Goal: Navigation & Orientation: Find specific page/section

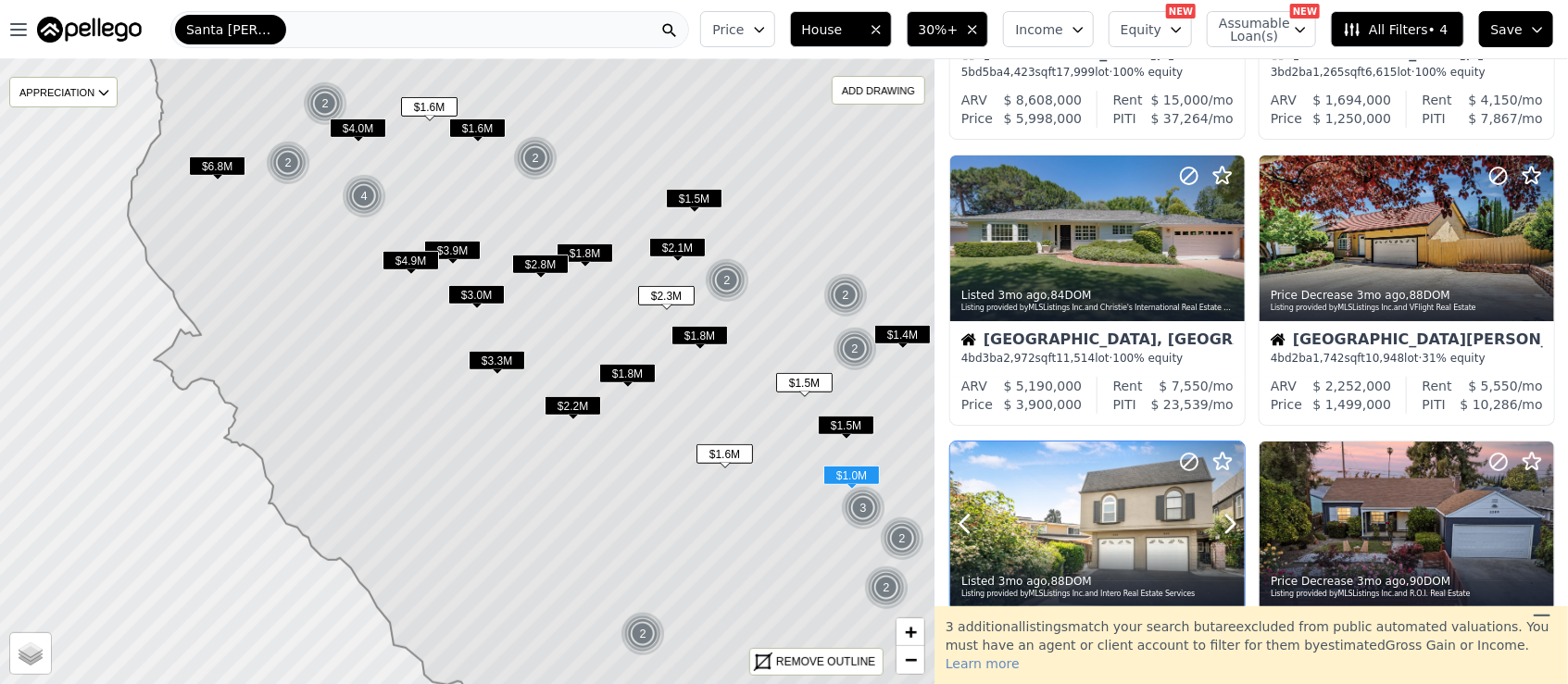
scroll to position [263, 0]
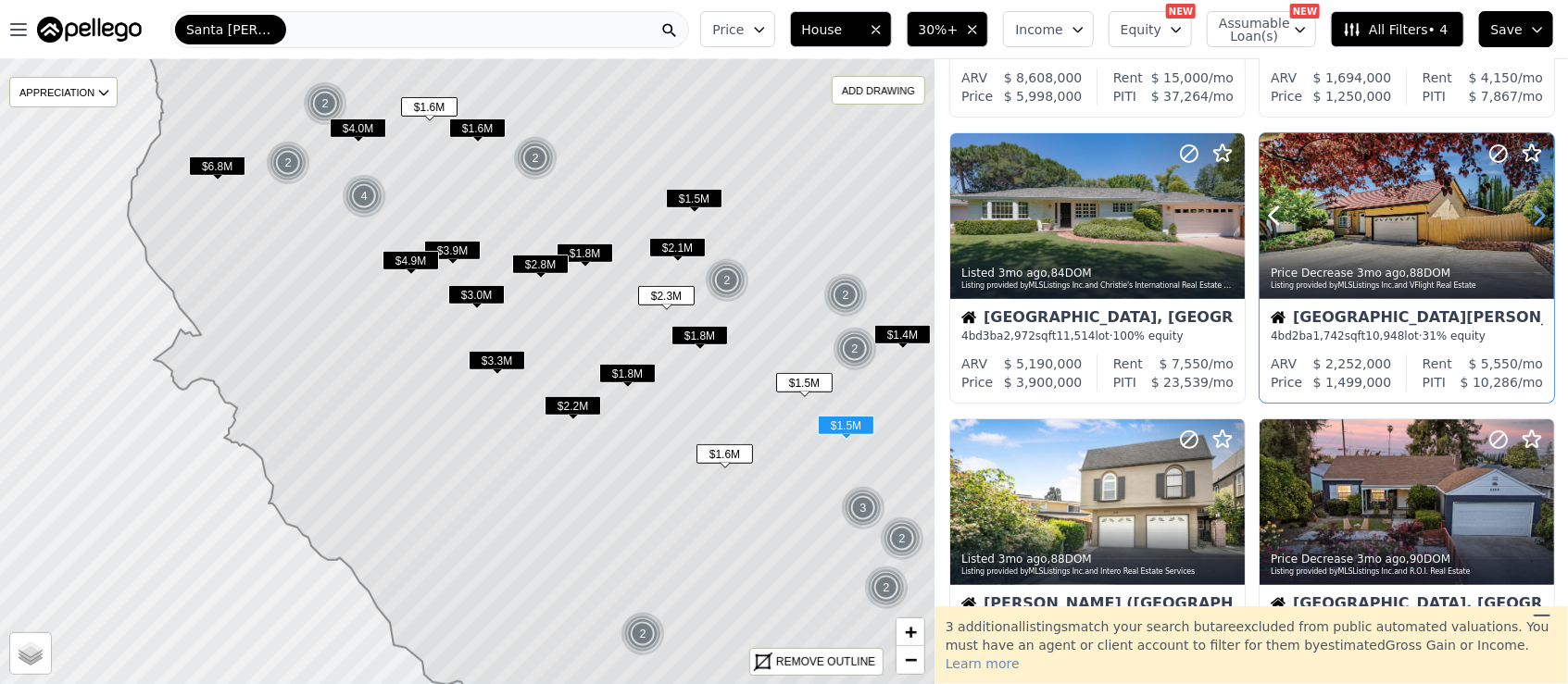
click at [1535, 213] on icon at bounding box center [1539, 216] width 8 height 18
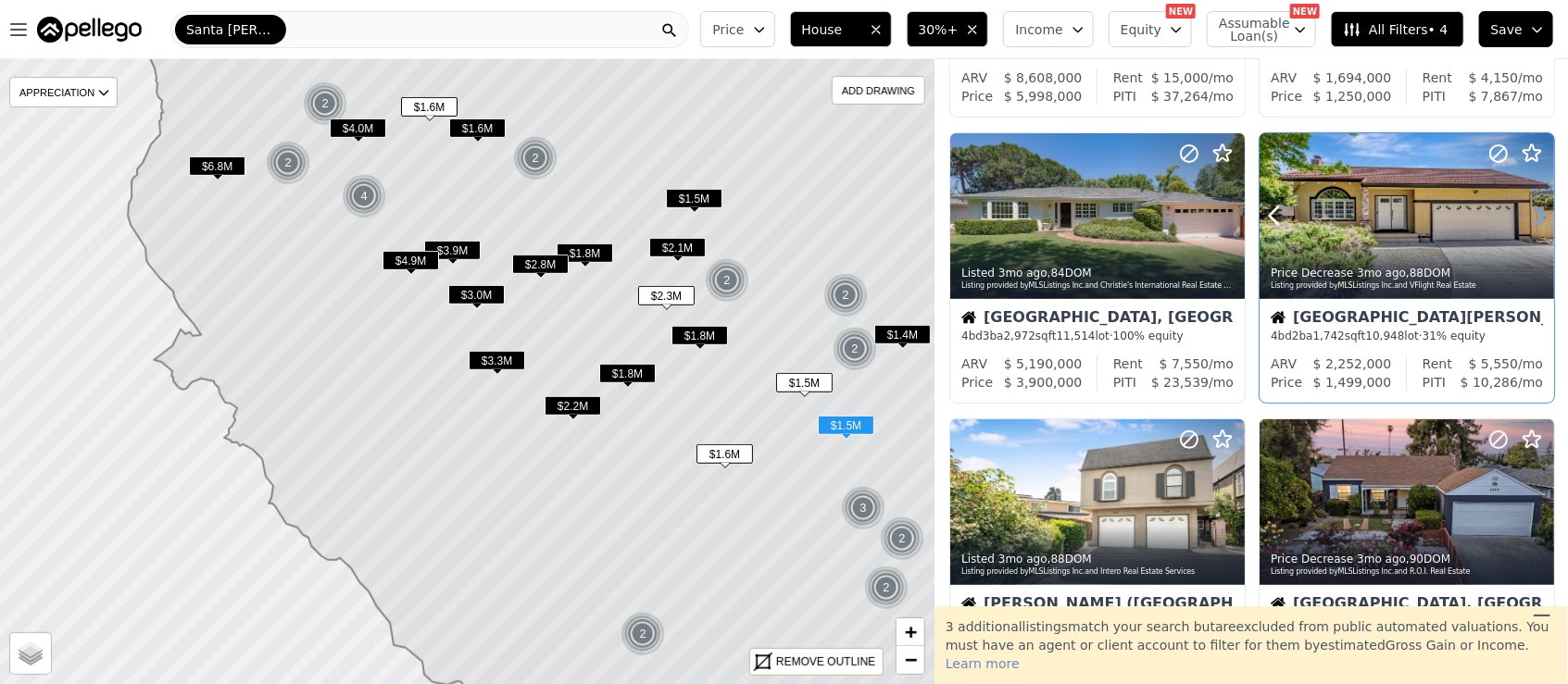
click at [1535, 213] on icon at bounding box center [1539, 216] width 8 height 18
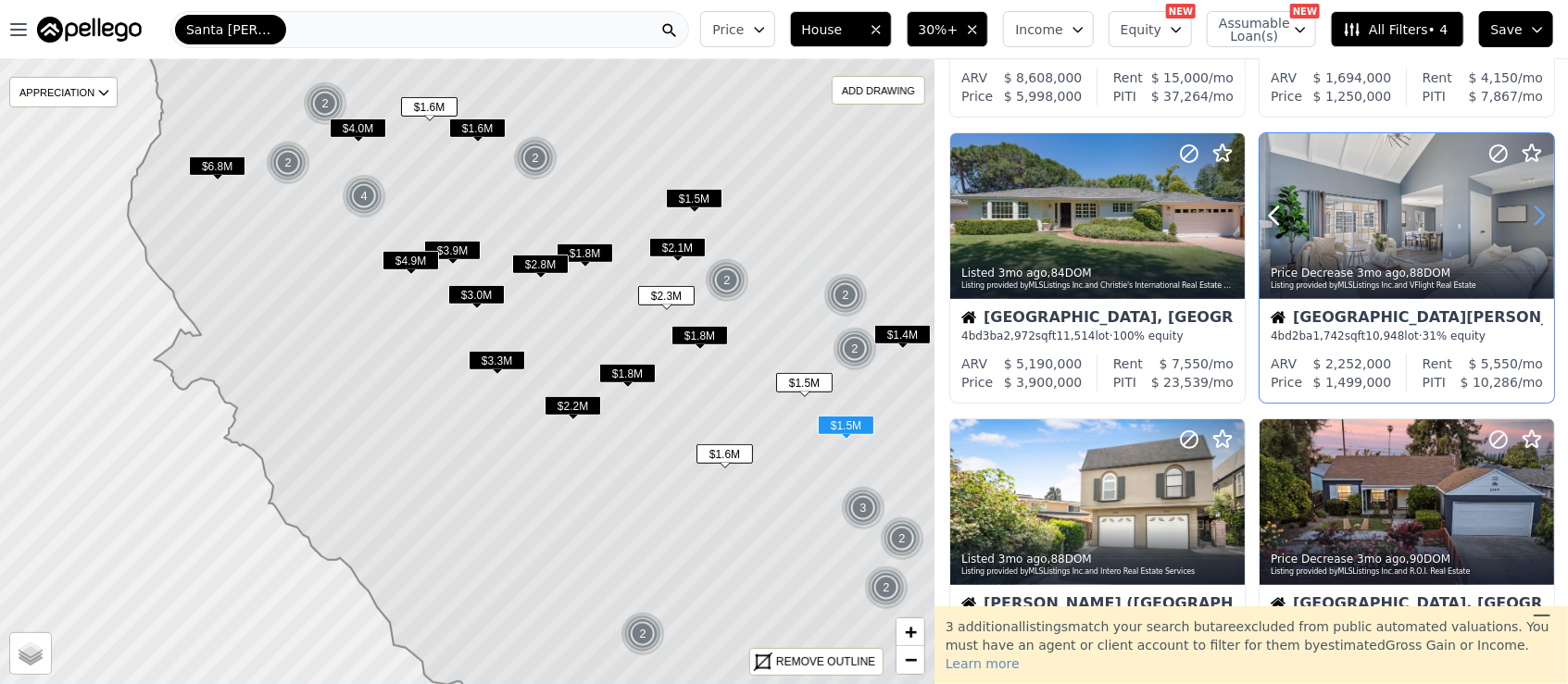
click at [1535, 213] on icon at bounding box center [1539, 216] width 8 height 18
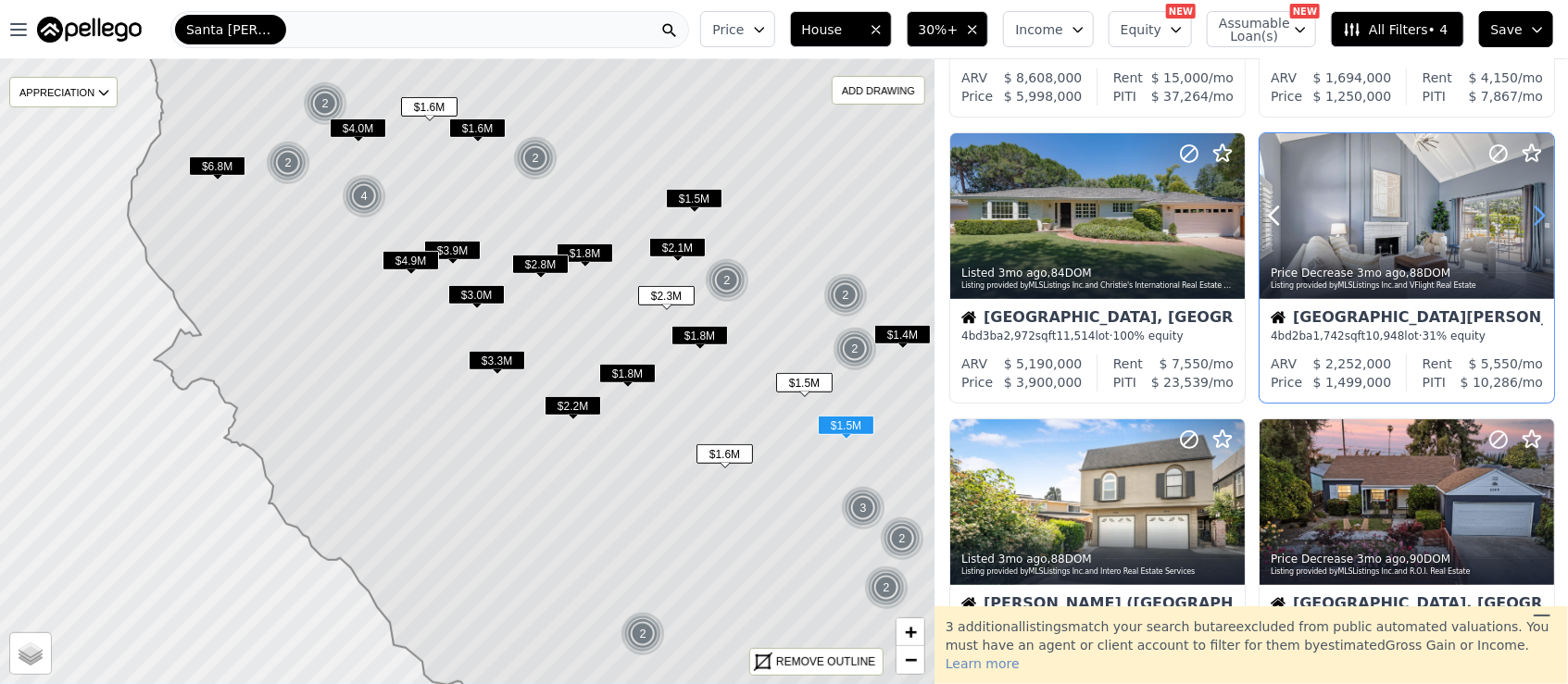
click at [1535, 213] on icon at bounding box center [1539, 216] width 8 height 18
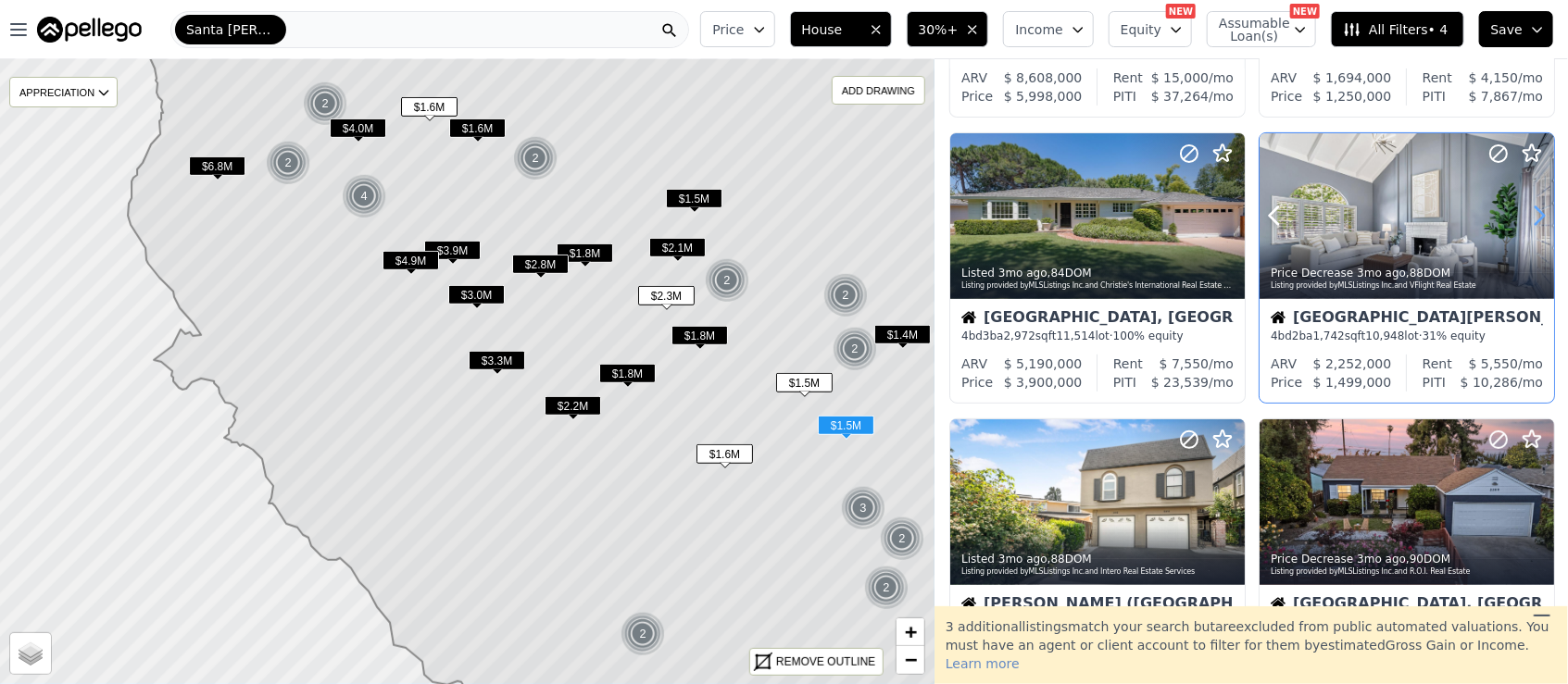
click at [1535, 213] on icon at bounding box center [1539, 216] width 8 height 18
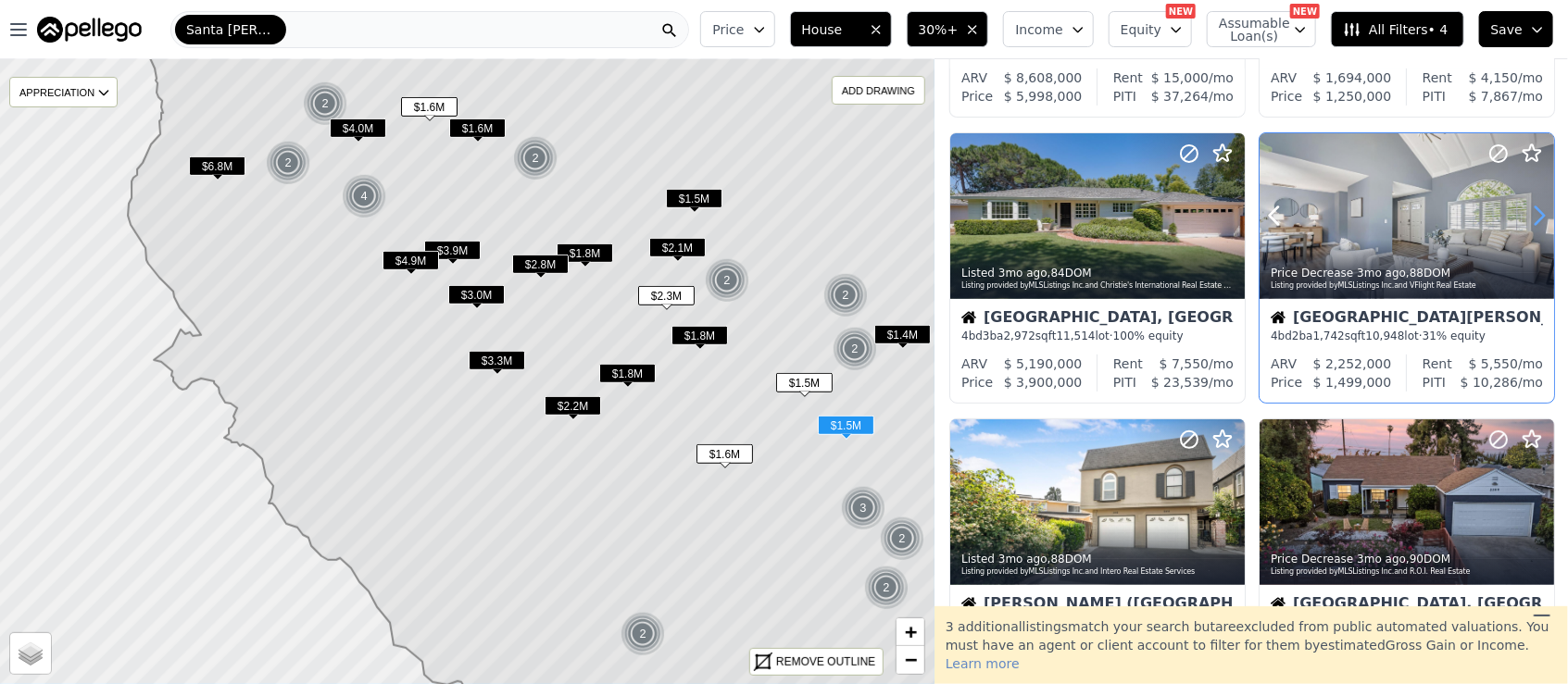
click at [1535, 213] on icon at bounding box center [1539, 216] width 8 height 18
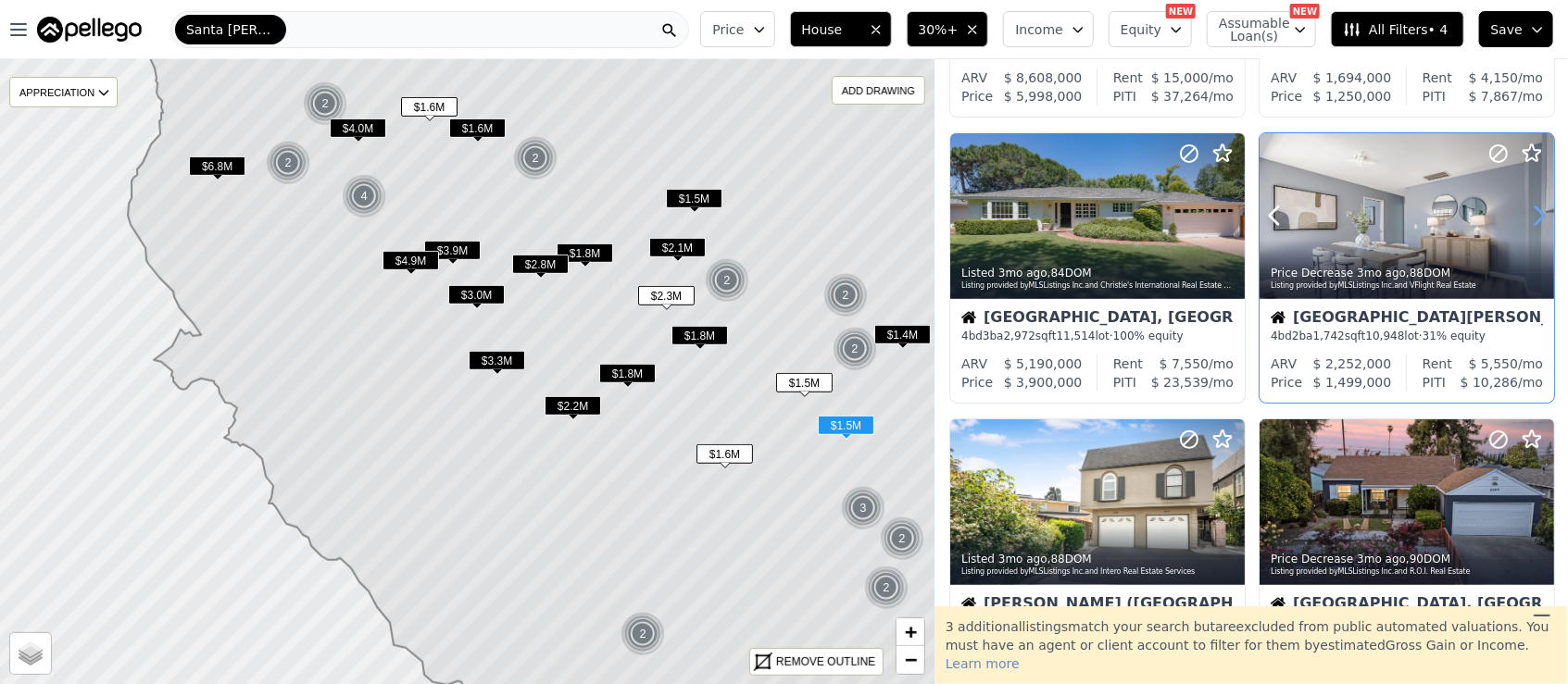
click at [1535, 213] on icon at bounding box center [1539, 216] width 8 height 18
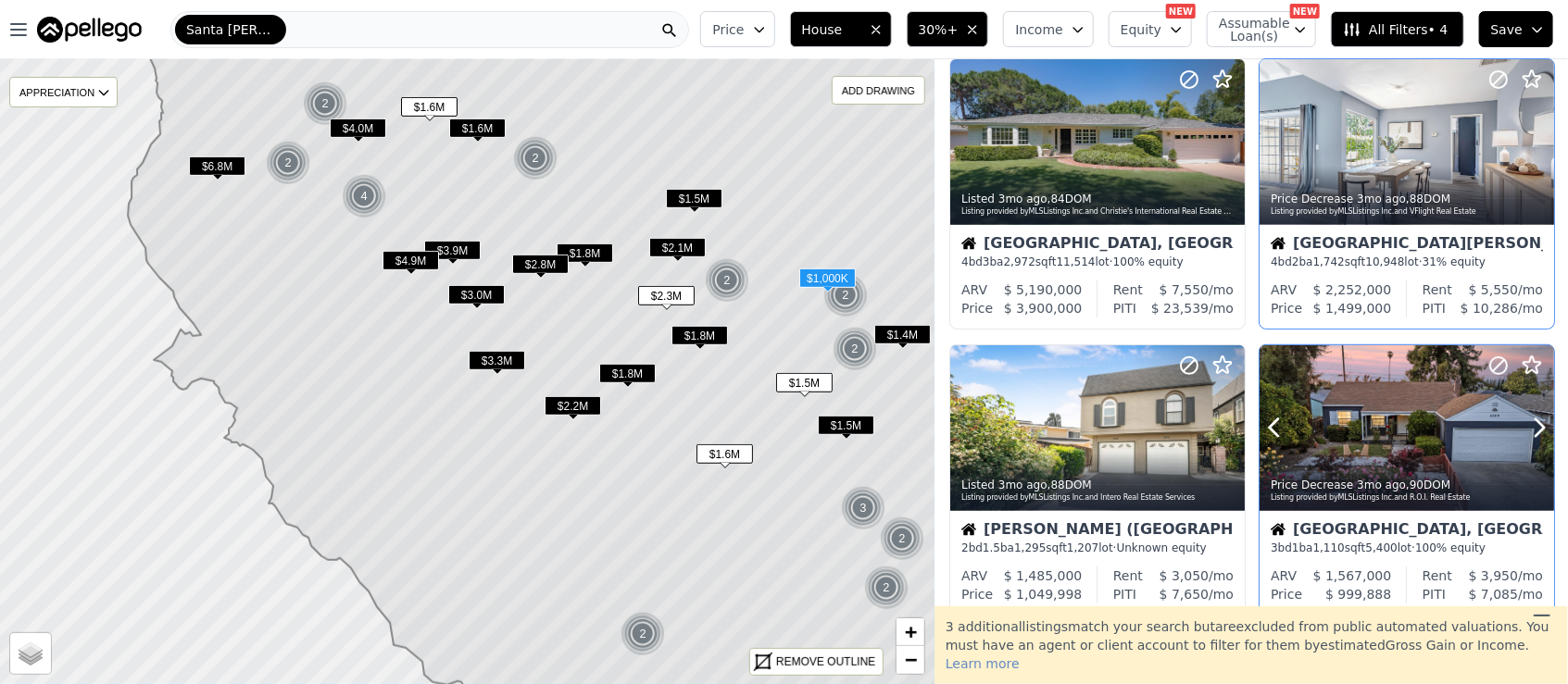
scroll to position [387, 0]
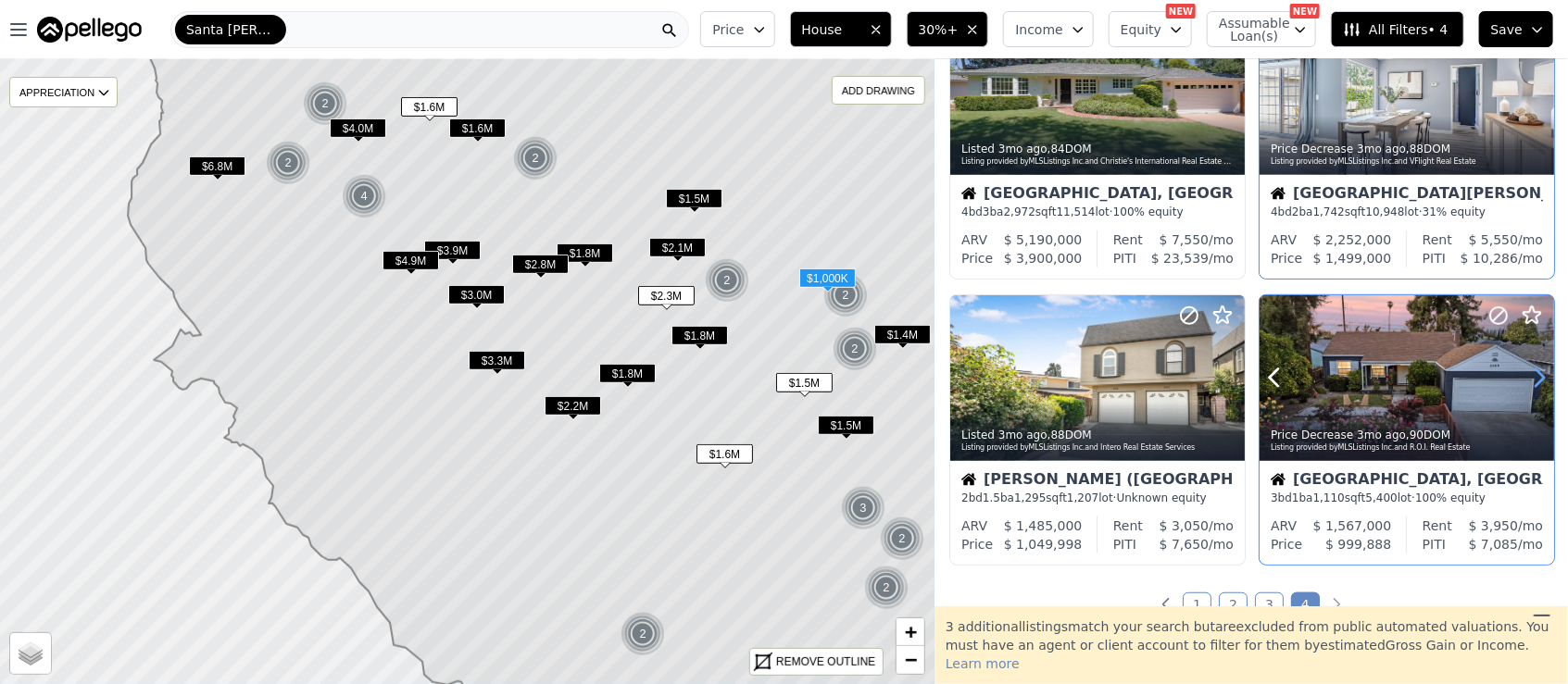
click at [1524, 379] on icon at bounding box center [1539, 378] width 30 height 30
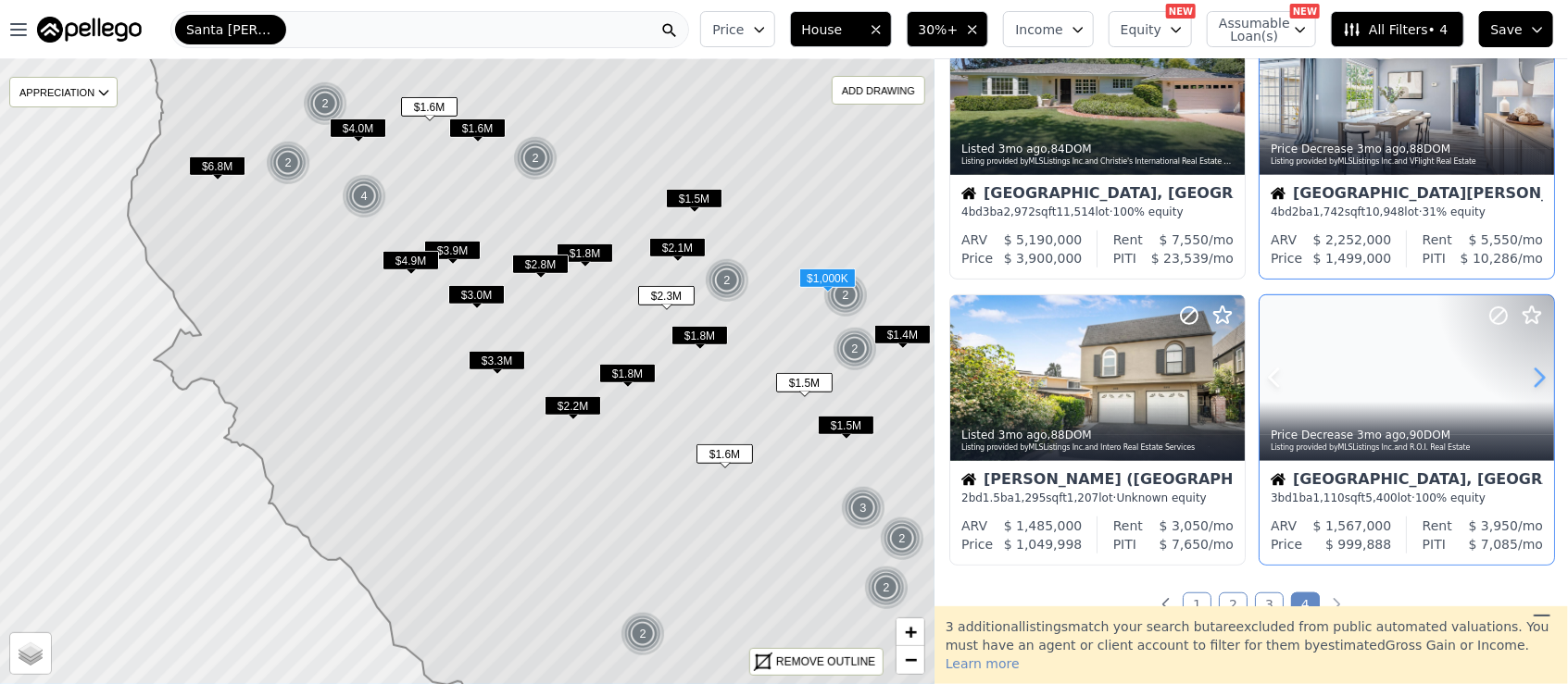
click at [1524, 379] on icon at bounding box center [1539, 378] width 30 height 30
click at [1529, 379] on icon at bounding box center [1539, 378] width 30 height 30
click at [1535, 370] on icon at bounding box center [1539, 378] width 8 height 18
click at [1268, 373] on icon at bounding box center [1275, 378] width 30 height 30
click at [1228, 371] on icon at bounding box center [1230, 378] width 30 height 30
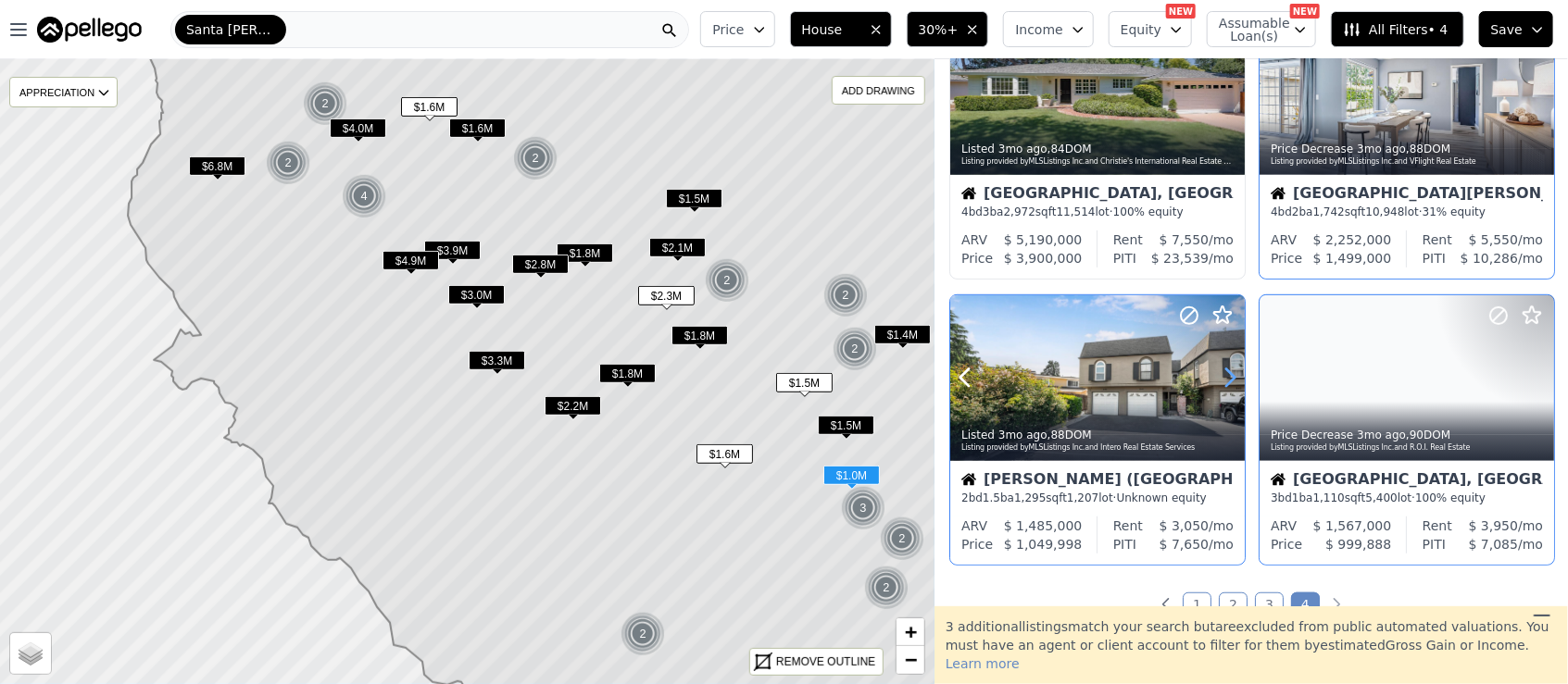
click at [1228, 371] on icon at bounding box center [1230, 378] width 30 height 30
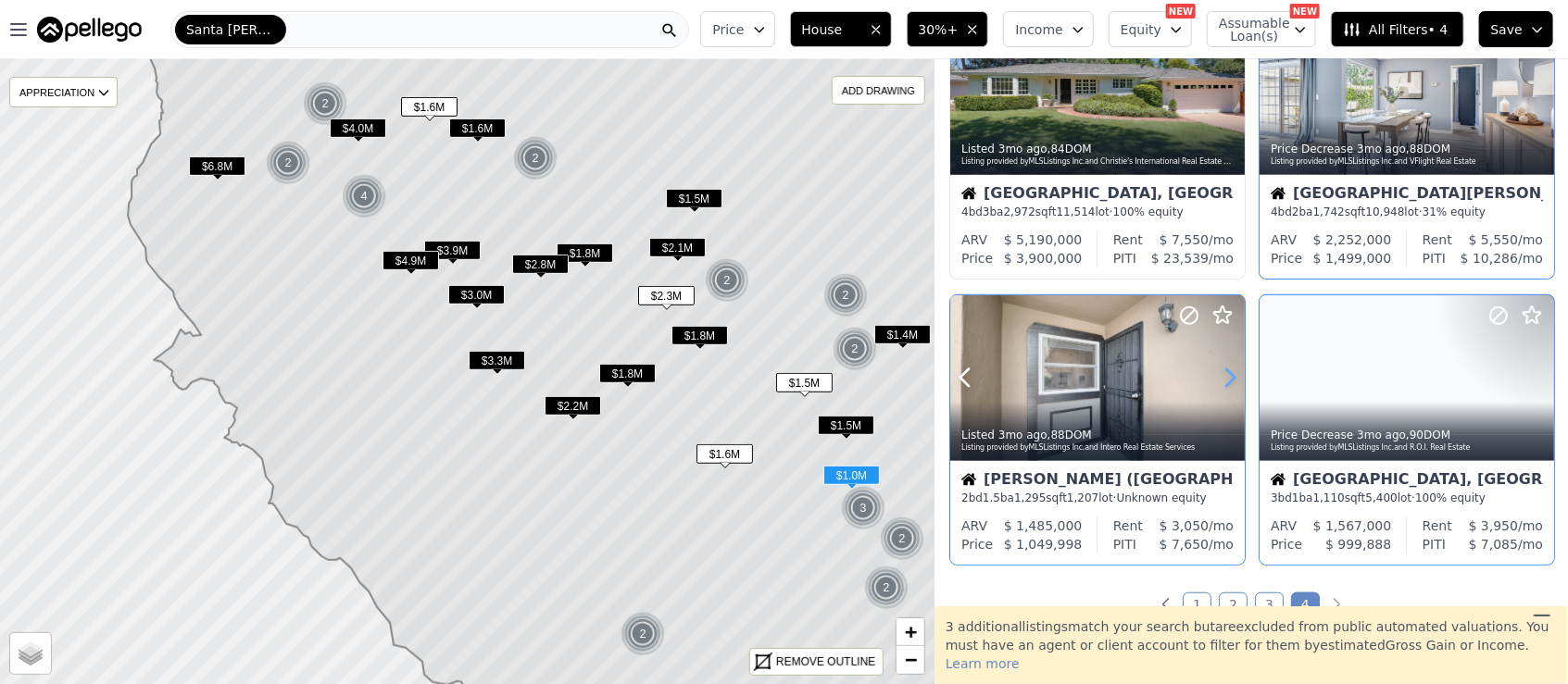
click at [1228, 371] on icon at bounding box center [1230, 378] width 30 height 30
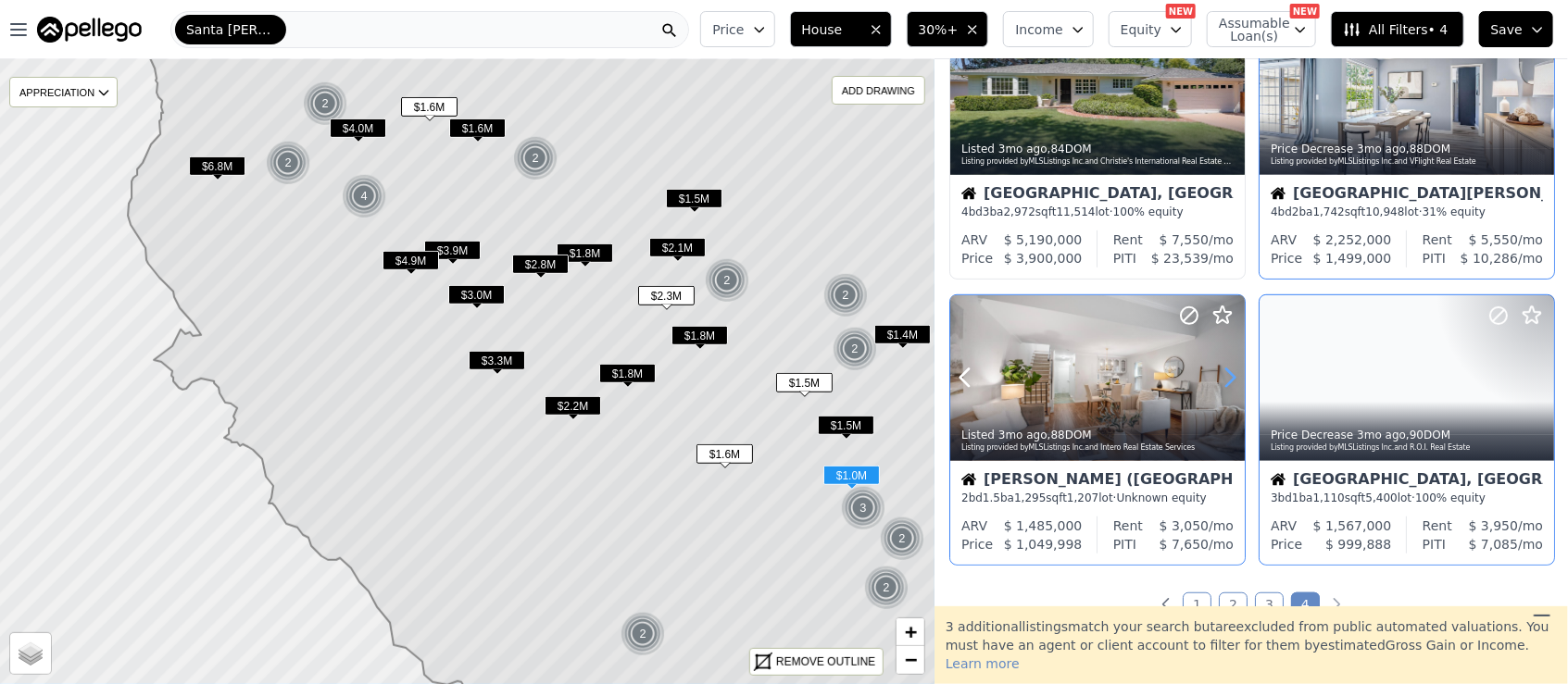
click at [1228, 371] on icon at bounding box center [1230, 378] width 30 height 30
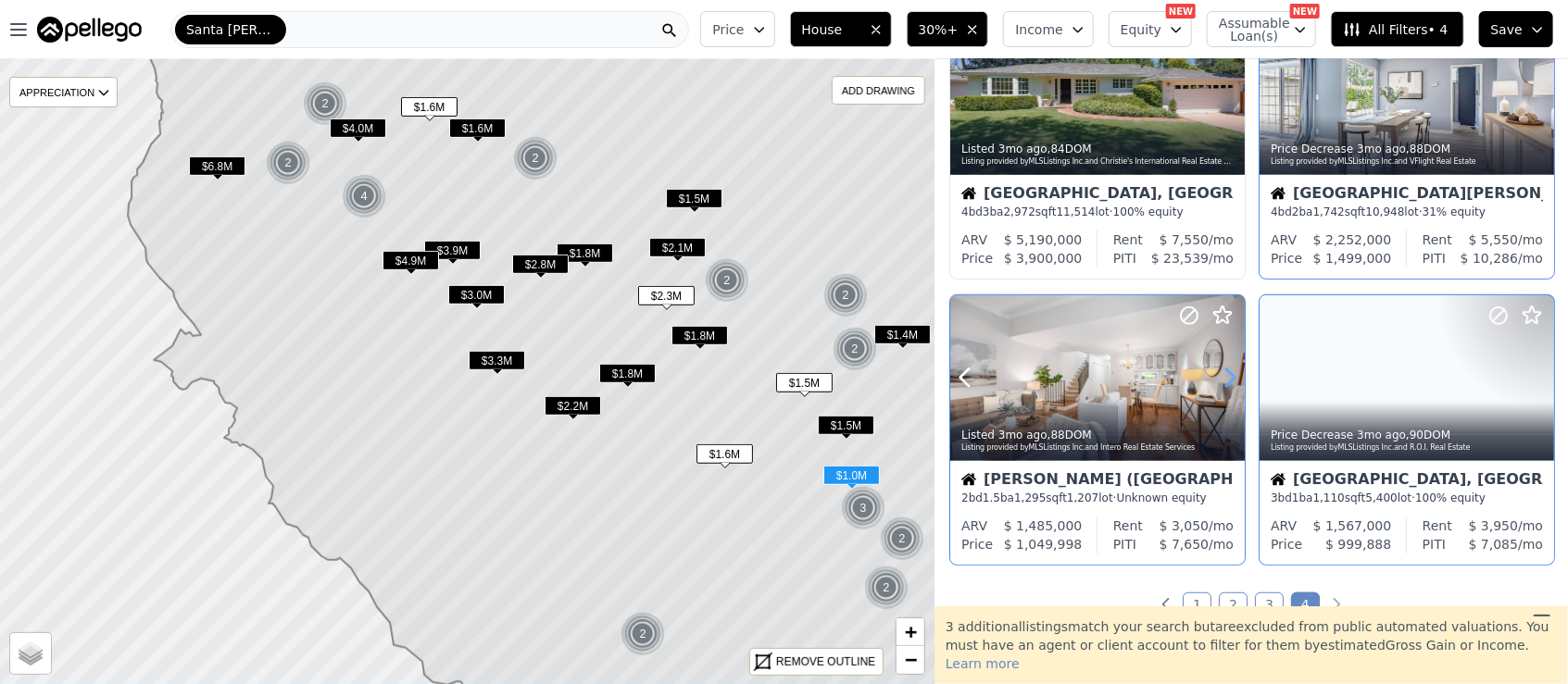
click at [1228, 371] on icon at bounding box center [1230, 378] width 30 height 30
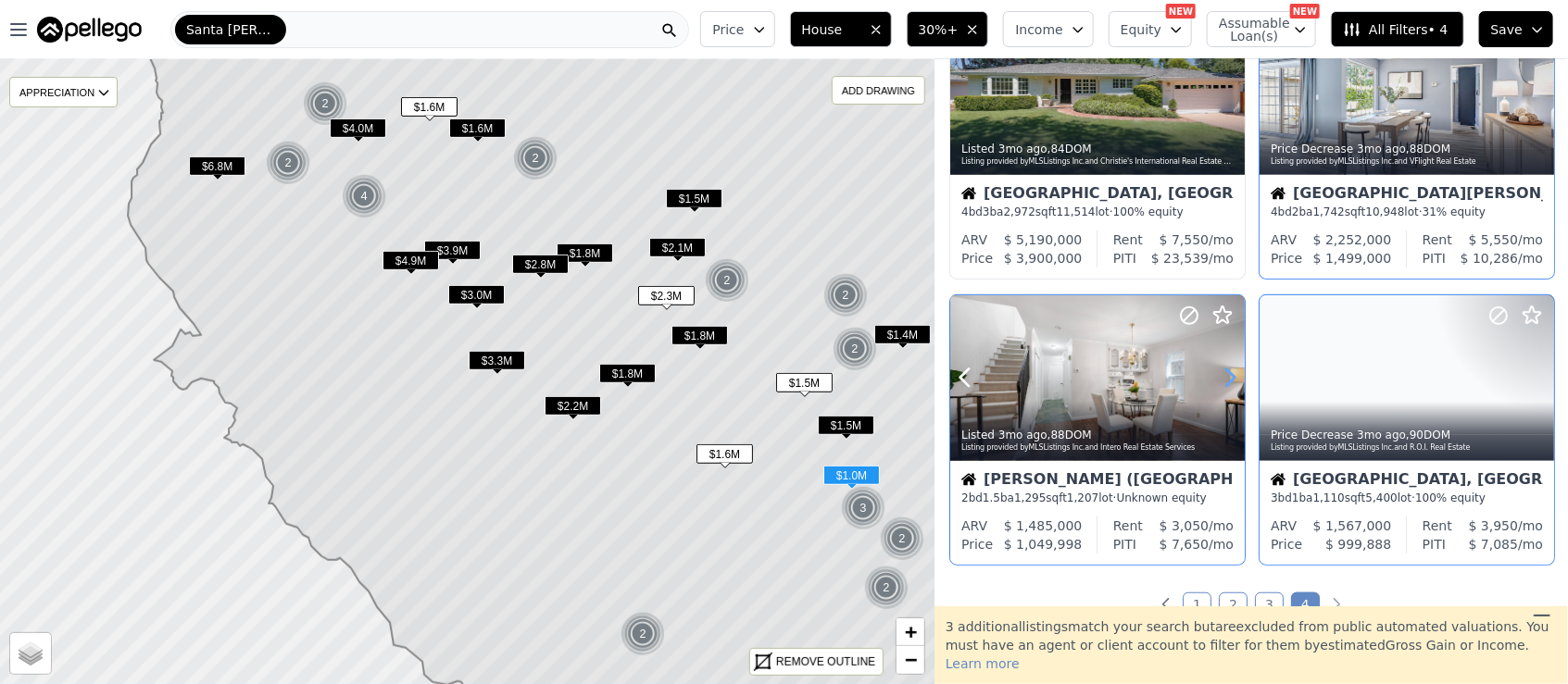
click at [1228, 371] on icon at bounding box center [1230, 378] width 30 height 30
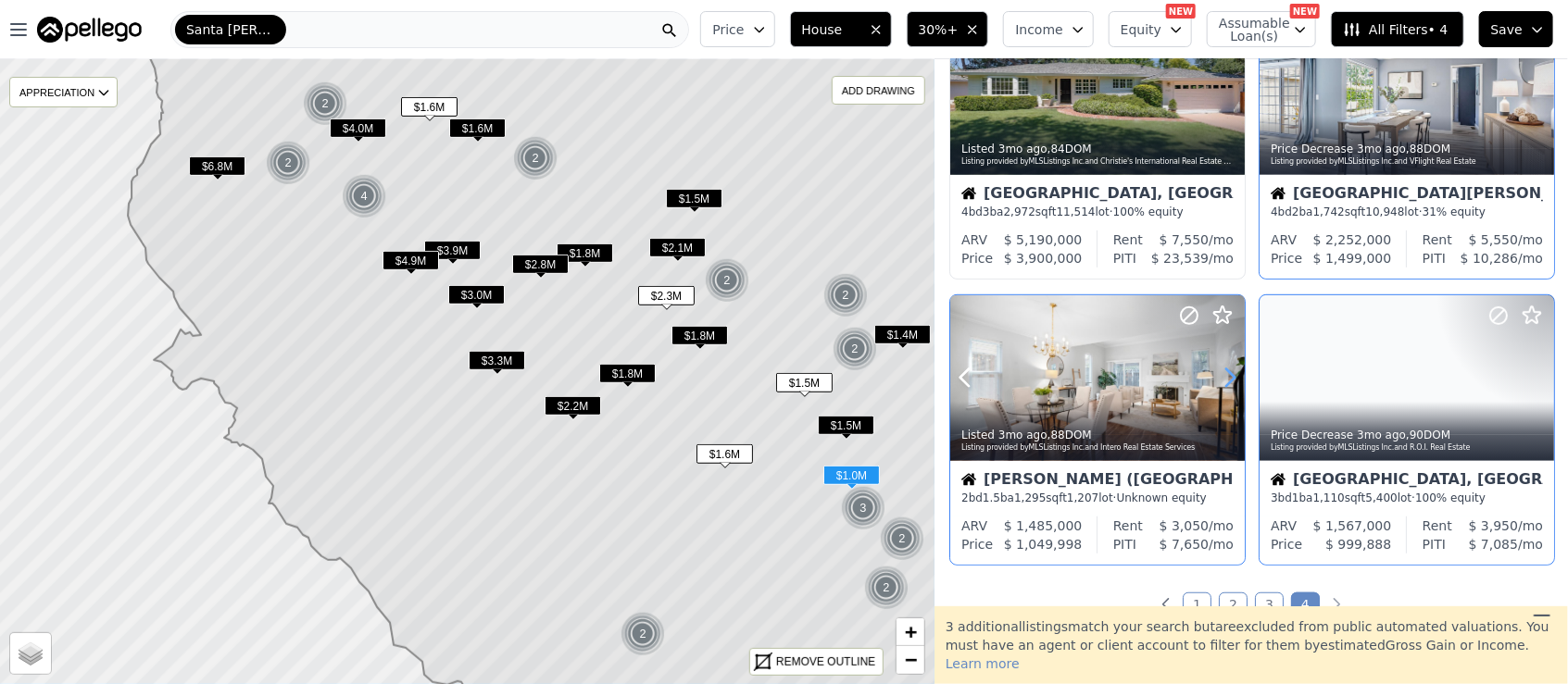
click at [1228, 371] on icon at bounding box center [1230, 378] width 30 height 30
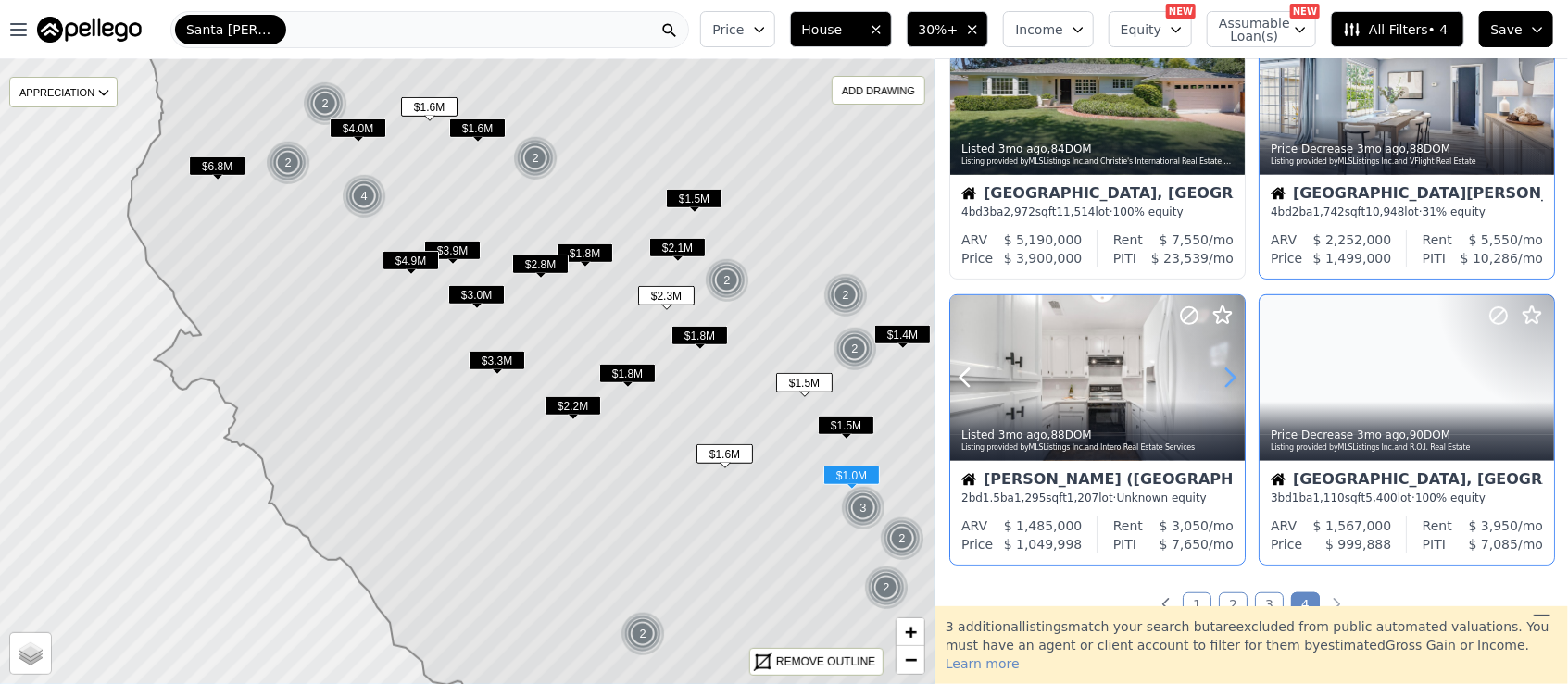
click at [1228, 371] on icon at bounding box center [1230, 378] width 30 height 30
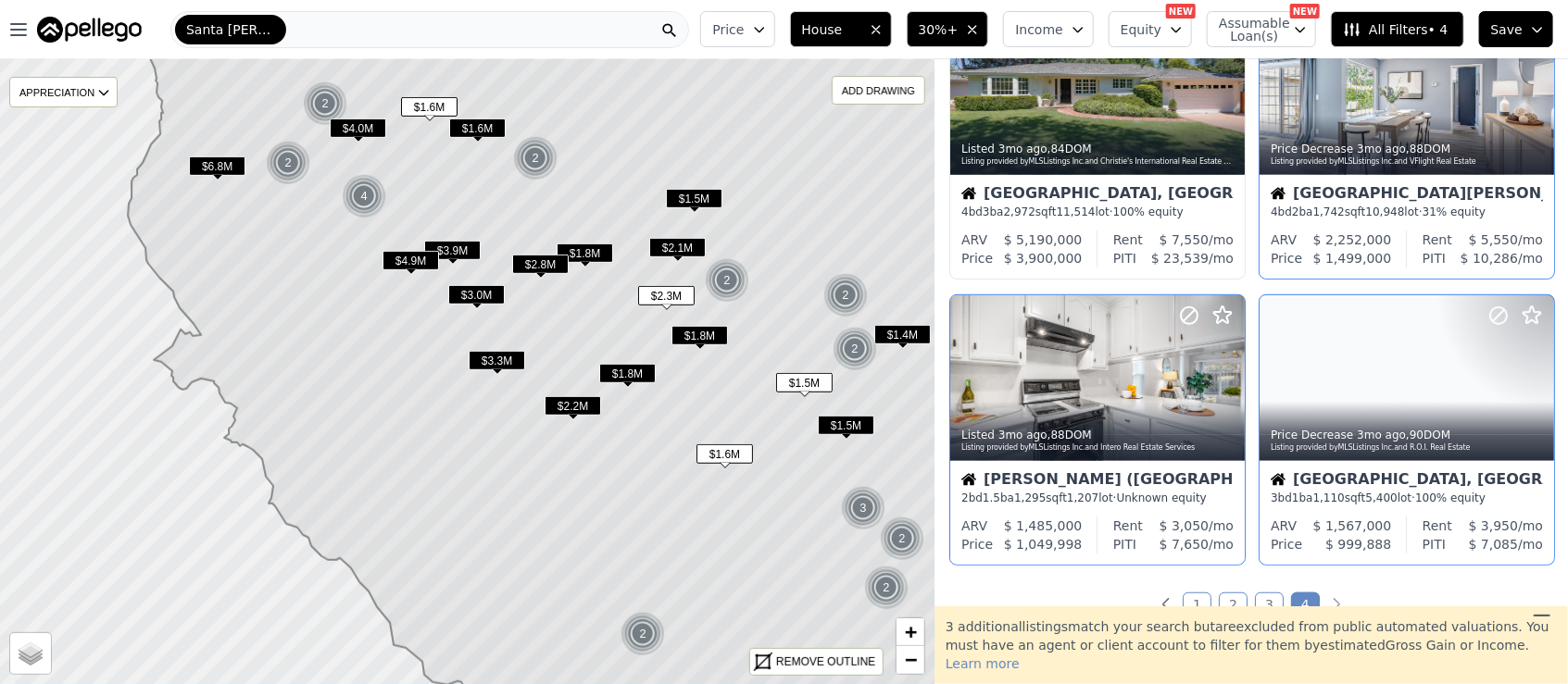
click at [1185, 604] on link "1" at bounding box center [1197, 604] width 29 height 24
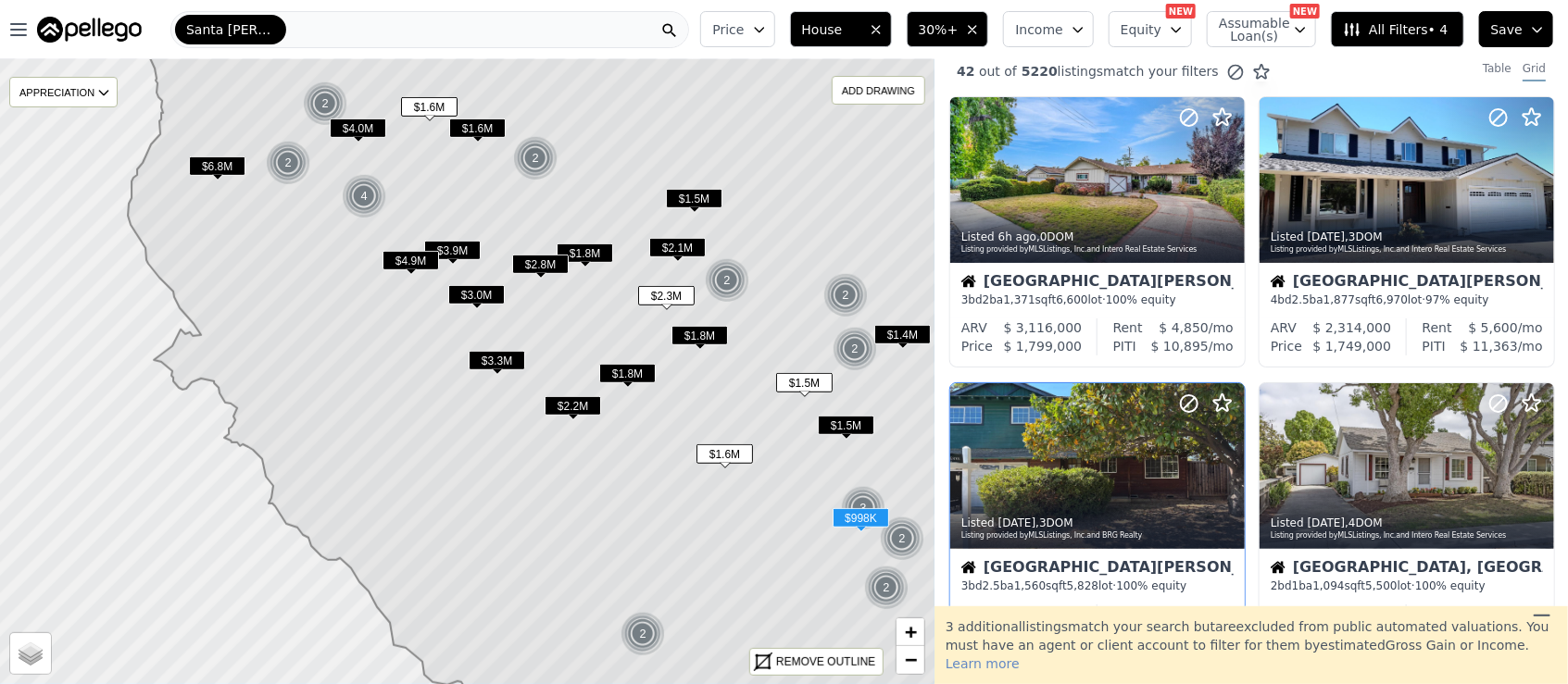
scroll to position [0, 0]
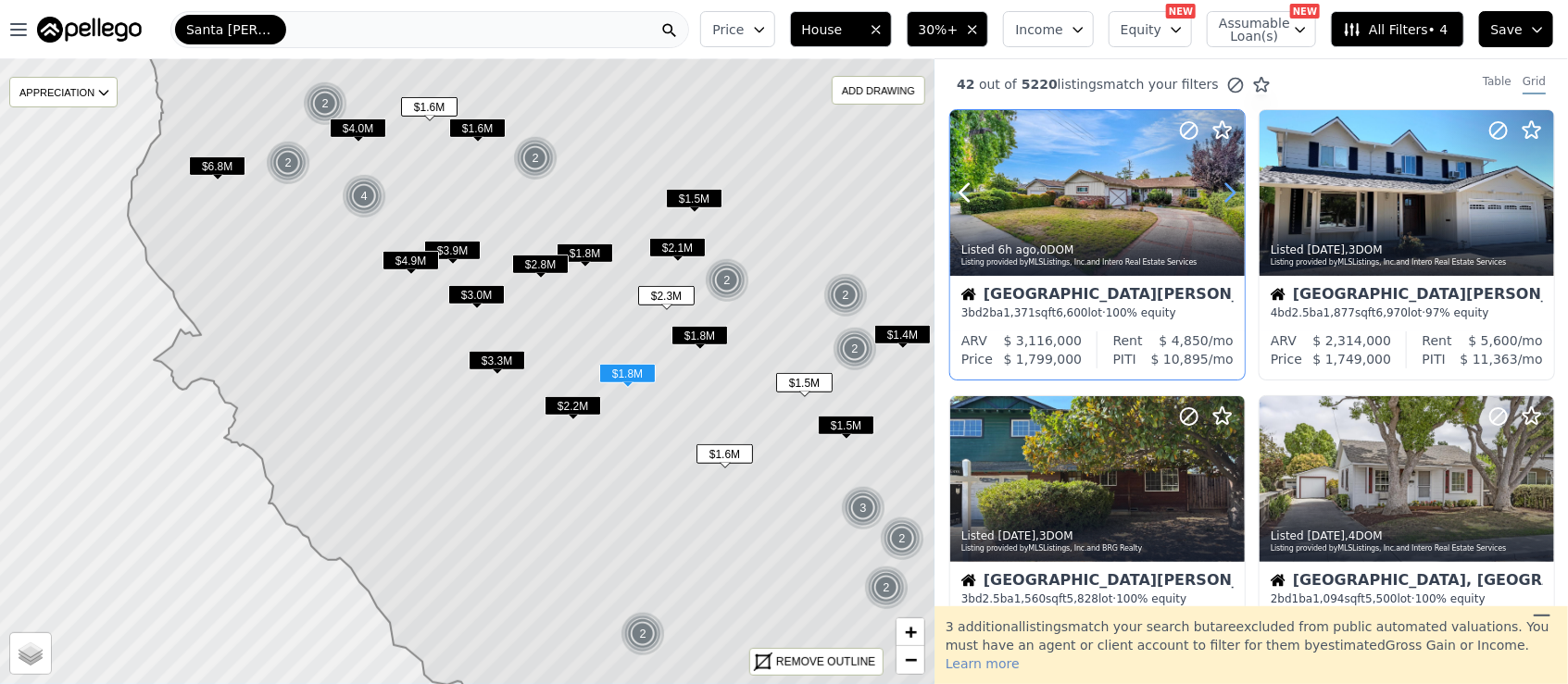
click at [1225, 193] on icon at bounding box center [1230, 193] width 30 height 30
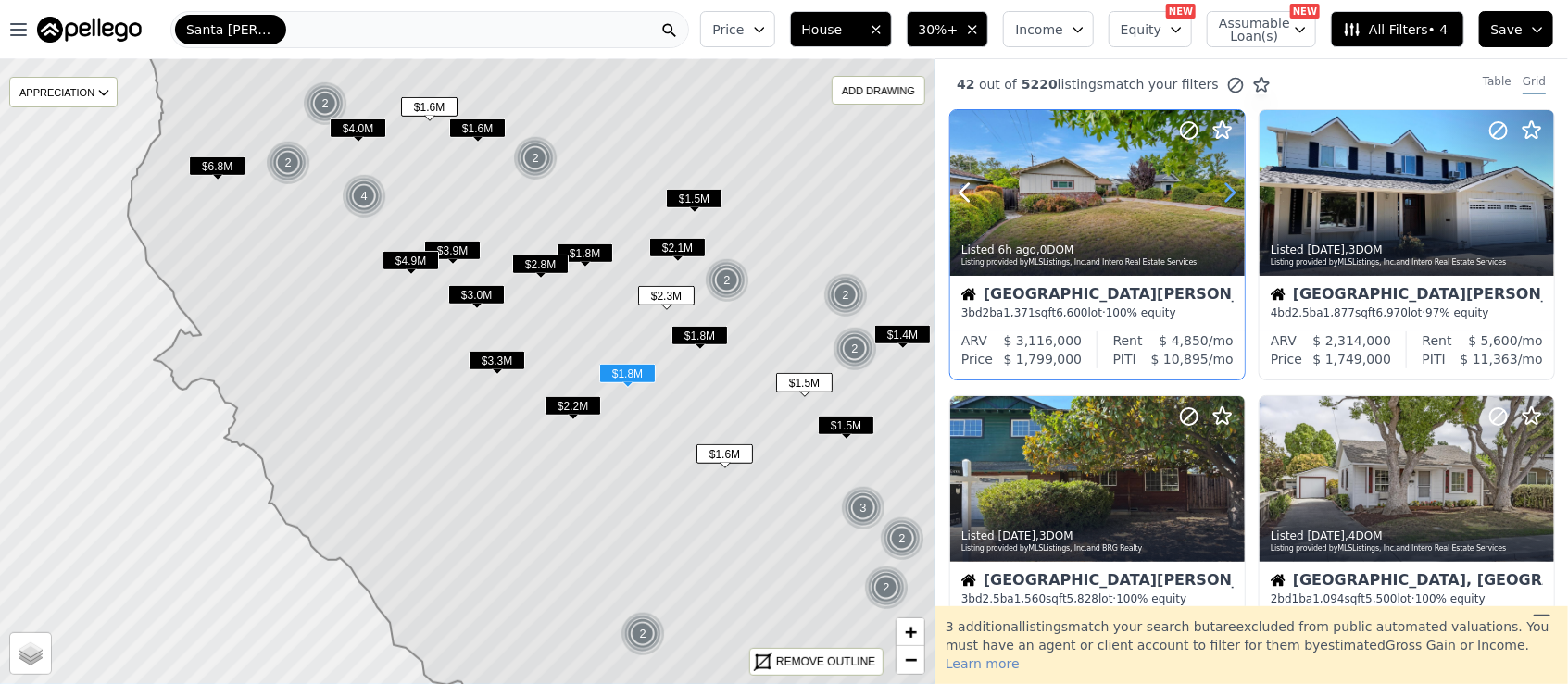
click at [1225, 193] on icon at bounding box center [1230, 193] width 30 height 30
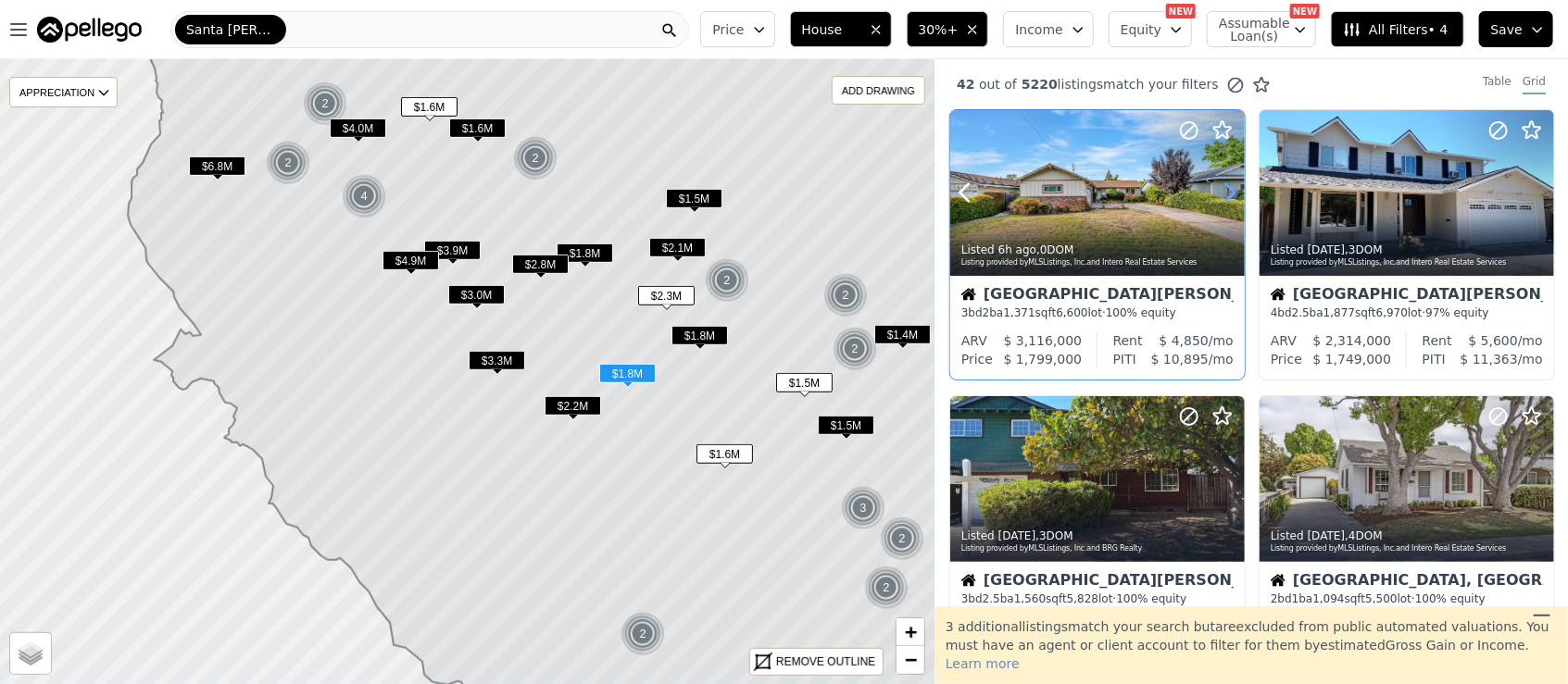
click at [1225, 193] on icon at bounding box center [1230, 193] width 30 height 30
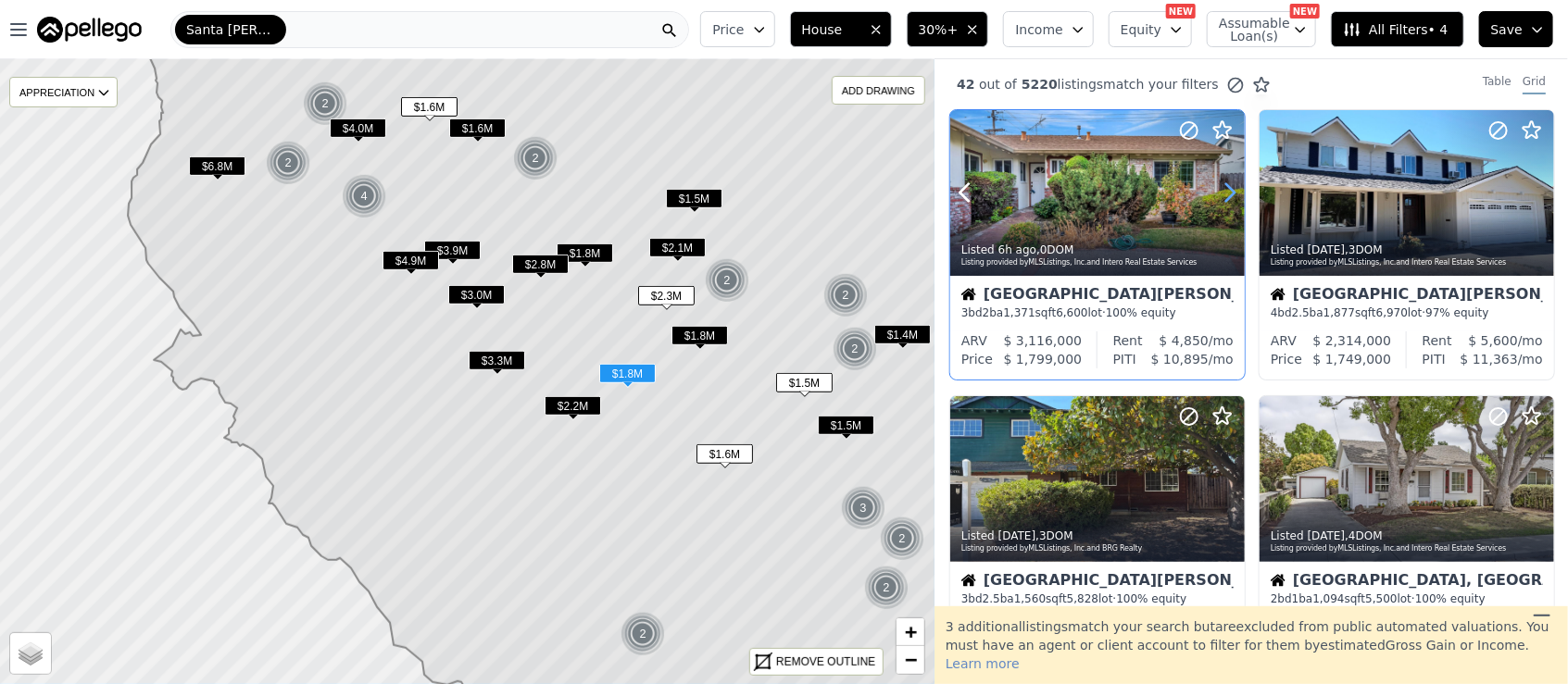
click at [1225, 193] on icon at bounding box center [1230, 193] width 30 height 30
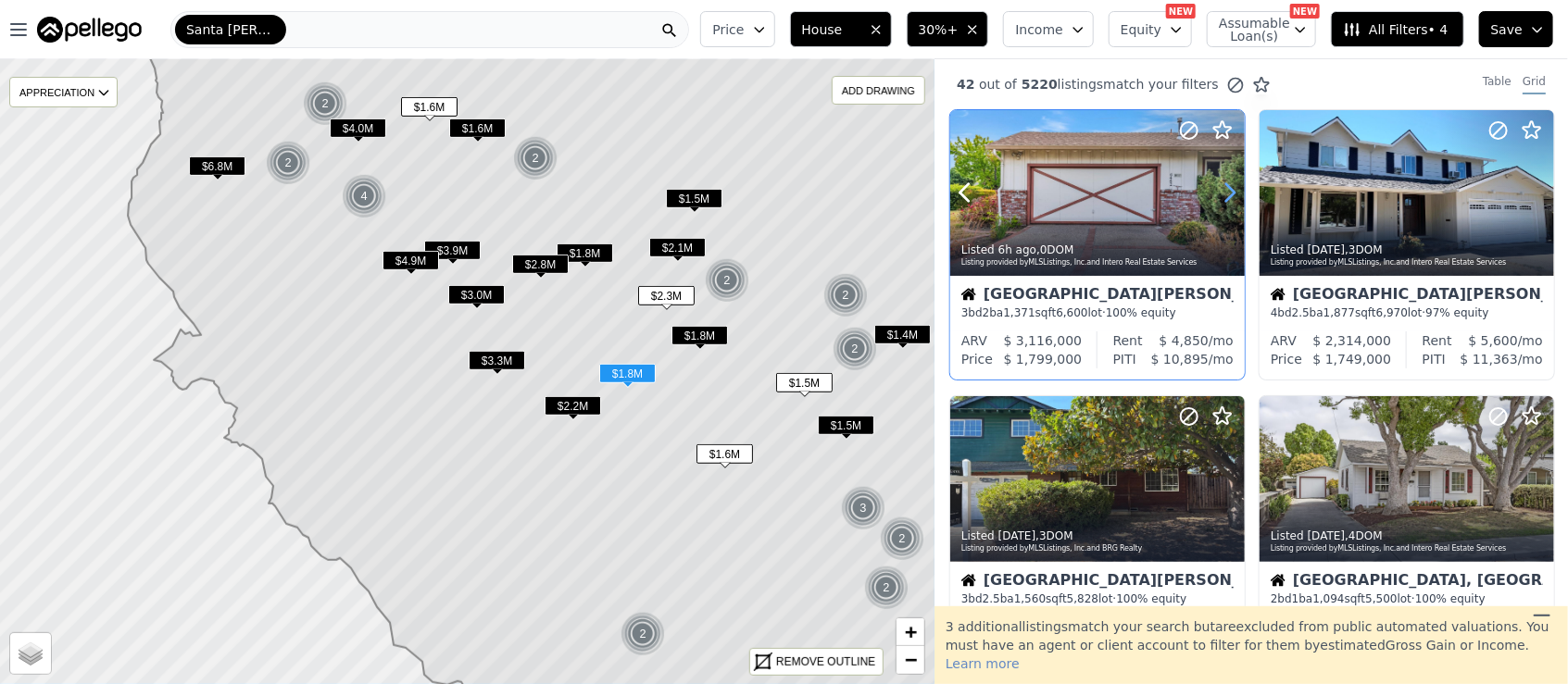
click at [1225, 193] on icon at bounding box center [1230, 193] width 30 height 30
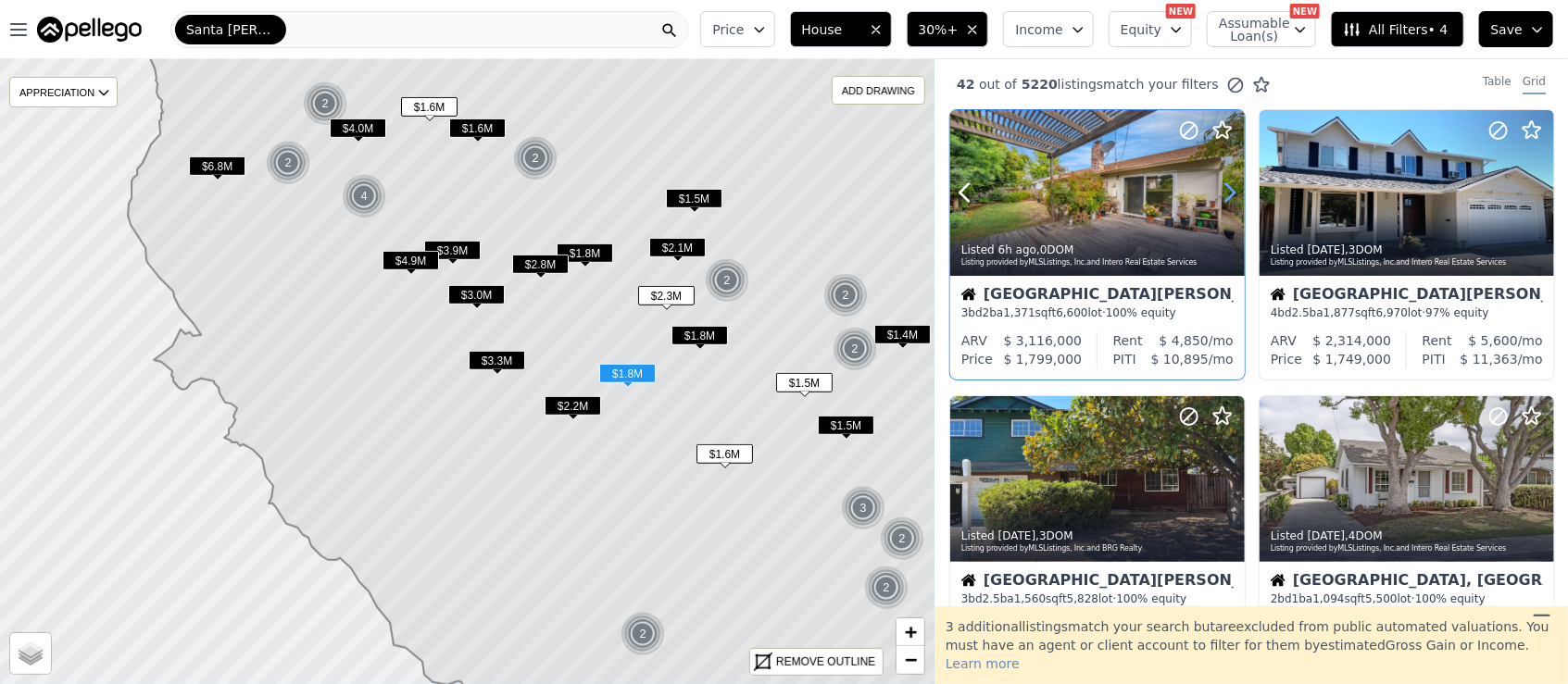
click at [1225, 193] on icon at bounding box center [1230, 193] width 30 height 30
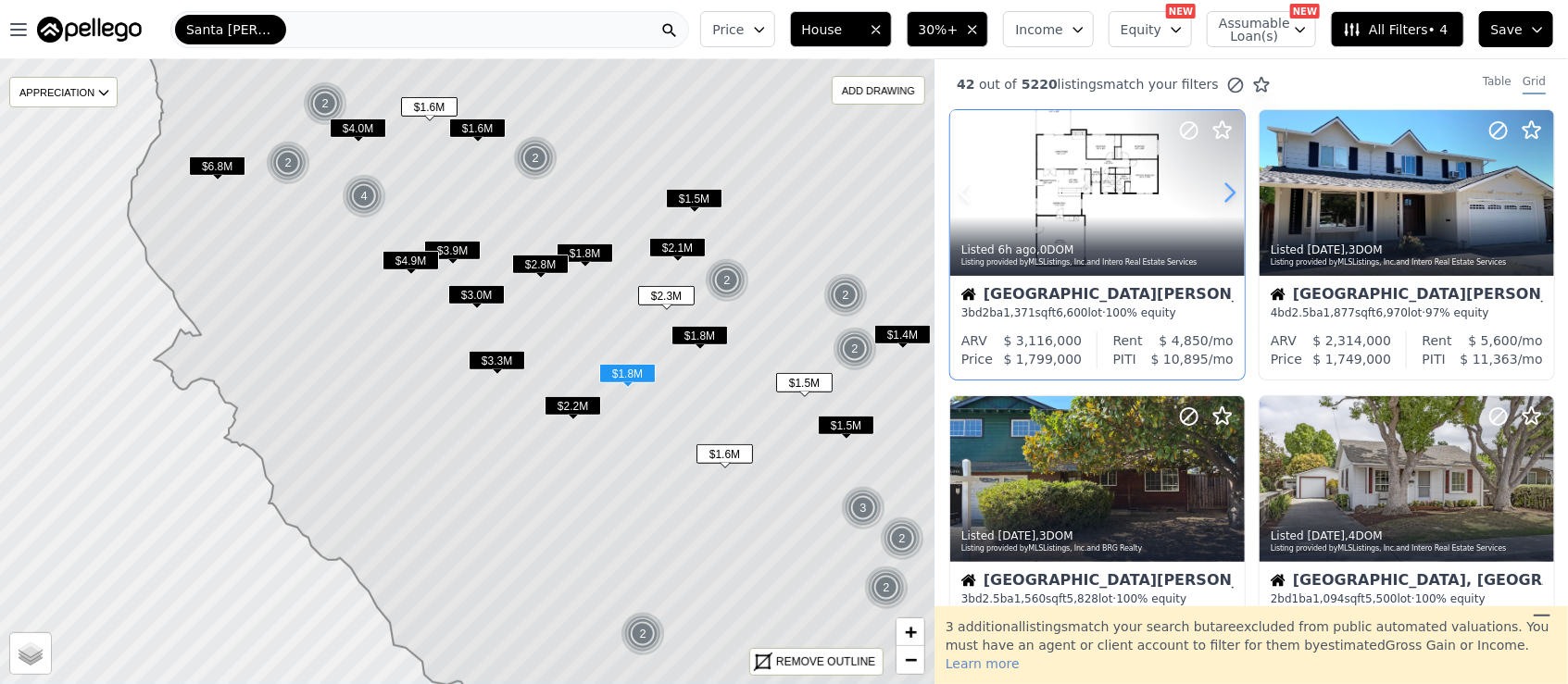
click at [1236, 193] on icon at bounding box center [1230, 193] width 30 height 30
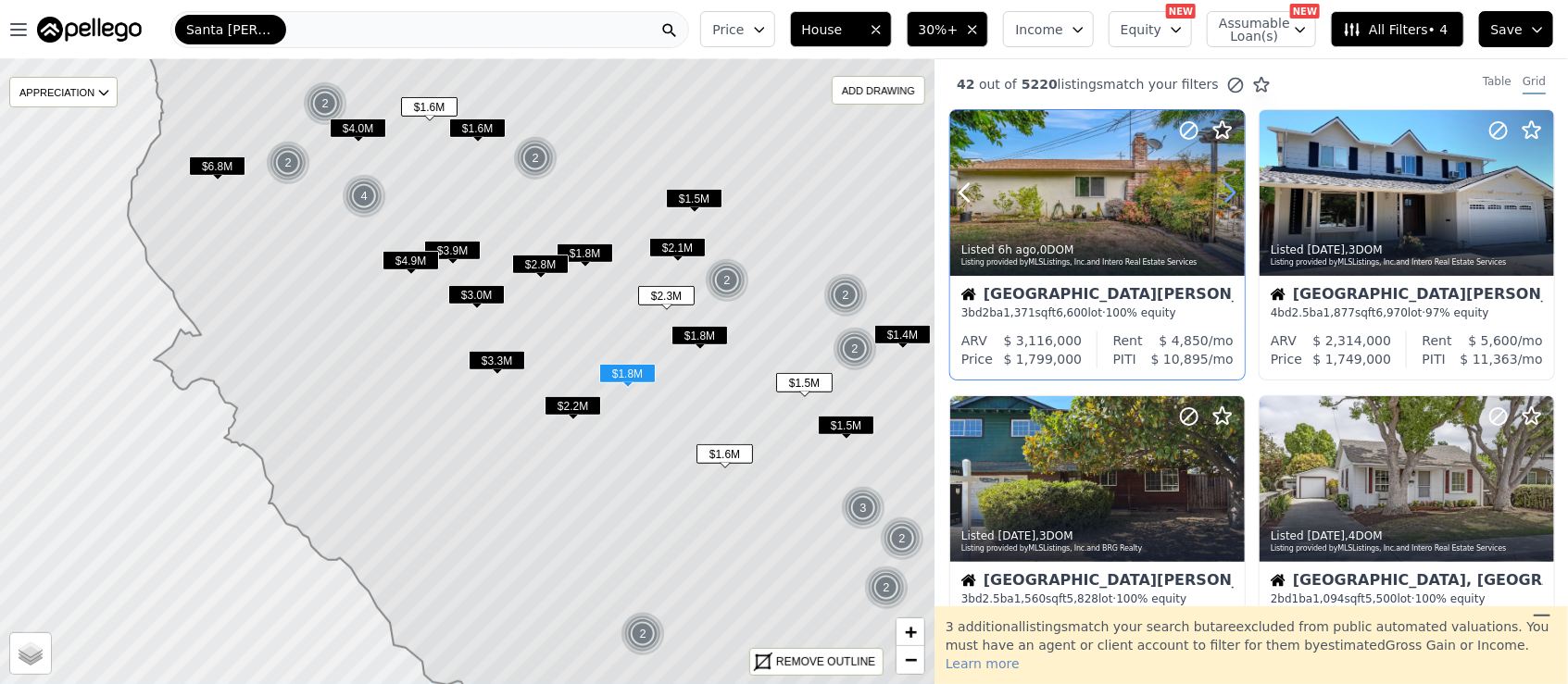
click at [1236, 193] on icon at bounding box center [1230, 193] width 30 height 30
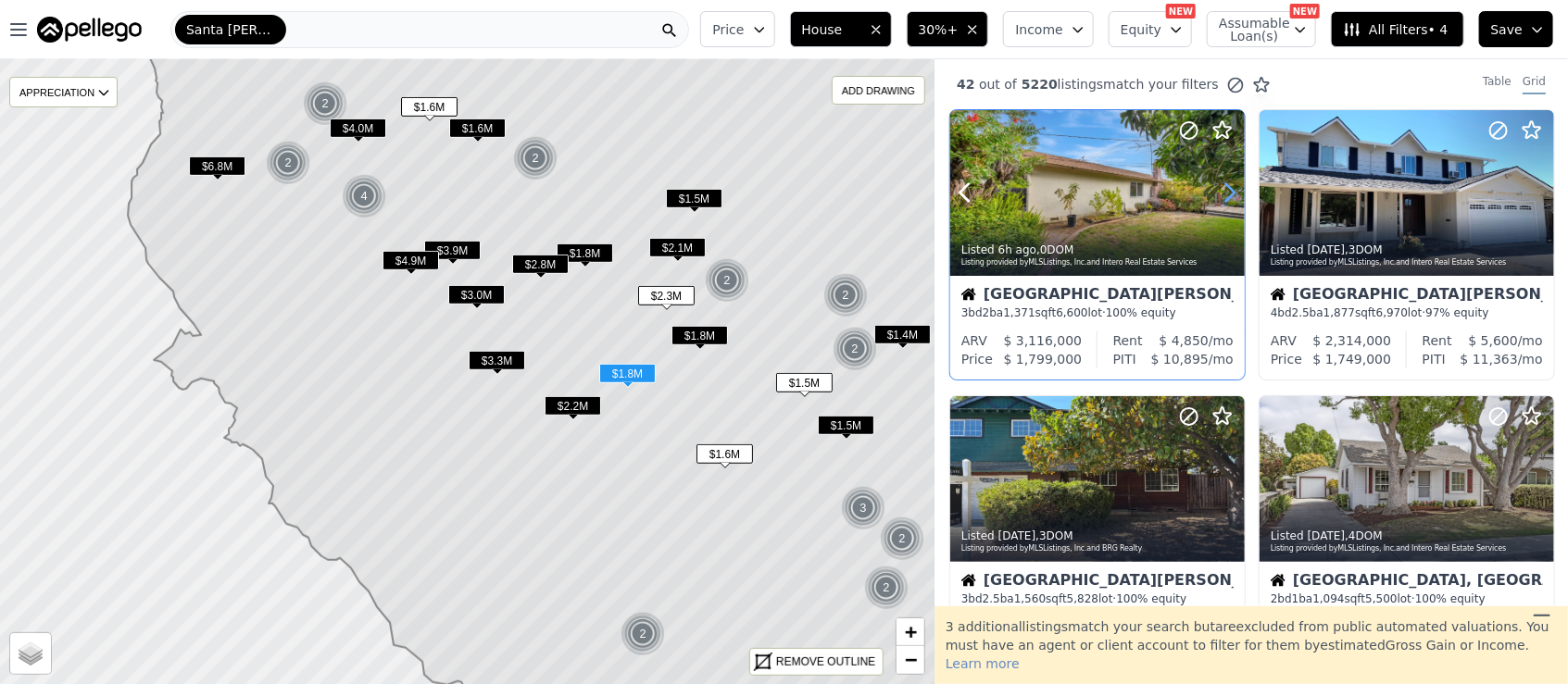
click at [1236, 193] on icon at bounding box center [1230, 193] width 30 height 30
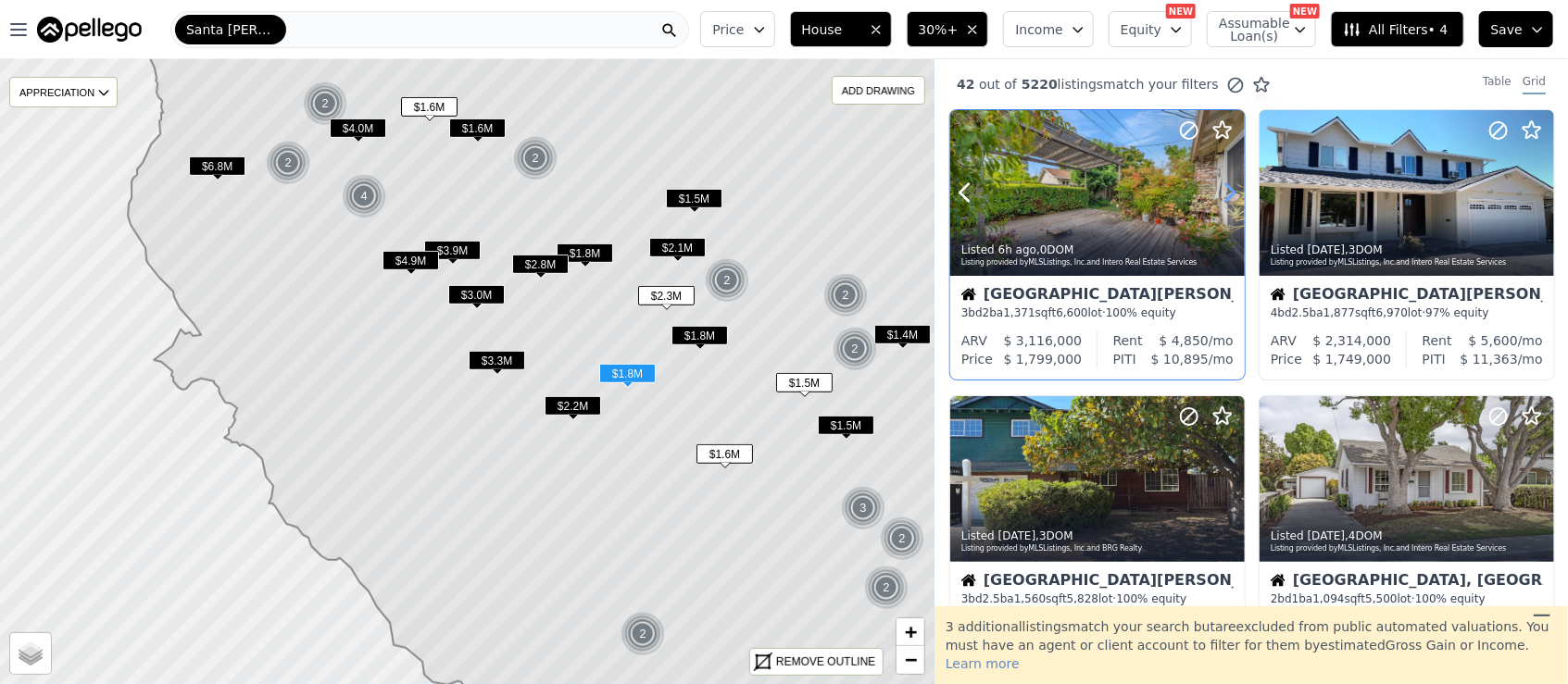
click at [1236, 193] on icon at bounding box center [1230, 193] width 30 height 30
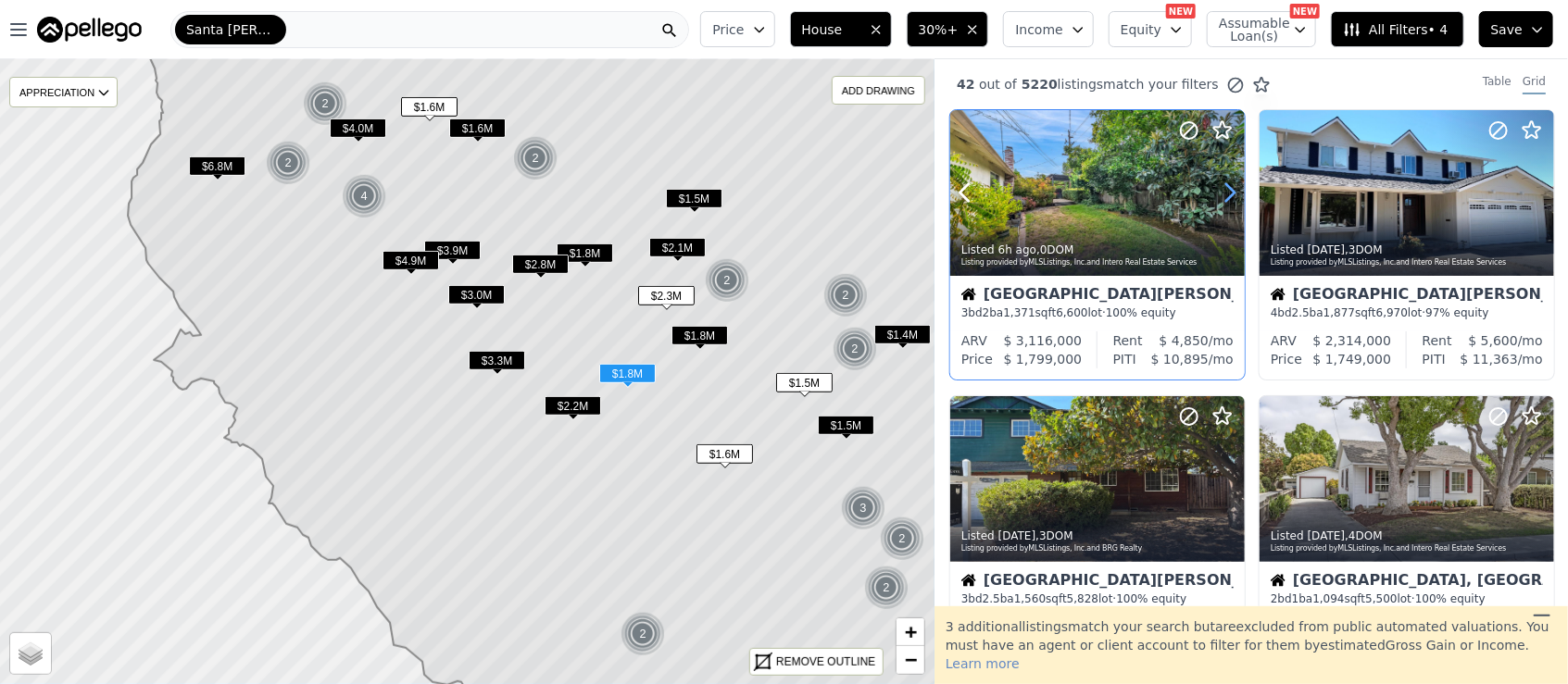
click at [1236, 193] on icon at bounding box center [1230, 193] width 30 height 30
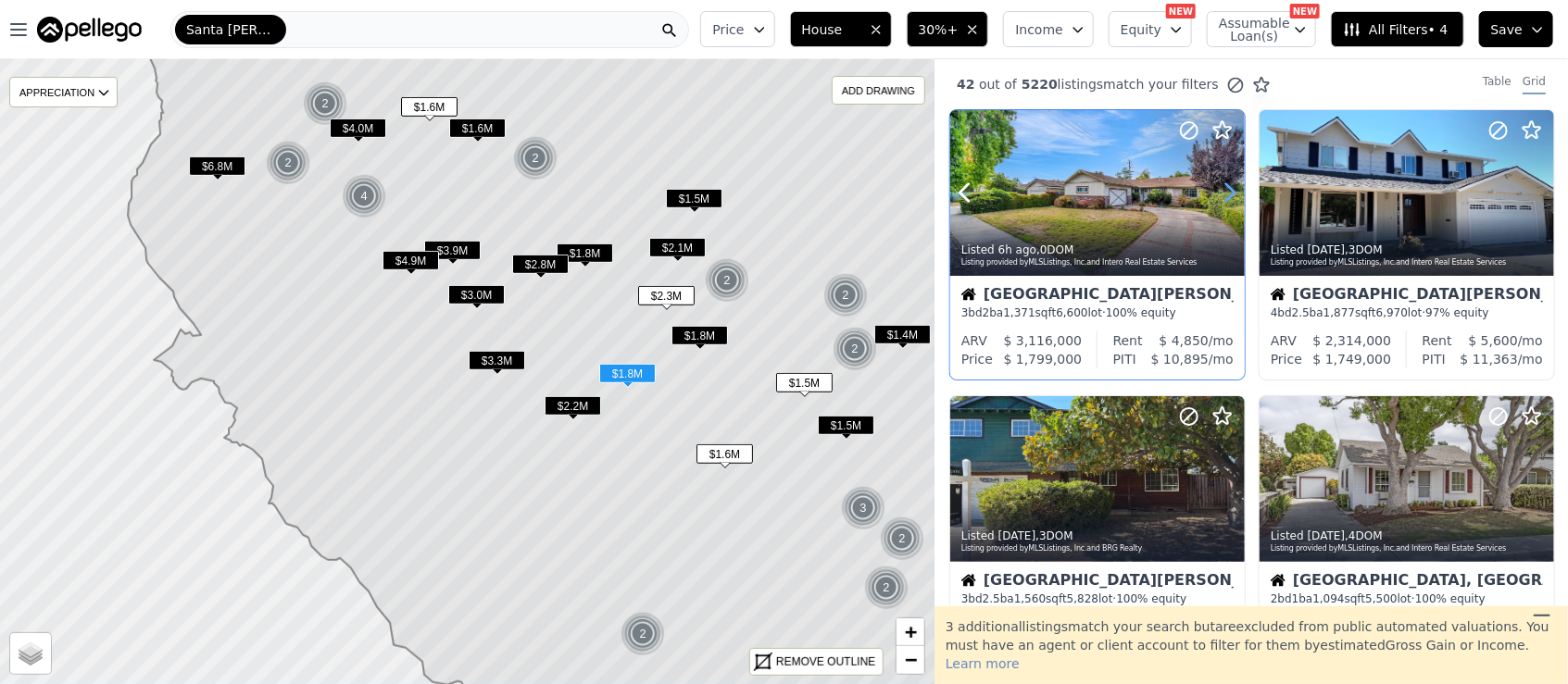
click at [1236, 193] on icon at bounding box center [1230, 193] width 30 height 30
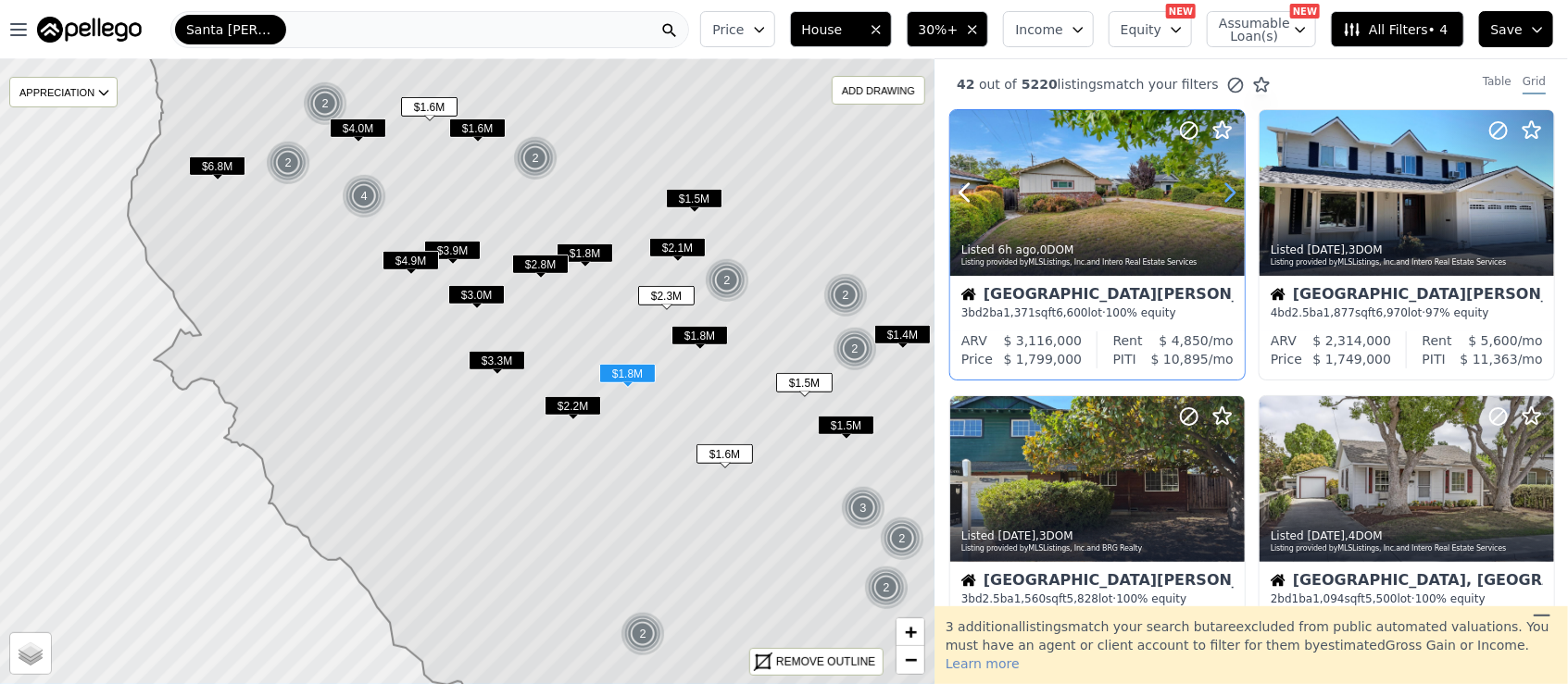
click at [1236, 193] on icon at bounding box center [1230, 193] width 30 height 30
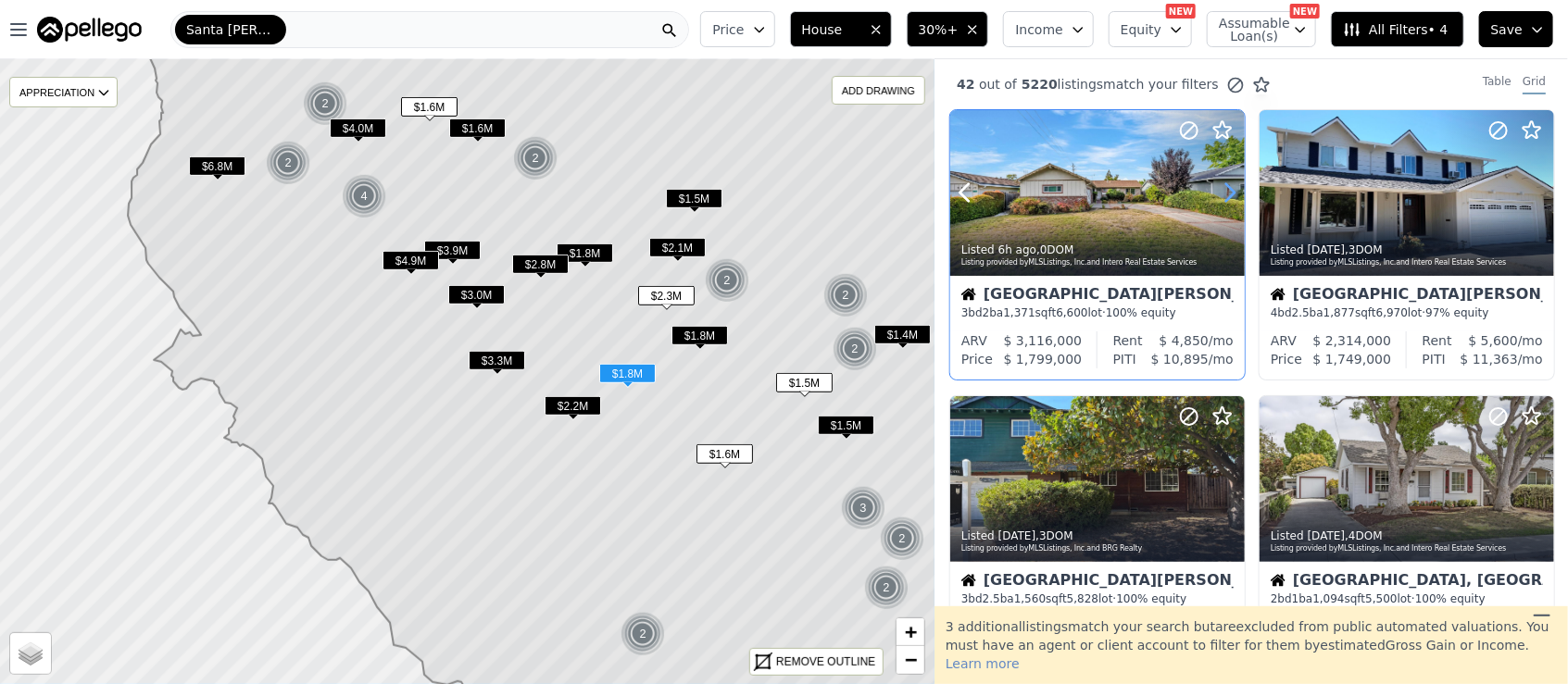
click at [1236, 193] on icon at bounding box center [1230, 193] width 30 height 30
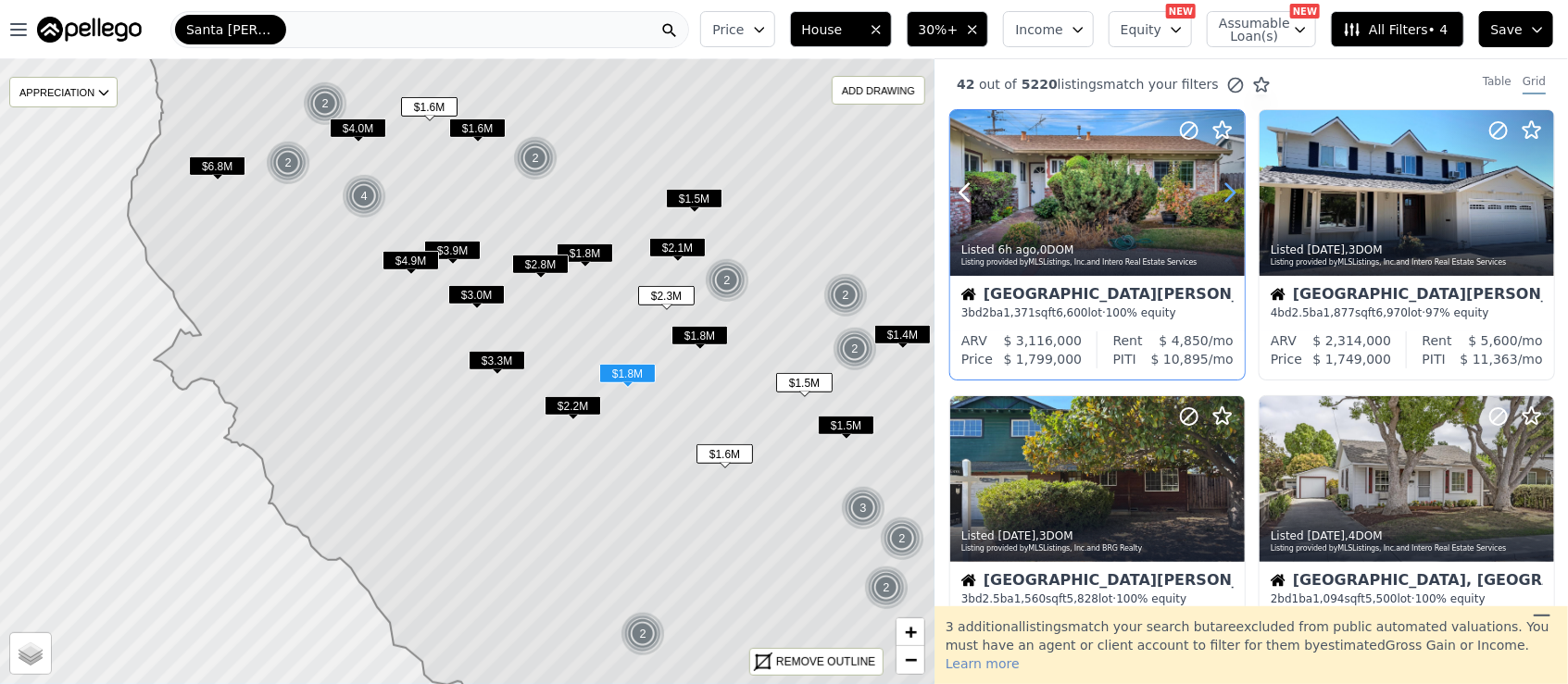
click at [1236, 193] on icon at bounding box center [1230, 193] width 30 height 30
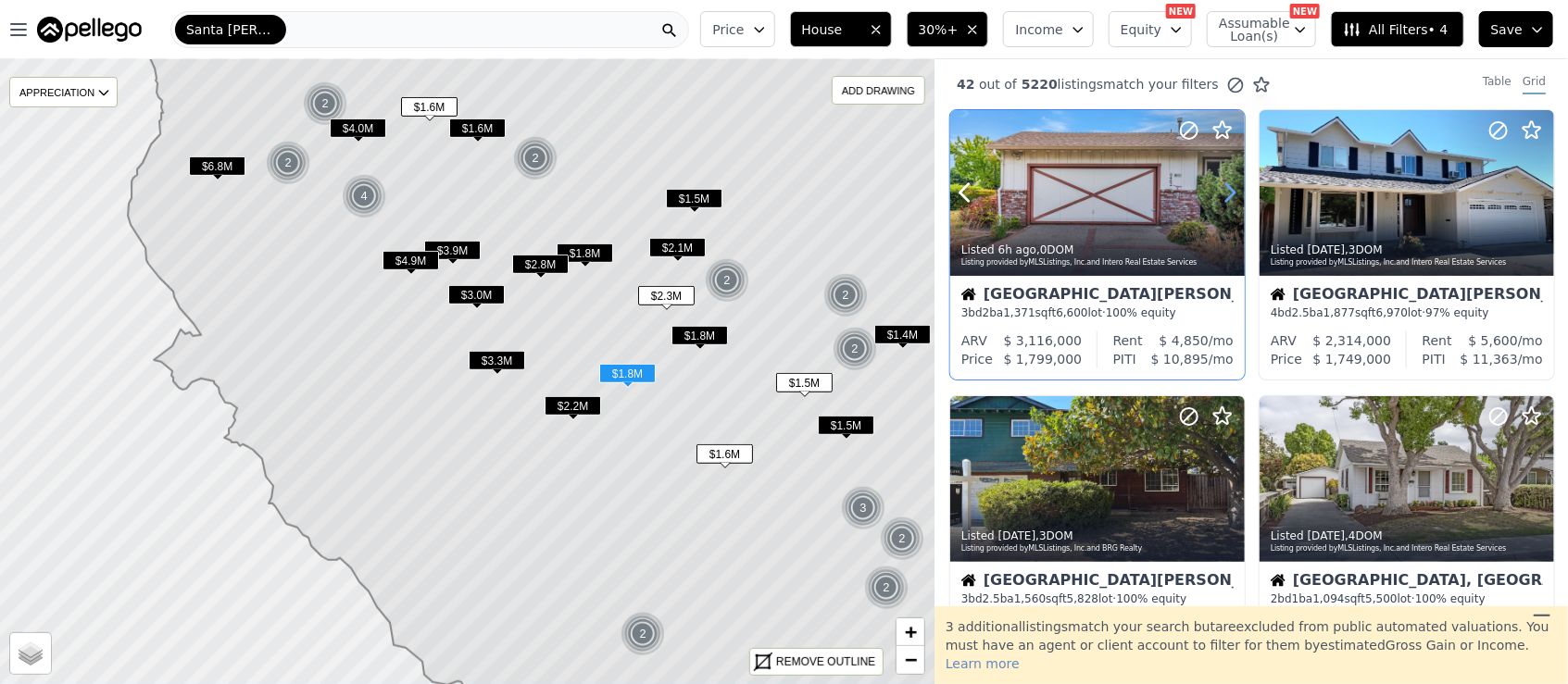
click at [1236, 193] on icon at bounding box center [1230, 193] width 30 height 30
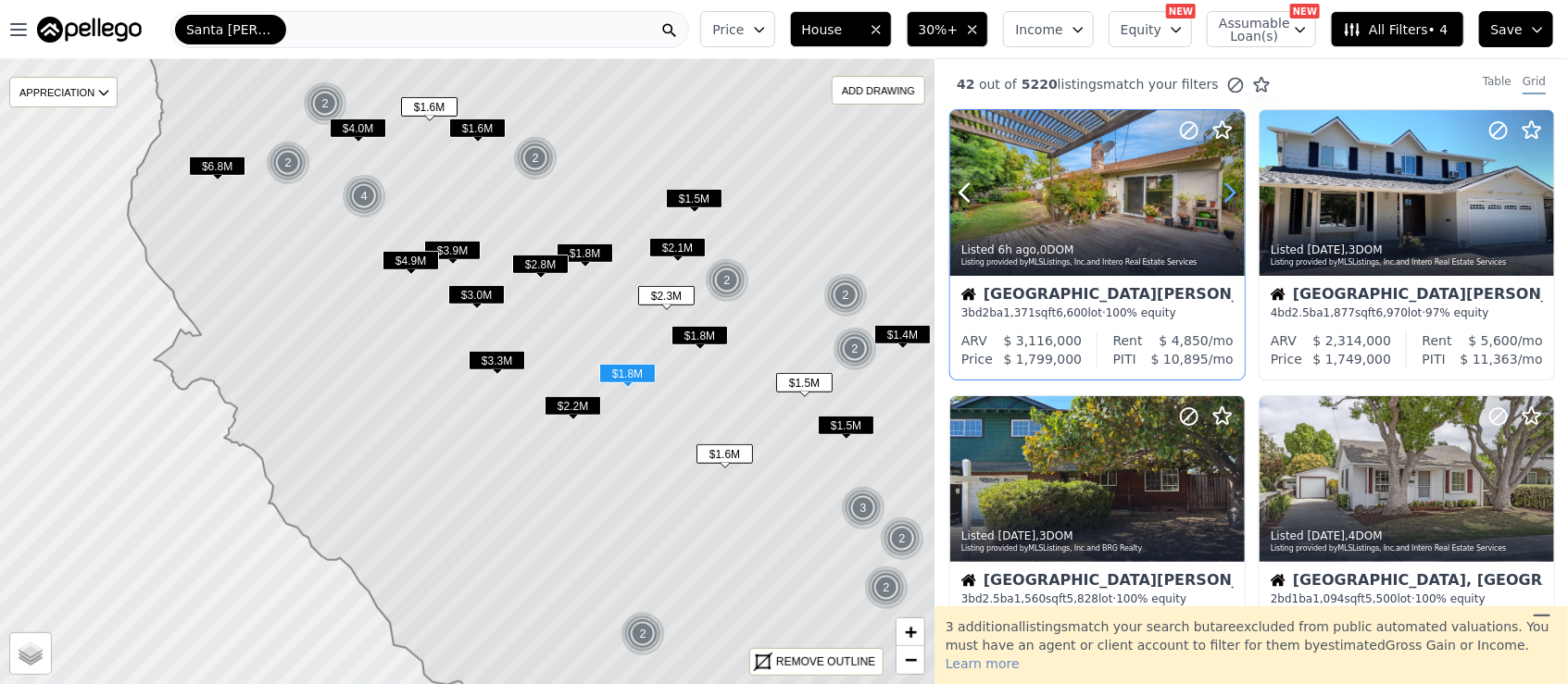
click at [1236, 193] on icon at bounding box center [1230, 193] width 30 height 30
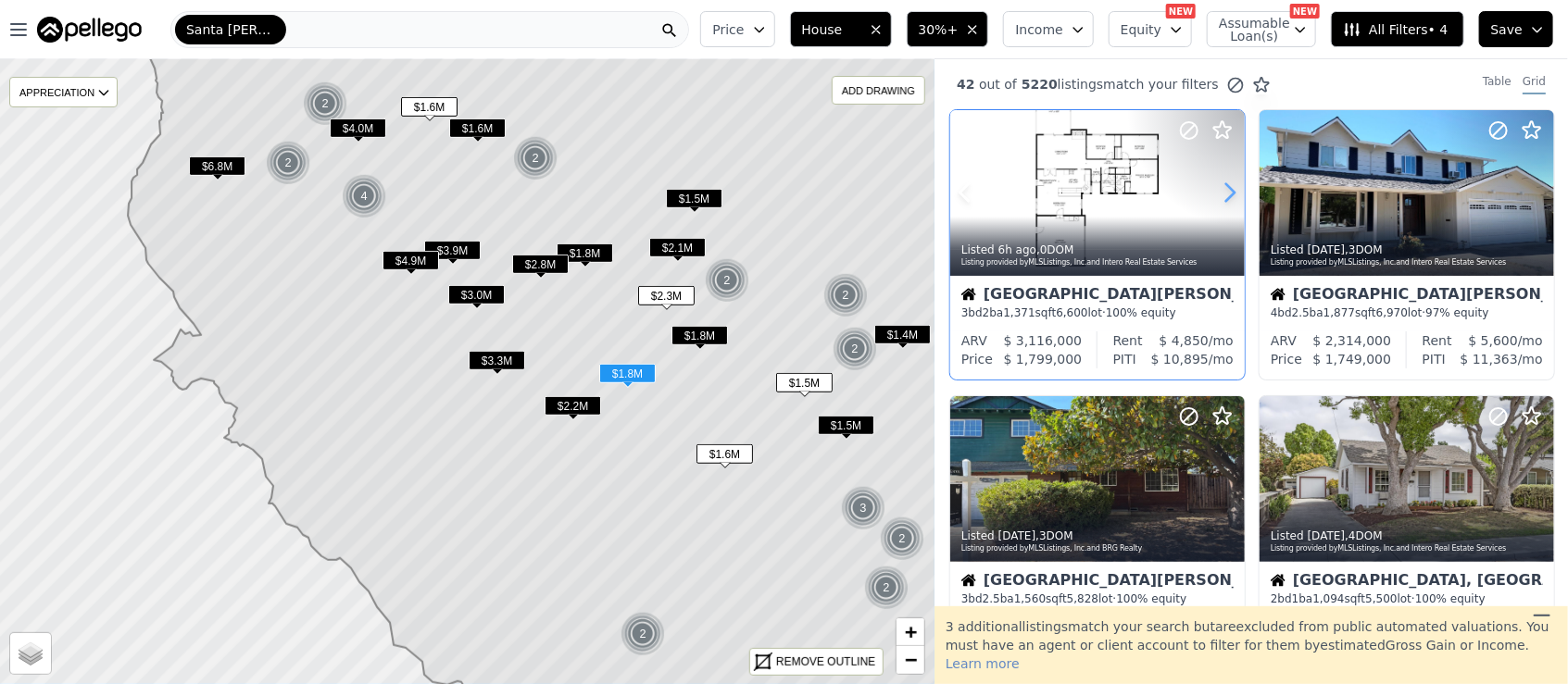
click at [1236, 193] on icon at bounding box center [1230, 193] width 30 height 30
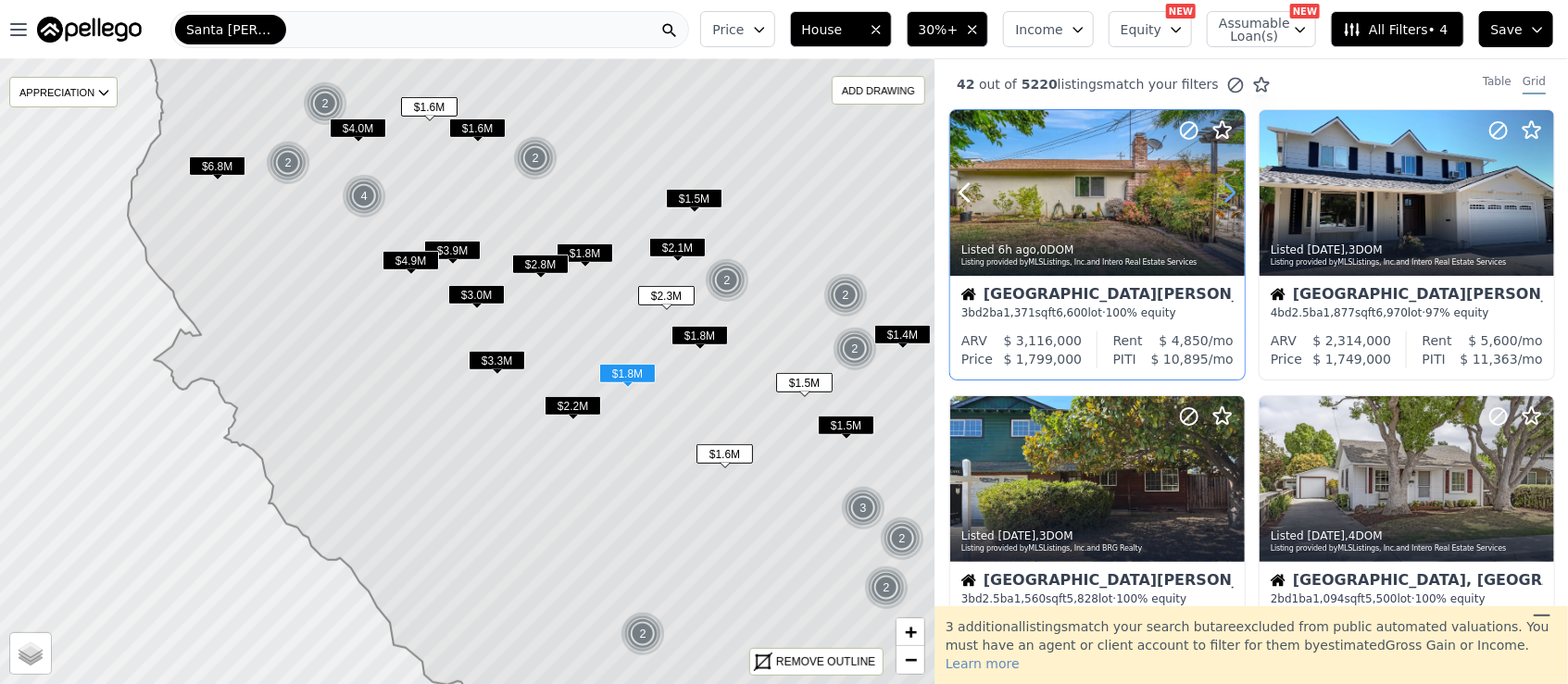
click at [1236, 193] on icon at bounding box center [1230, 193] width 30 height 30
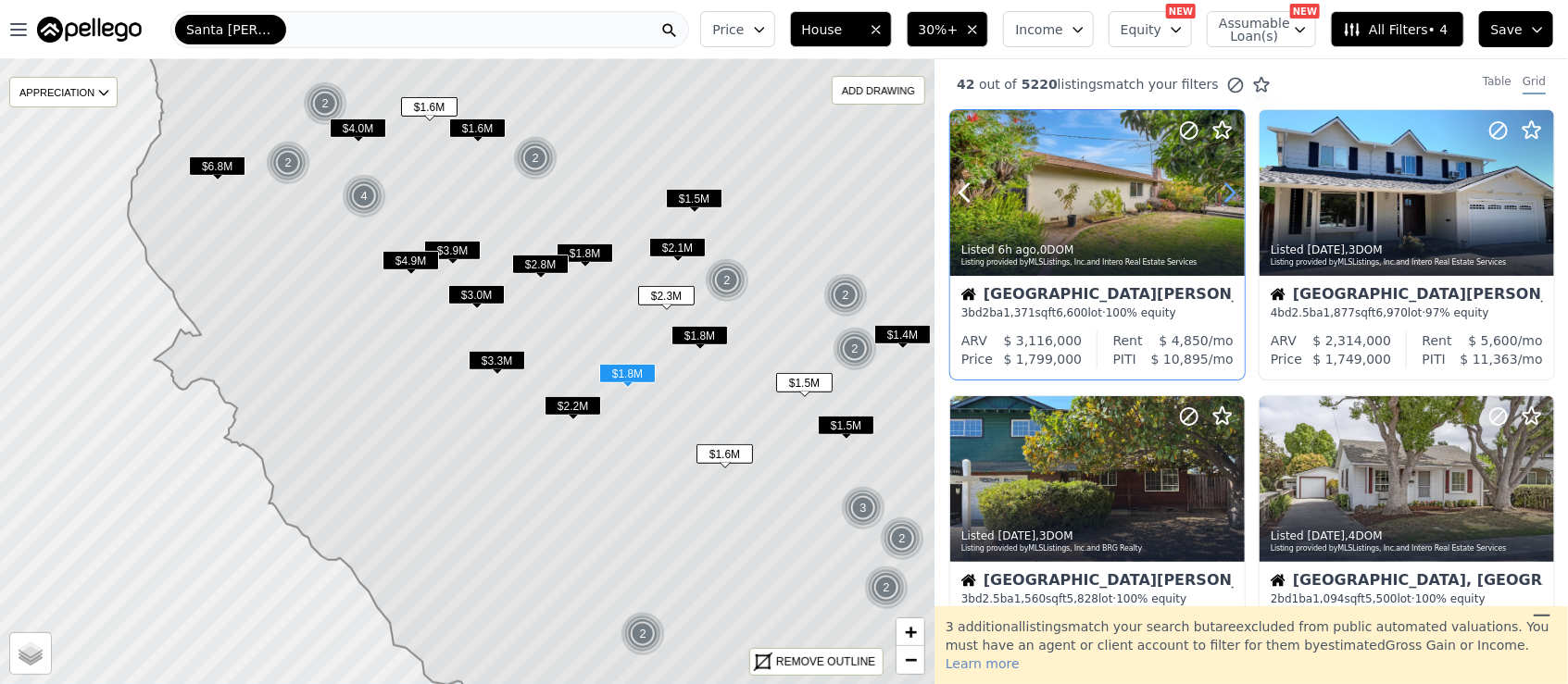
click at [1236, 193] on icon at bounding box center [1230, 193] width 30 height 30
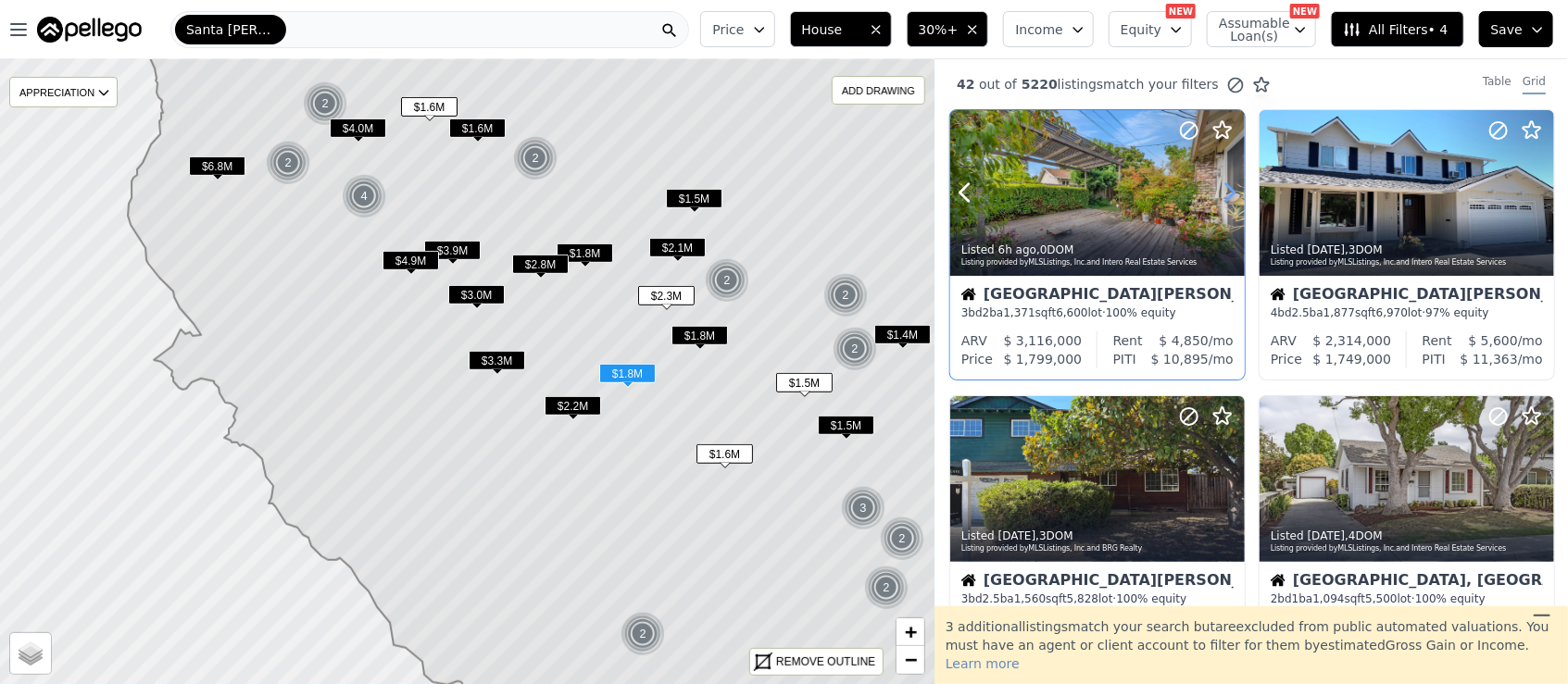
click at [1236, 193] on icon at bounding box center [1230, 193] width 30 height 30
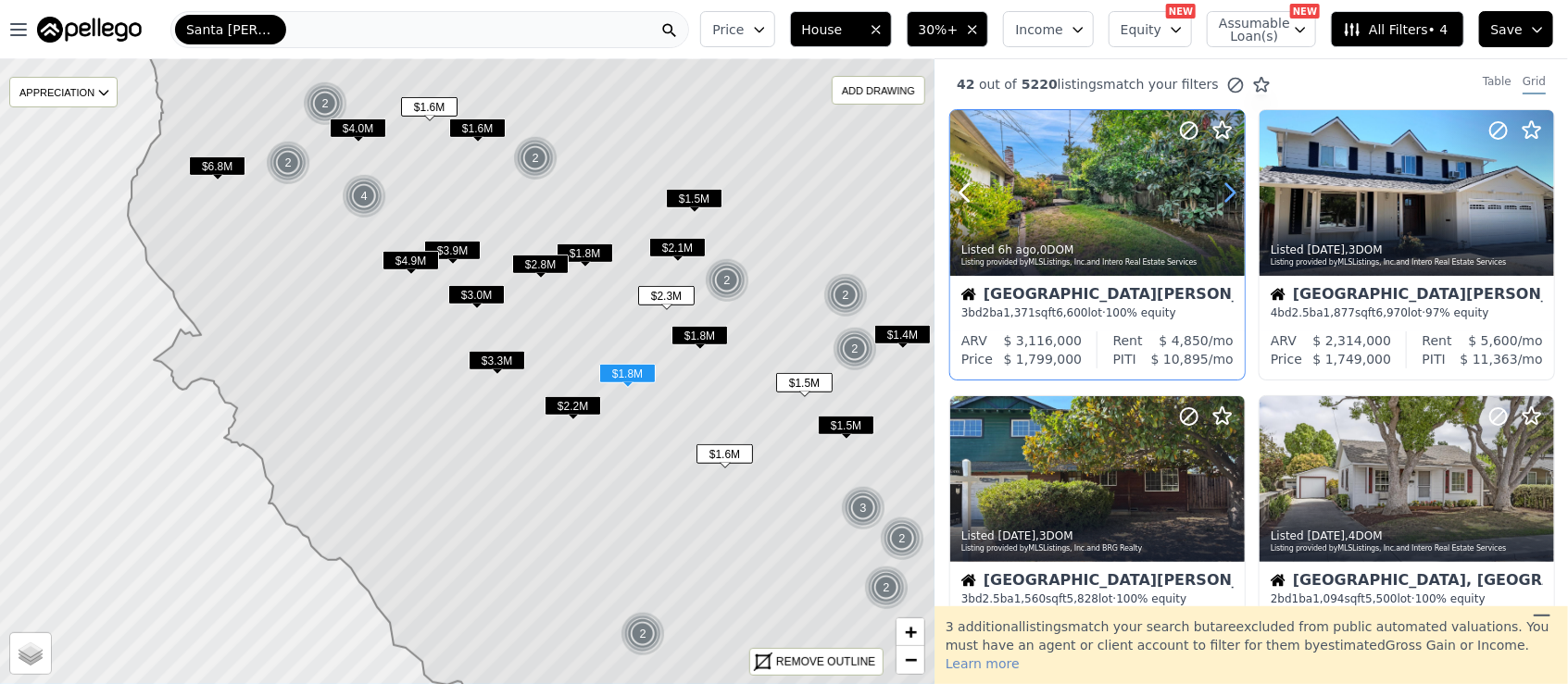
click at [1236, 193] on icon at bounding box center [1230, 193] width 30 height 30
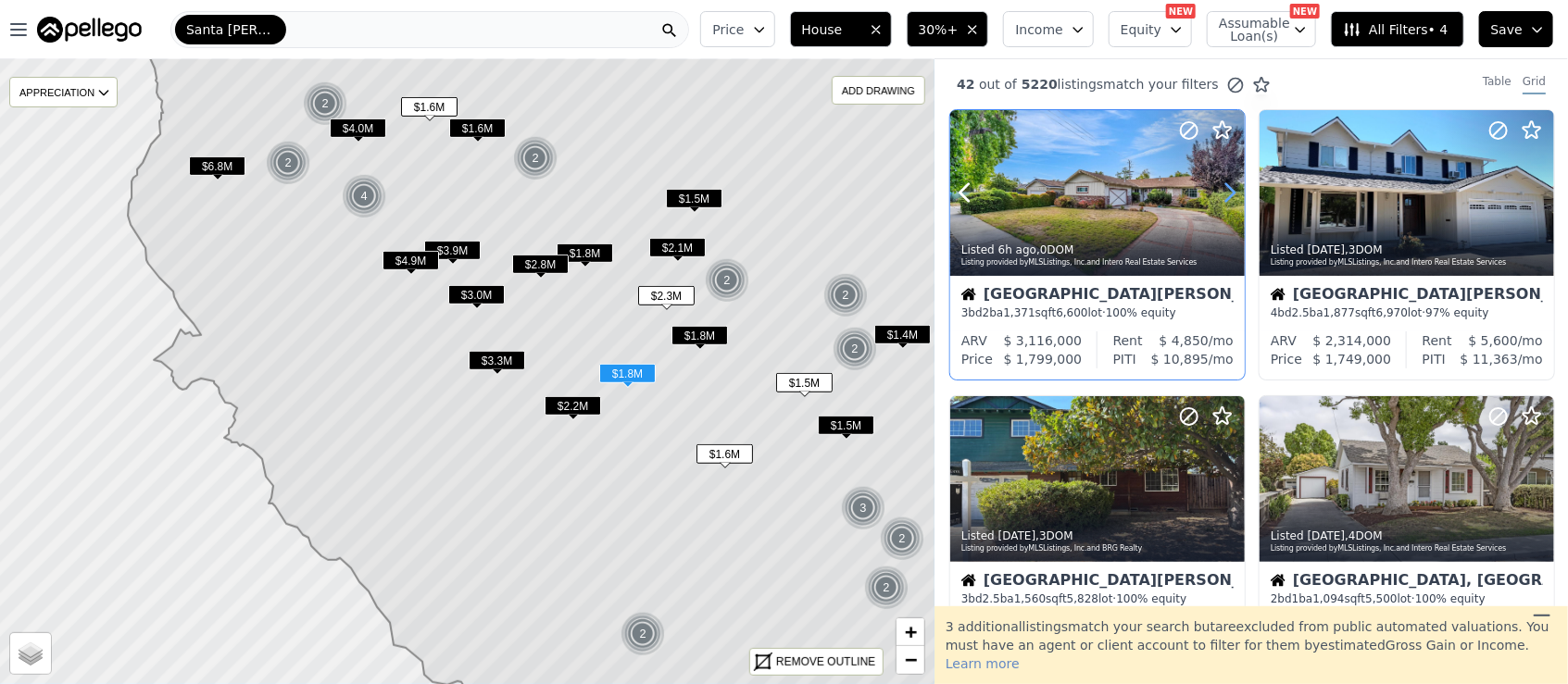
click at [1236, 193] on icon at bounding box center [1230, 193] width 30 height 30
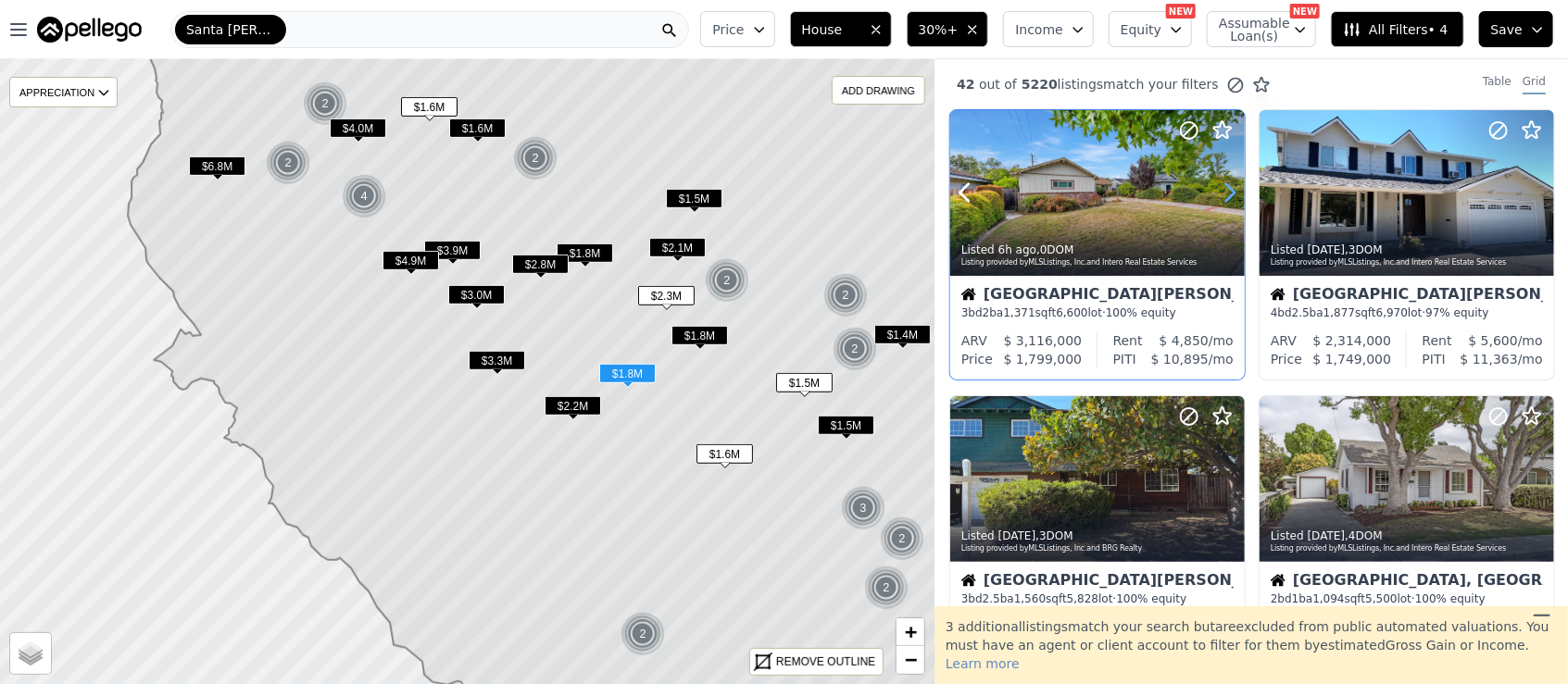
click at [1236, 193] on icon at bounding box center [1230, 193] width 30 height 30
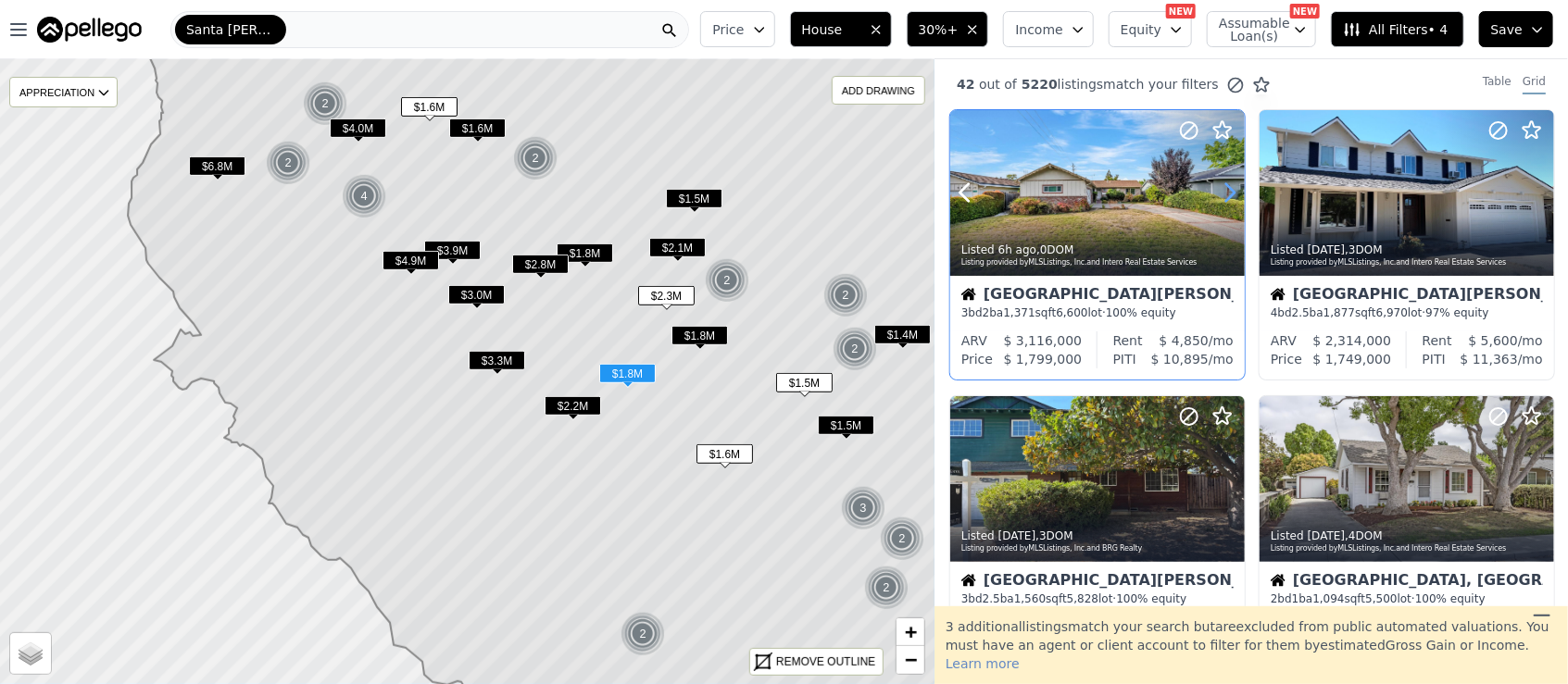
click at [1236, 193] on icon at bounding box center [1230, 193] width 30 height 30
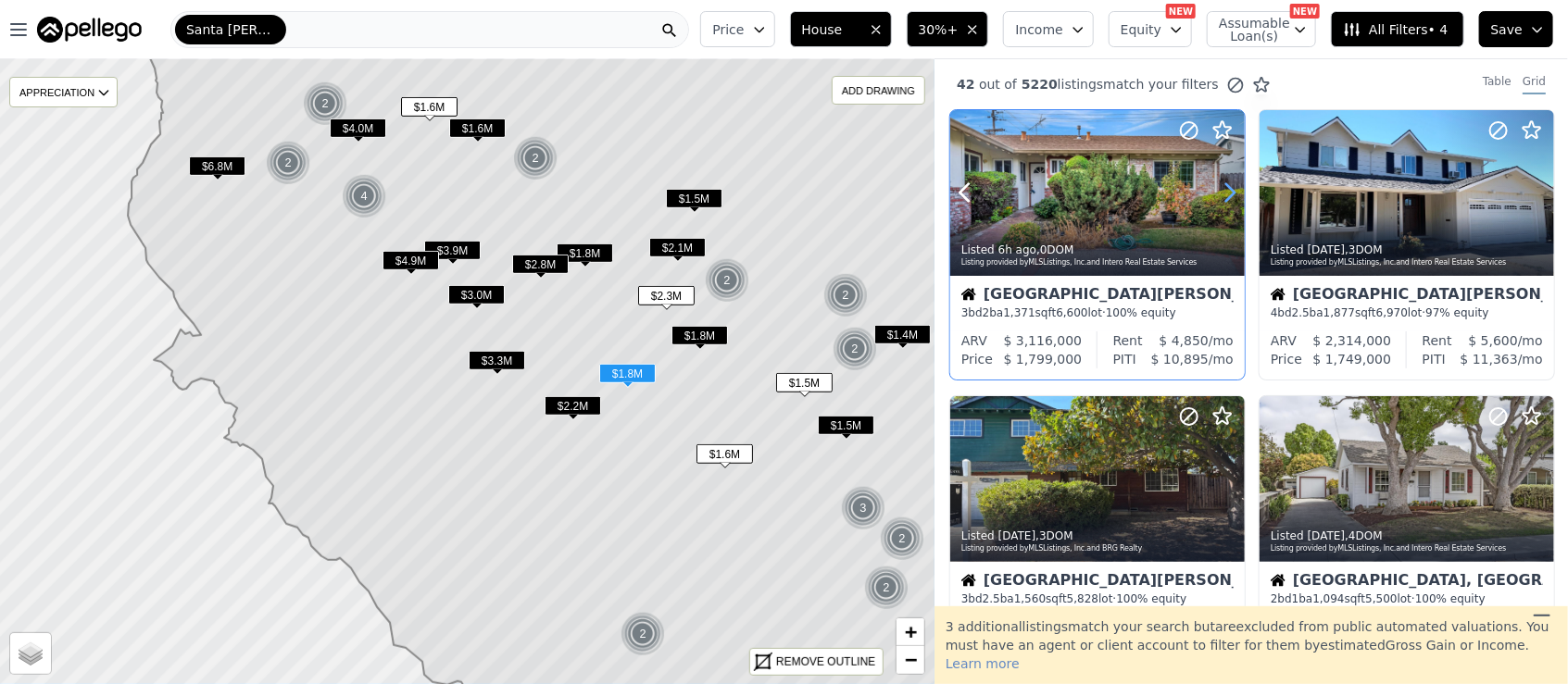
click at [1236, 193] on icon at bounding box center [1230, 193] width 30 height 30
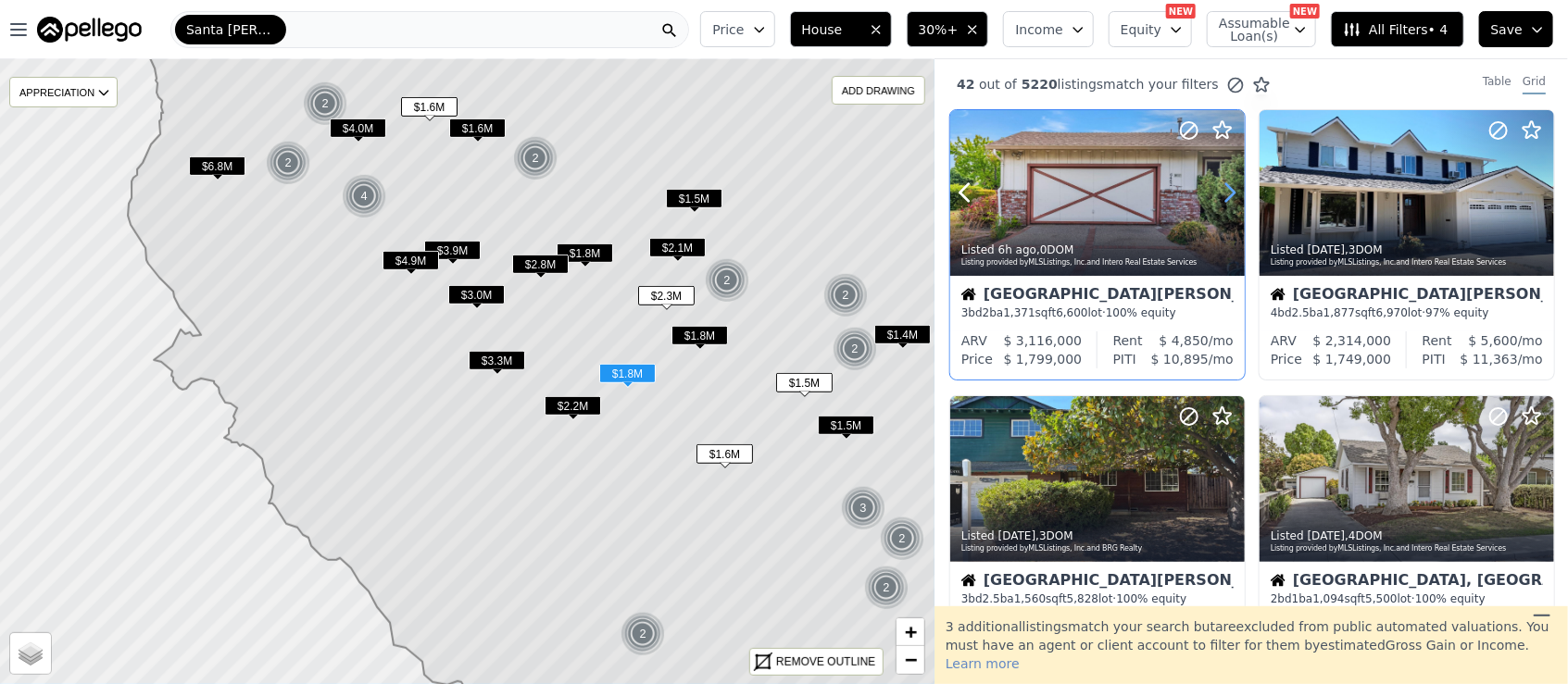
click at [1236, 193] on icon at bounding box center [1230, 193] width 30 height 30
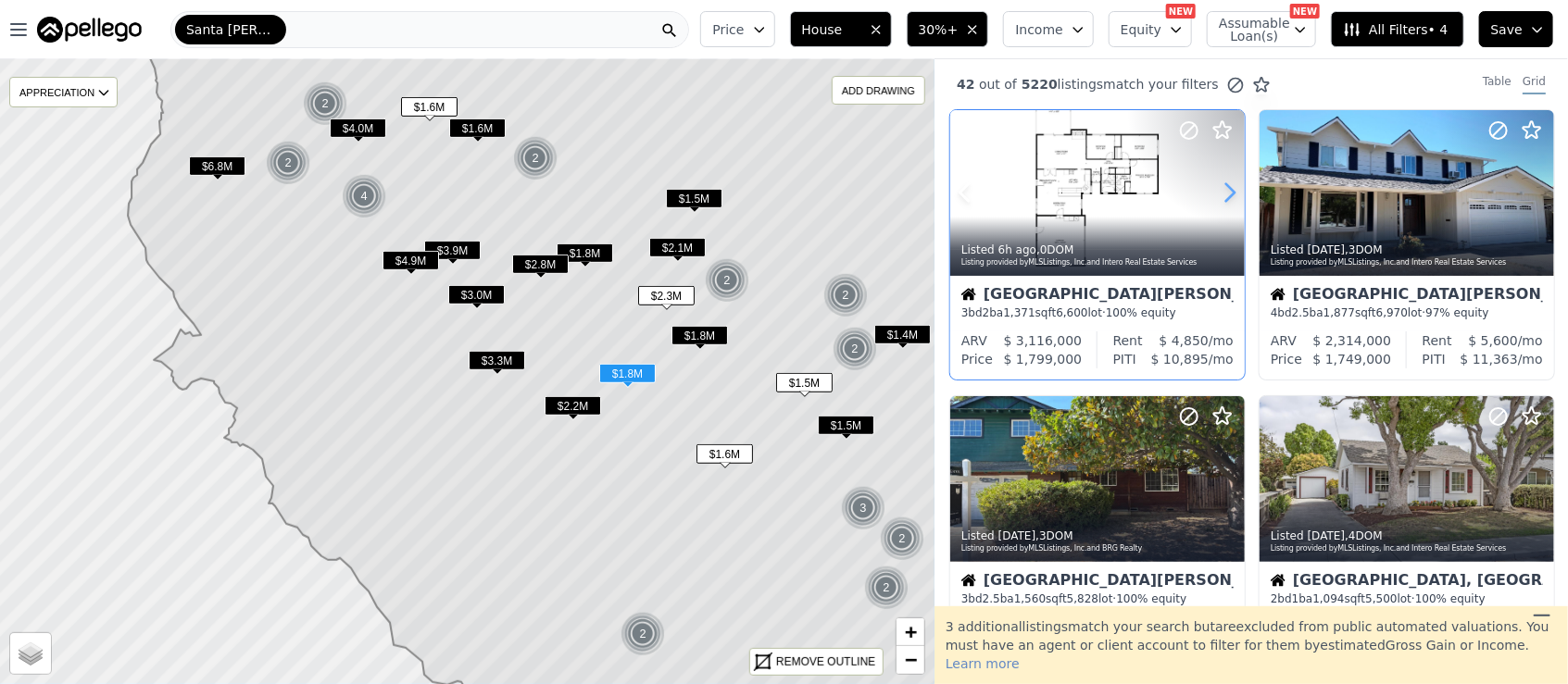
click at [1236, 193] on icon at bounding box center [1230, 193] width 30 height 30
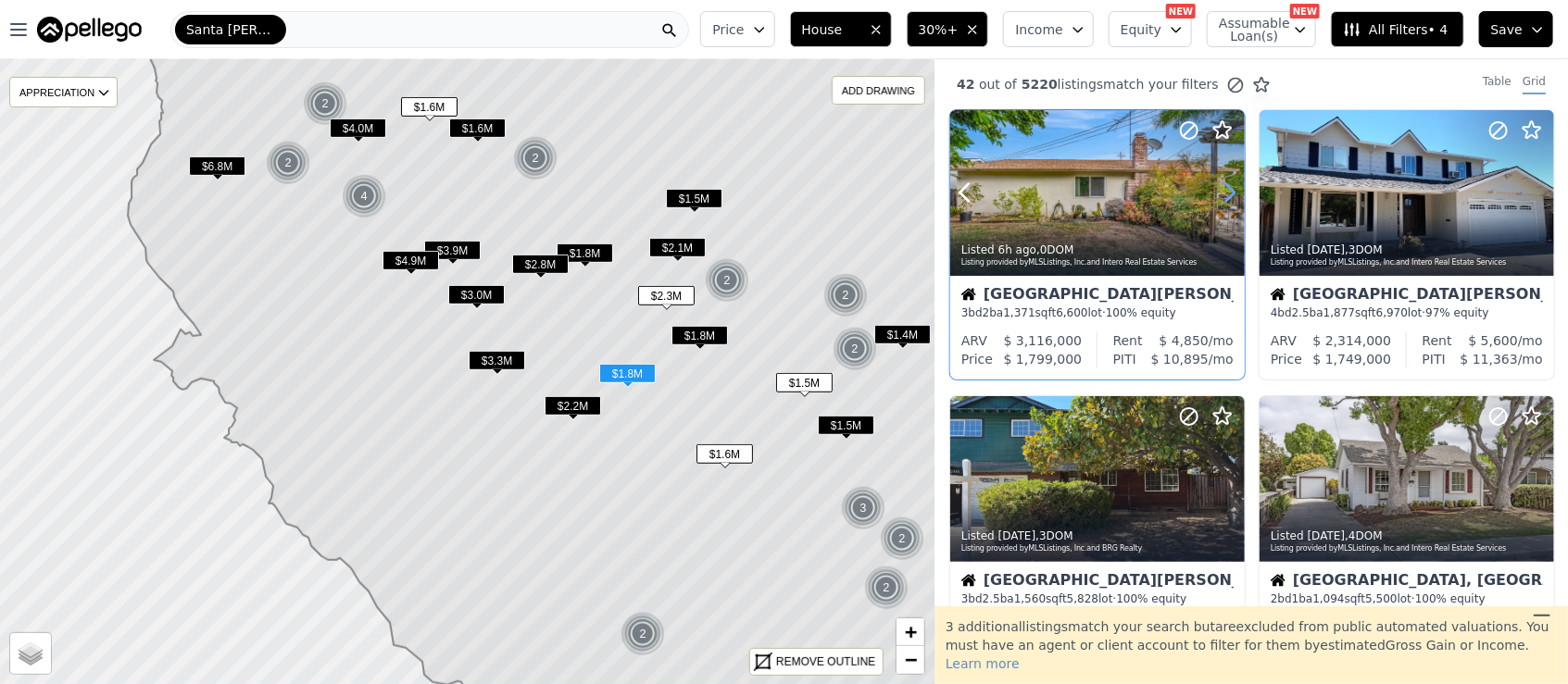
click at [1236, 193] on icon at bounding box center [1230, 193] width 30 height 30
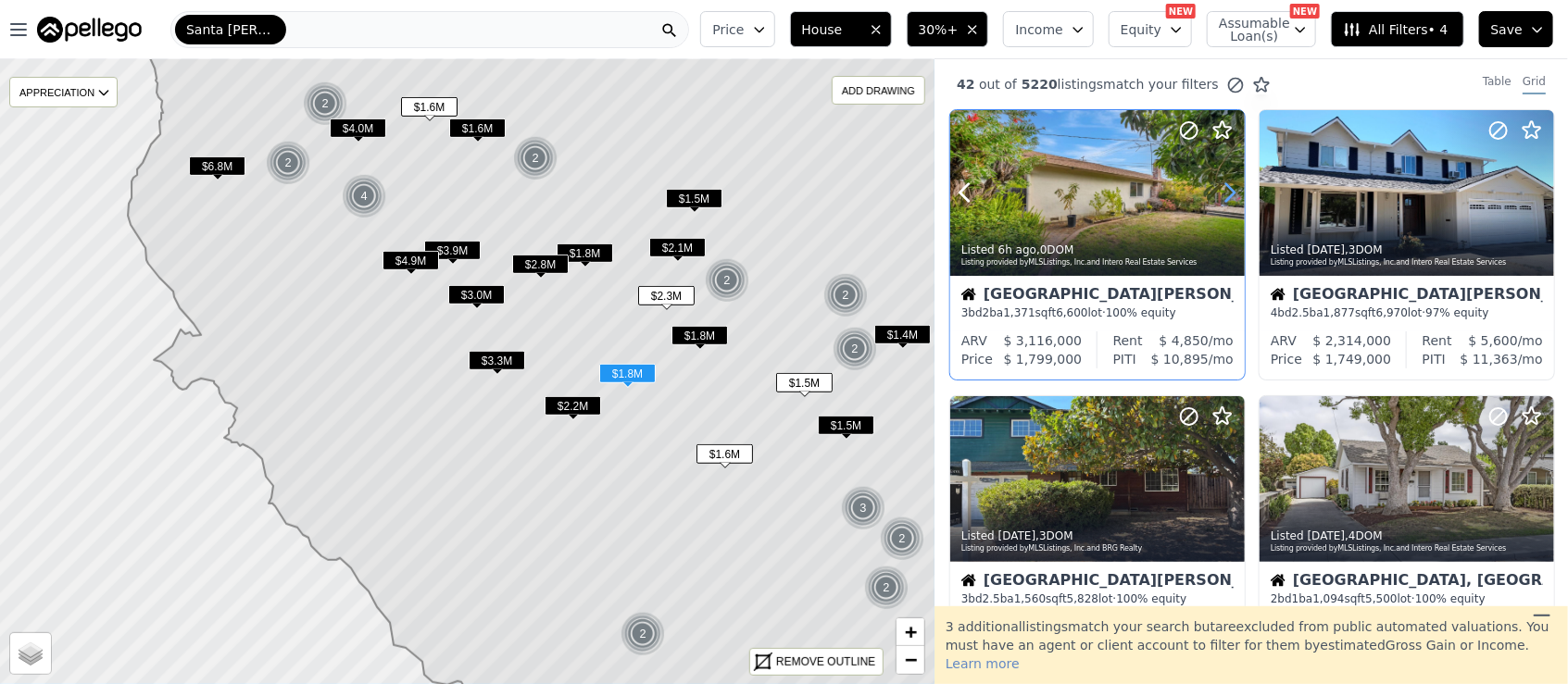
click at [1236, 193] on icon at bounding box center [1230, 193] width 30 height 30
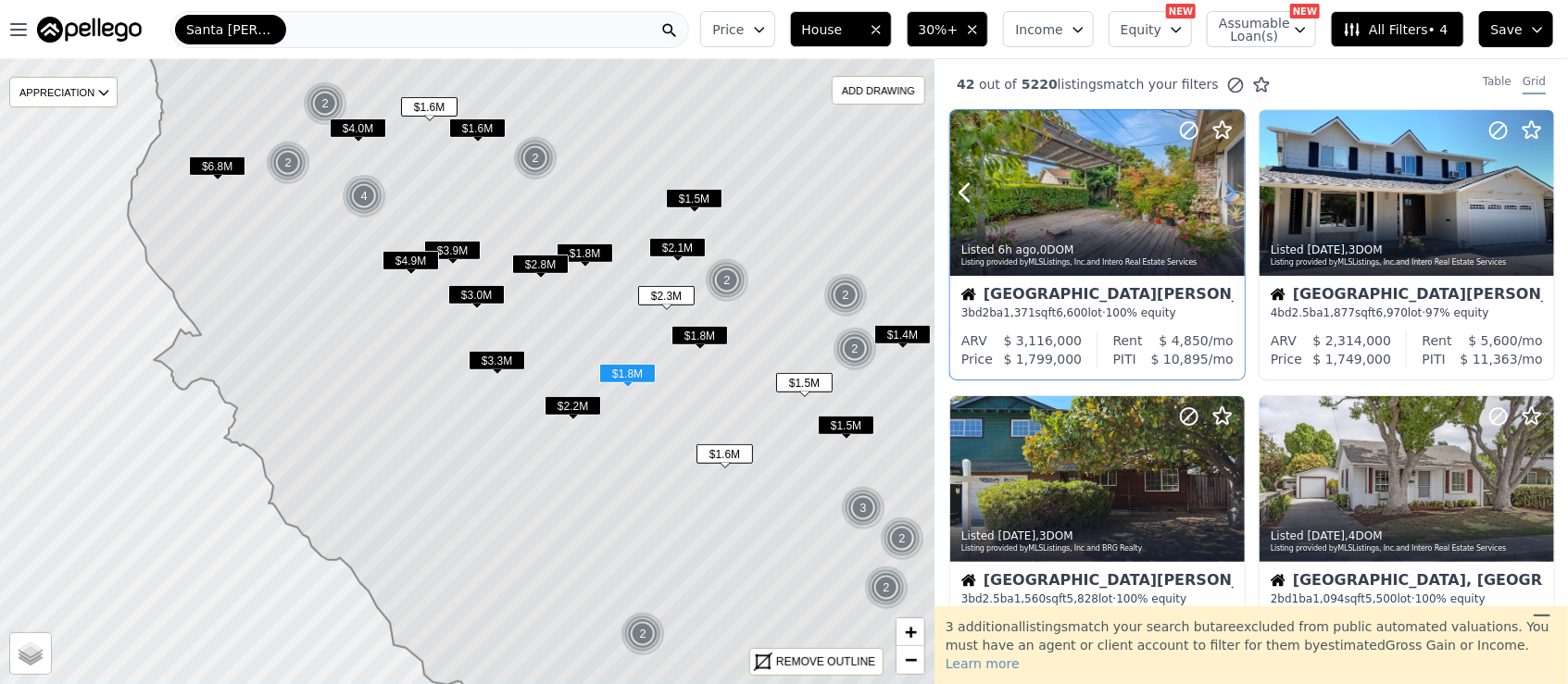
click at [1236, 193] on icon at bounding box center [1230, 193] width 30 height 30
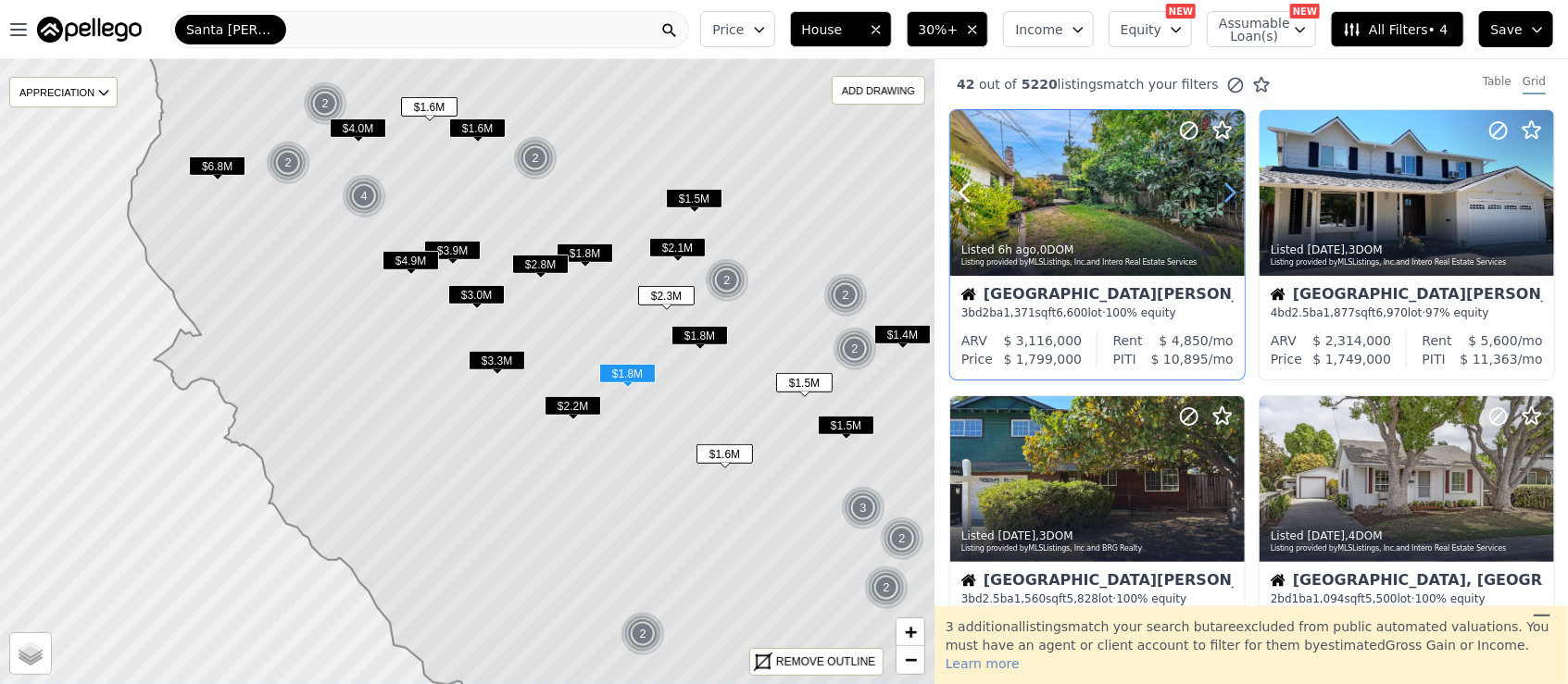
click at [1236, 193] on icon at bounding box center [1230, 193] width 30 height 30
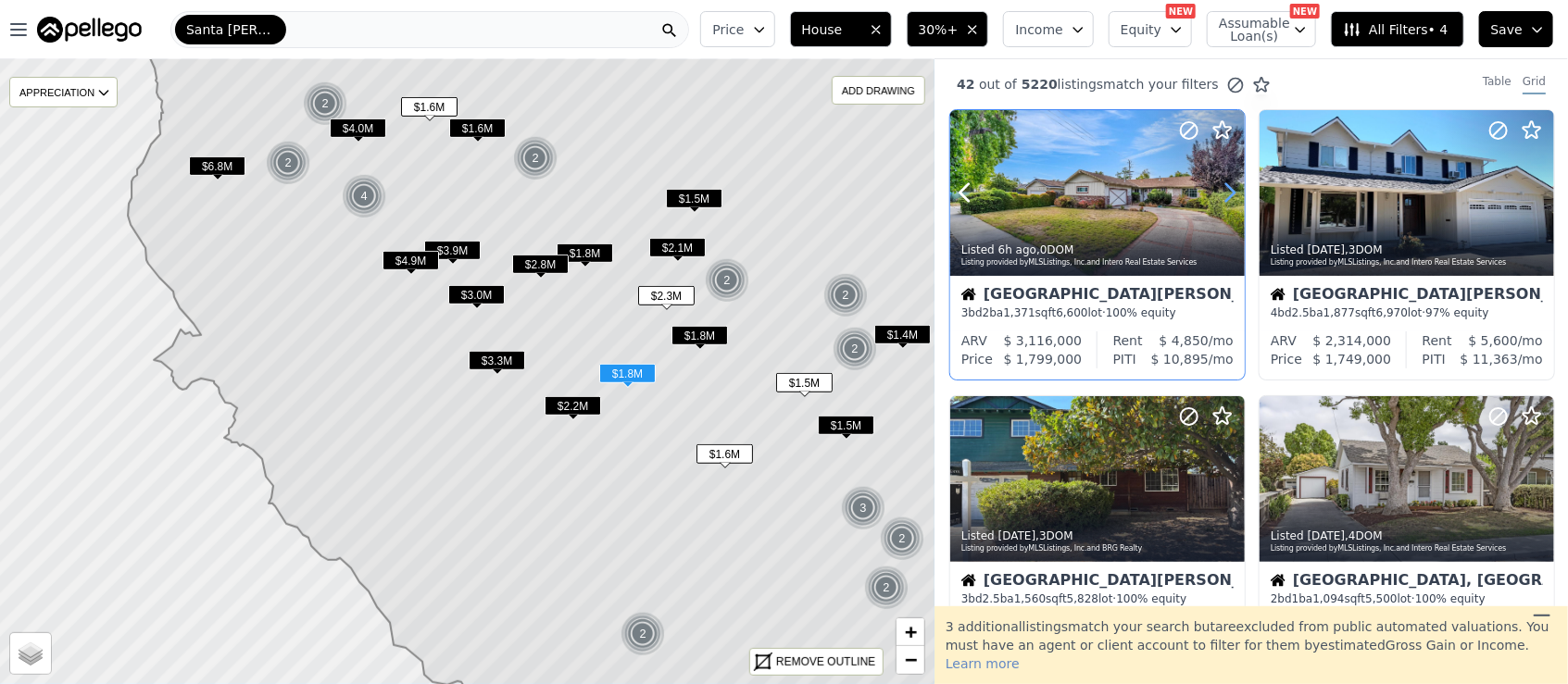
click at [1236, 193] on icon at bounding box center [1230, 193] width 30 height 30
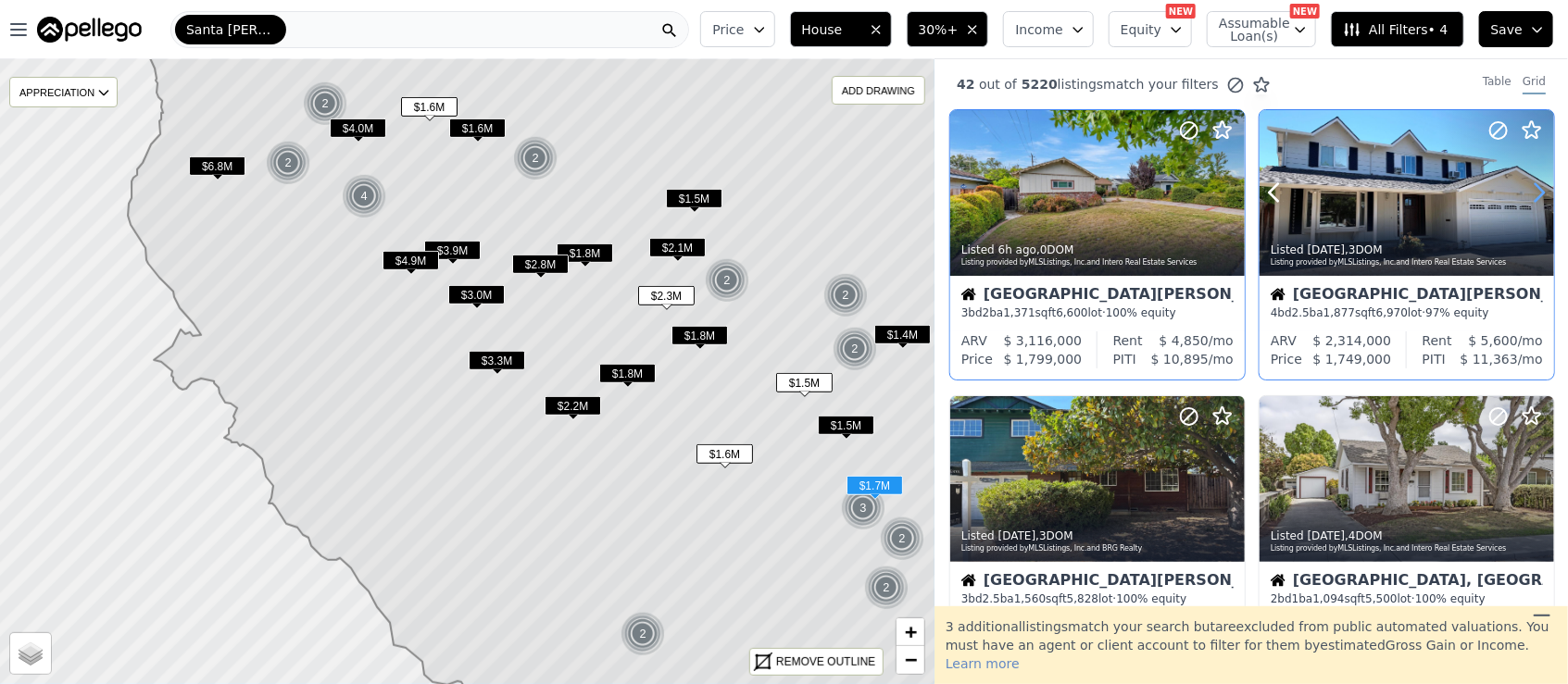
click at [1535, 193] on icon at bounding box center [1539, 193] width 8 height 18
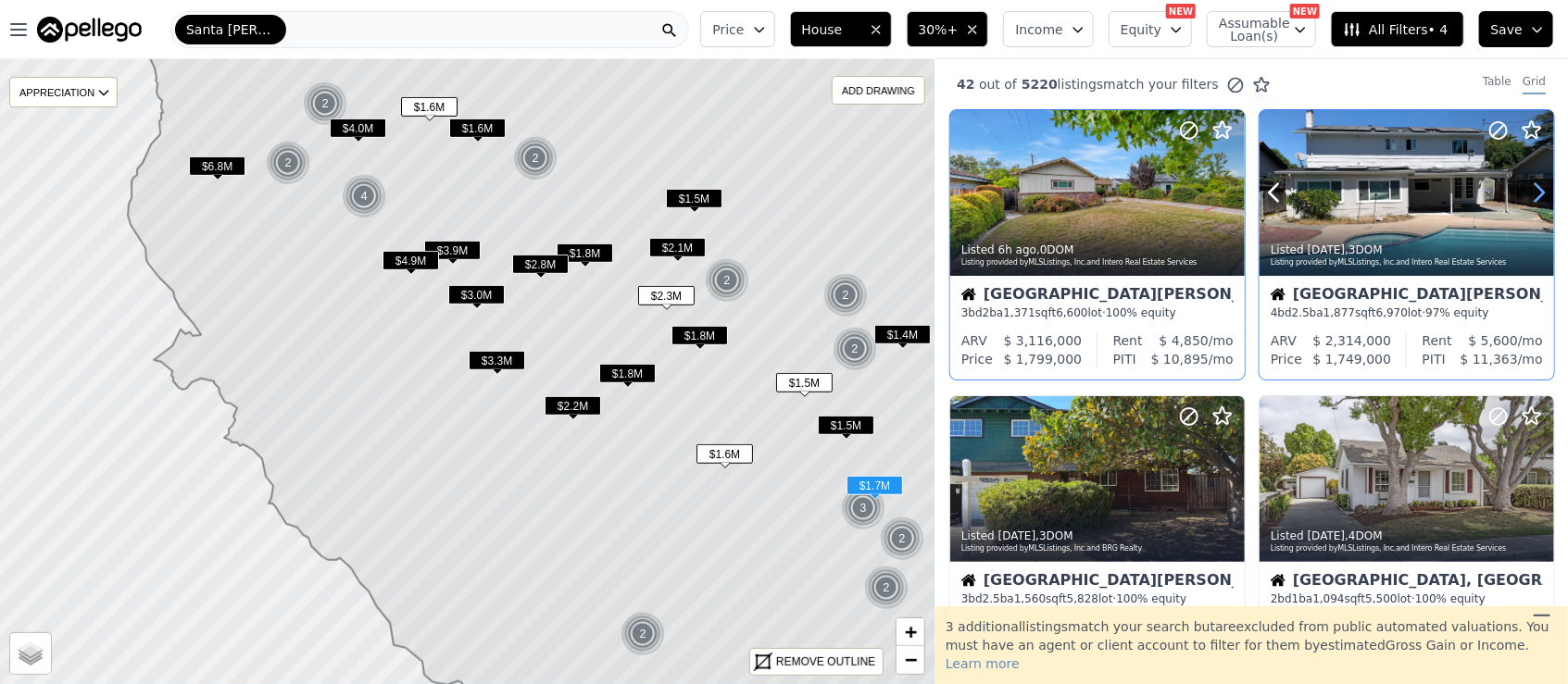
click at [1535, 190] on icon at bounding box center [1539, 193] width 8 height 18
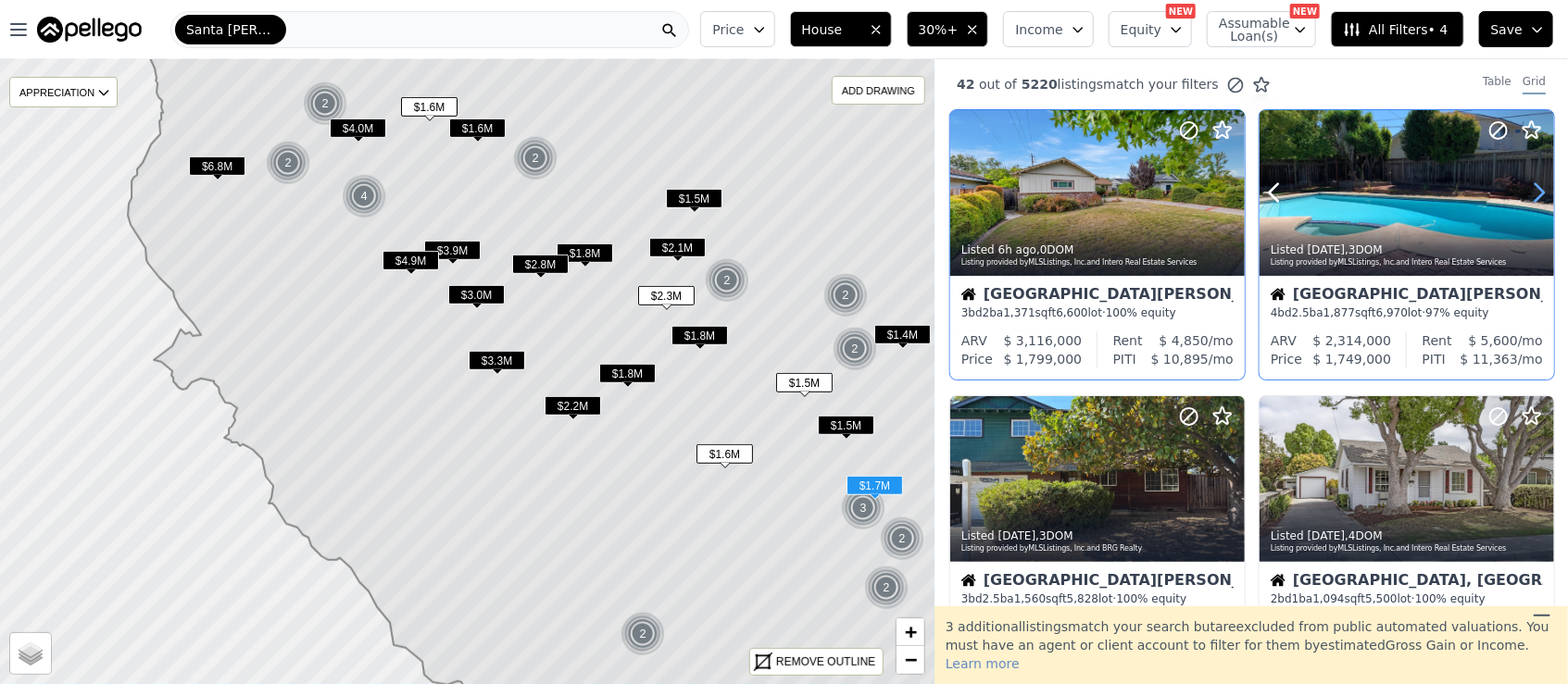
click at [1535, 190] on icon at bounding box center [1539, 193] width 8 height 18
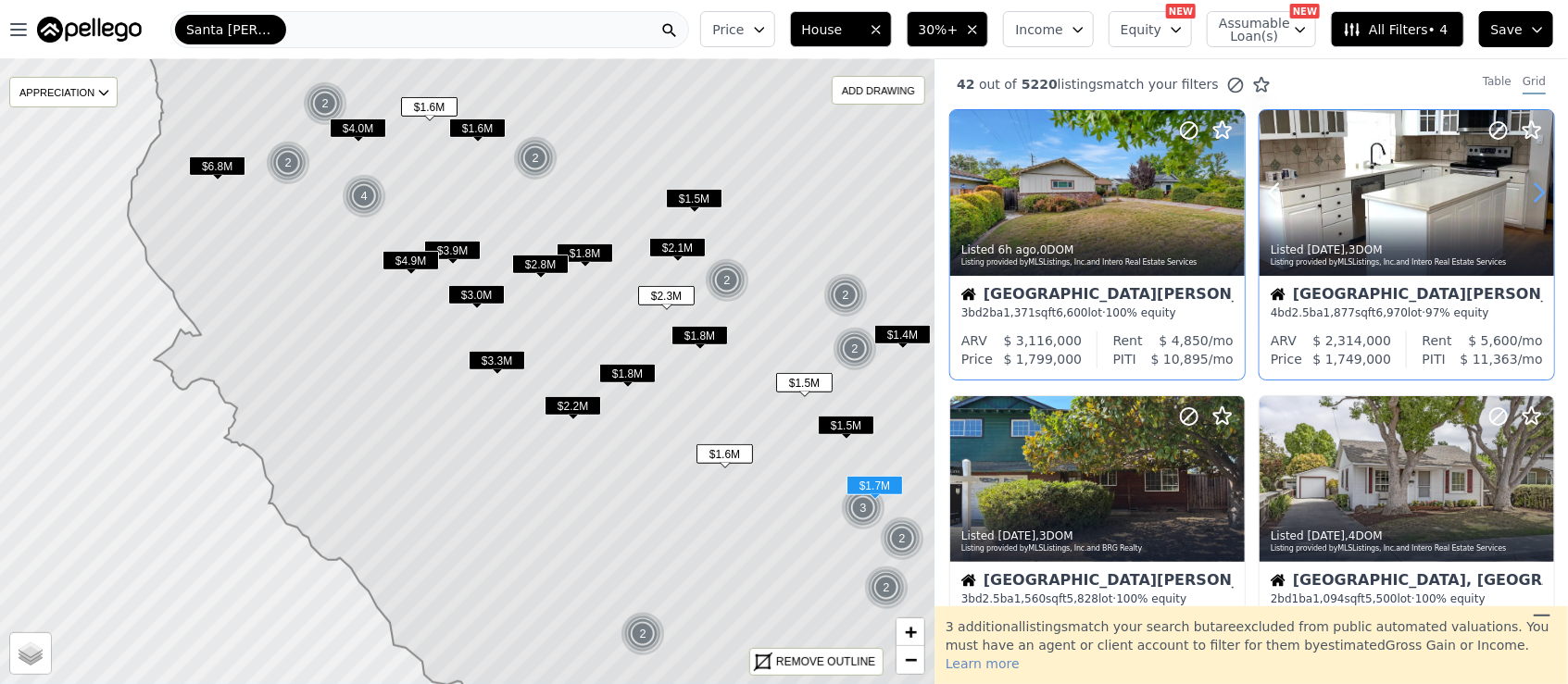
click at [1535, 190] on icon at bounding box center [1539, 193] width 8 height 18
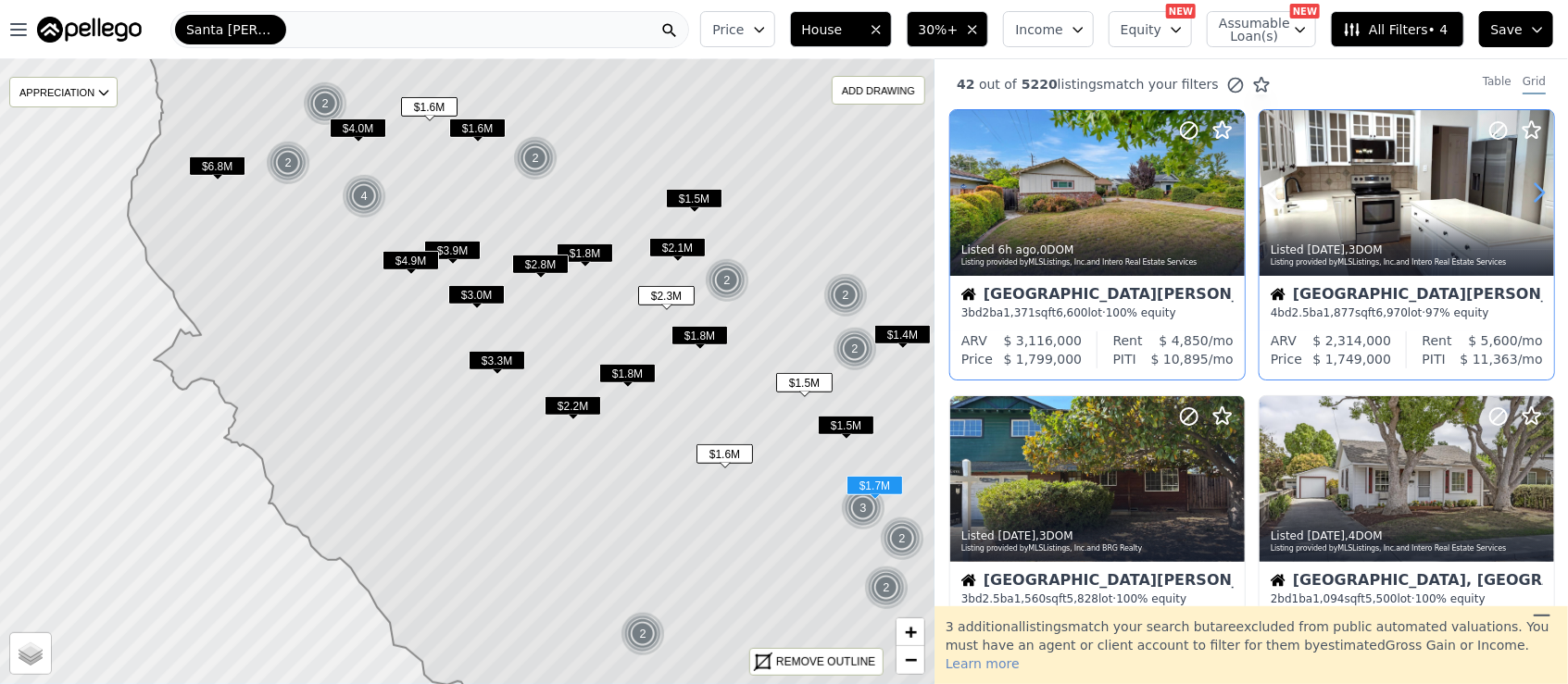
click at [1529, 194] on icon at bounding box center [1539, 193] width 30 height 30
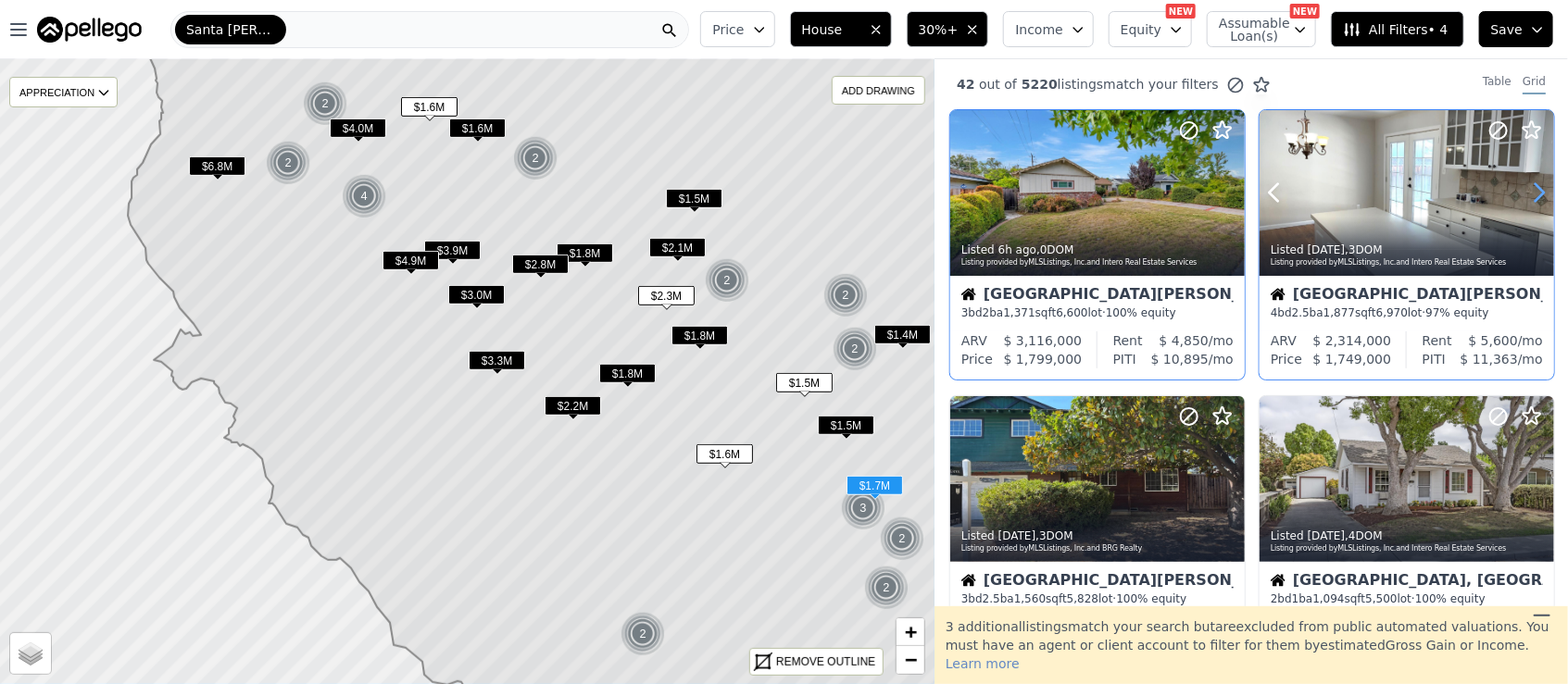
click at [1529, 194] on icon at bounding box center [1539, 193] width 30 height 30
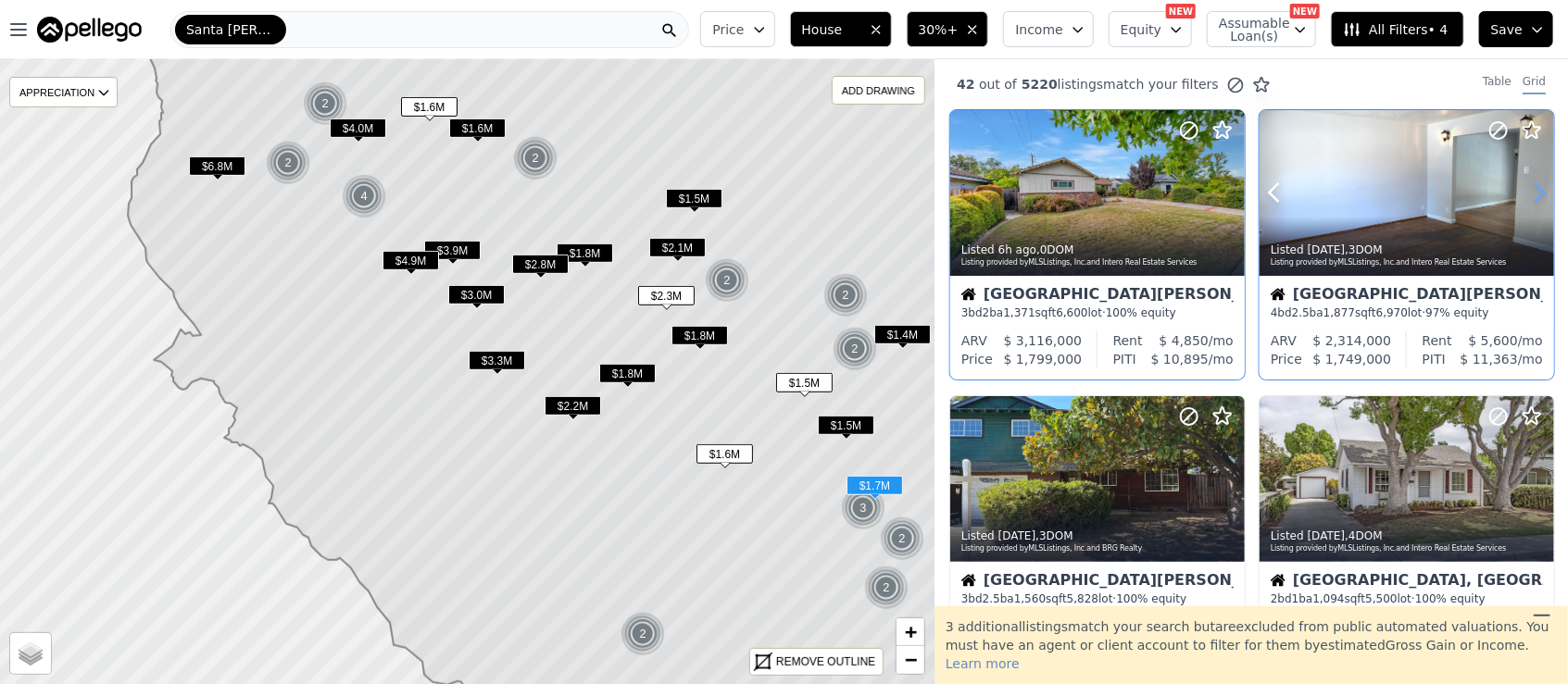
click at [1529, 194] on icon at bounding box center [1539, 193] width 30 height 30
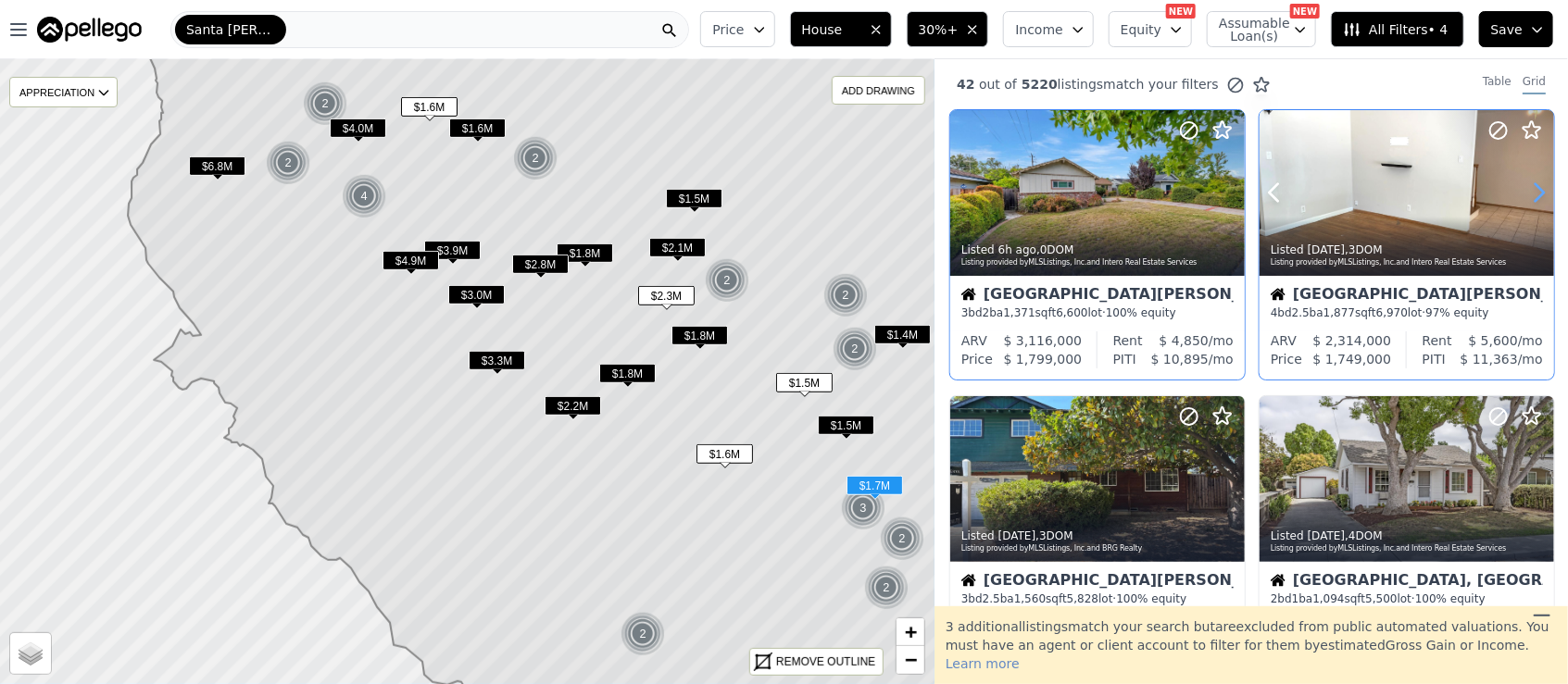
click at [1529, 194] on icon at bounding box center [1539, 193] width 30 height 30
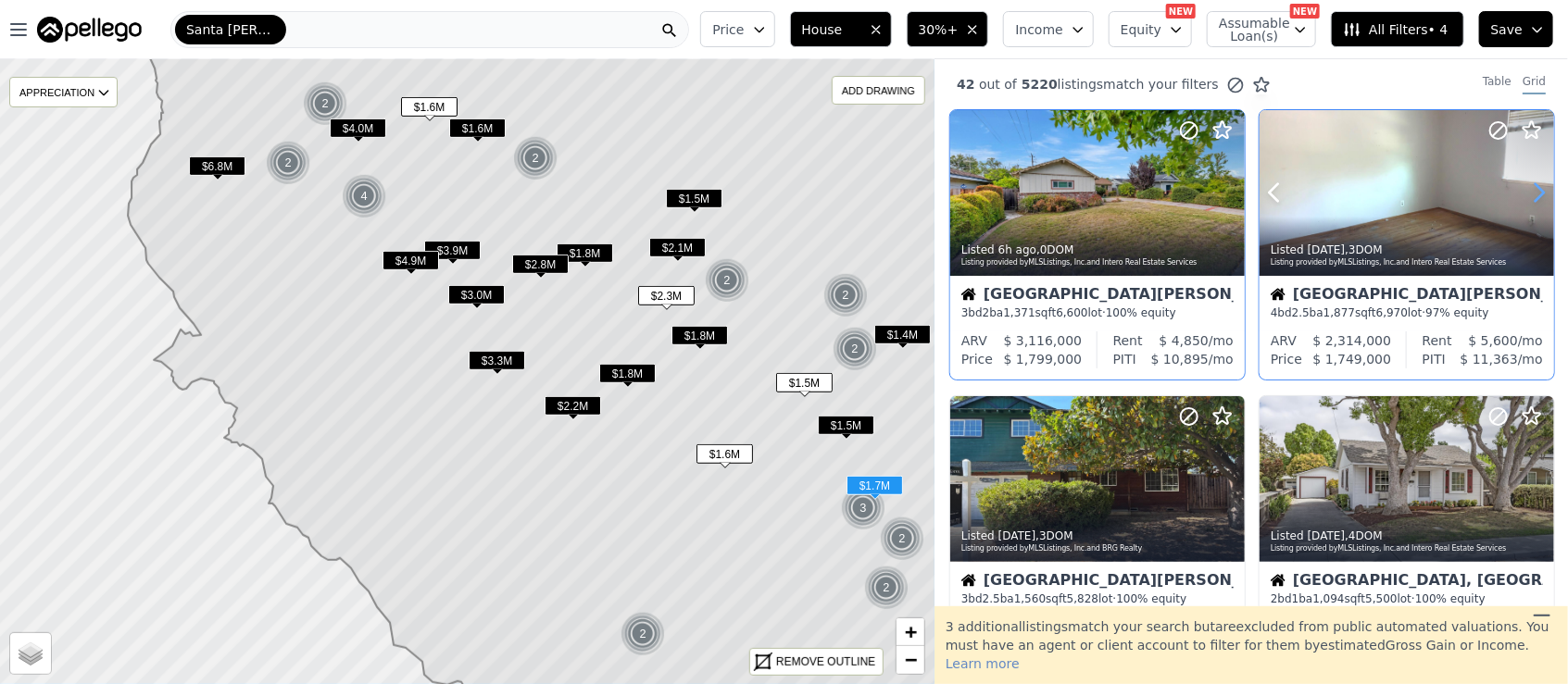
click at [1529, 194] on icon at bounding box center [1539, 193] width 30 height 30
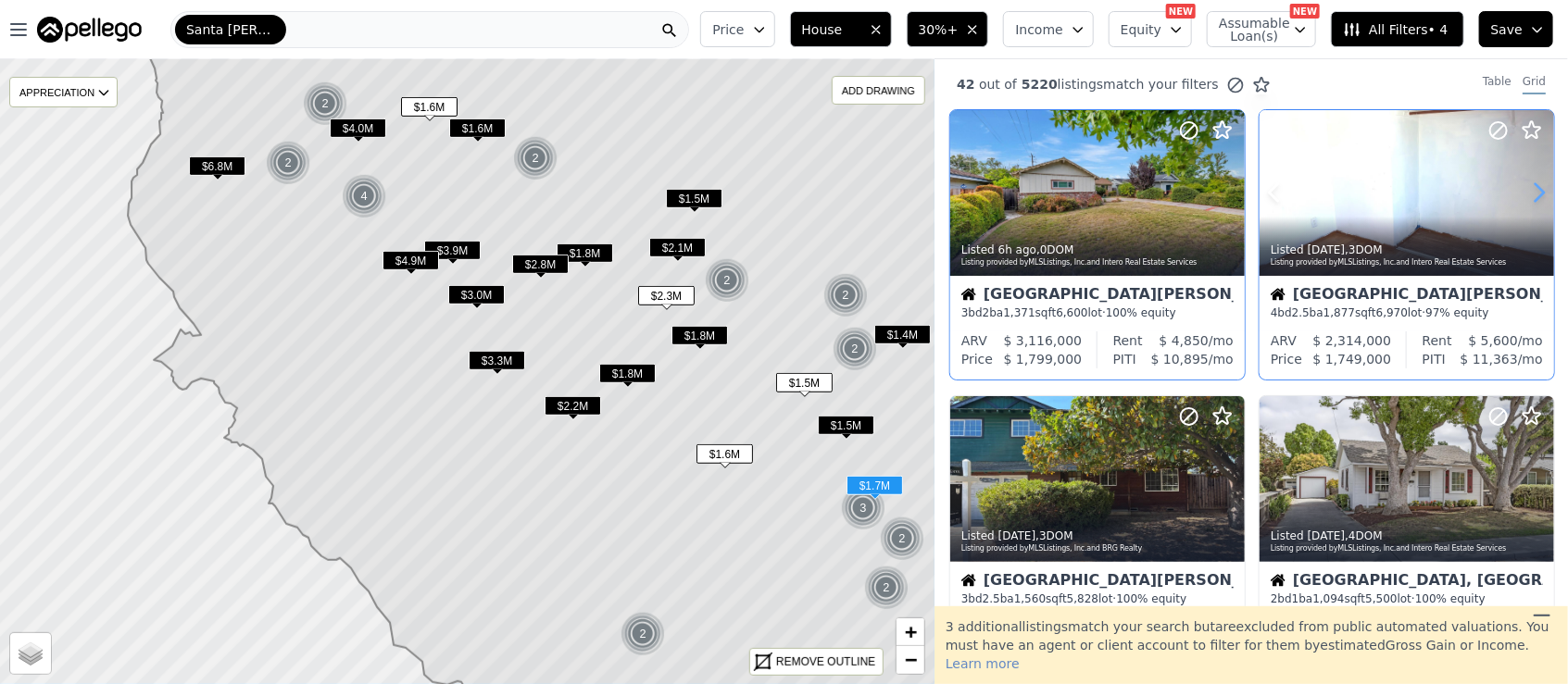
click at [1529, 194] on icon at bounding box center [1539, 193] width 30 height 30
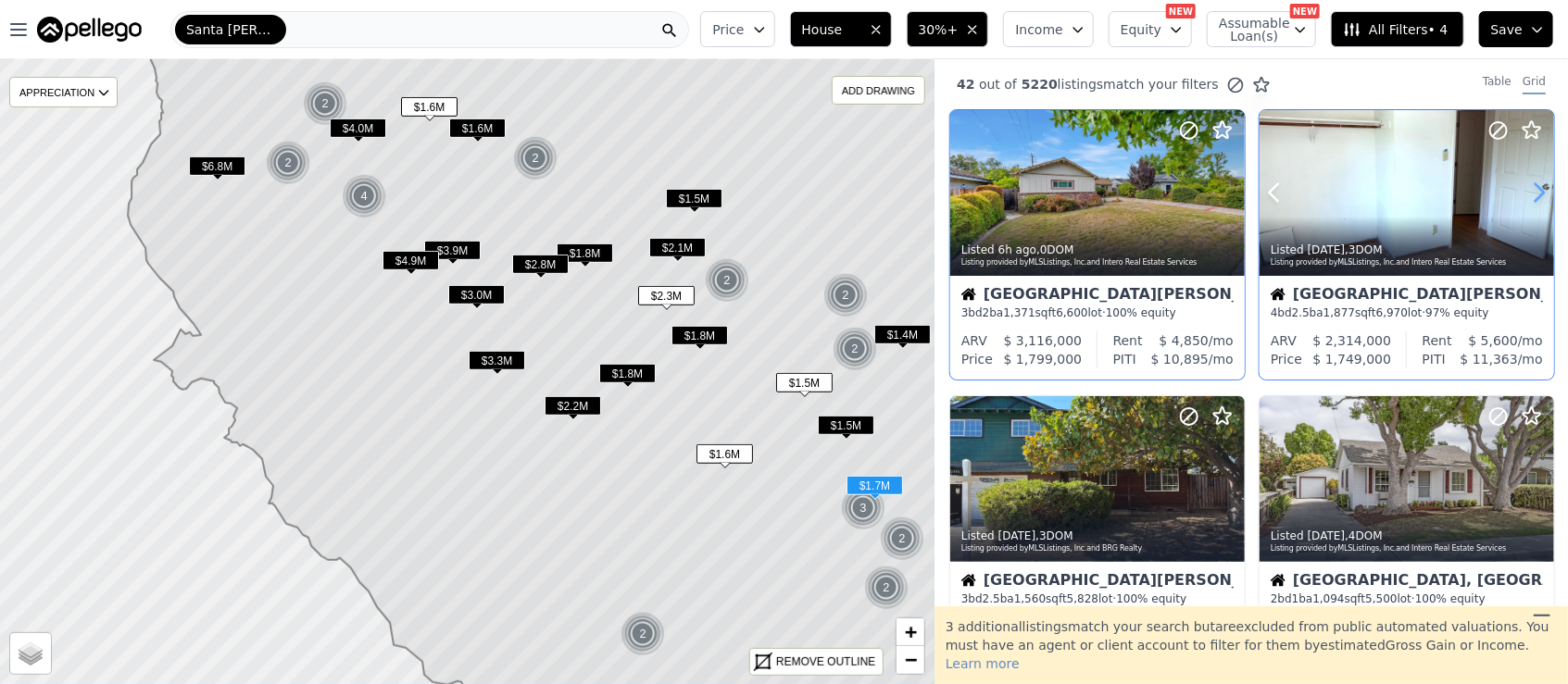
click at [1529, 194] on icon at bounding box center [1539, 193] width 30 height 30
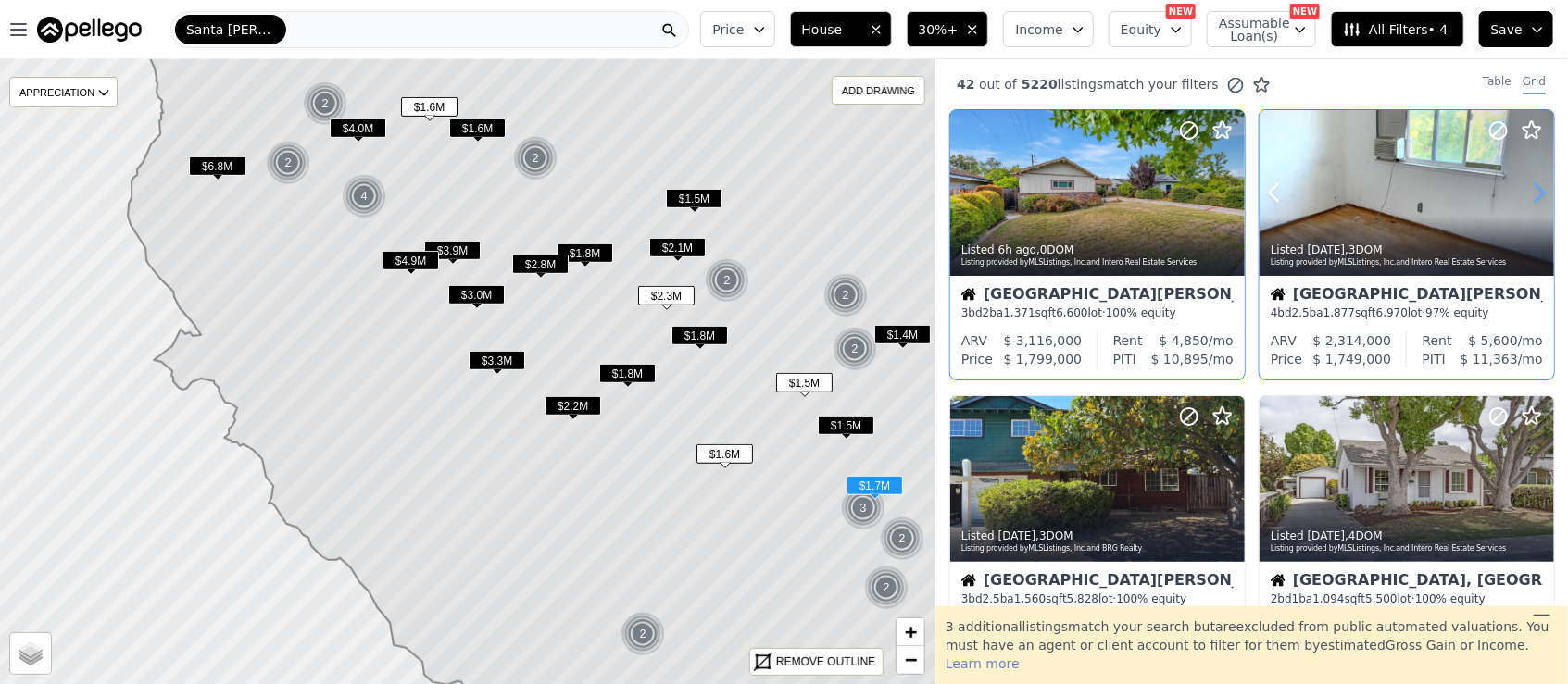
click at [1529, 194] on icon at bounding box center [1539, 193] width 30 height 30
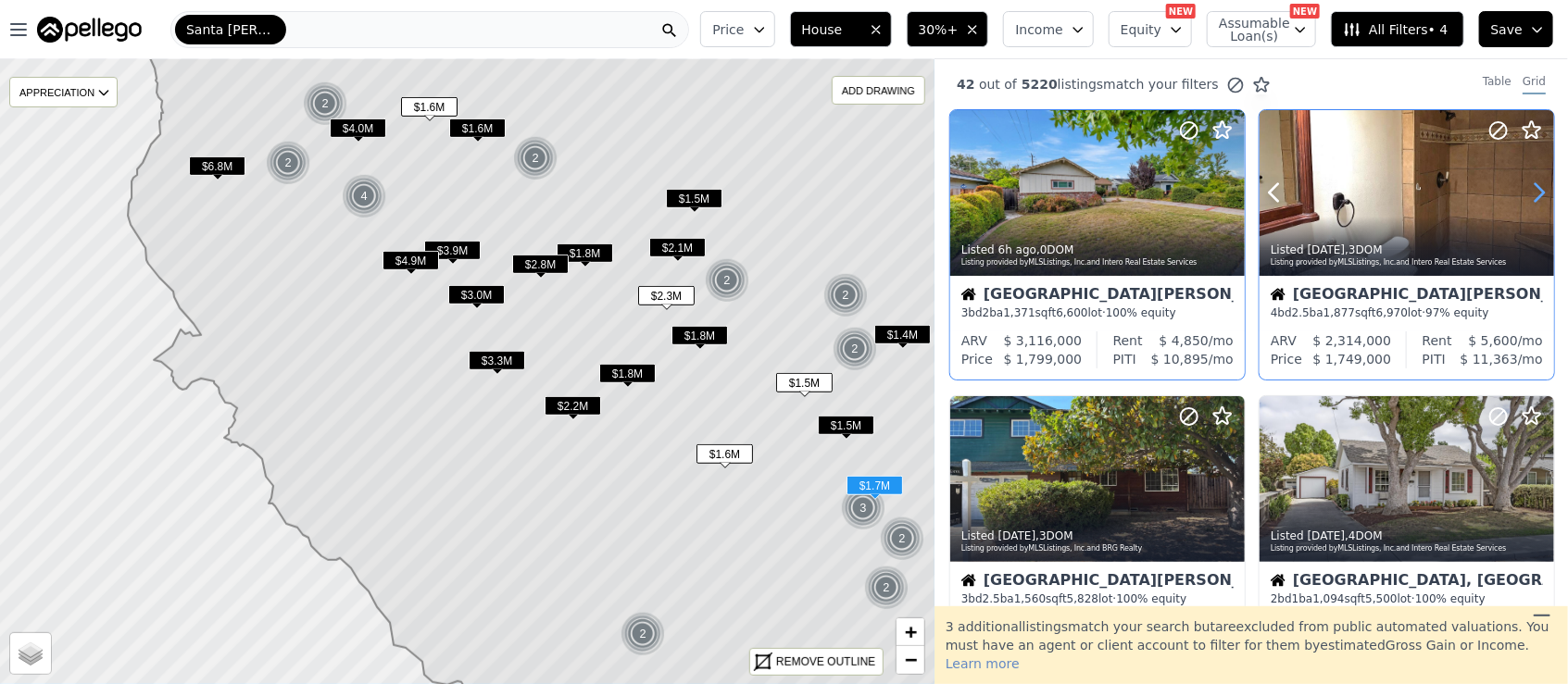
click at [1529, 194] on icon at bounding box center [1539, 193] width 30 height 30
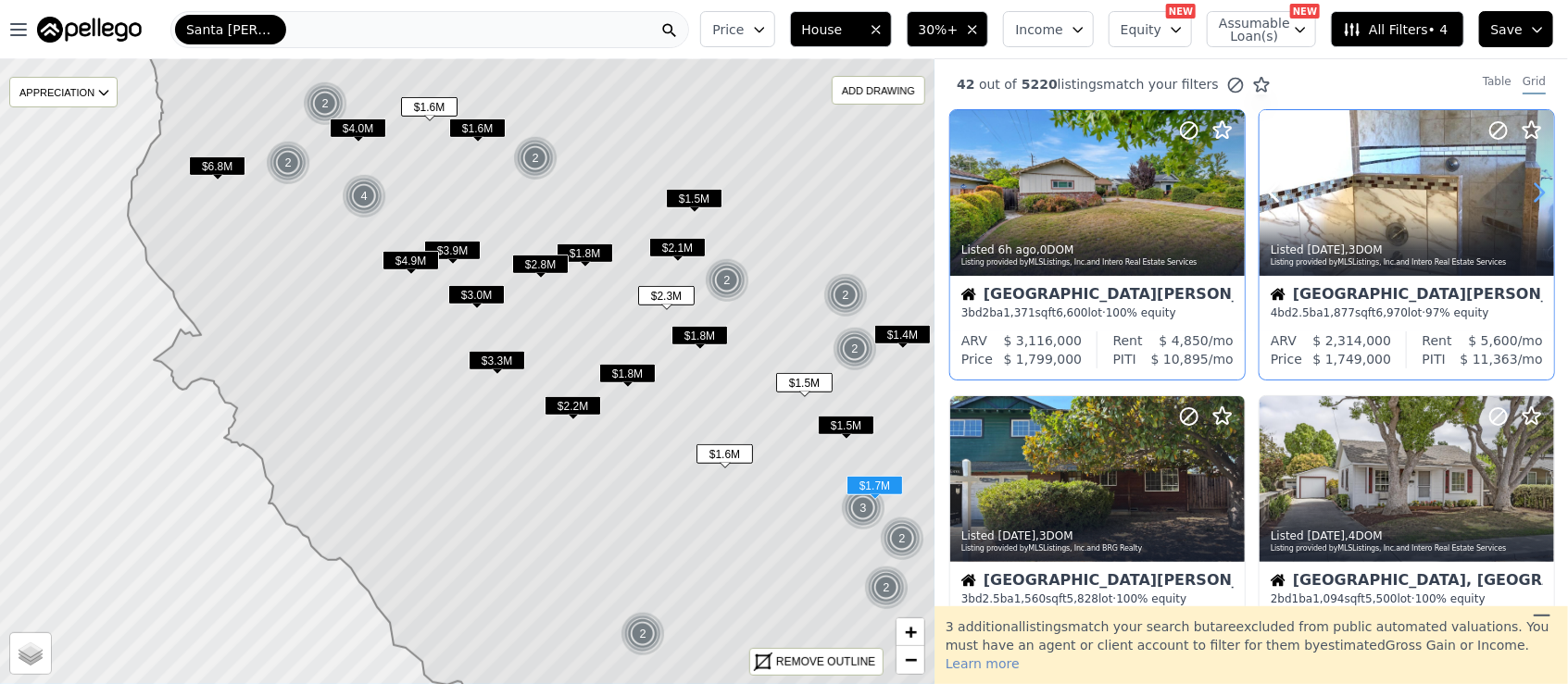
click at [1529, 194] on icon at bounding box center [1539, 193] width 30 height 30
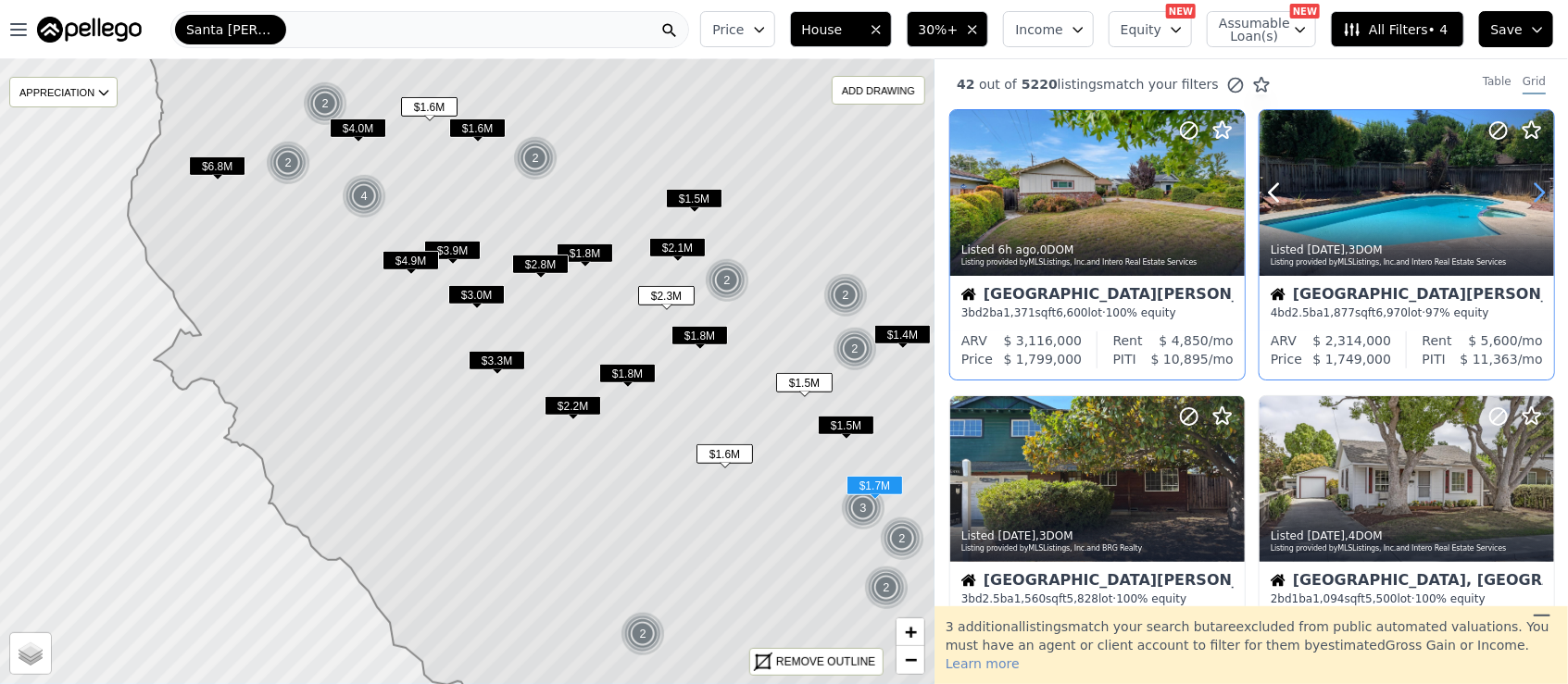
click at [1529, 194] on icon at bounding box center [1539, 193] width 30 height 30
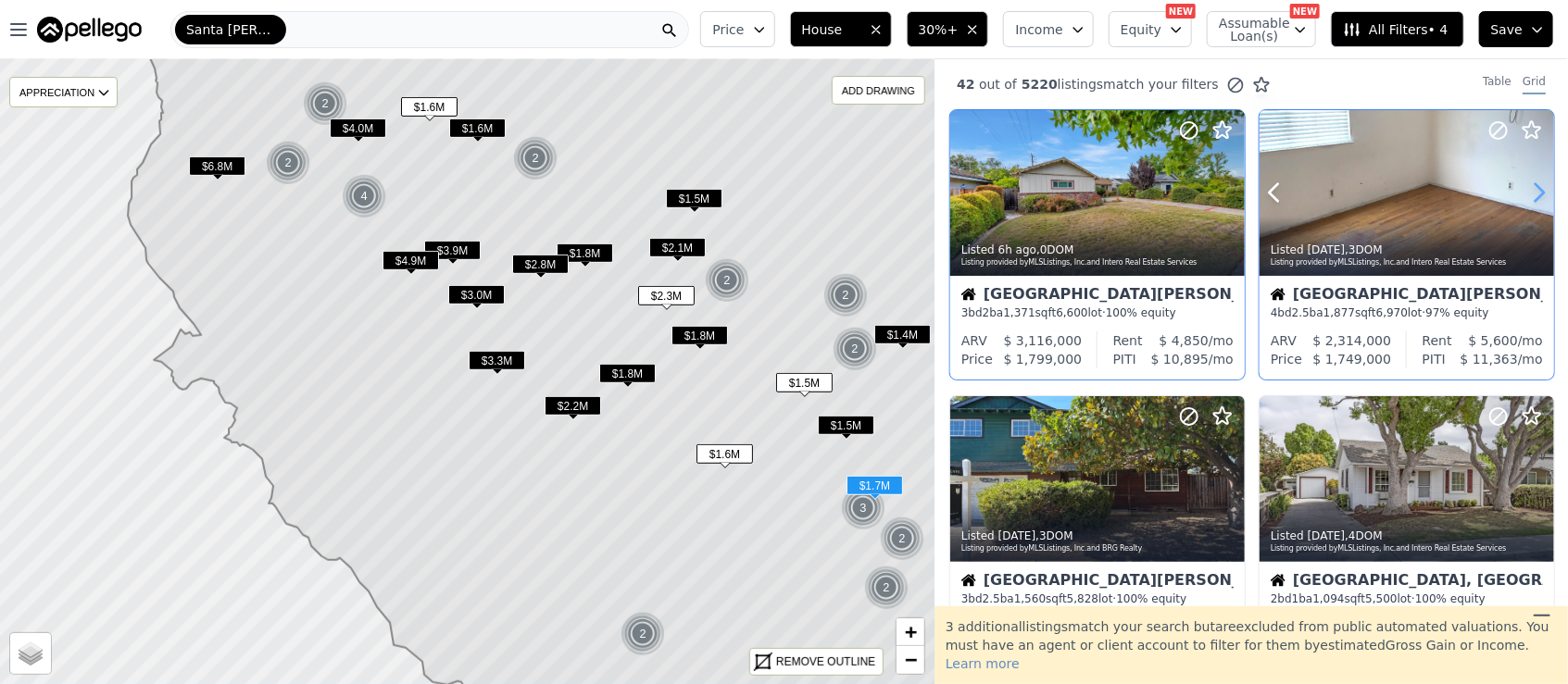
click at [1529, 194] on icon at bounding box center [1539, 193] width 30 height 30
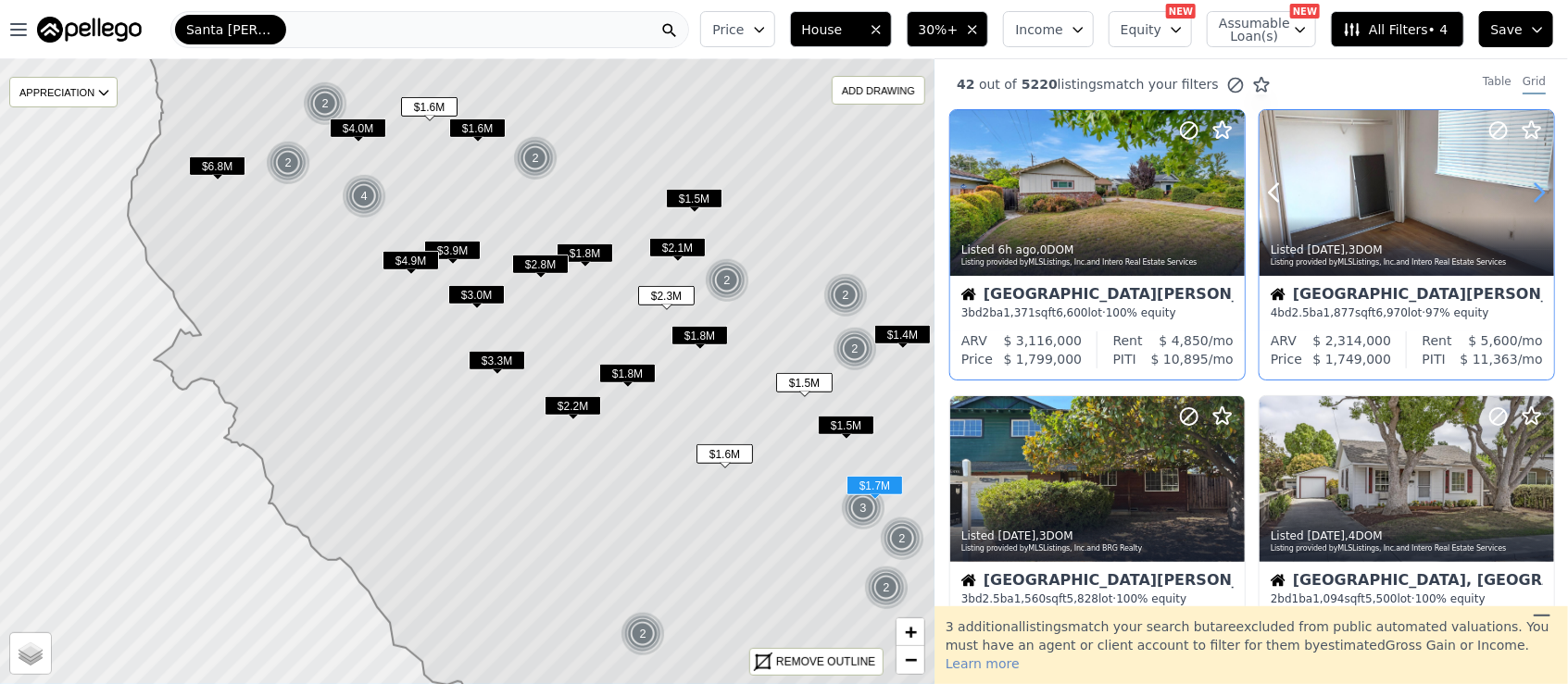
click at [1529, 194] on icon at bounding box center [1539, 193] width 30 height 30
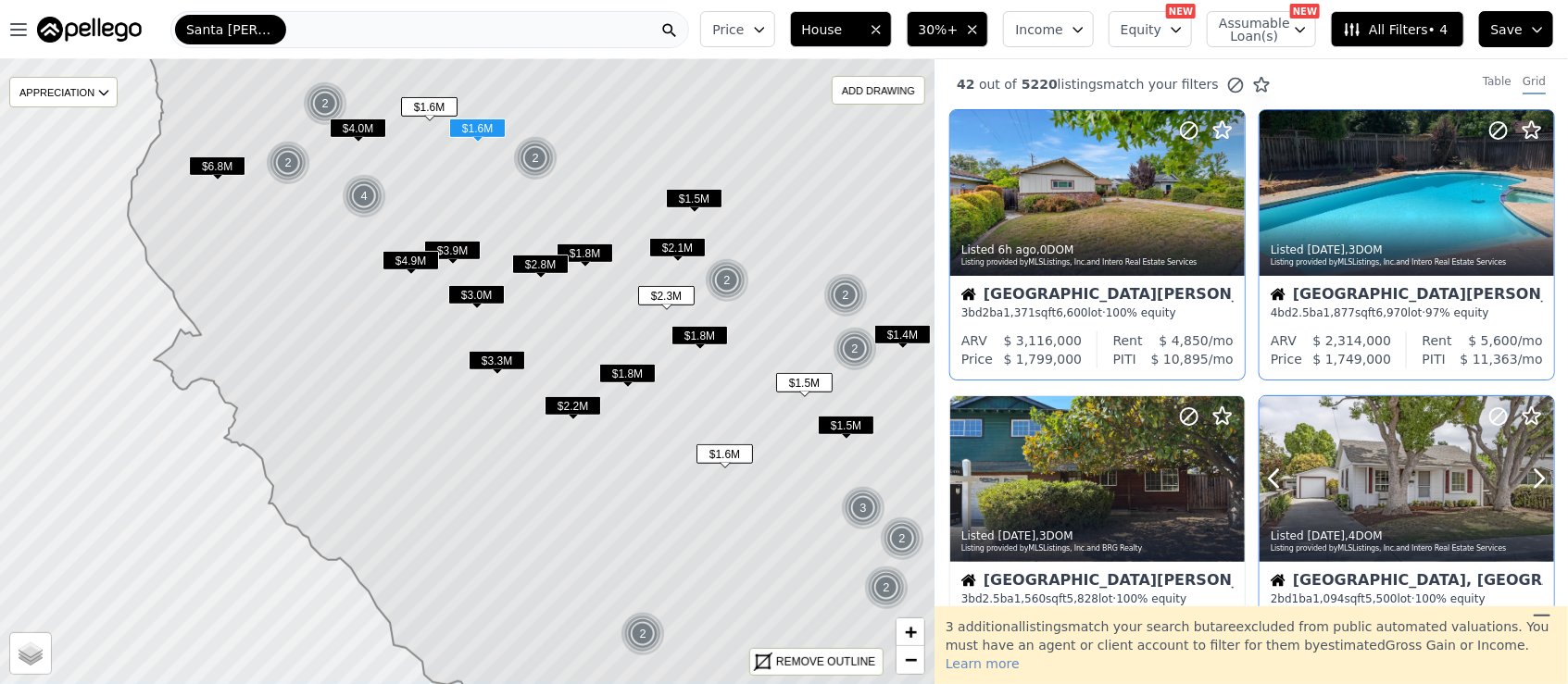
scroll to position [123, 0]
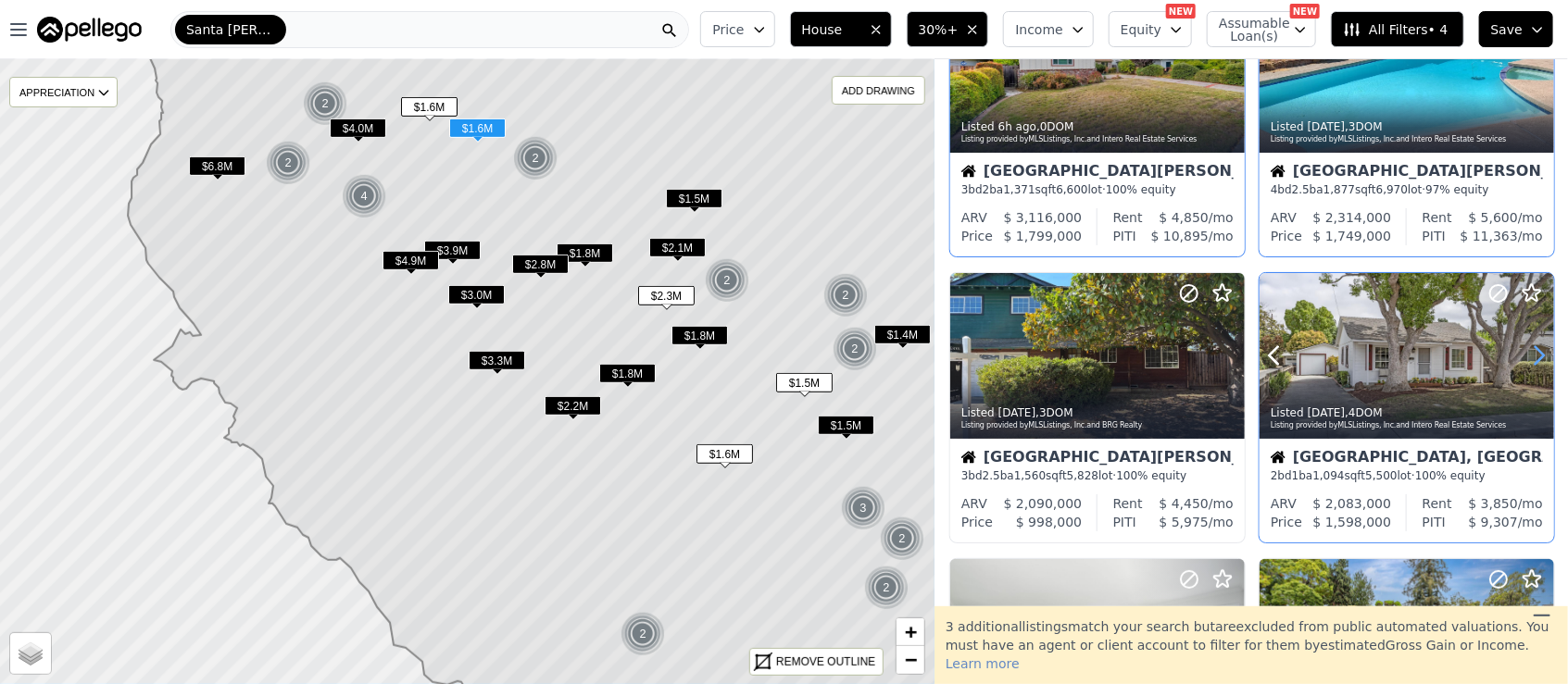
click at [1535, 351] on icon at bounding box center [1539, 355] width 8 height 18
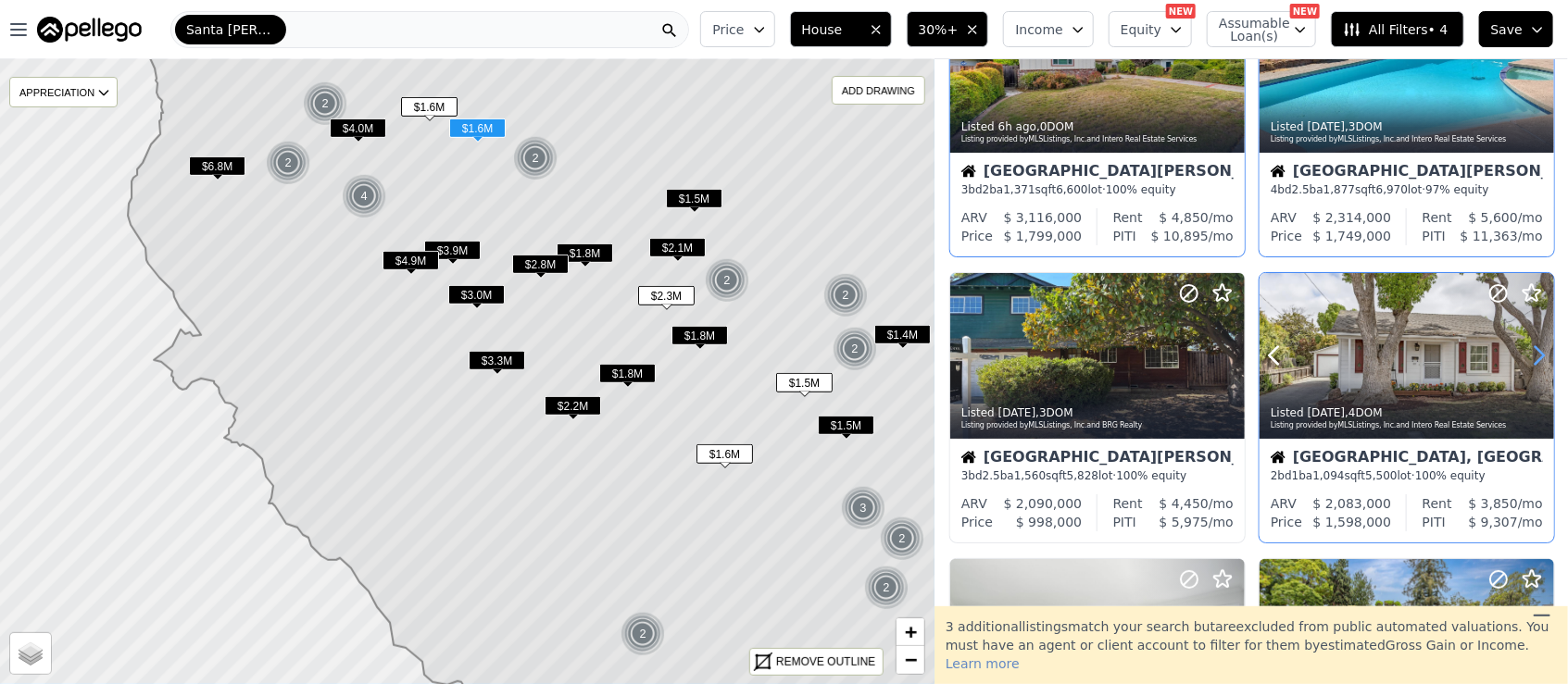
click at [1535, 351] on icon at bounding box center [1539, 355] width 8 height 18
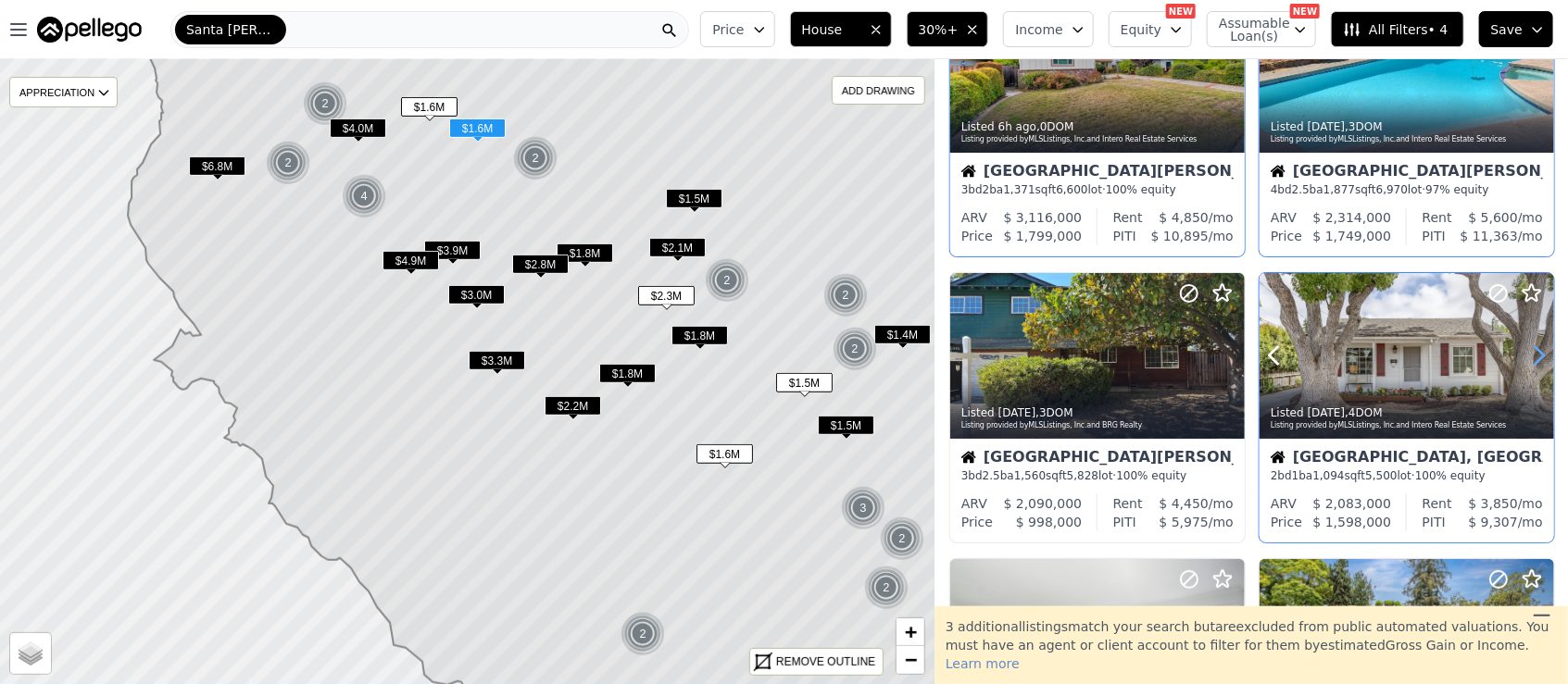
click at [1535, 351] on icon at bounding box center [1539, 355] width 8 height 18
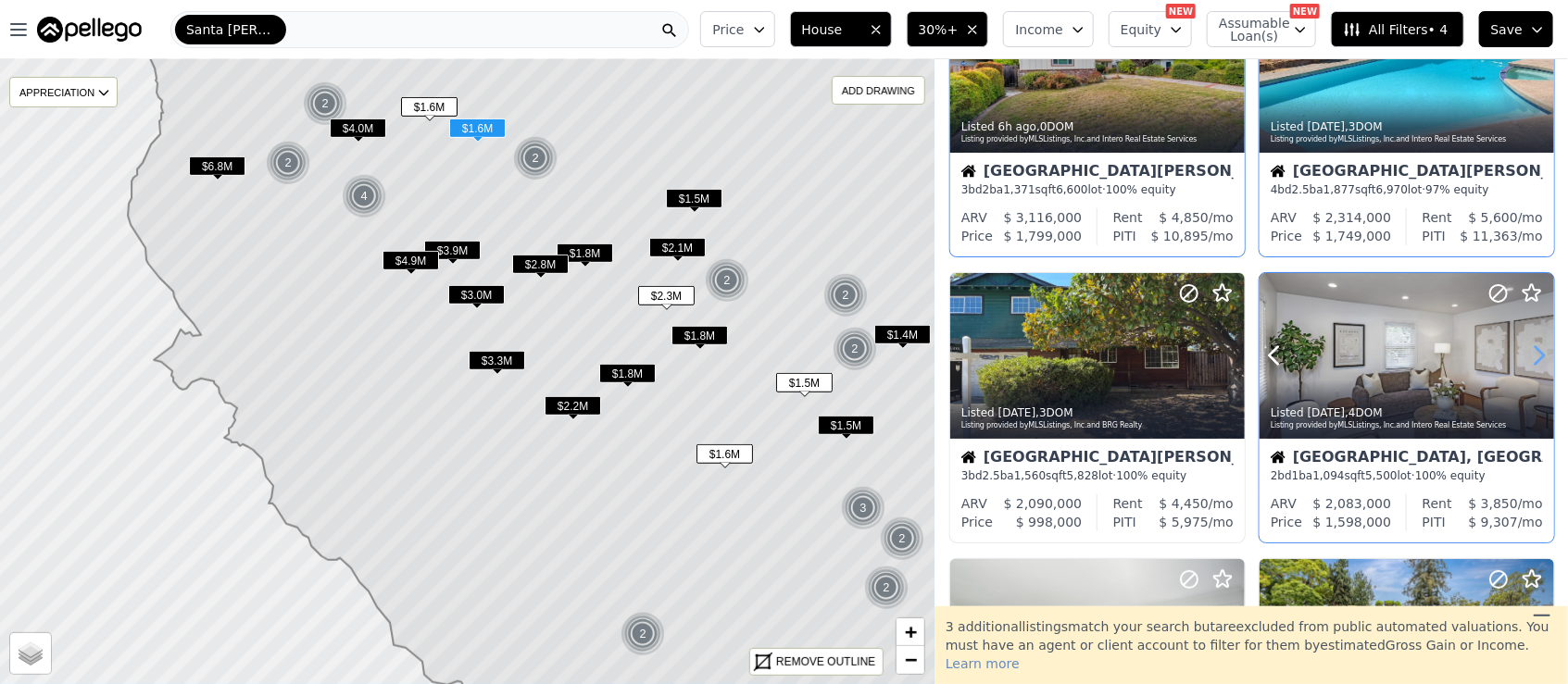
click at [1535, 351] on icon at bounding box center [1539, 355] width 8 height 18
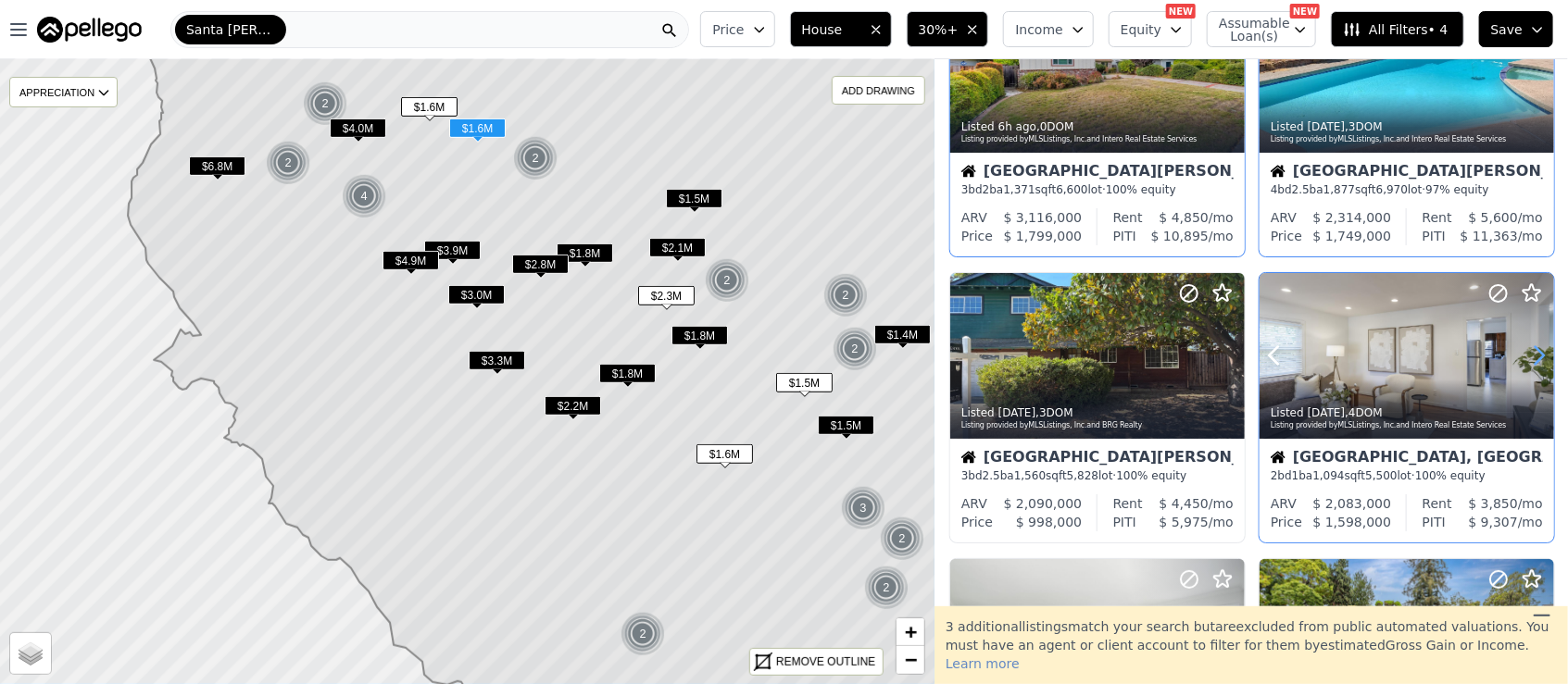
click at [1535, 351] on icon at bounding box center [1539, 355] width 8 height 18
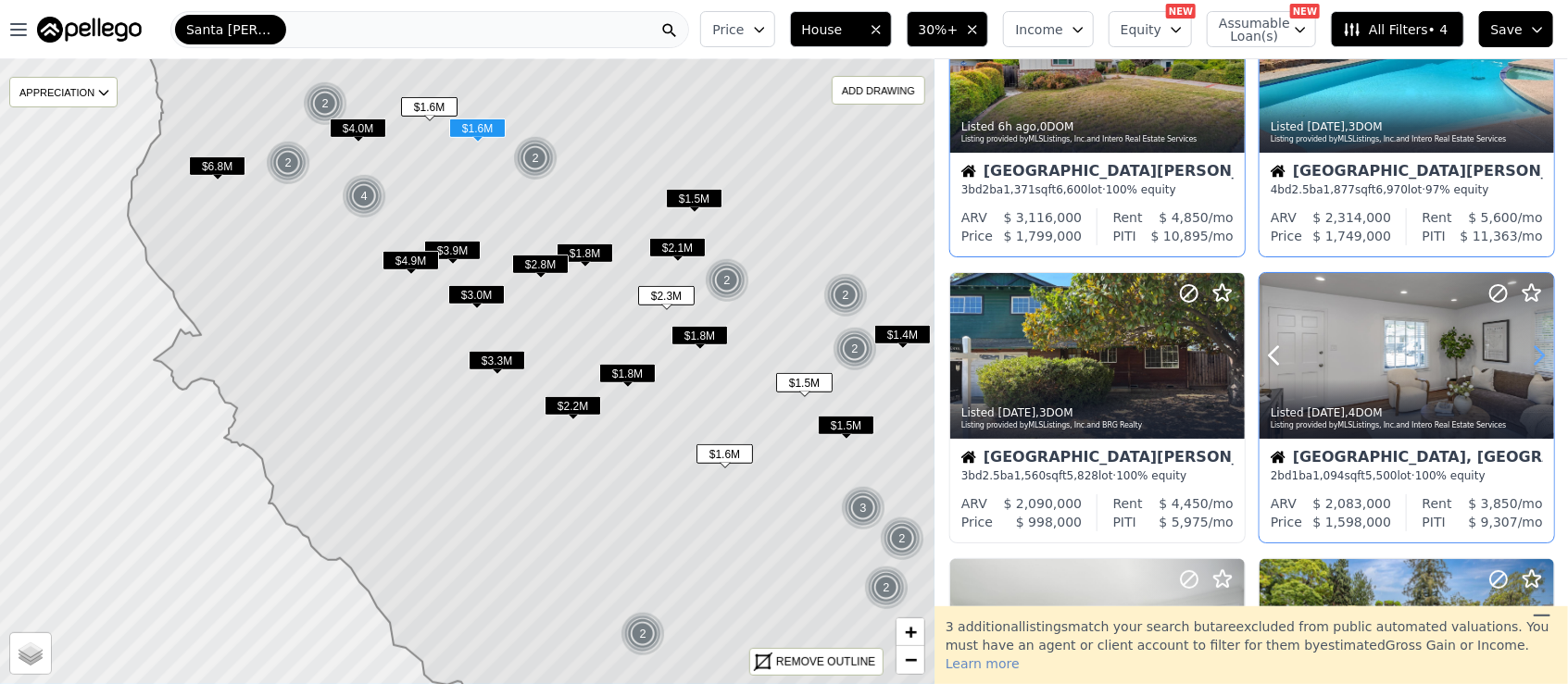
click at [1535, 351] on icon at bounding box center [1539, 355] width 8 height 18
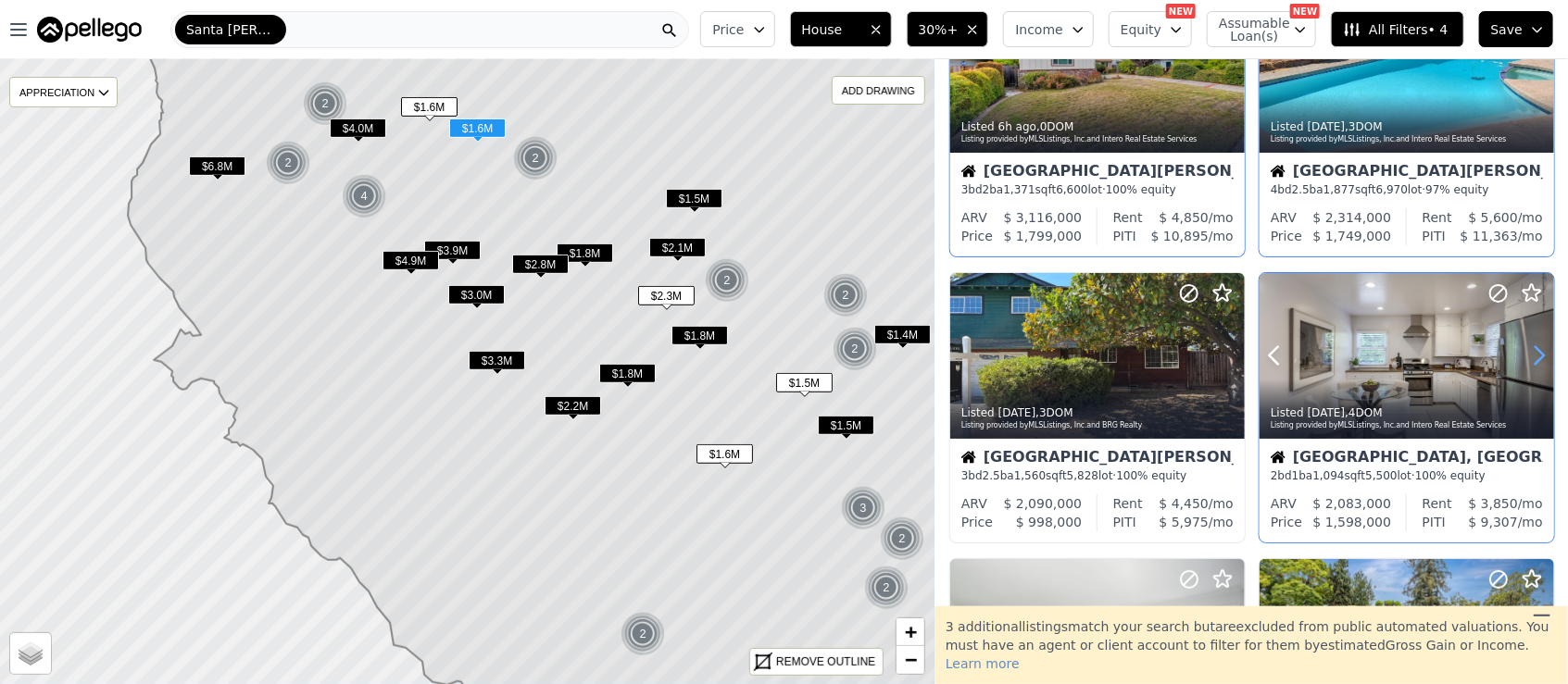
click at [1535, 351] on icon at bounding box center [1539, 355] width 8 height 18
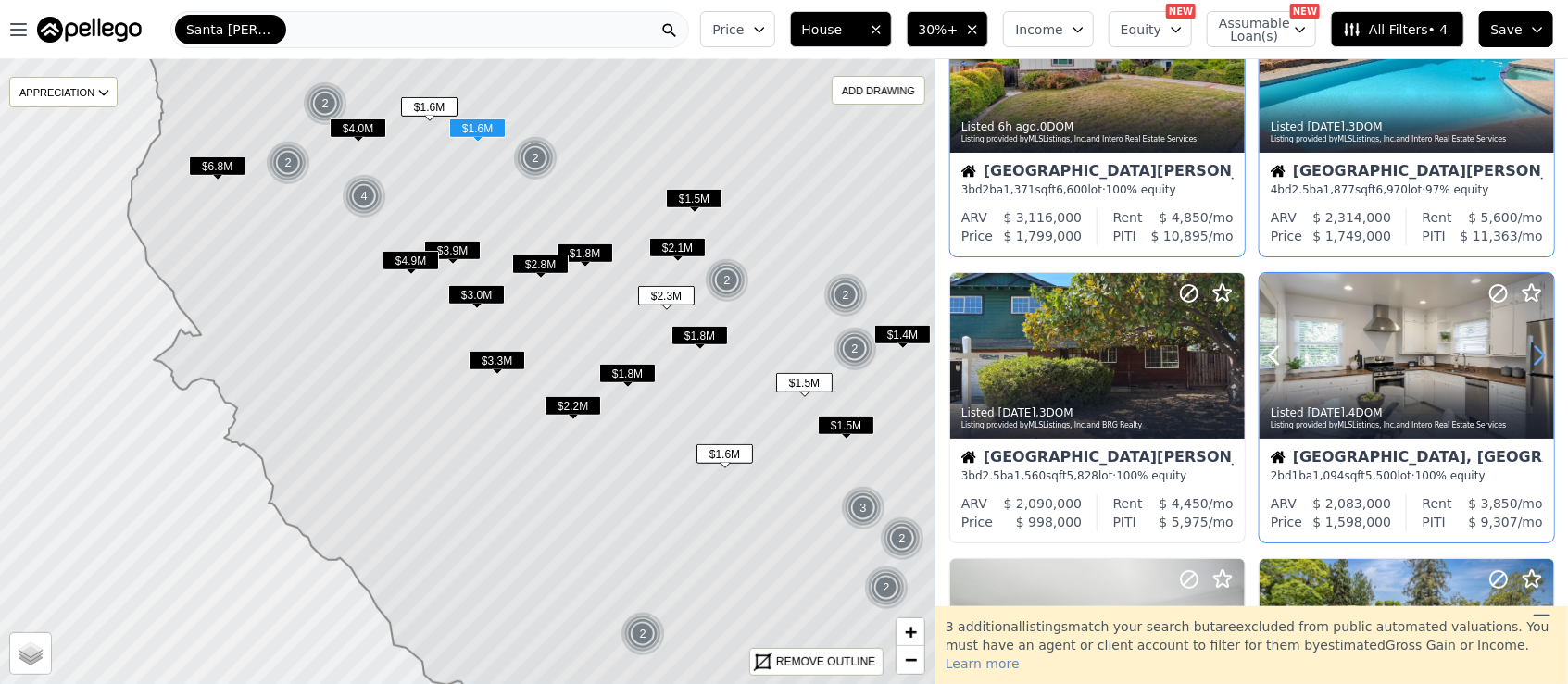
click at [1535, 351] on icon at bounding box center [1539, 355] width 8 height 18
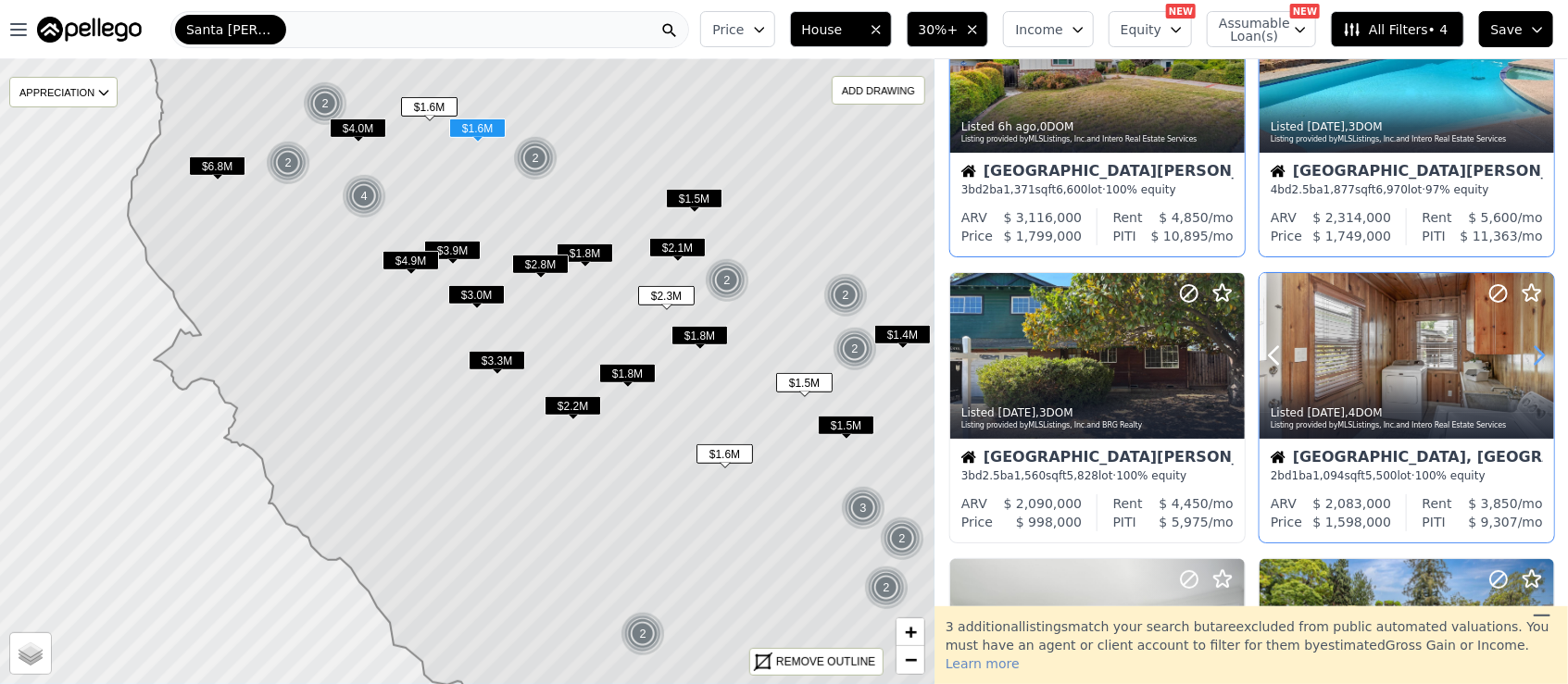
click at [1535, 351] on icon at bounding box center [1539, 355] width 8 height 18
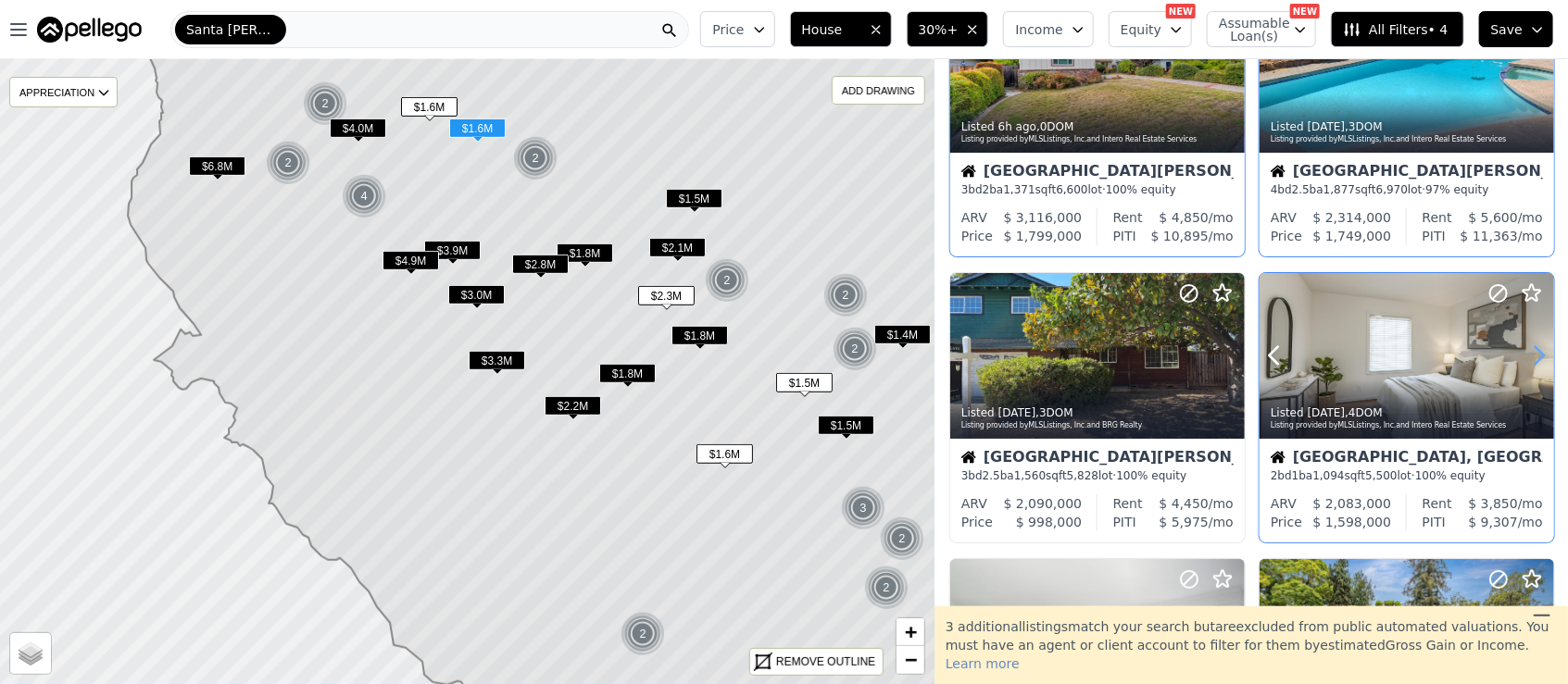
click at [1535, 351] on icon at bounding box center [1539, 355] width 8 height 18
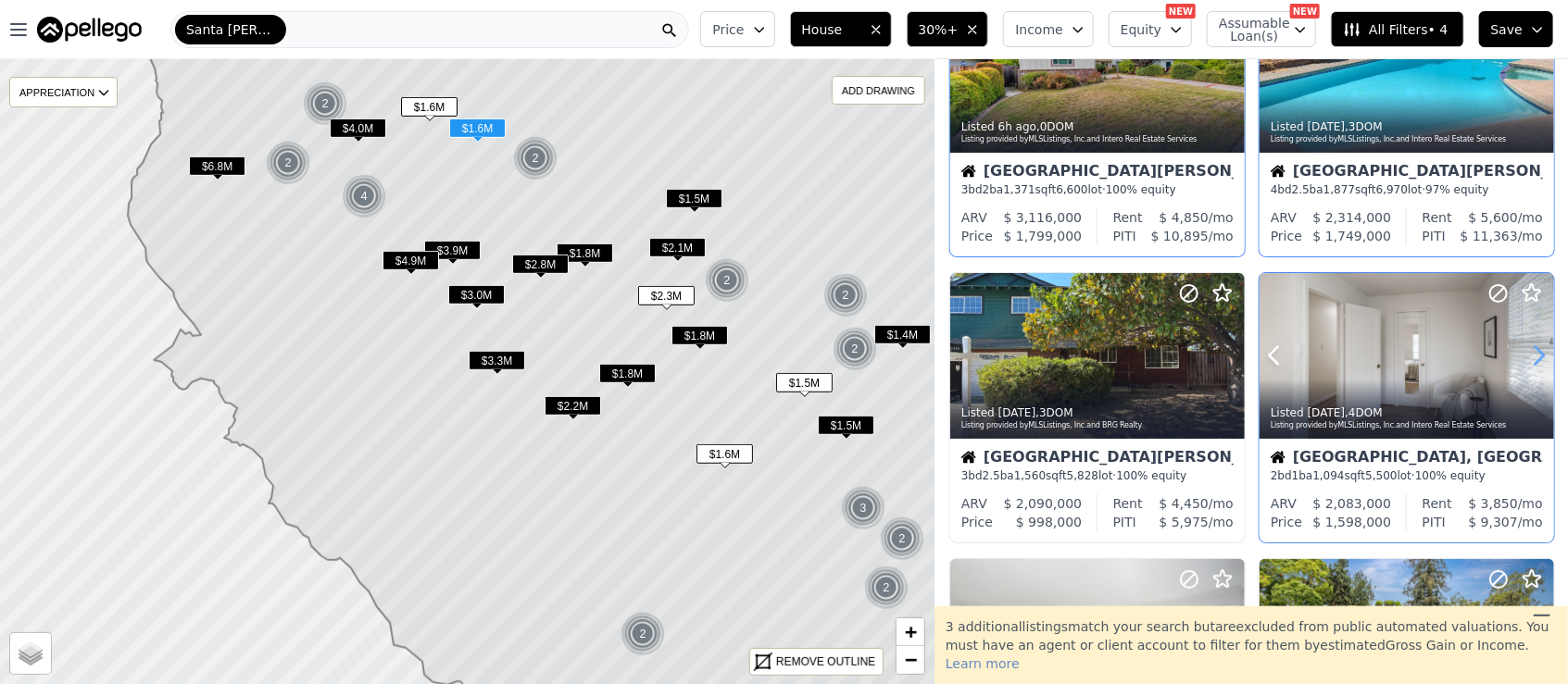
click at [1535, 351] on icon at bounding box center [1539, 355] width 8 height 18
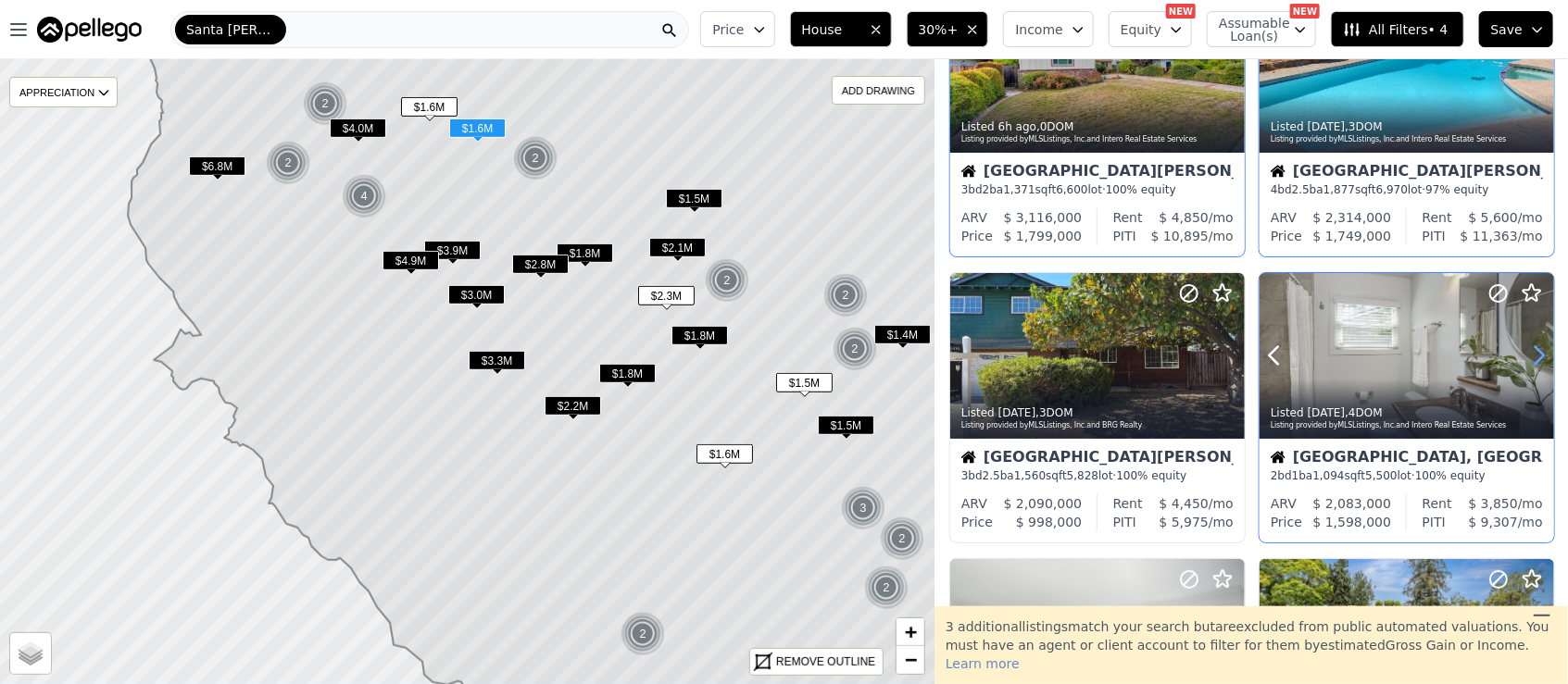
click at [1535, 351] on icon at bounding box center [1539, 355] width 8 height 18
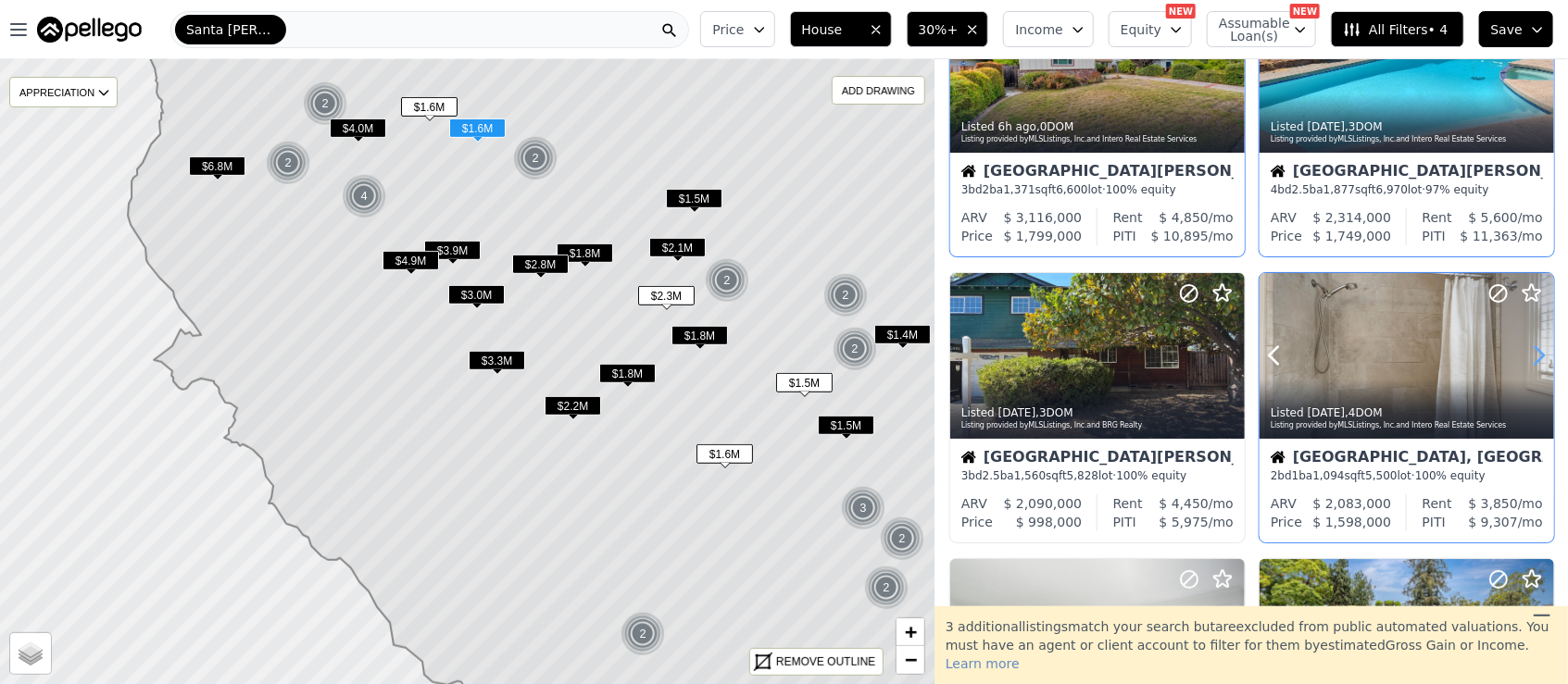
click at [1535, 351] on icon at bounding box center [1539, 355] width 8 height 18
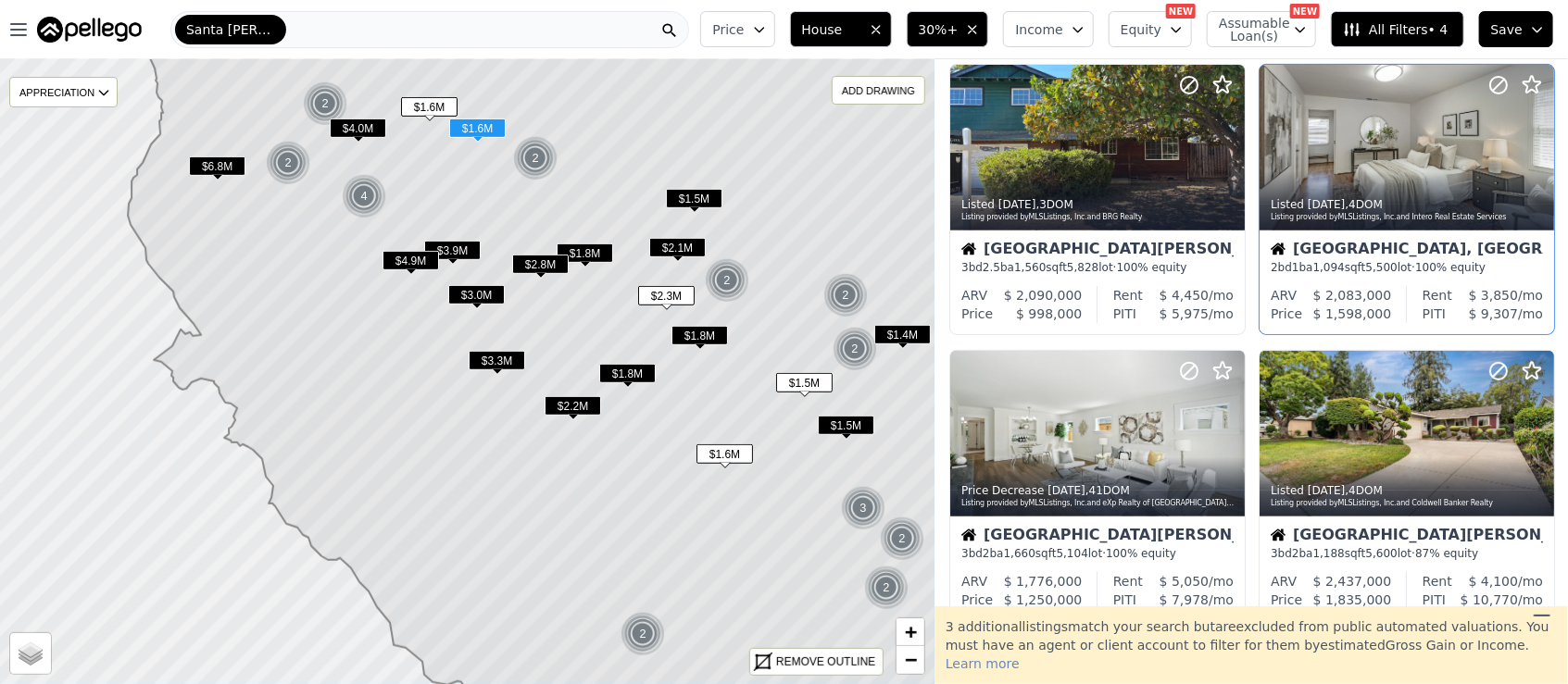
scroll to position [370, 0]
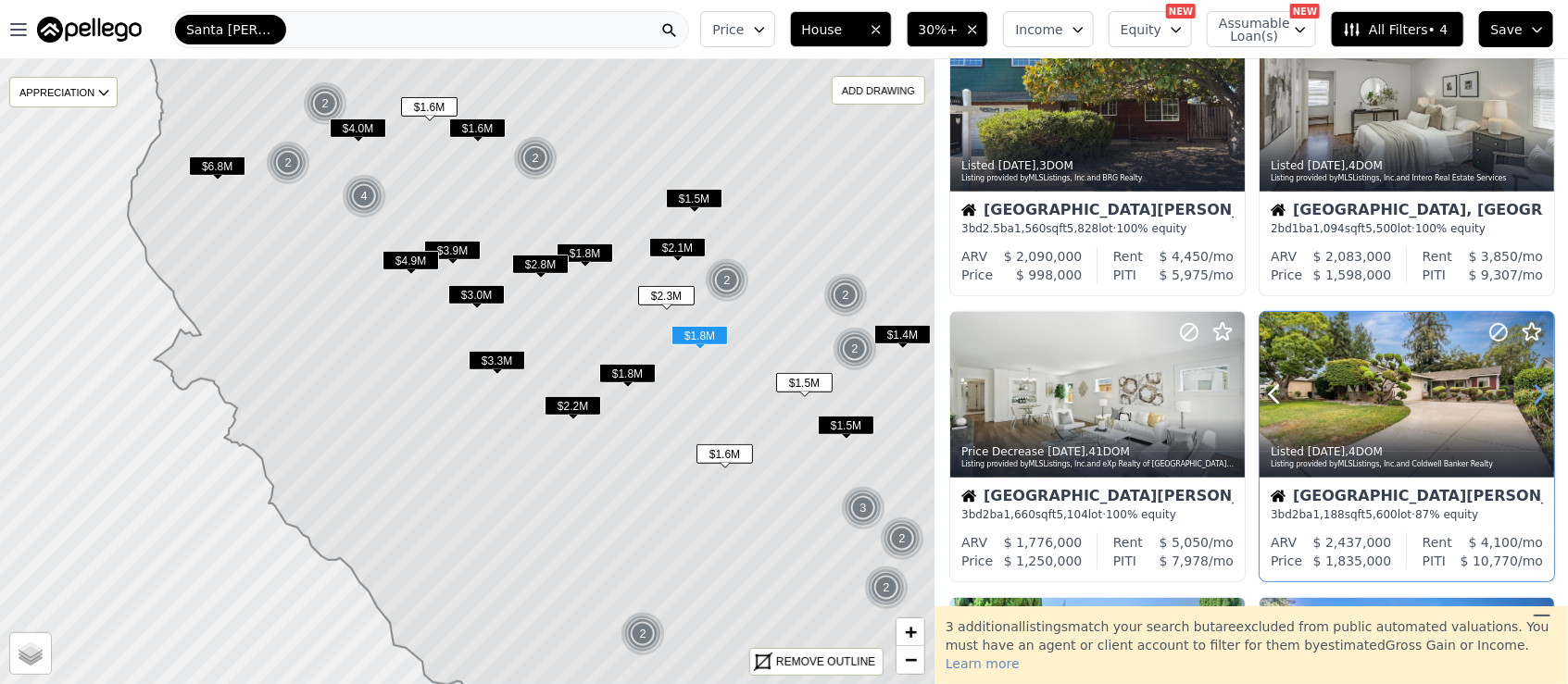
click at [1529, 396] on icon at bounding box center [1539, 395] width 30 height 30
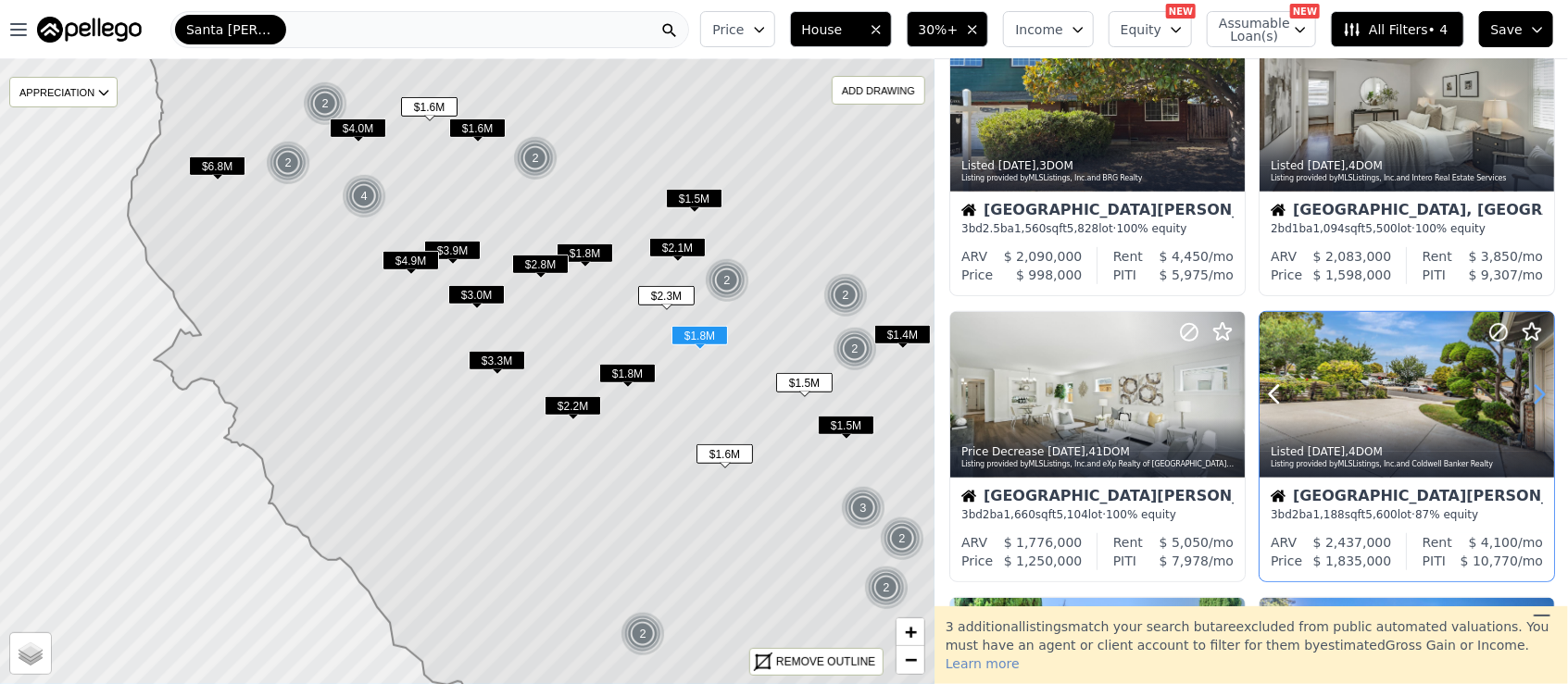
click at [1529, 396] on icon at bounding box center [1539, 395] width 30 height 30
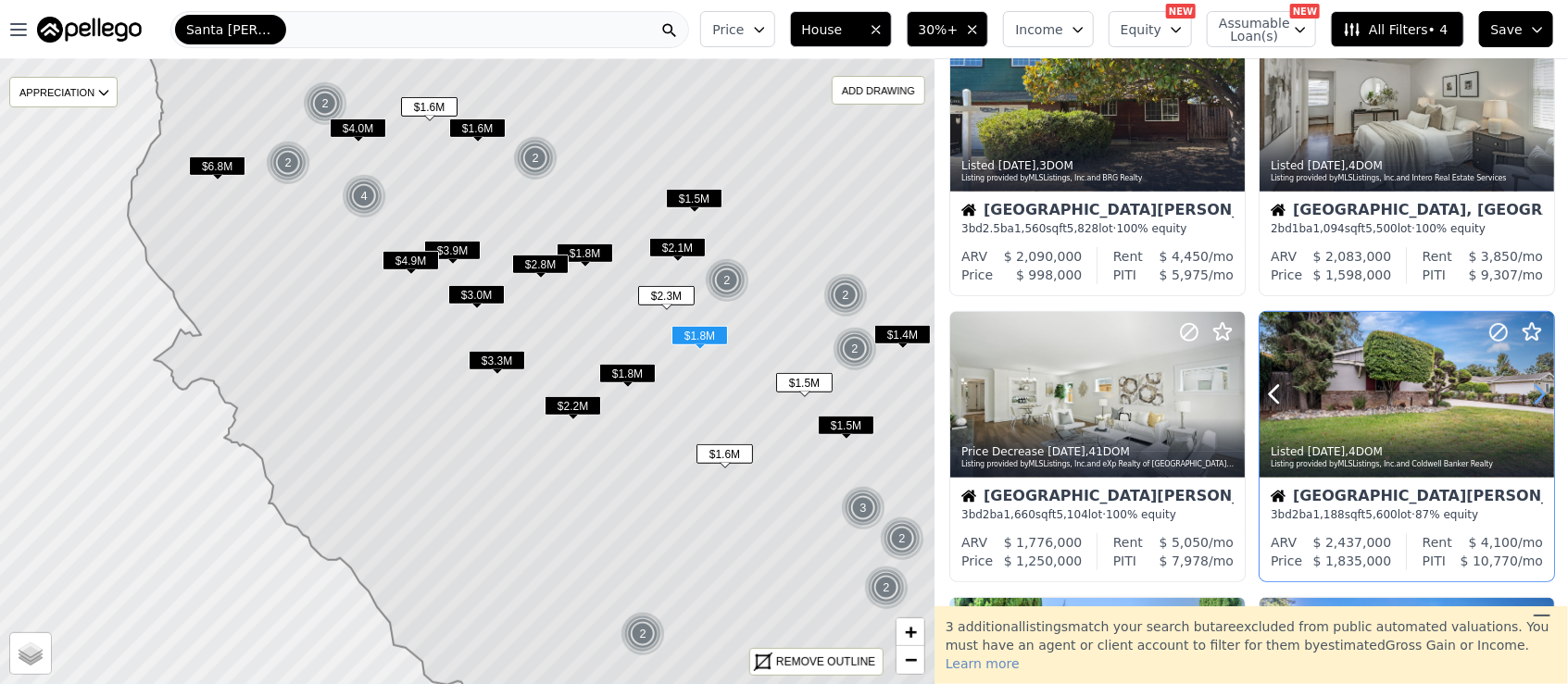
click at [1529, 396] on icon at bounding box center [1539, 395] width 30 height 30
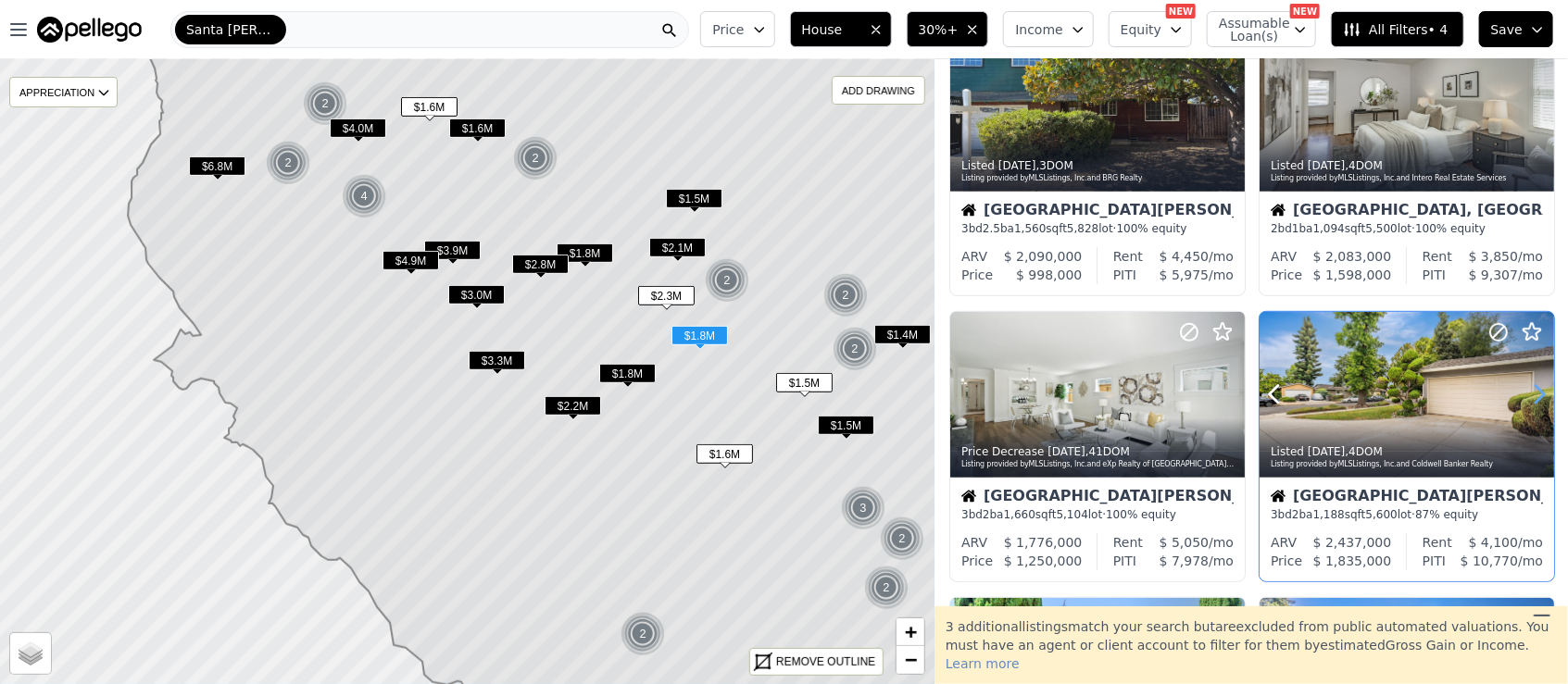
click at [1529, 396] on icon at bounding box center [1539, 395] width 30 height 30
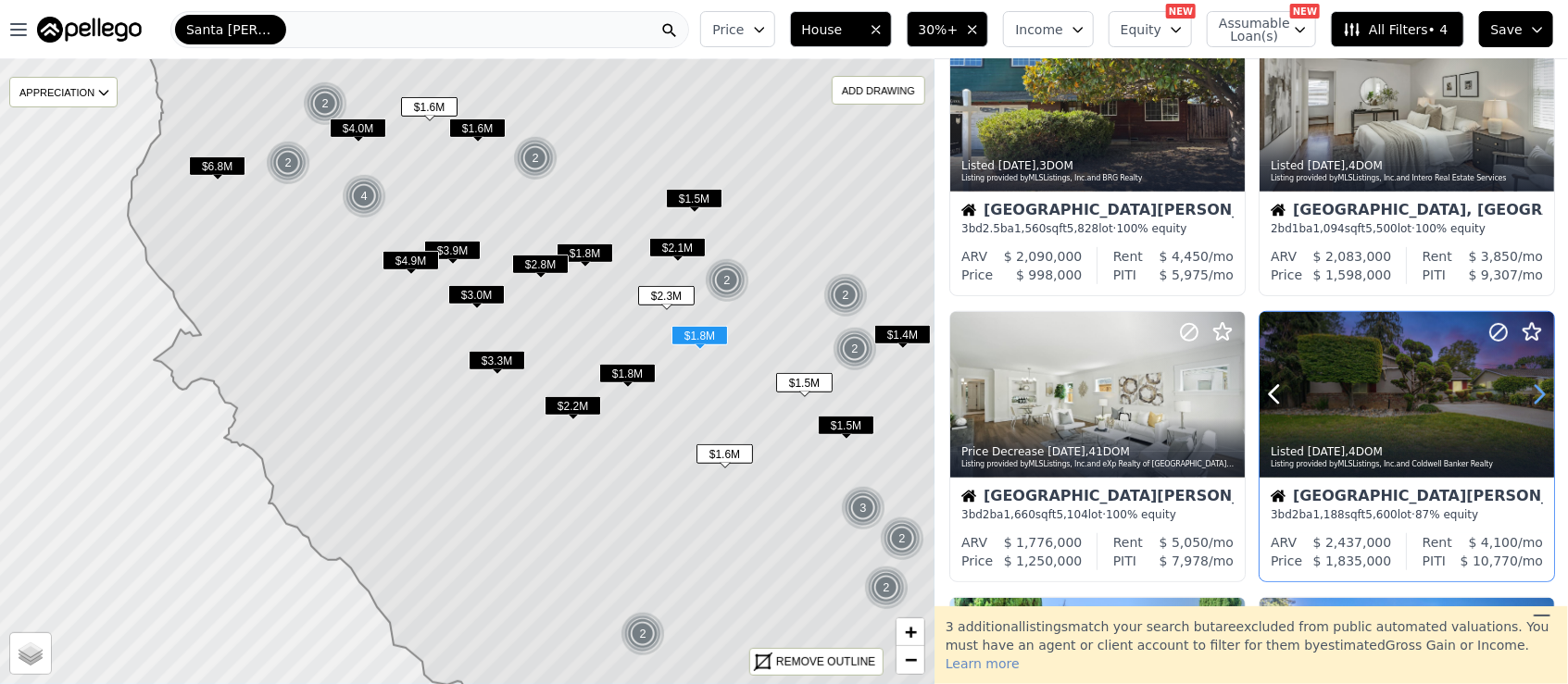
click at [1529, 396] on icon at bounding box center [1539, 395] width 30 height 30
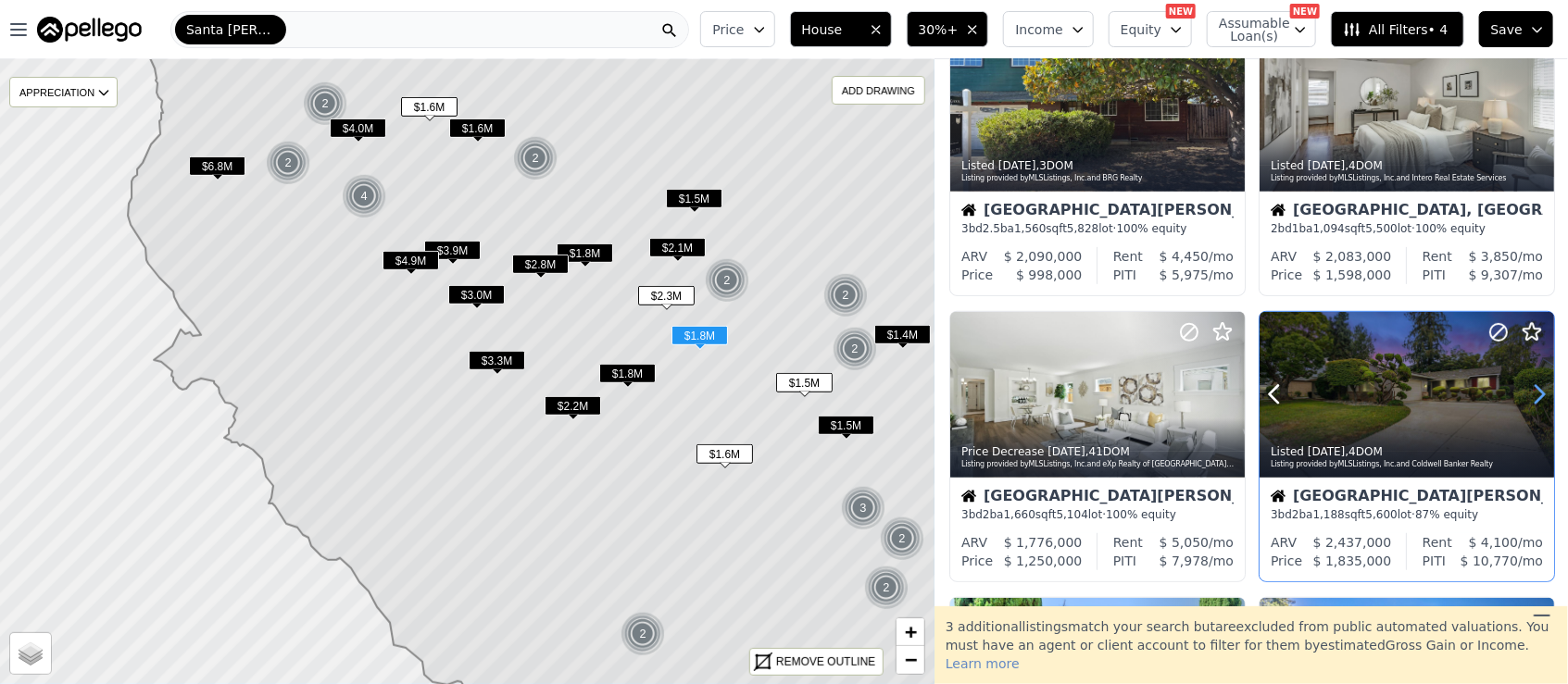
click at [1529, 396] on icon at bounding box center [1539, 395] width 30 height 30
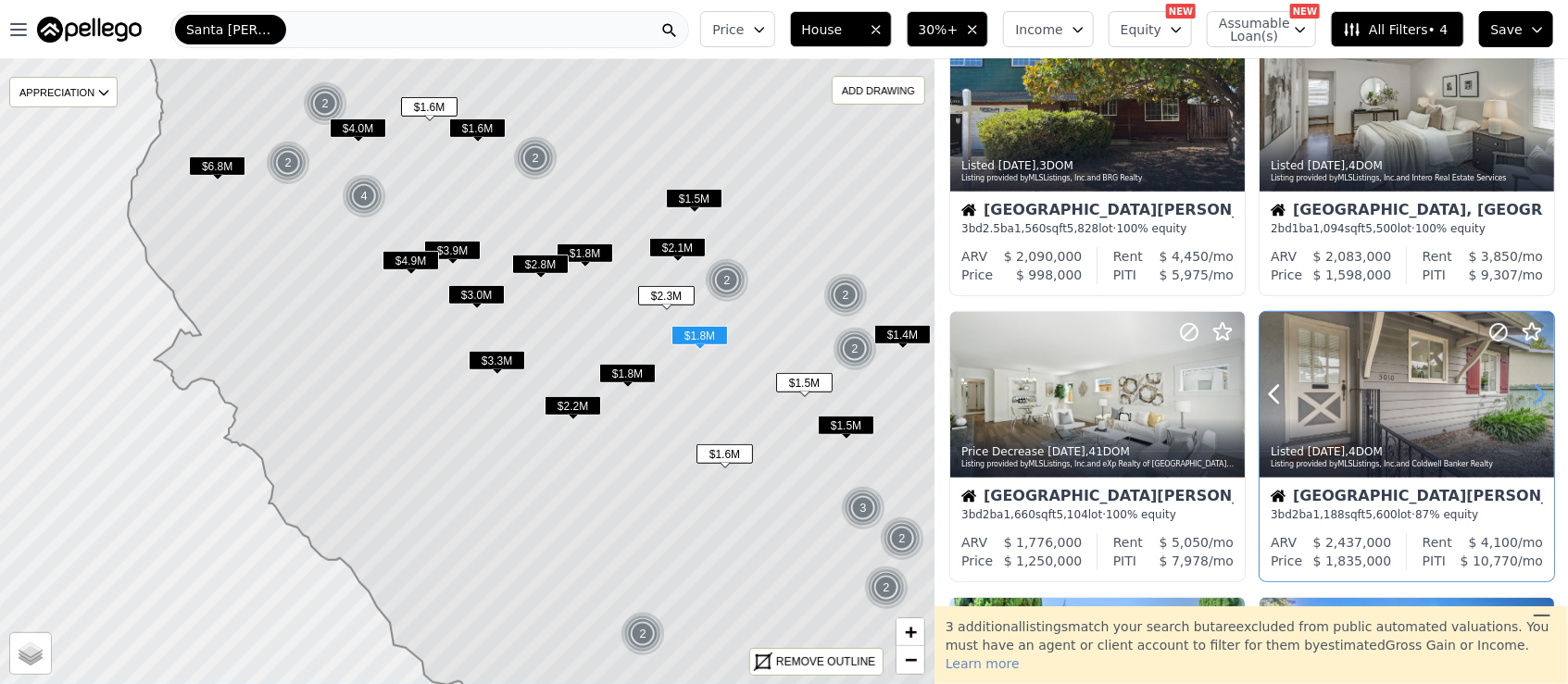
click at [1529, 396] on icon at bounding box center [1539, 395] width 30 height 30
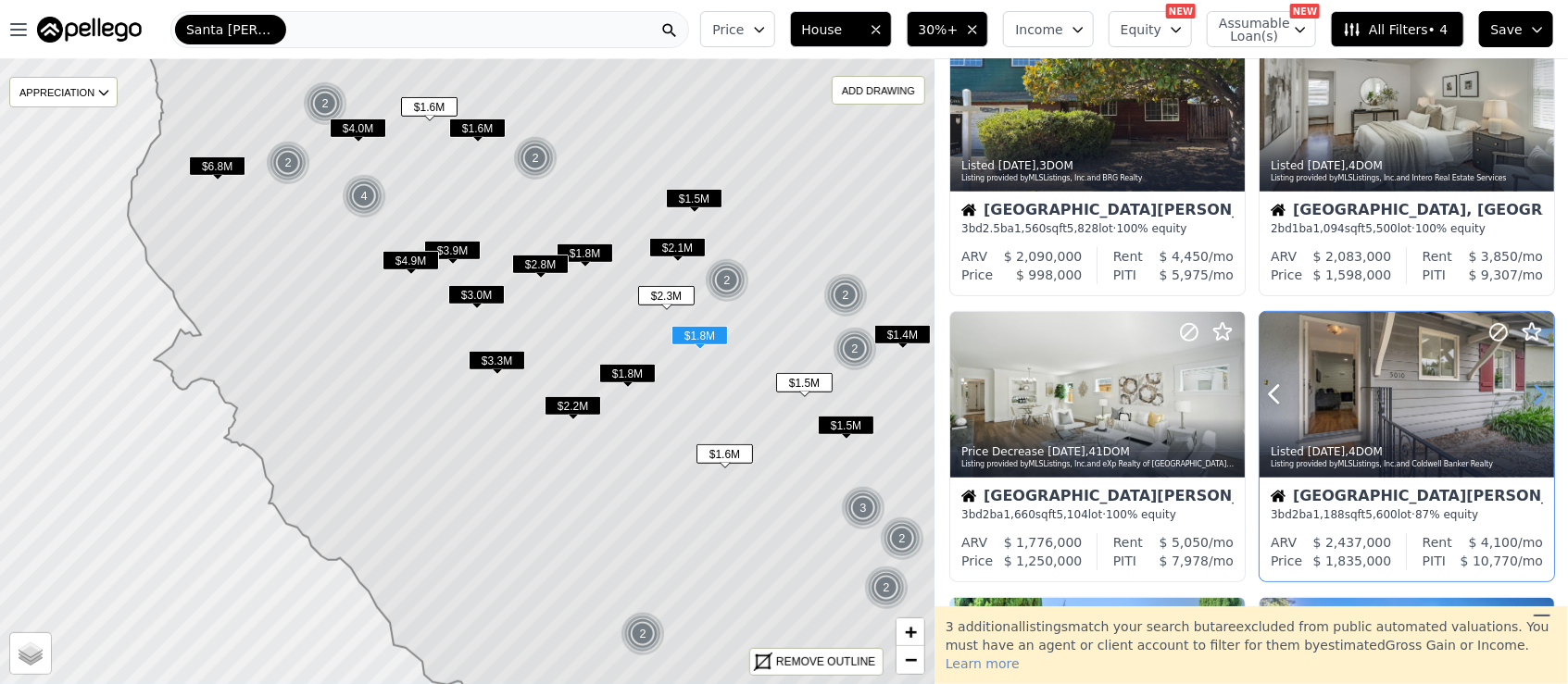
click at [1529, 396] on icon at bounding box center [1539, 395] width 30 height 30
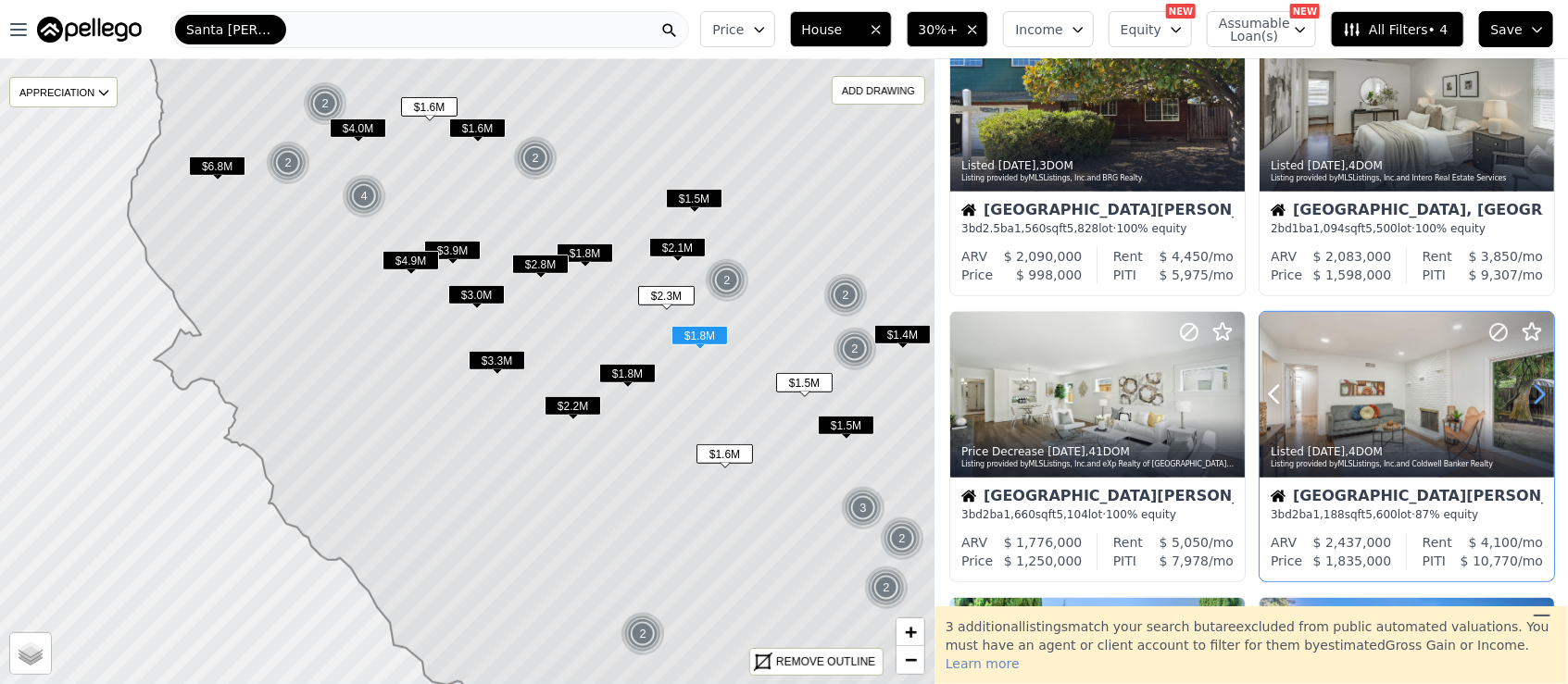
click at [1529, 396] on icon at bounding box center [1539, 395] width 30 height 30
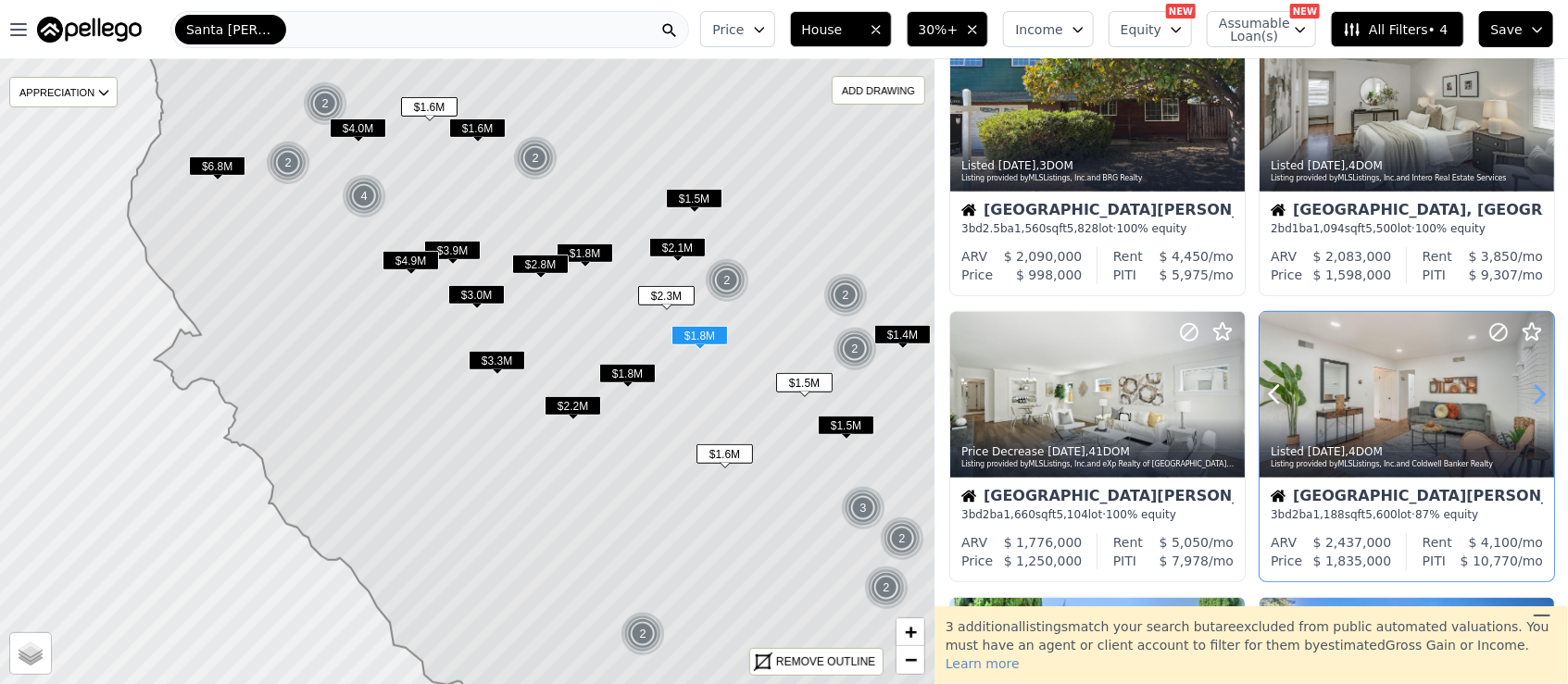
click at [1529, 396] on icon at bounding box center [1539, 395] width 30 height 30
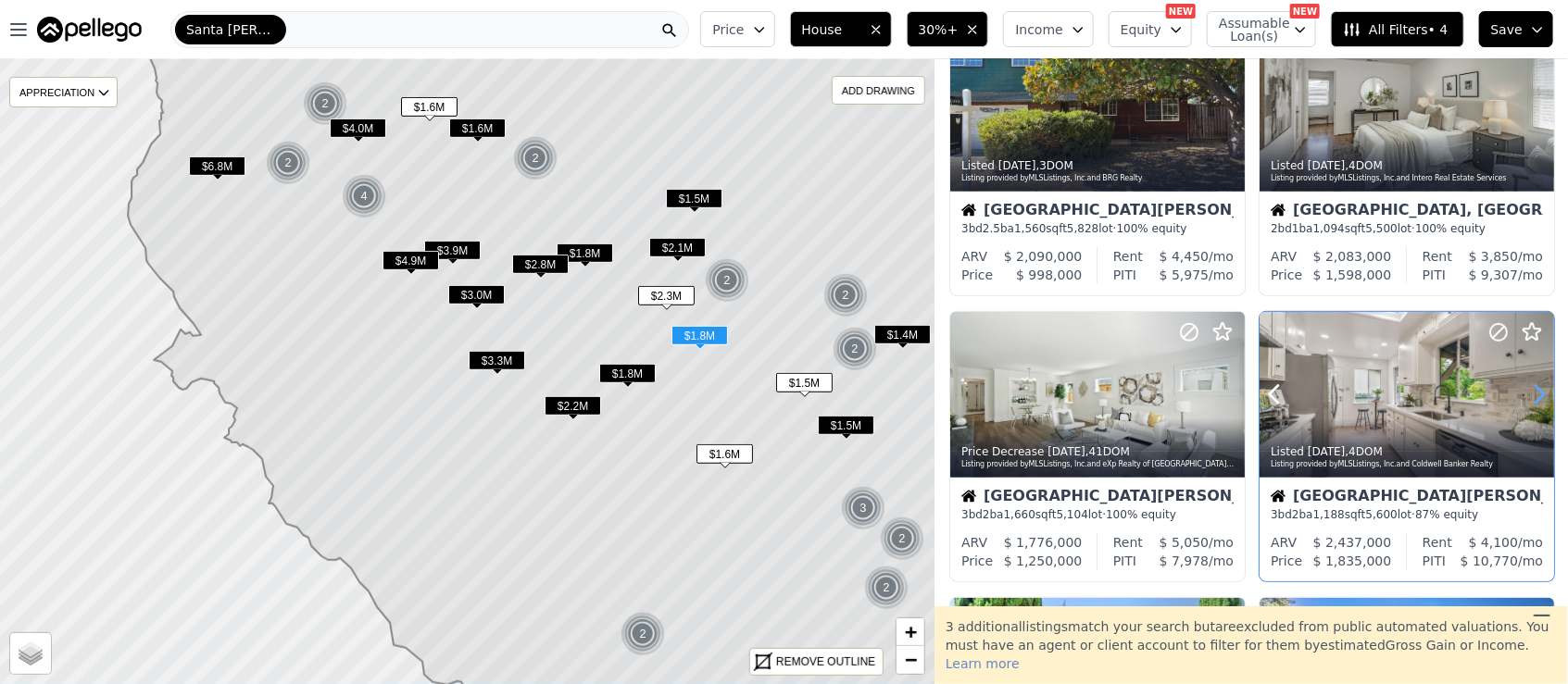
click at [1529, 396] on icon at bounding box center [1539, 395] width 30 height 30
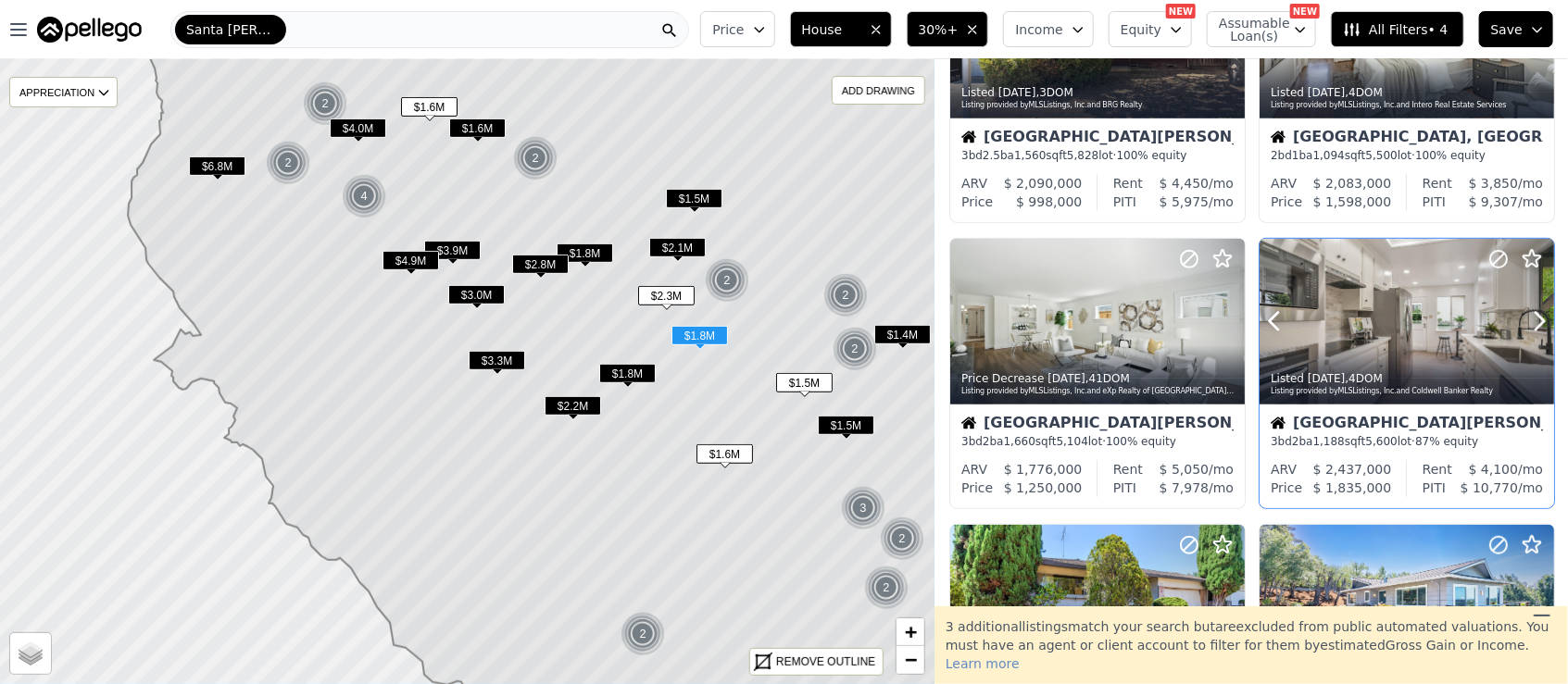
scroll to position [493, 0]
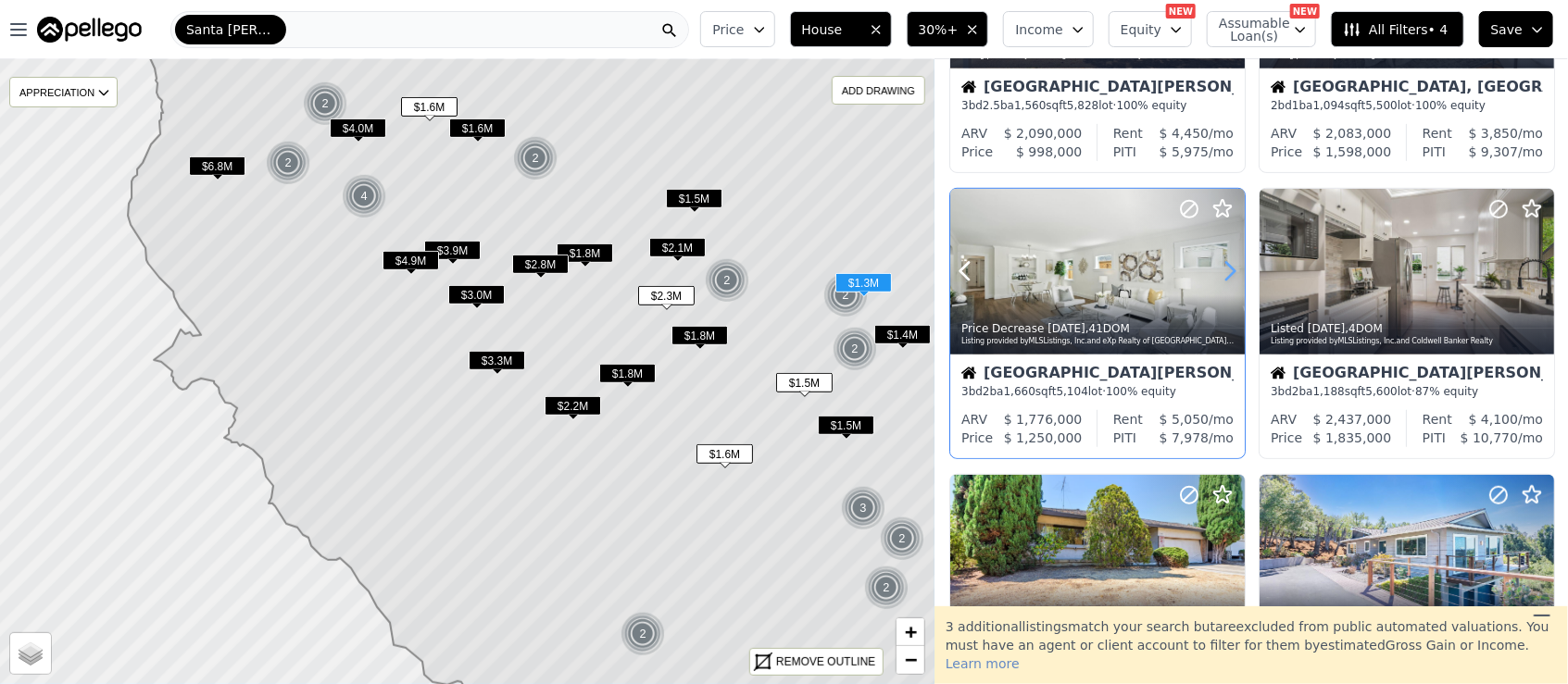
click at [1232, 272] on icon at bounding box center [1230, 272] width 8 height 18
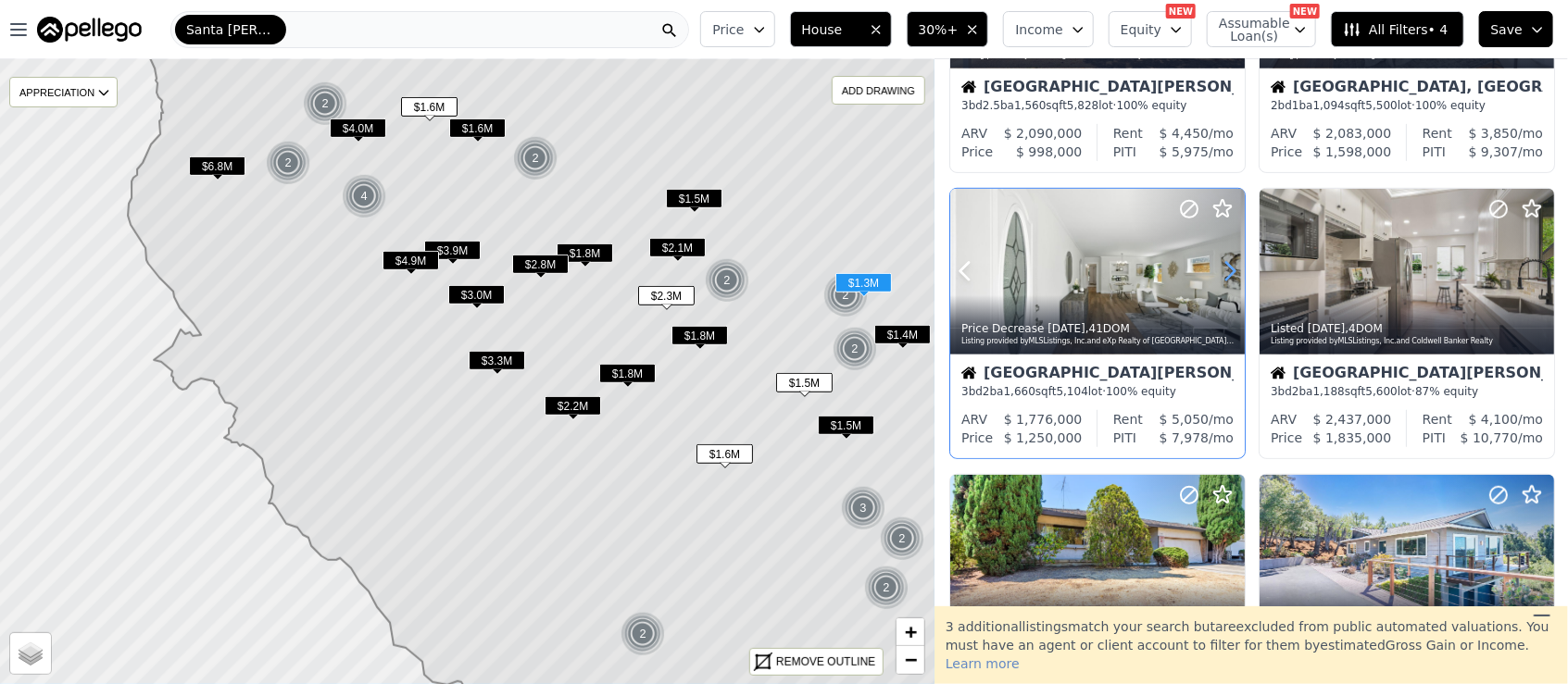
click at [1233, 272] on icon at bounding box center [1230, 272] width 8 height 18
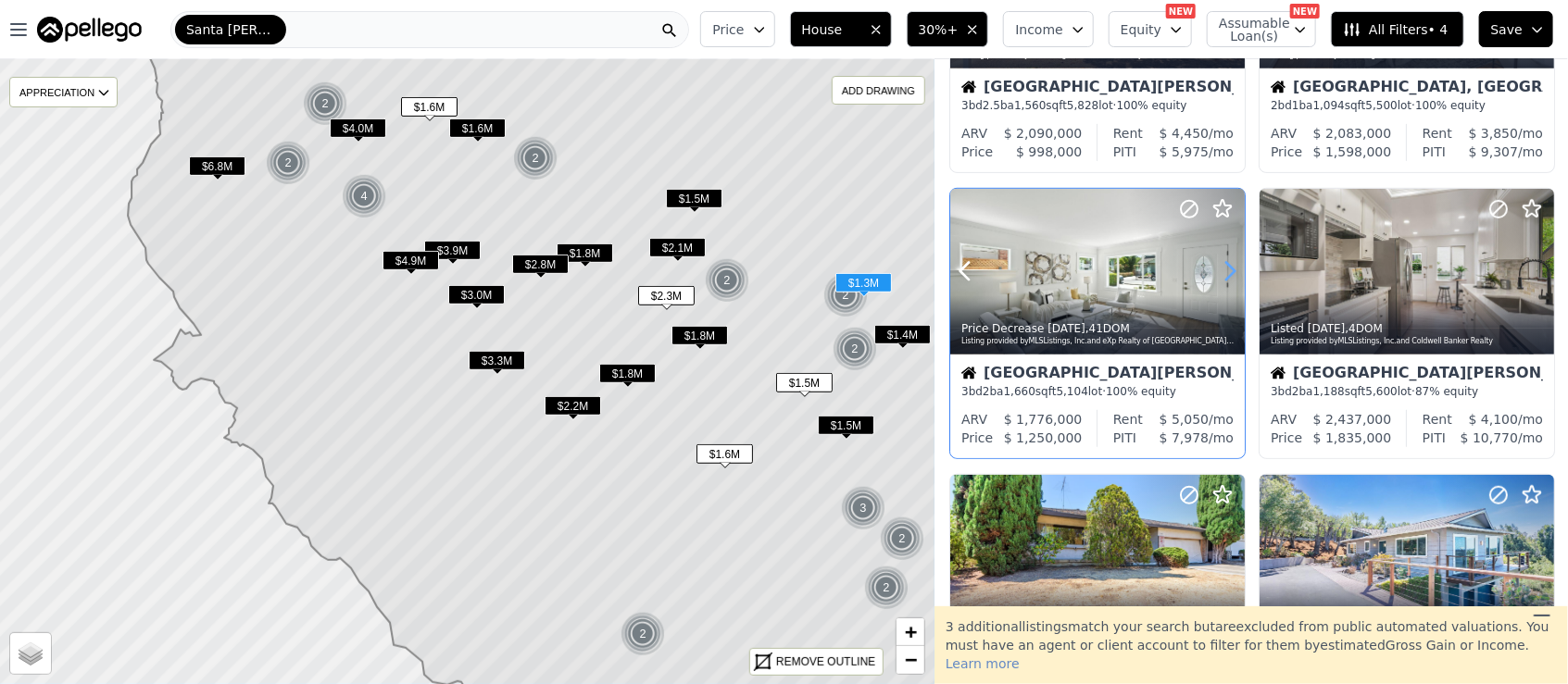
click at [1233, 272] on icon at bounding box center [1230, 272] width 8 height 18
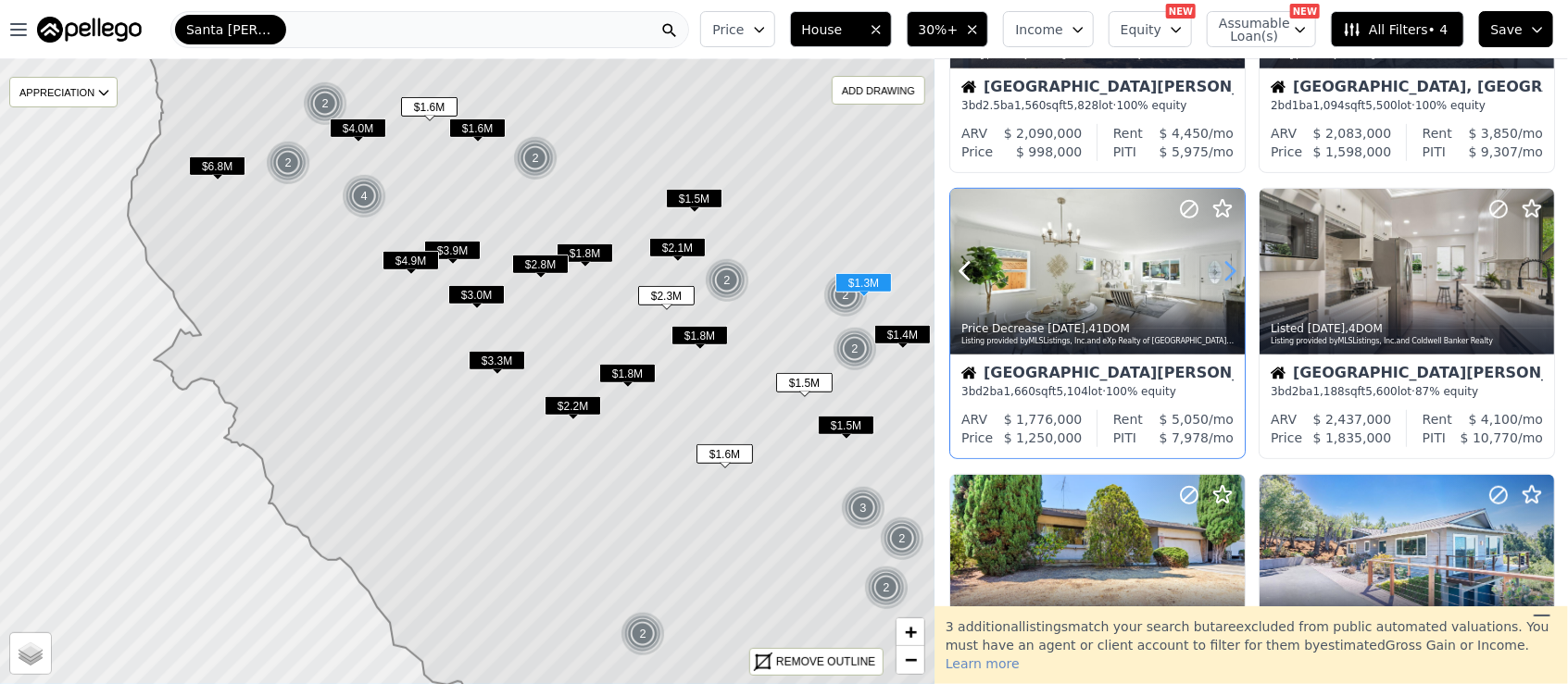
click at [1233, 272] on icon at bounding box center [1230, 272] width 8 height 18
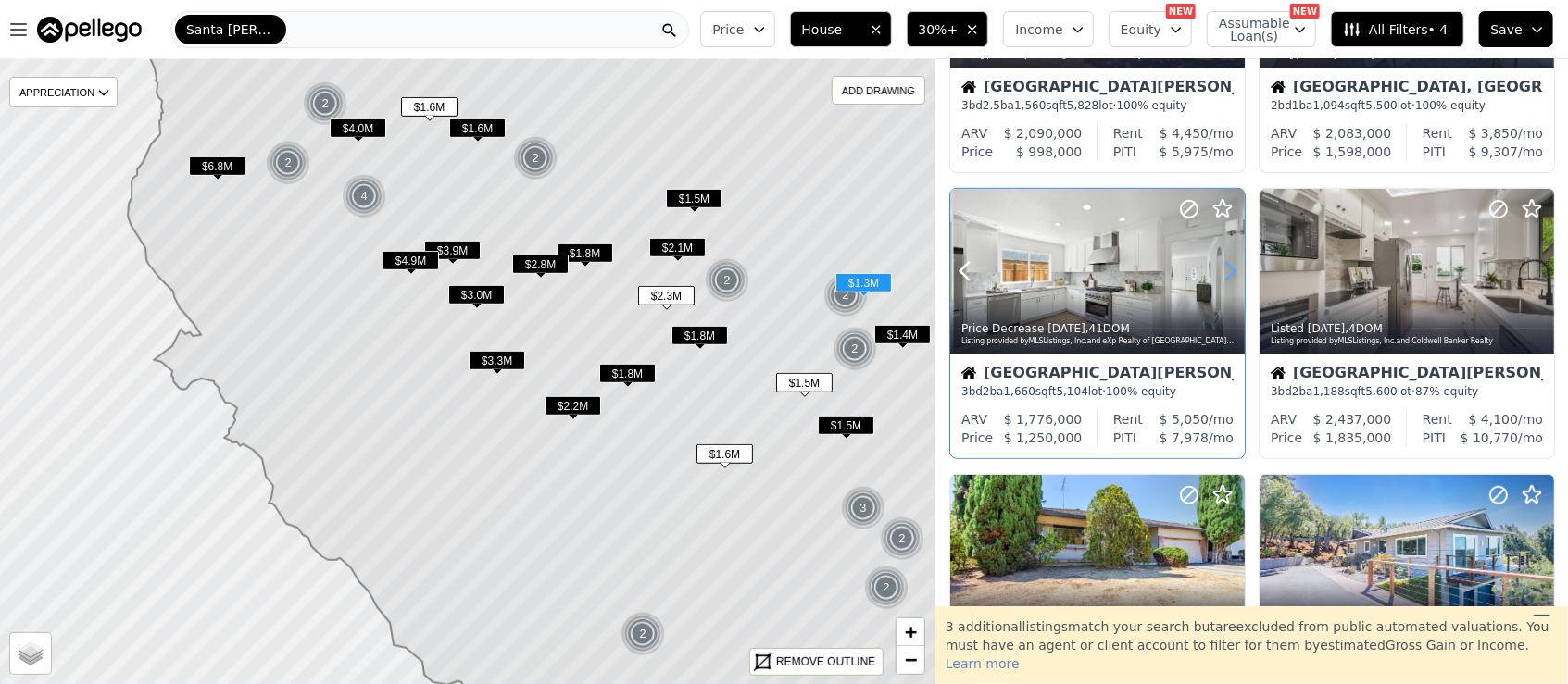
click at [1233, 272] on icon at bounding box center [1230, 272] width 8 height 18
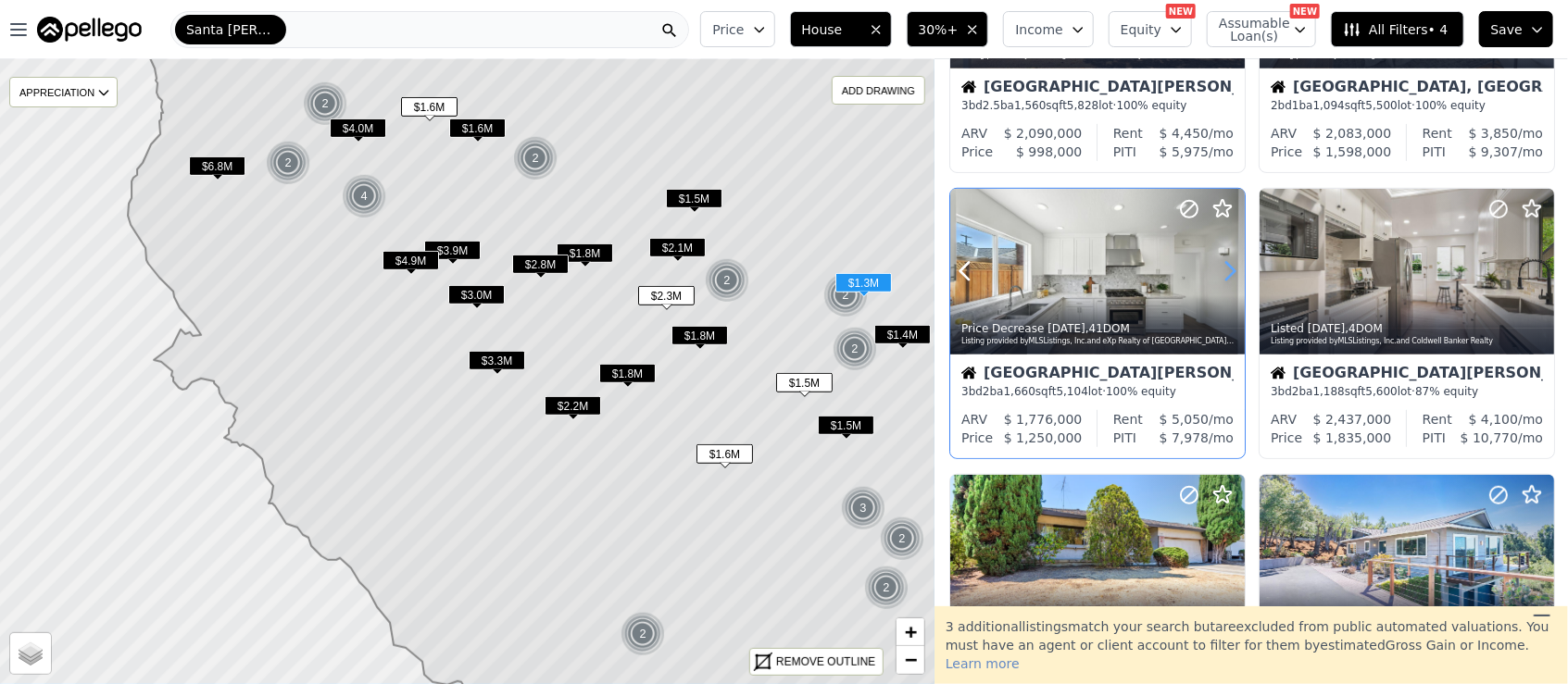
click at [1233, 272] on icon at bounding box center [1230, 272] width 8 height 18
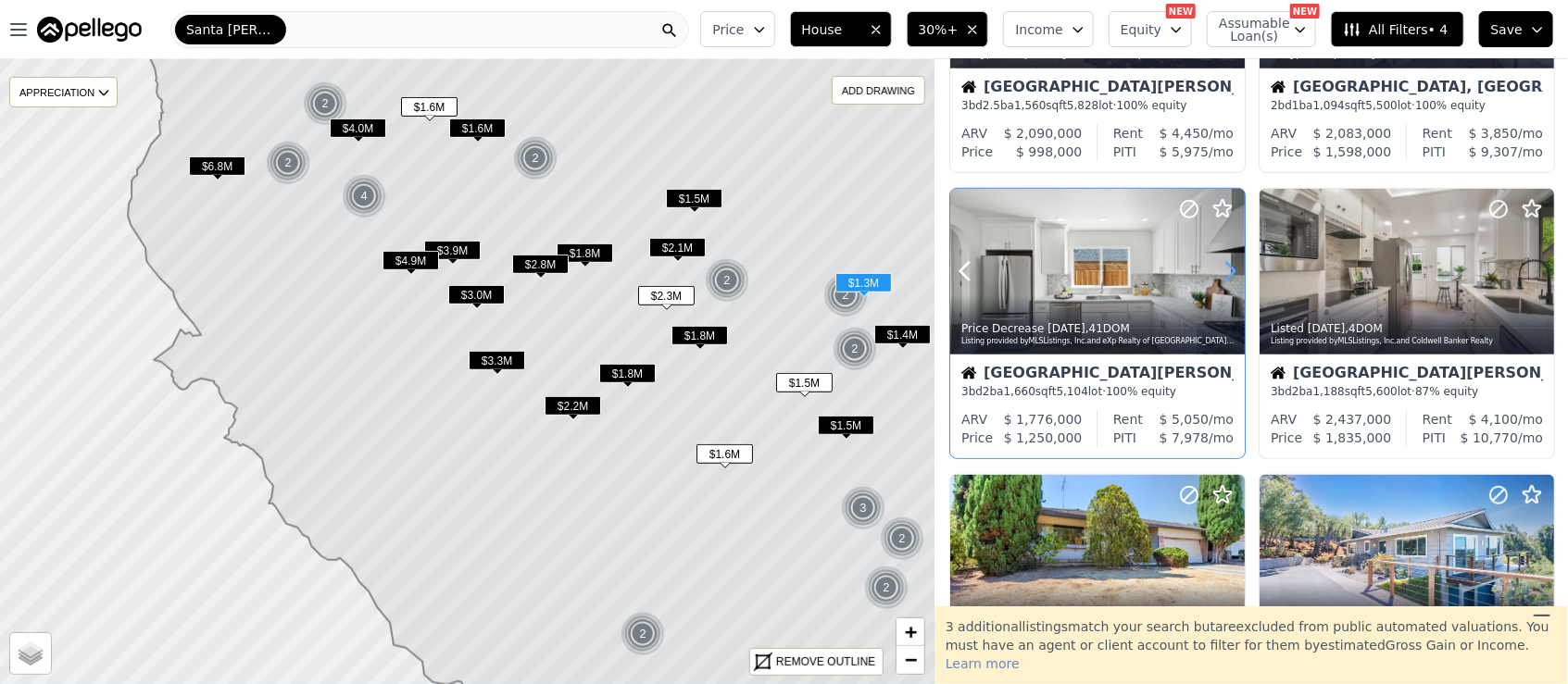
click at [1233, 272] on icon at bounding box center [1230, 272] width 8 height 18
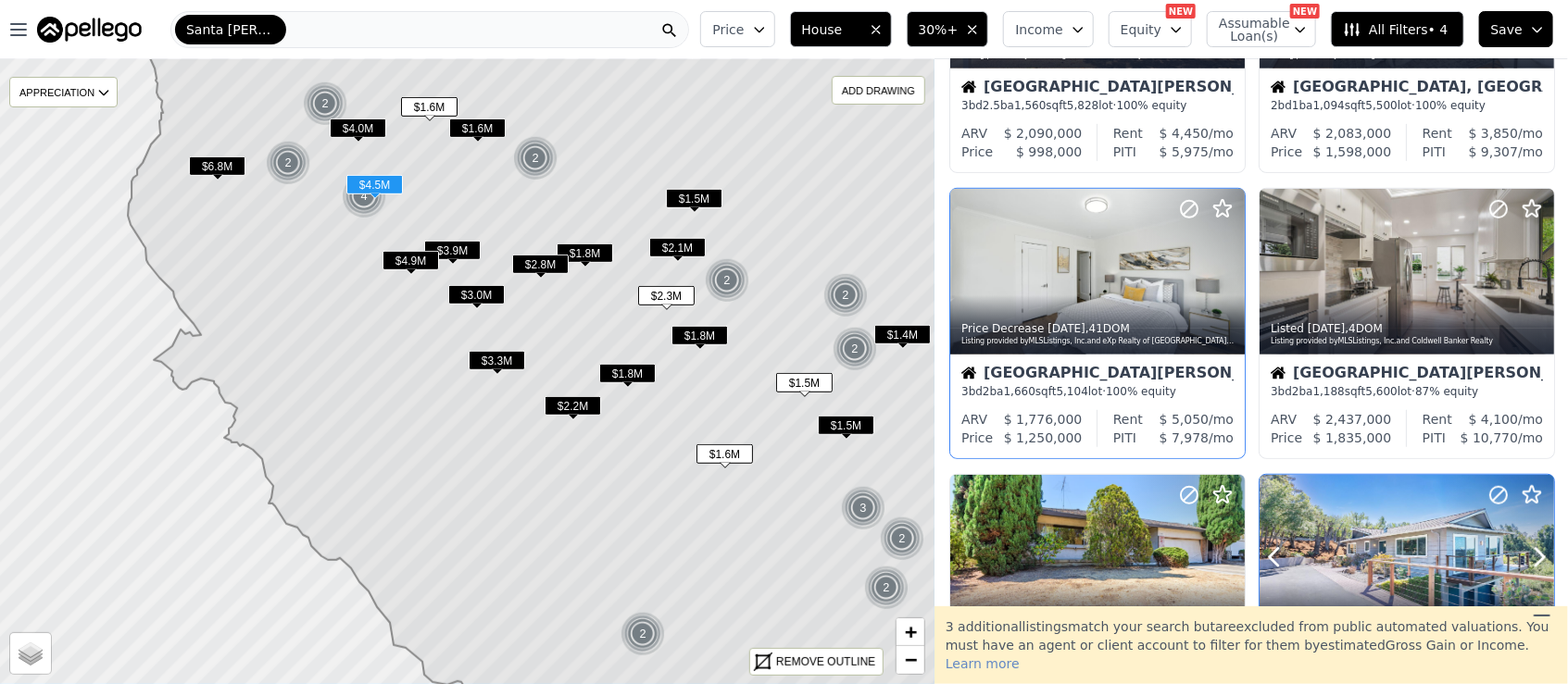
scroll to position [616, 0]
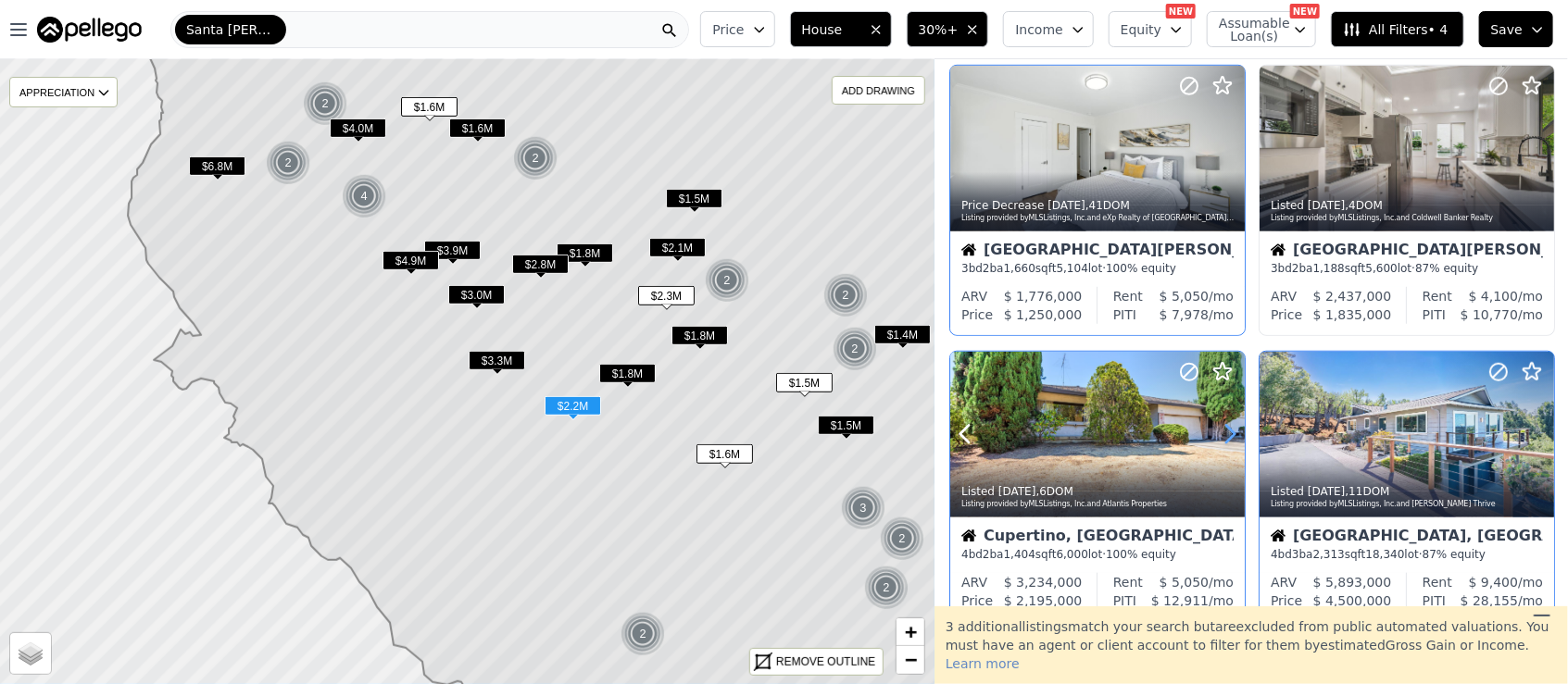
click at [1233, 432] on icon at bounding box center [1230, 434] width 8 height 18
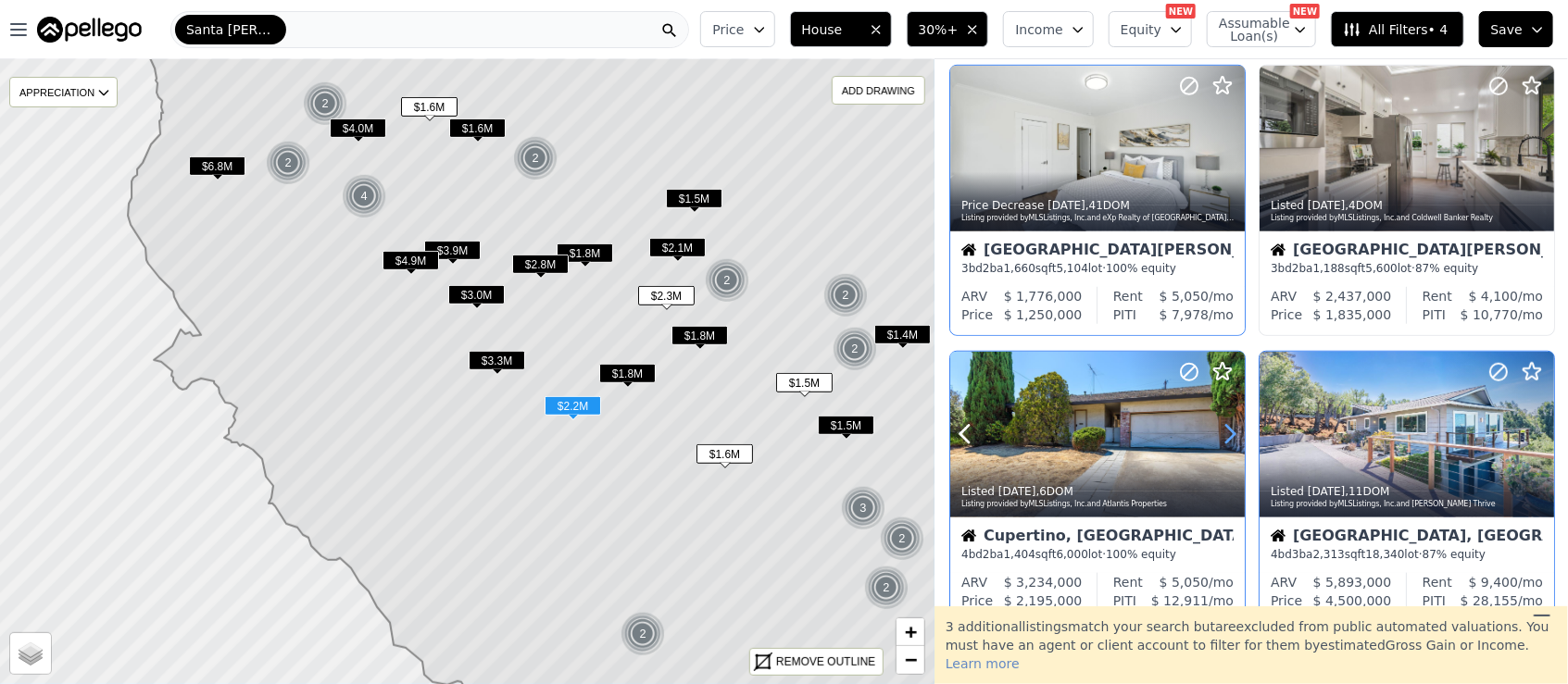
click at [1233, 432] on icon at bounding box center [1230, 434] width 8 height 18
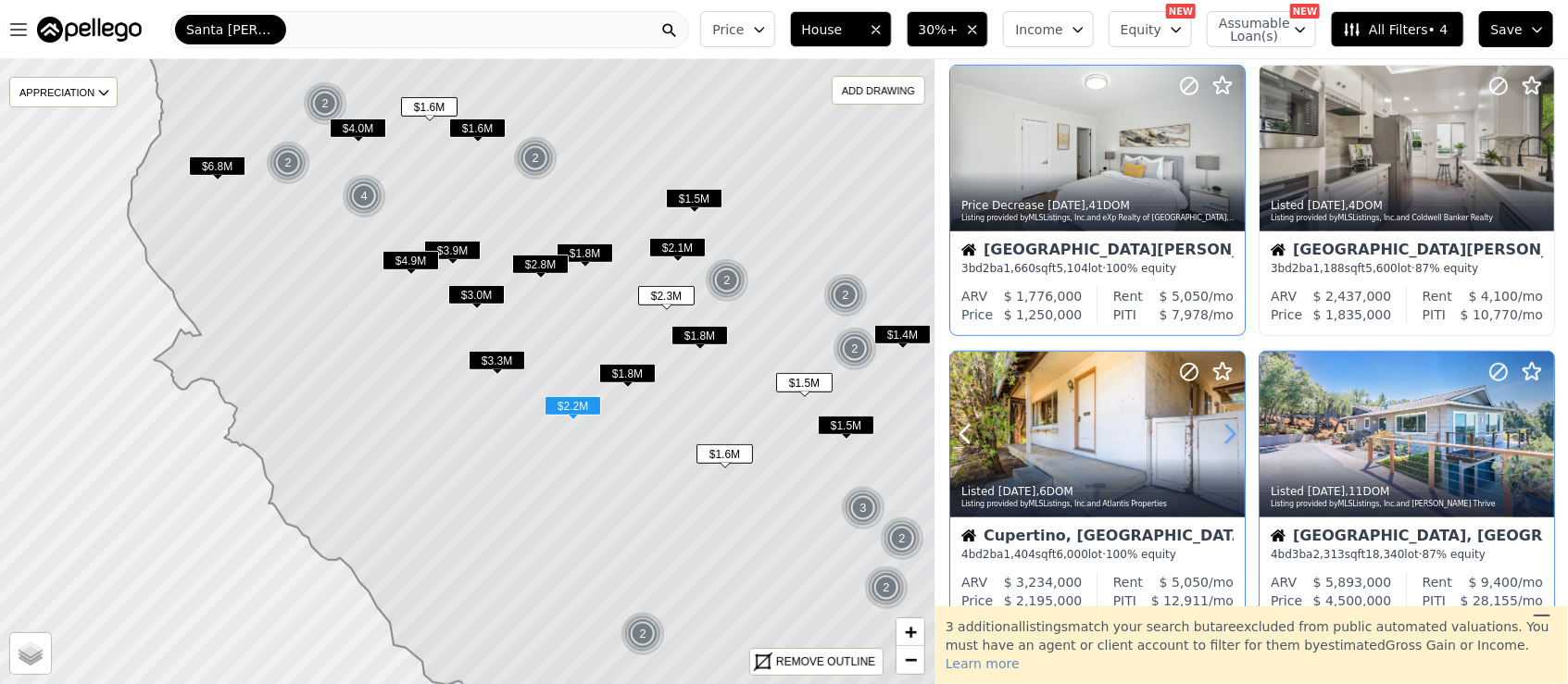
click at [1233, 432] on icon at bounding box center [1230, 434] width 8 height 18
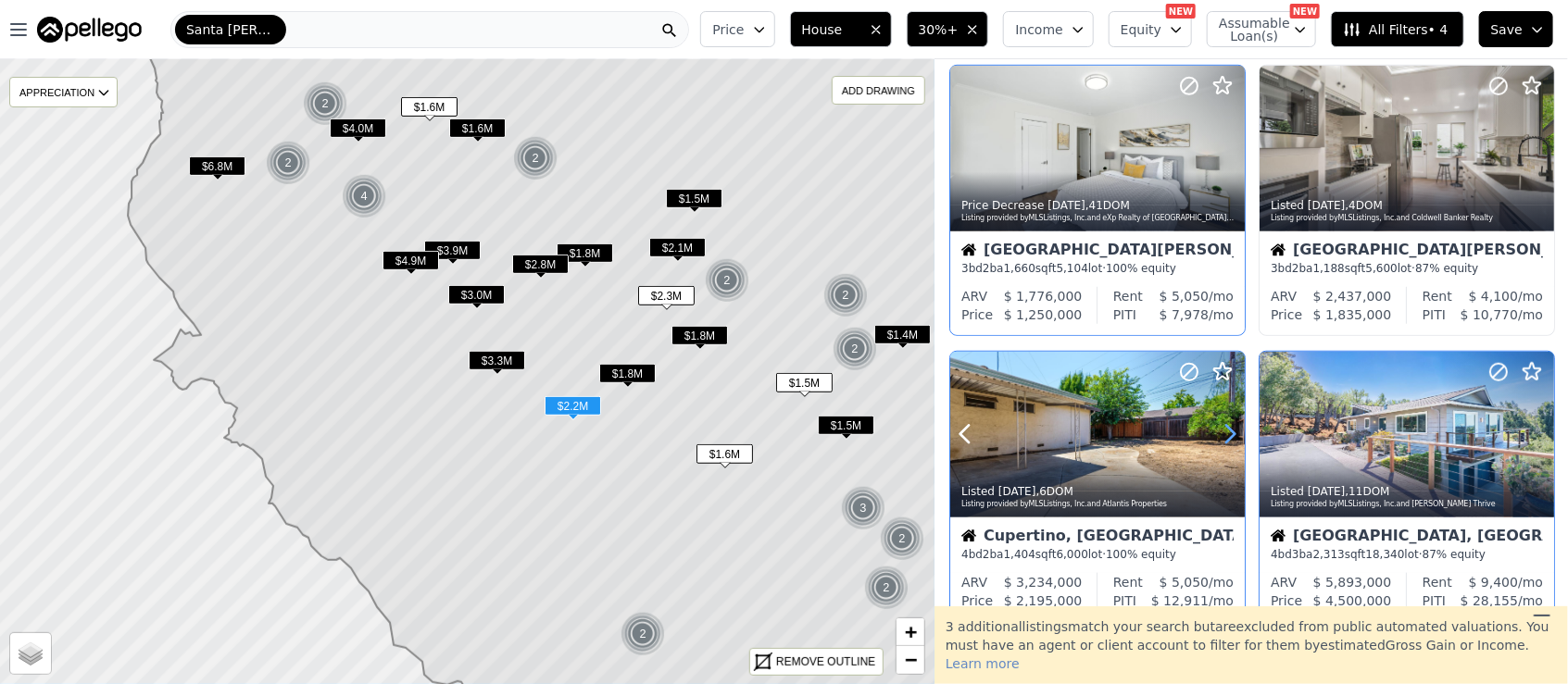
click at [1233, 432] on icon at bounding box center [1230, 434] width 8 height 18
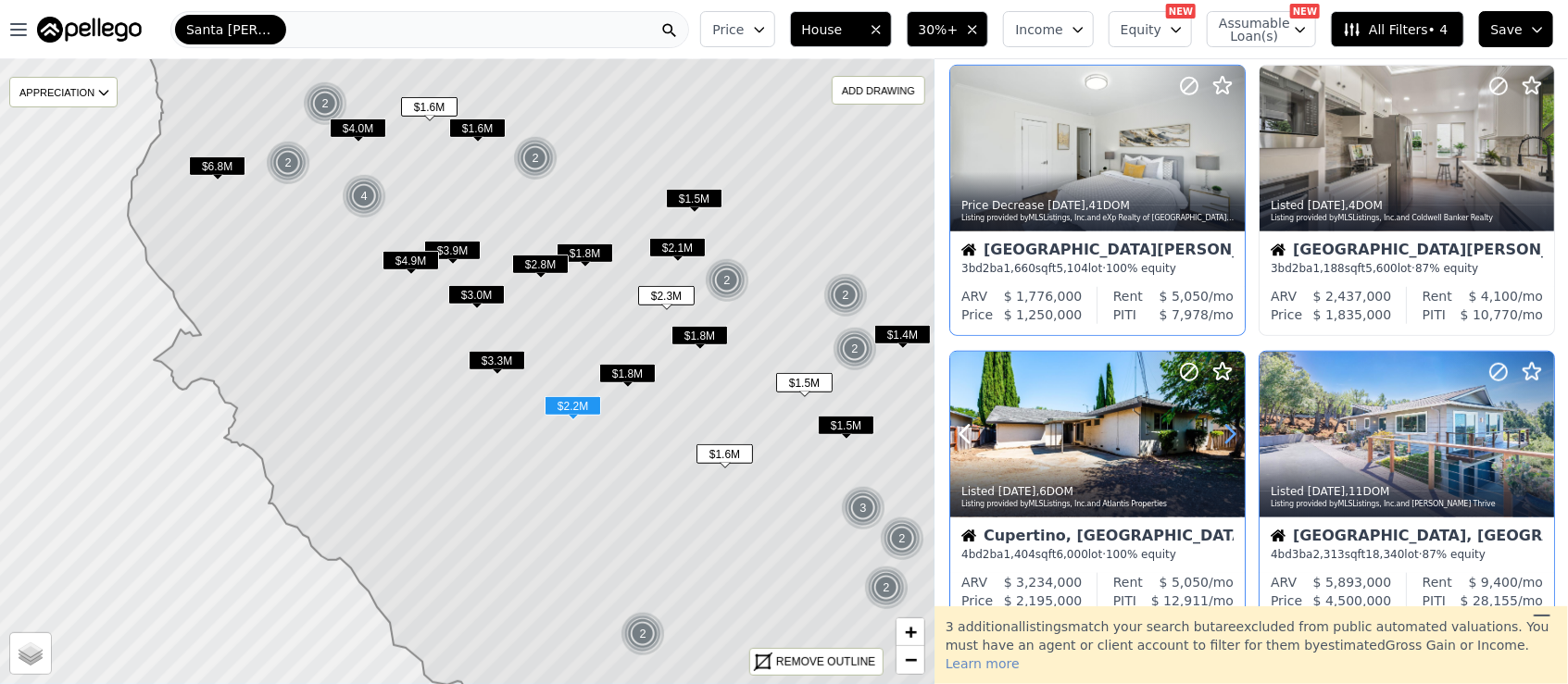
click at [1233, 432] on icon at bounding box center [1230, 434] width 8 height 18
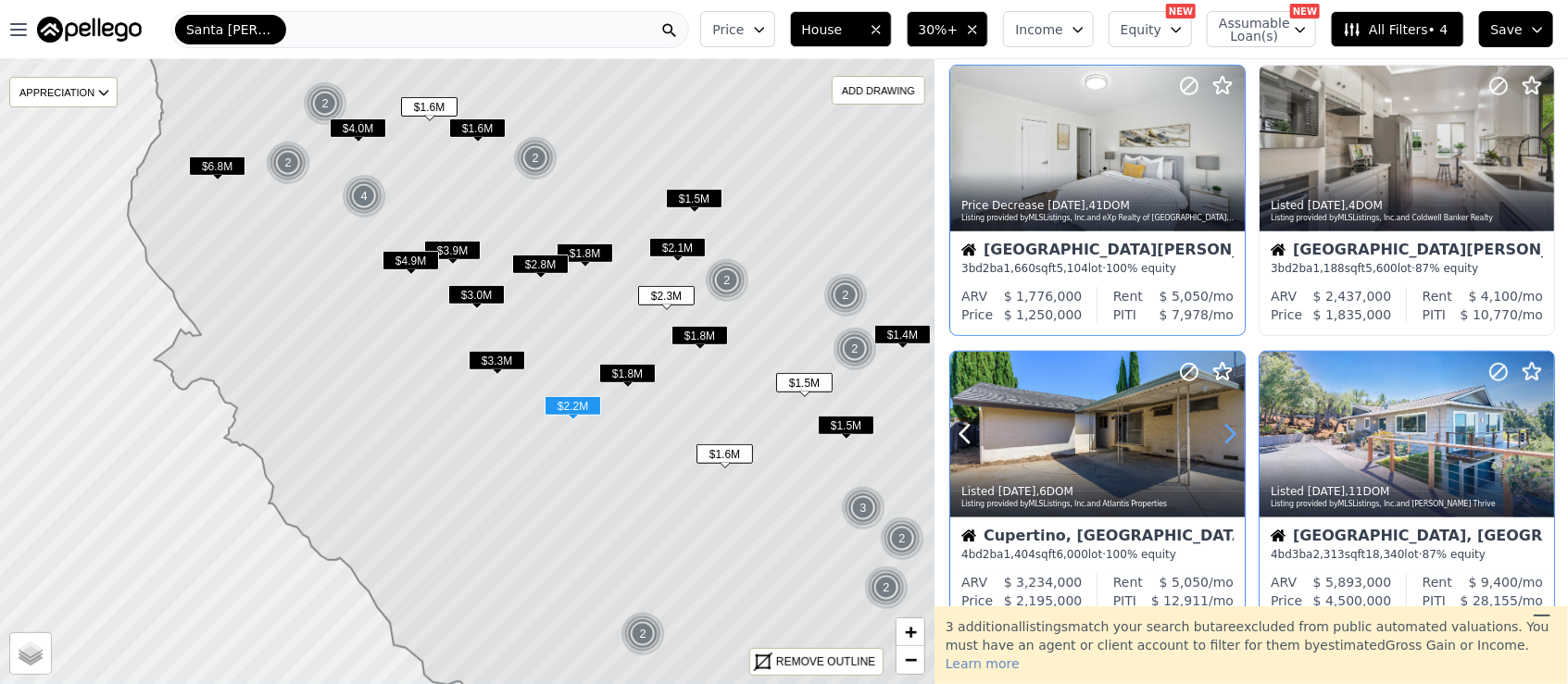
click at [1232, 432] on icon at bounding box center [1230, 434] width 30 height 30
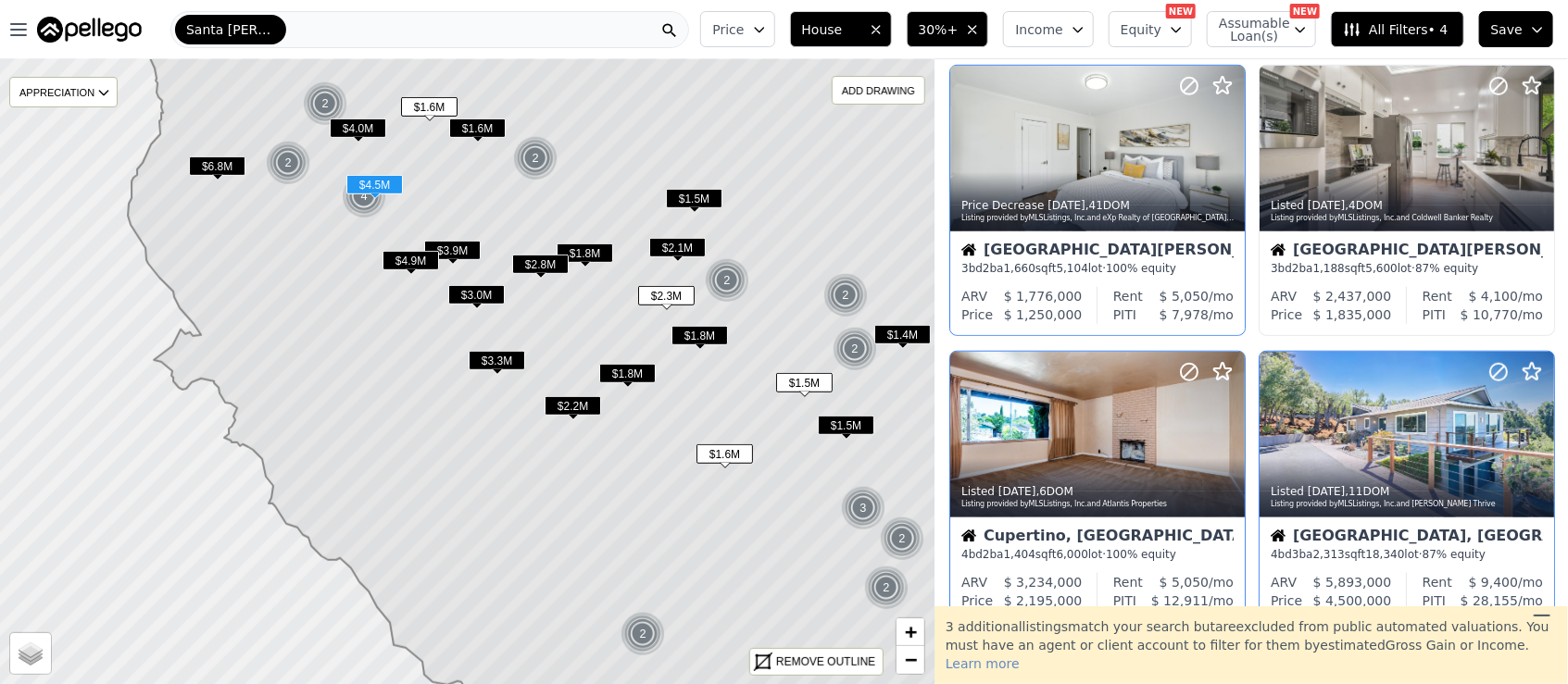
scroll to position [987, 0]
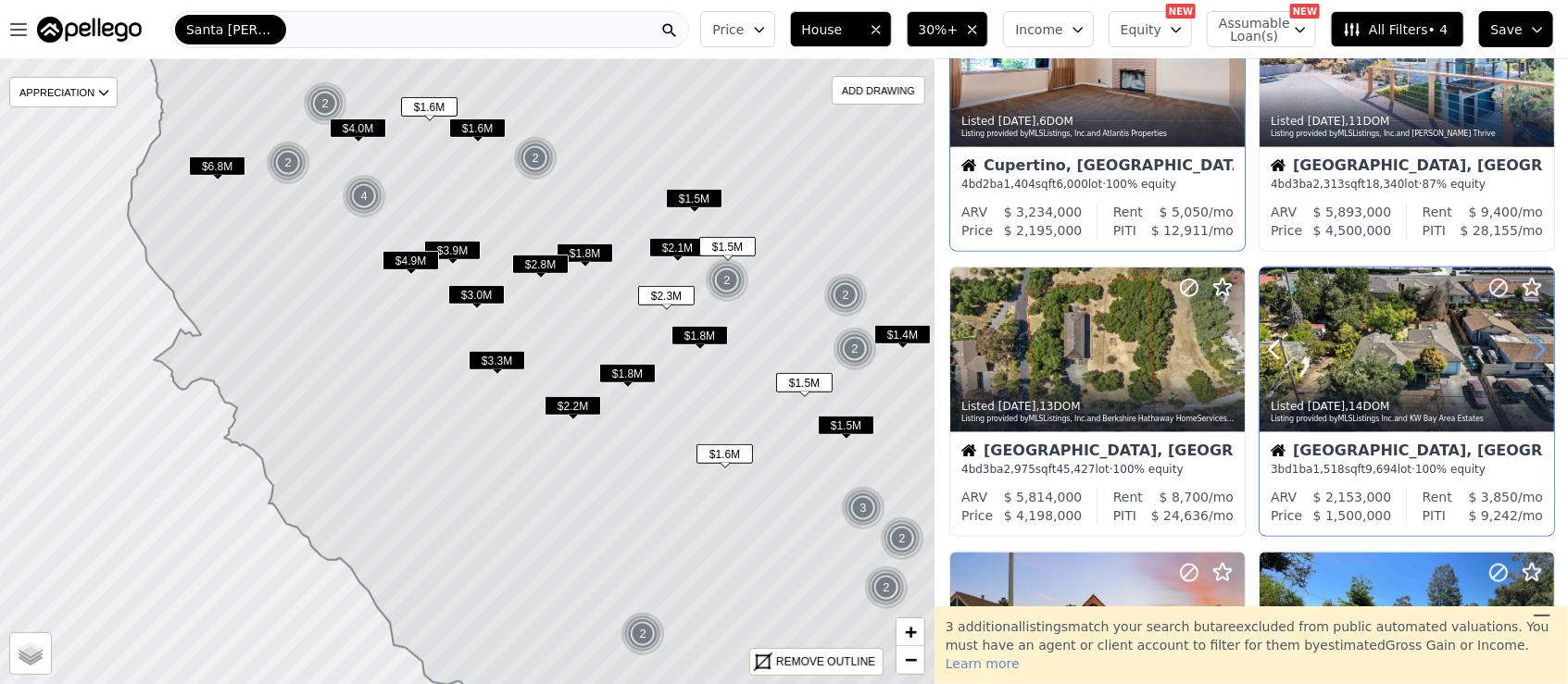
click at [1526, 346] on icon at bounding box center [1539, 350] width 30 height 30
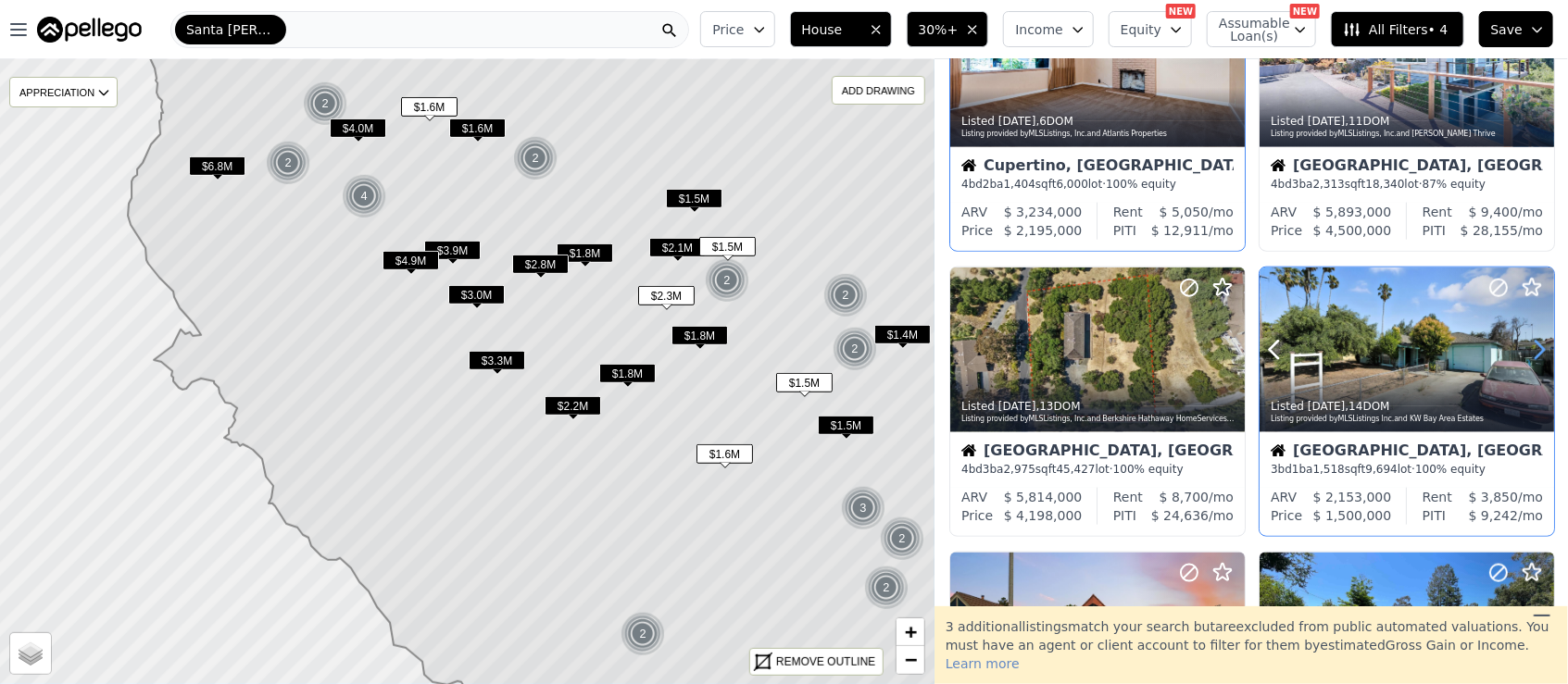
click at [1526, 346] on icon at bounding box center [1539, 350] width 30 height 30
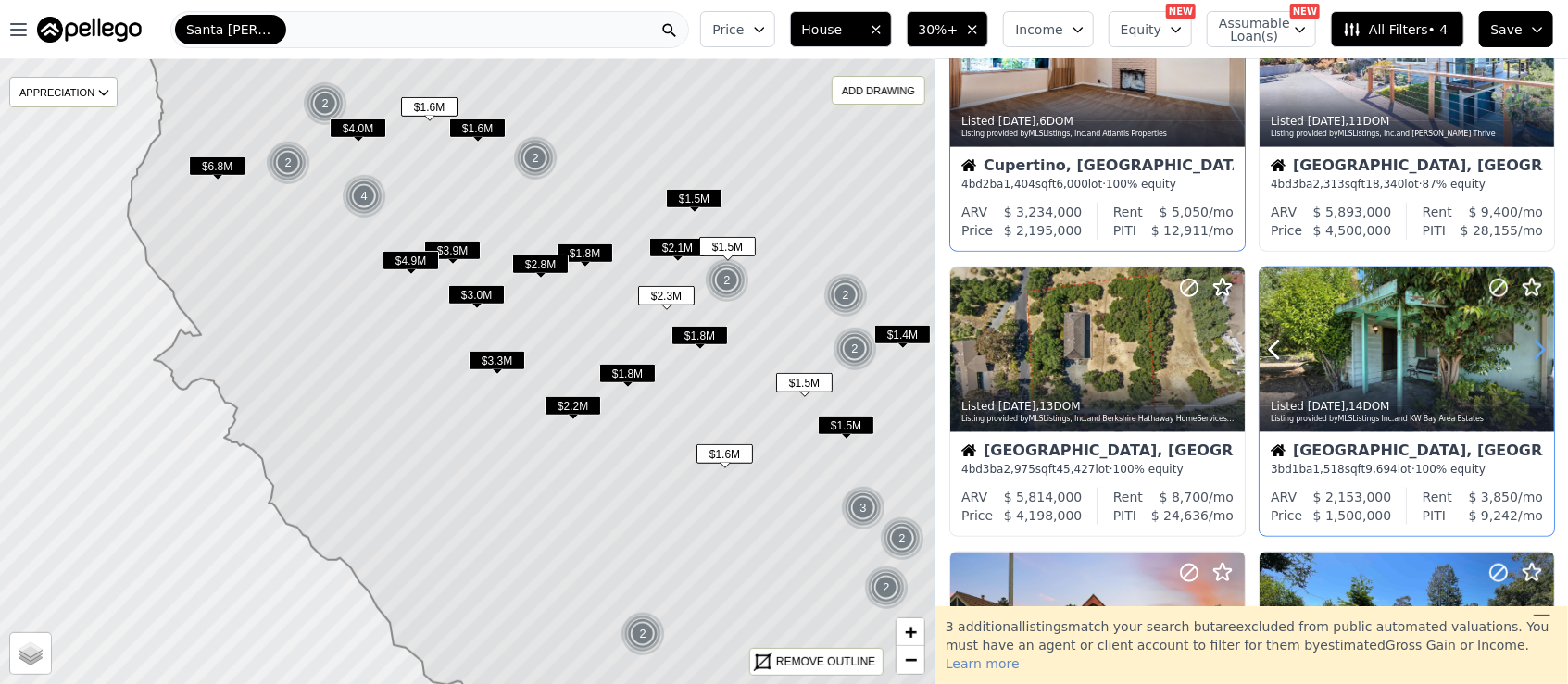
click at [1526, 346] on icon at bounding box center [1539, 350] width 30 height 30
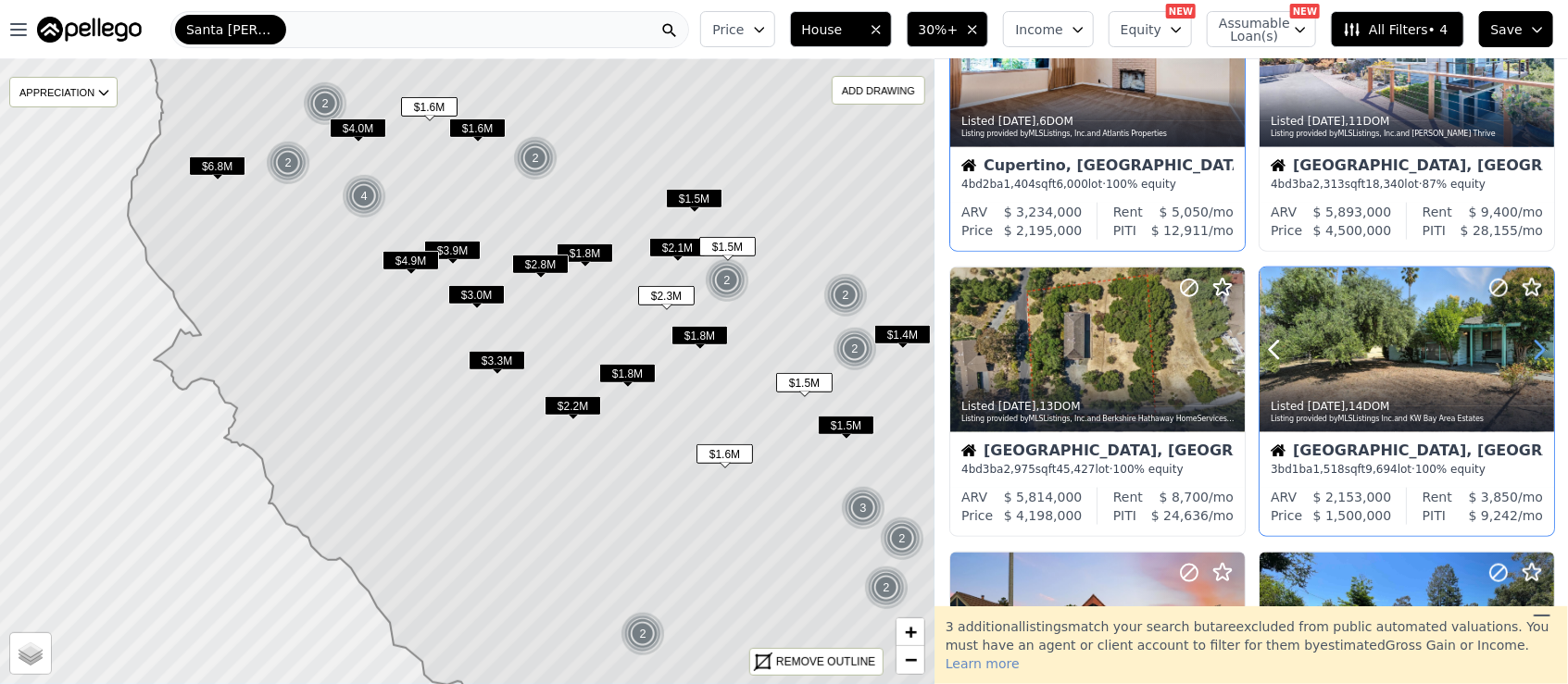
click at [1526, 346] on icon at bounding box center [1539, 350] width 30 height 30
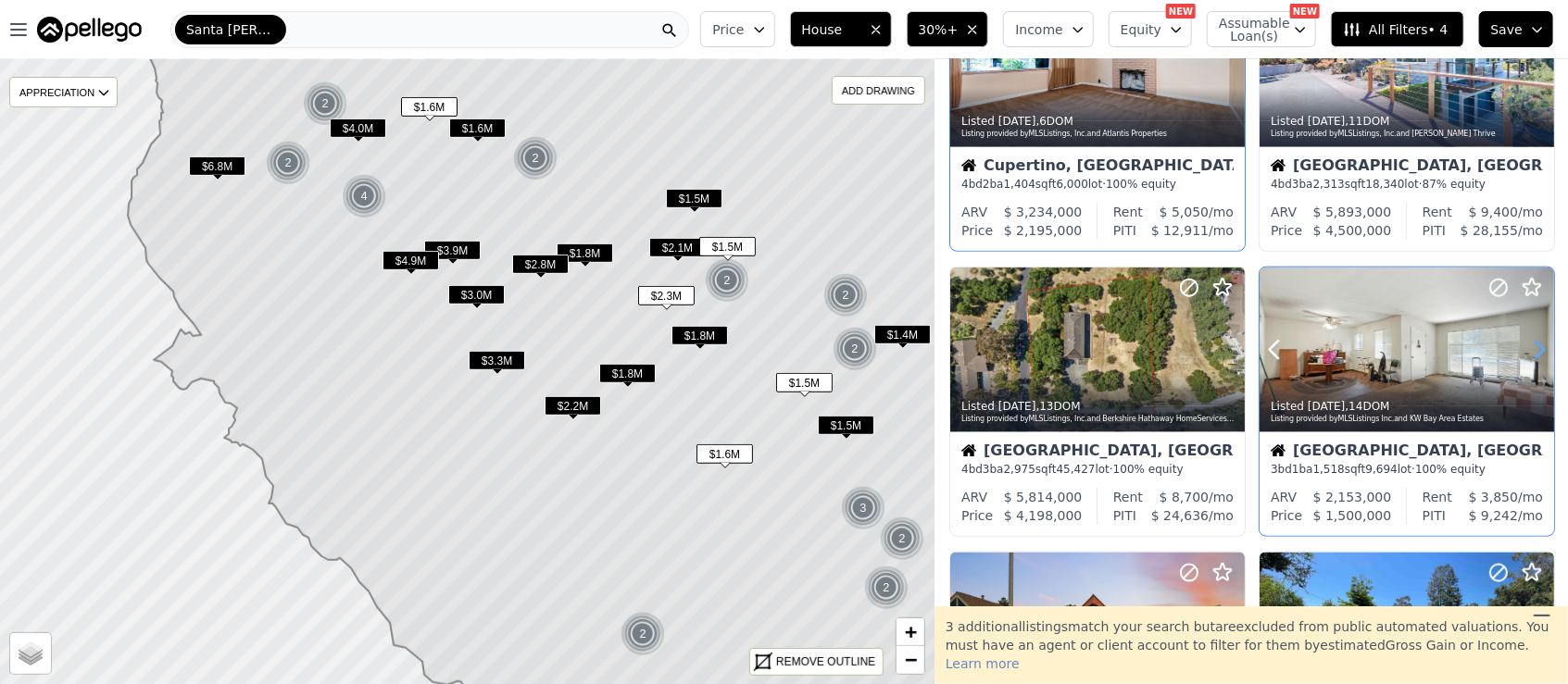
click at [1526, 346] on icon at bounding box center [1539, 350] width 30 height 30
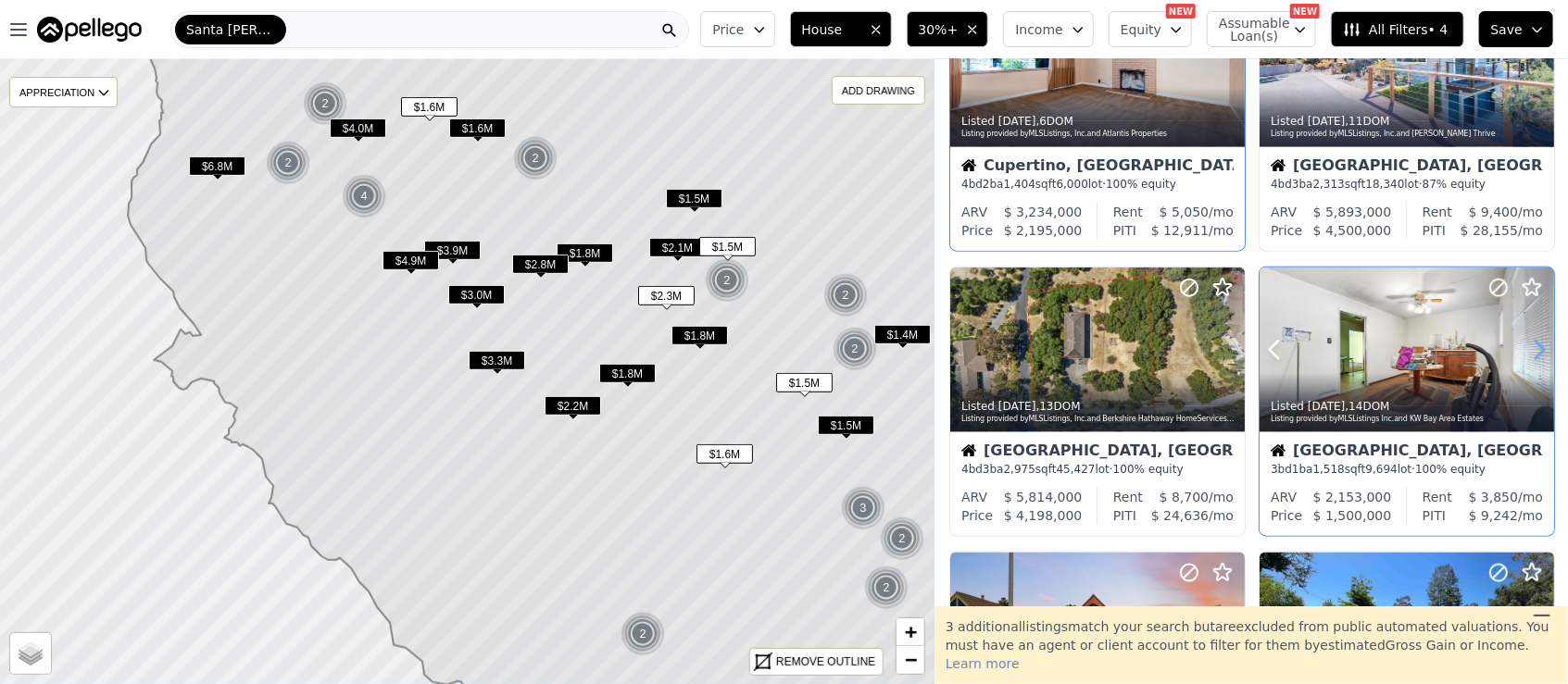
click at [1526, 346] on icon at bounding box center [1539, 350] width 30 height 30
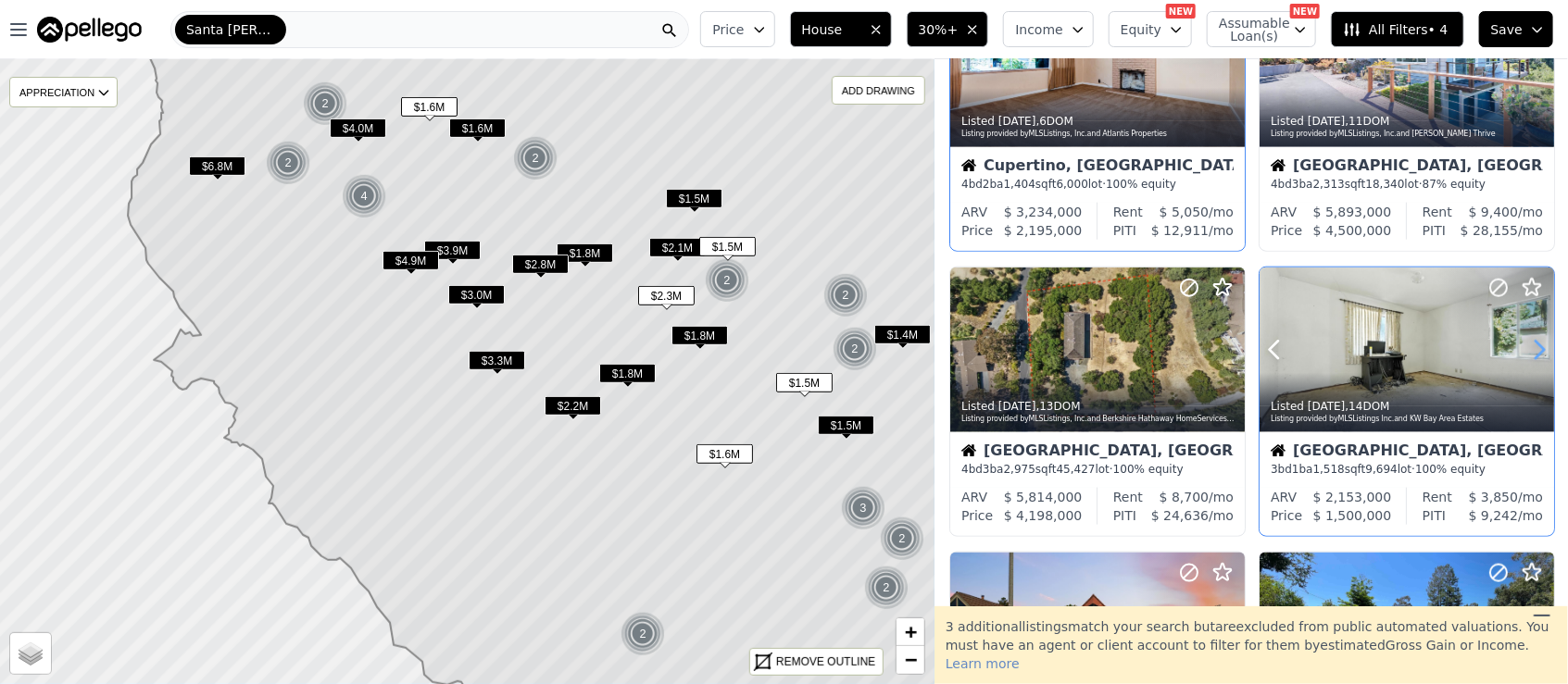
click at [1526, 346] on icon at bounding box center [1539, 350] width 30 height 30
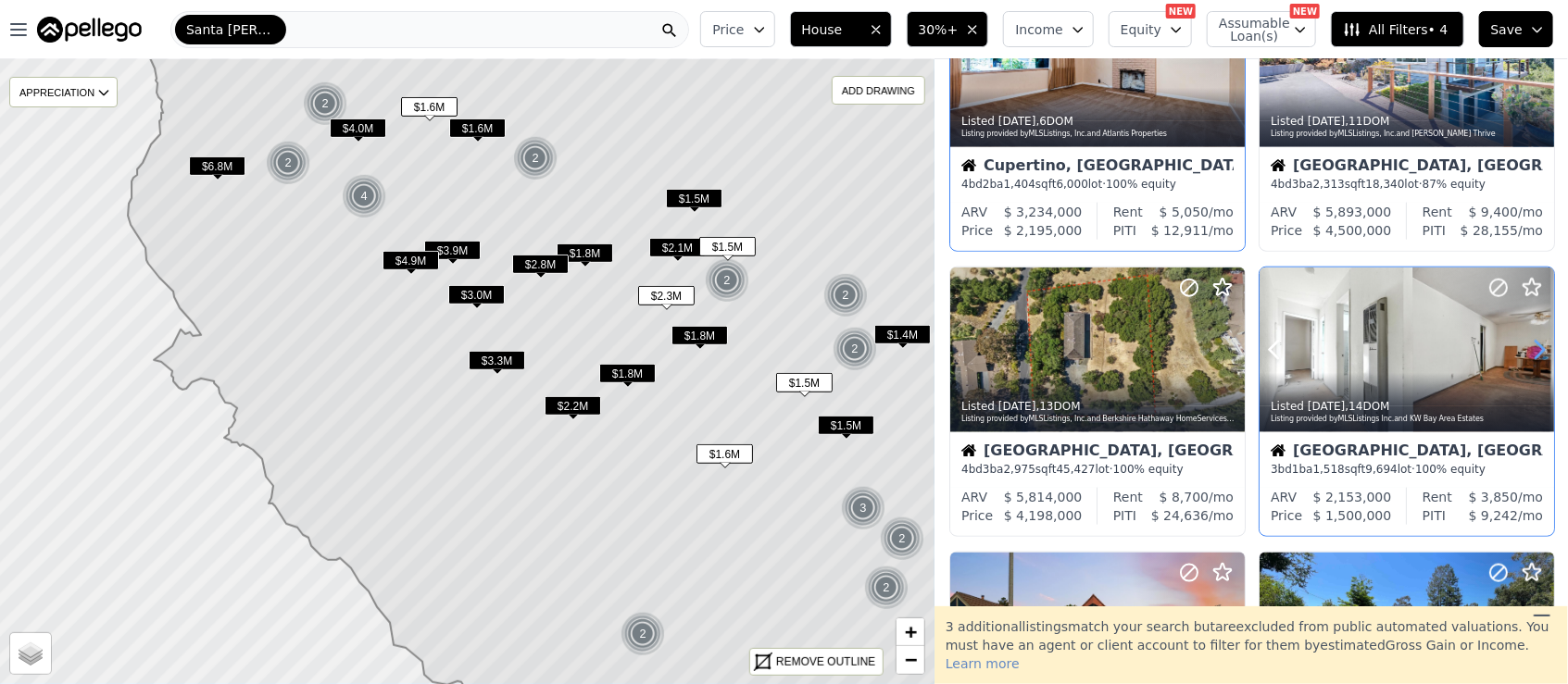
click at [1526, 346] on icon at bounding box center [1539, 350] width 30 height 30
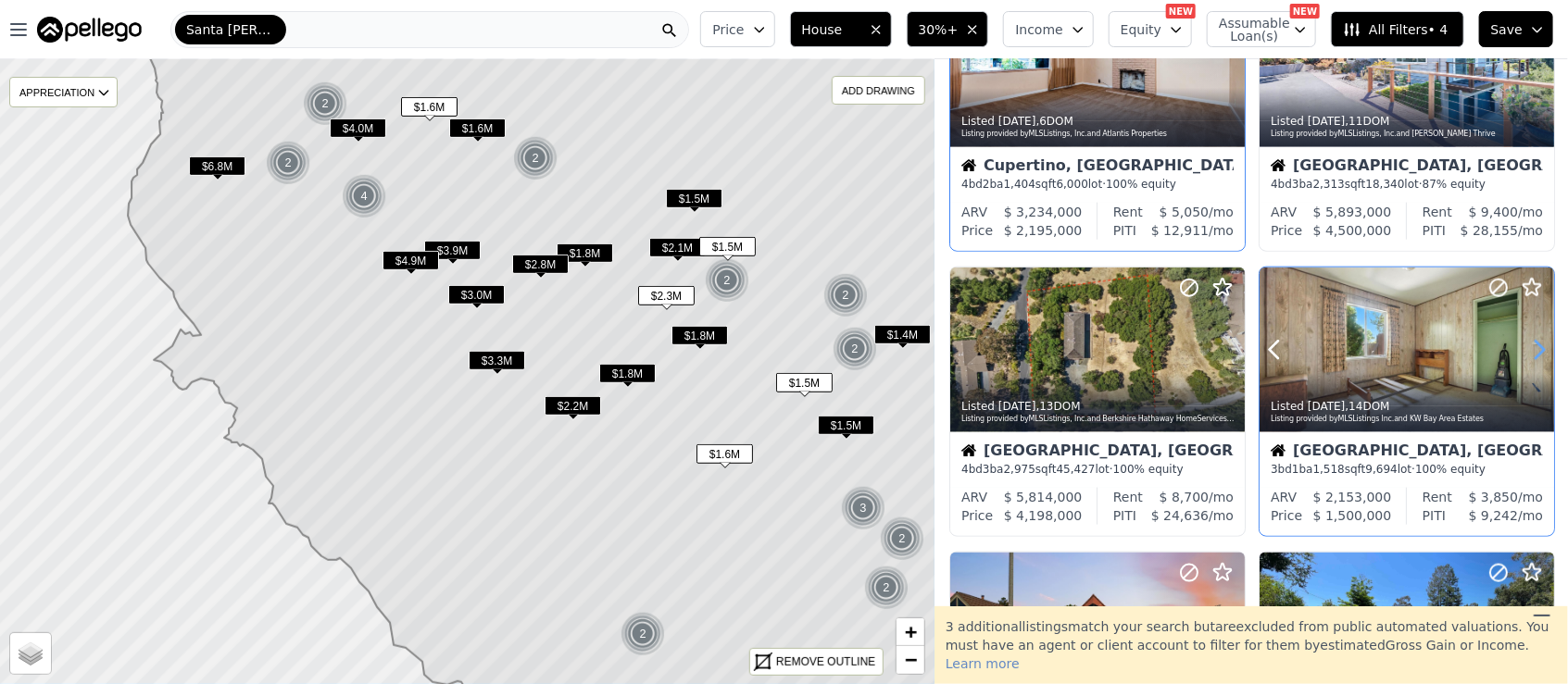
click at [1526, 346] on icon at bounding box center [1539, 350] width 30 height 30
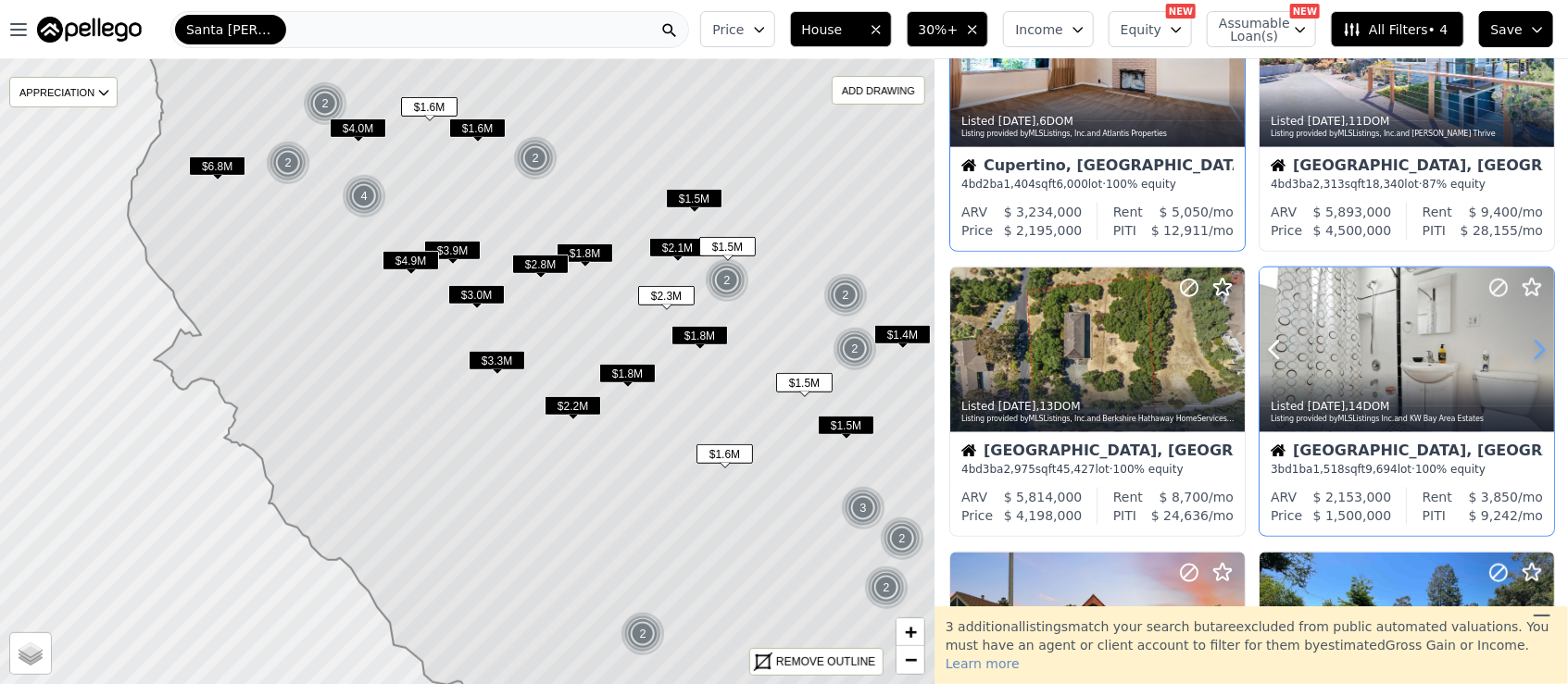
click at [1526, 346] on icon at bounding box center [1539, 350] width 30 height 30
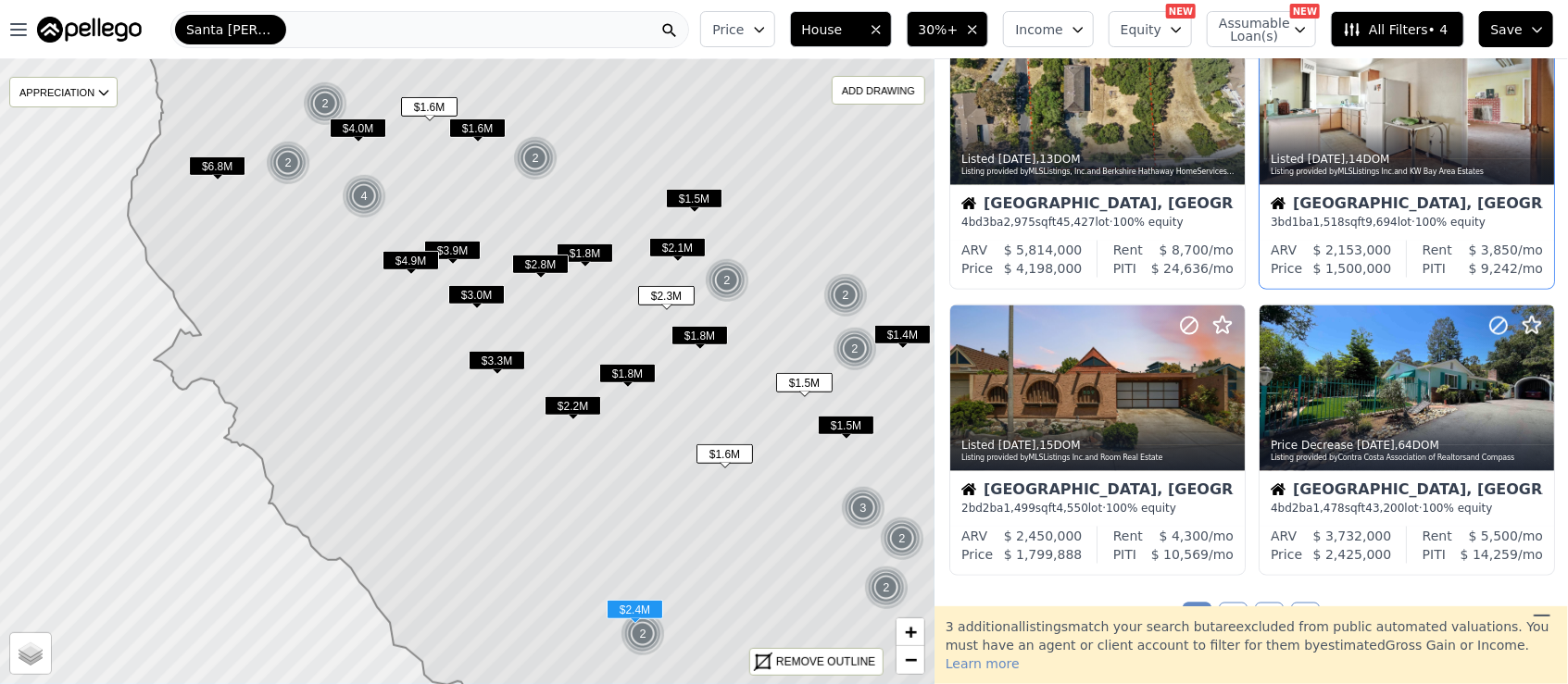
scroll to position [1480, 0]
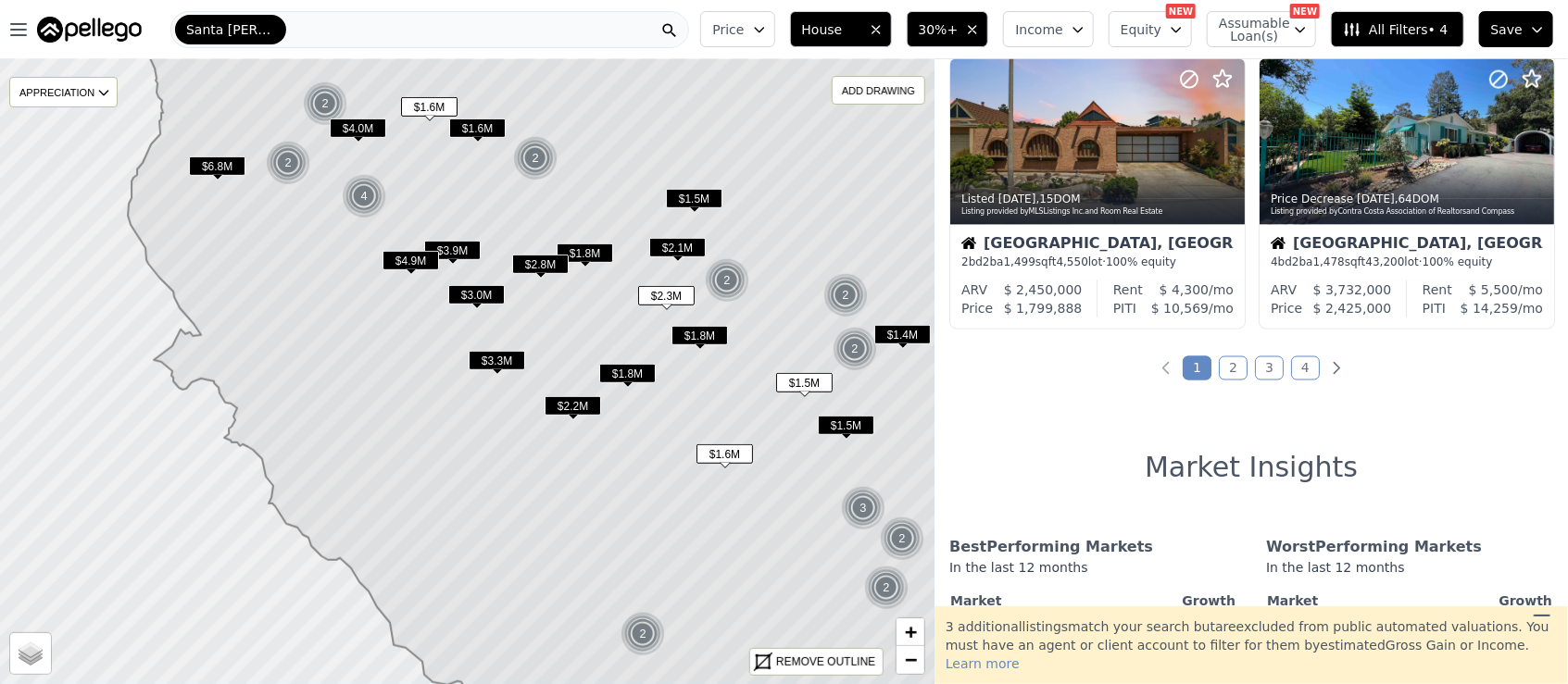
click at [1224, 360] on link "2" at bounding box center [1232, 368] width 29 height 24
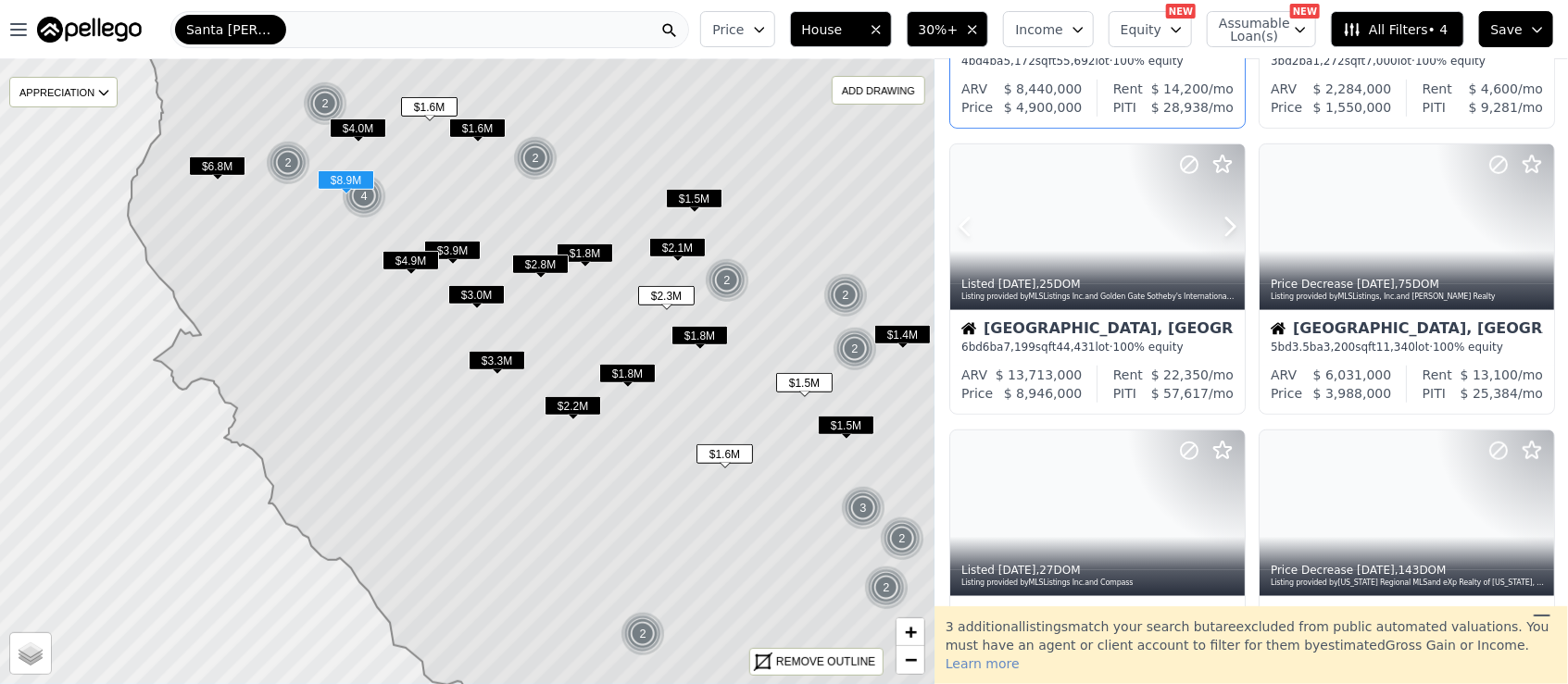
scroll to position [616, 0]
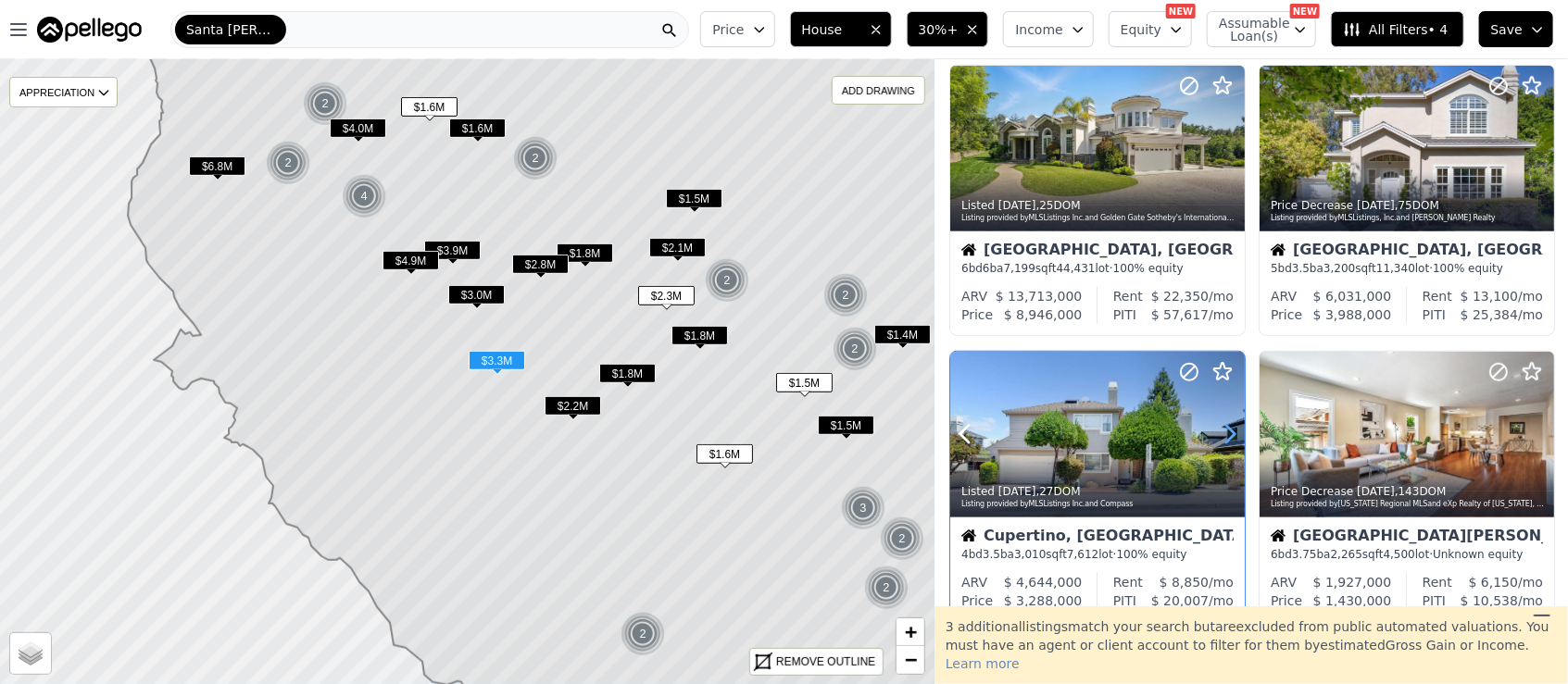
click at [1225, 430] on icon at bounding box center [1230, 434] width 30 height 30
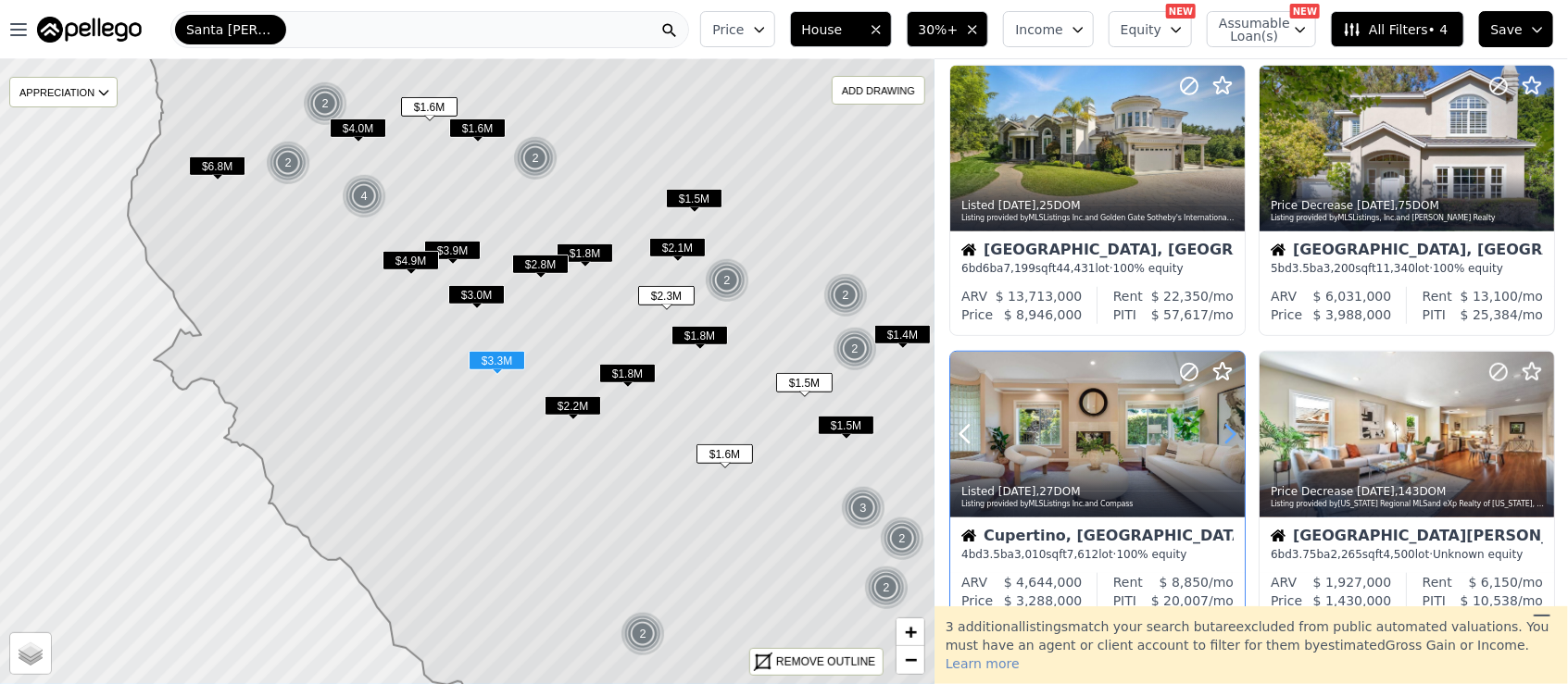
click at [1225, 430] on icon at bounding box center [1230, 434] width 30 height 30
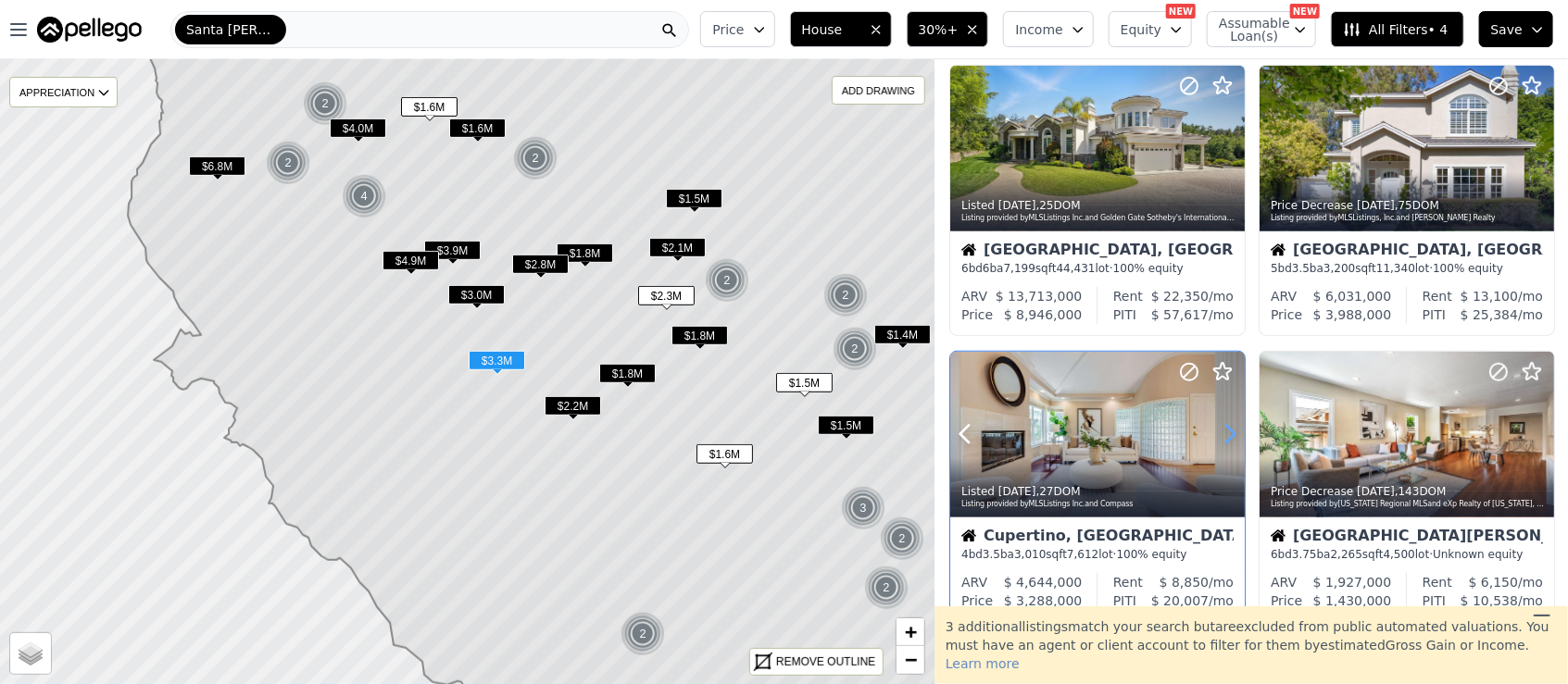
click at [1225, 430] on icon at bounding box center [1230, 434] width 30 height 30
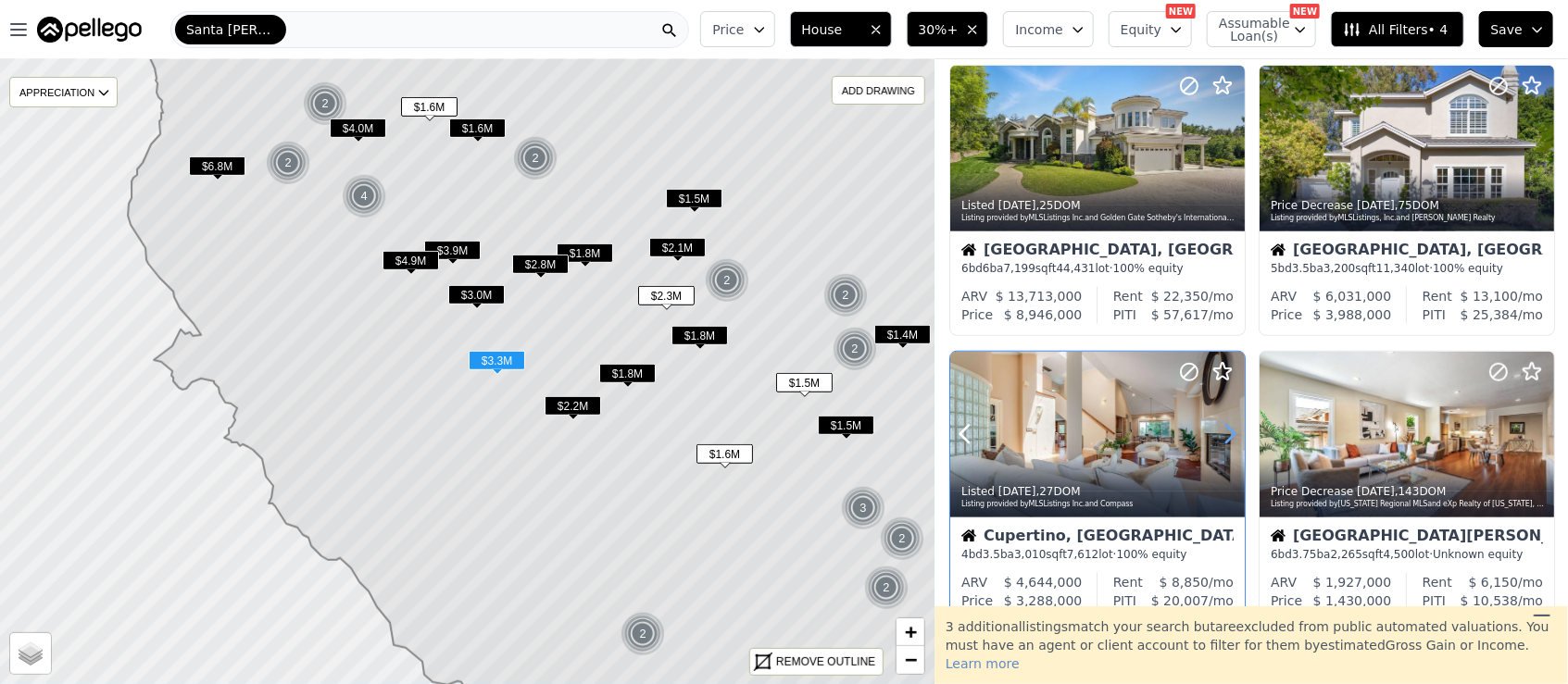
click at [1225, 430] on icon at bounding box center [1230, 434] width 30 height 30
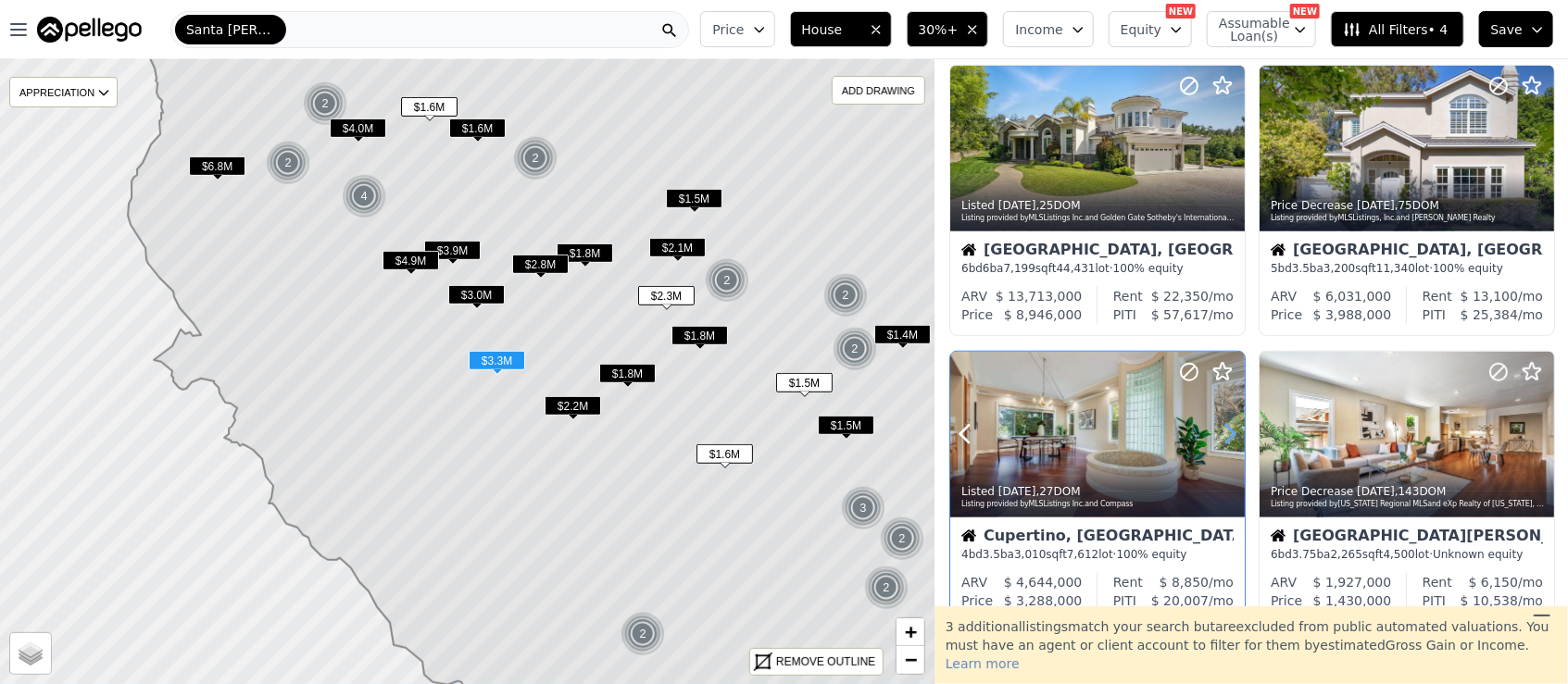
click at [1225, 430] on icon at bounding box center [1230, 434] width 30 height 30
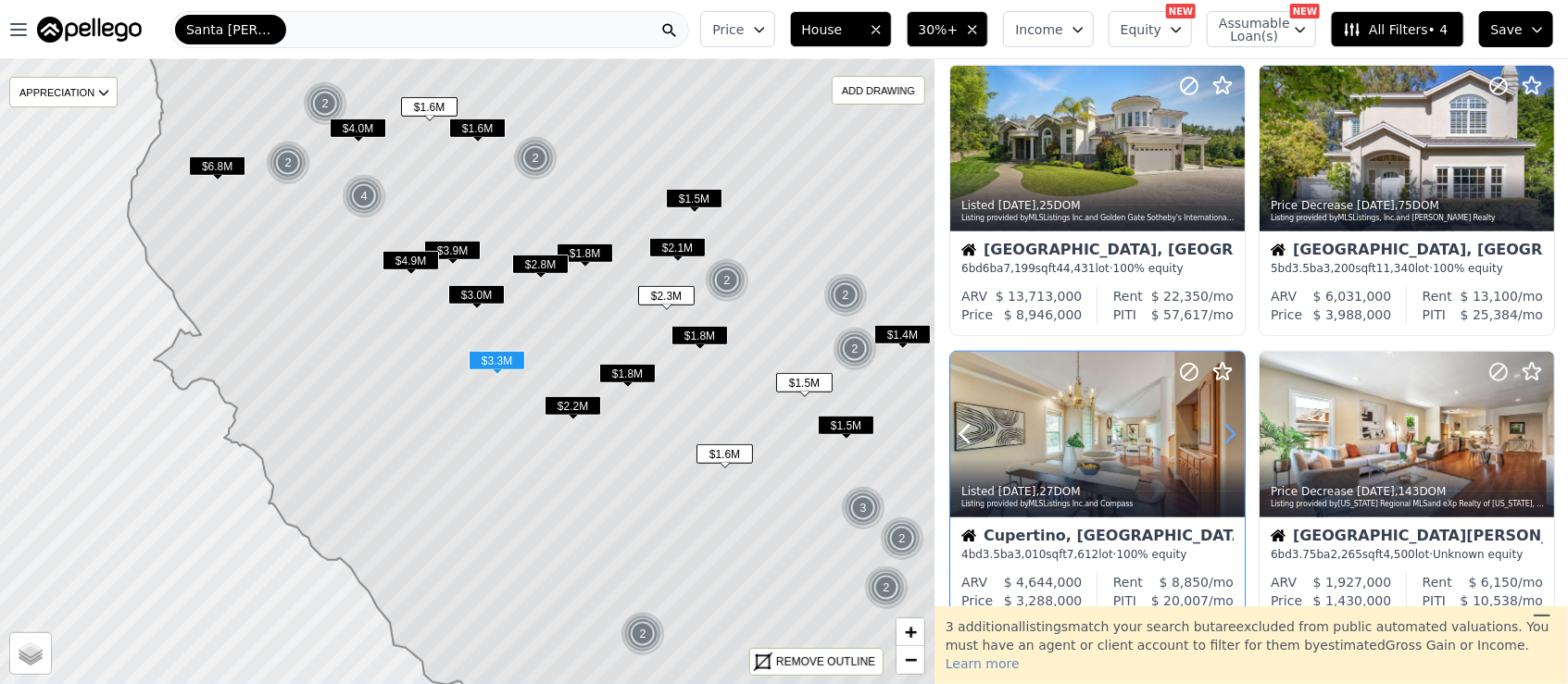
click at [1225, 430] on icon at bounding box center [1230, 434] width 30 height 30
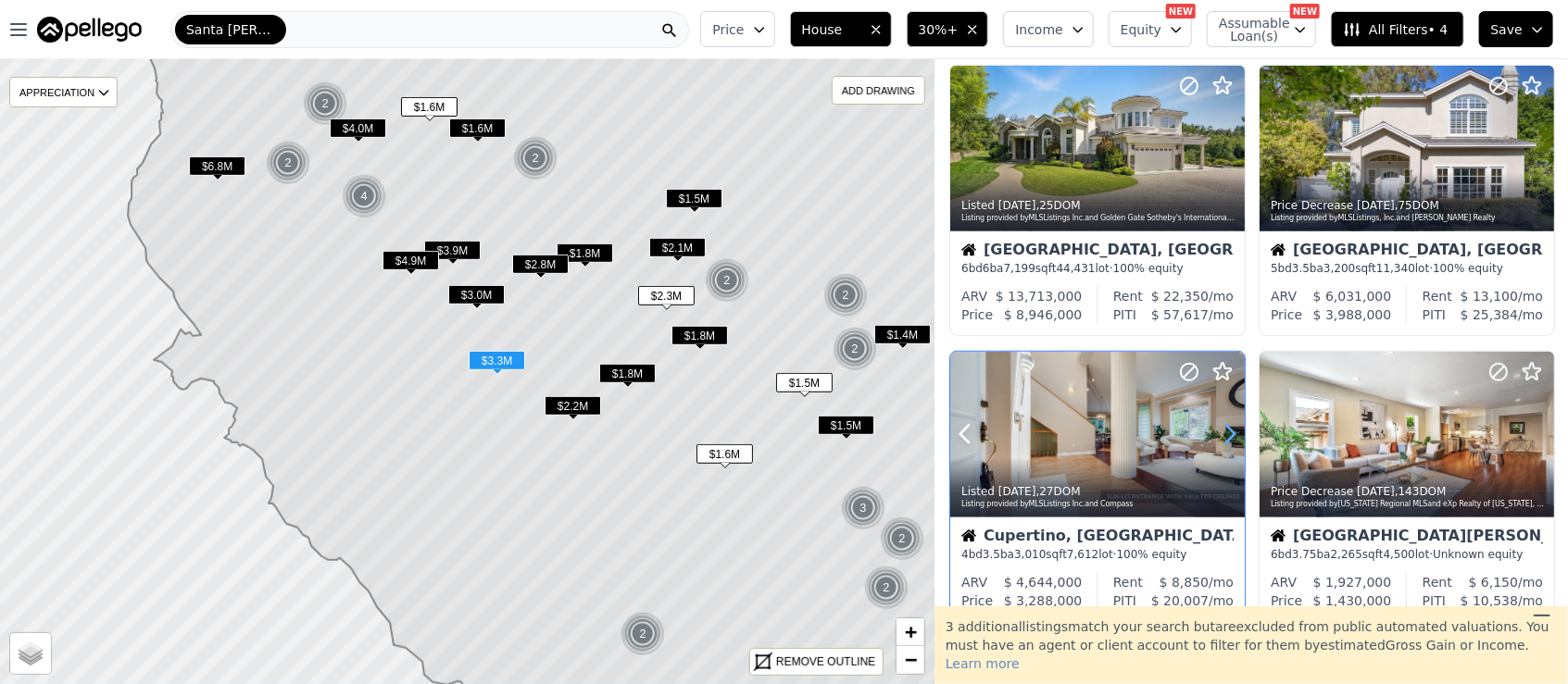
click at [1225, 430] on icon at bounding box center [1230, 434] width 30 height 30
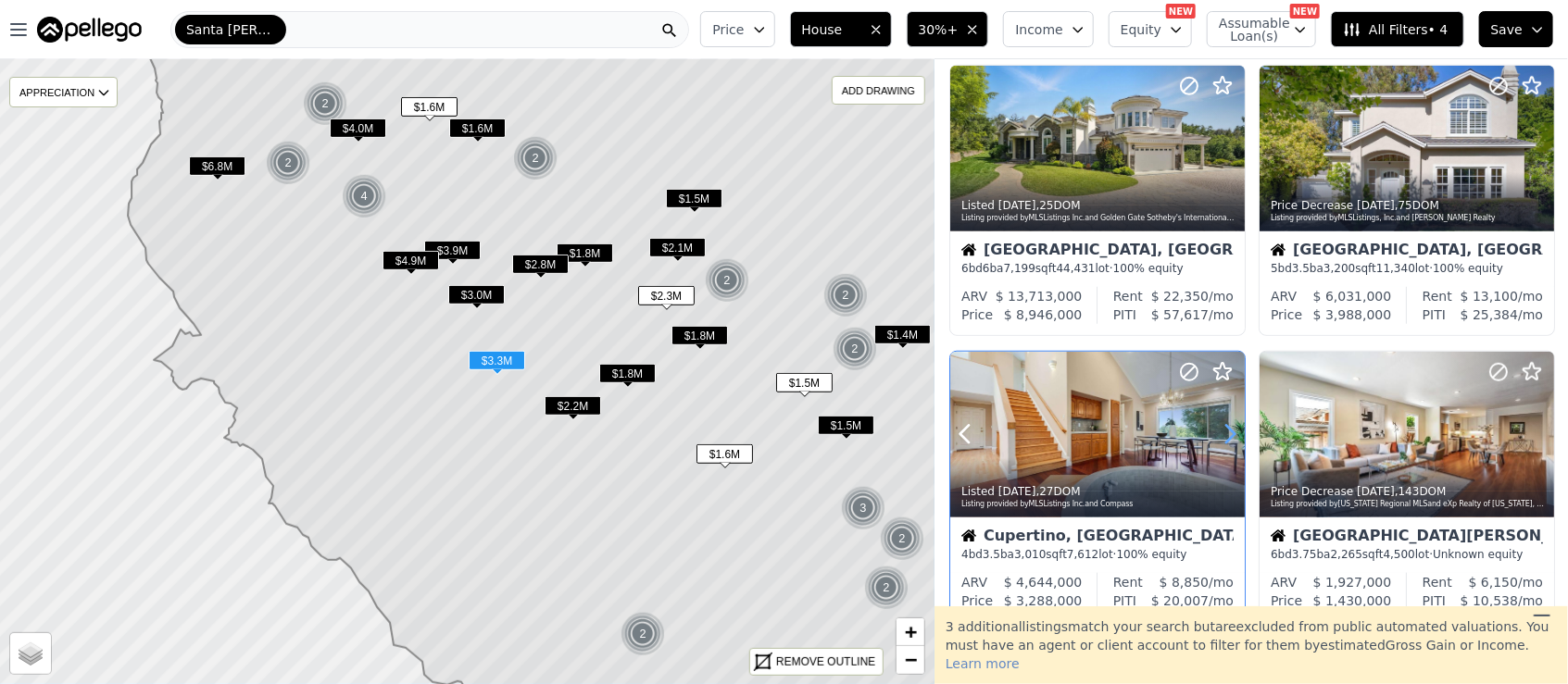
click at [1225, 430] on icon at bounding box center [1230, 434] width 30 height 30
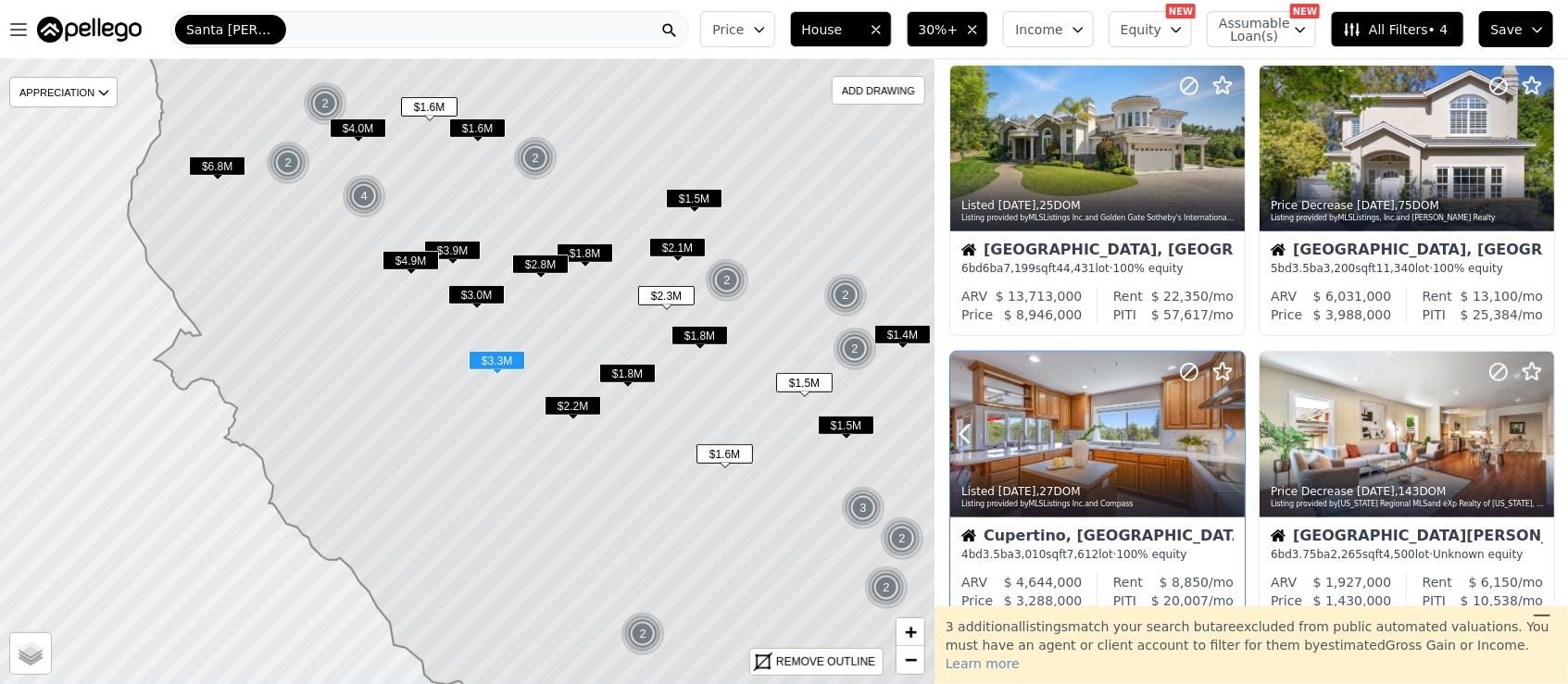
click at [1225, 430] on icon at bounding box center [1230, 434] width 30 height 30
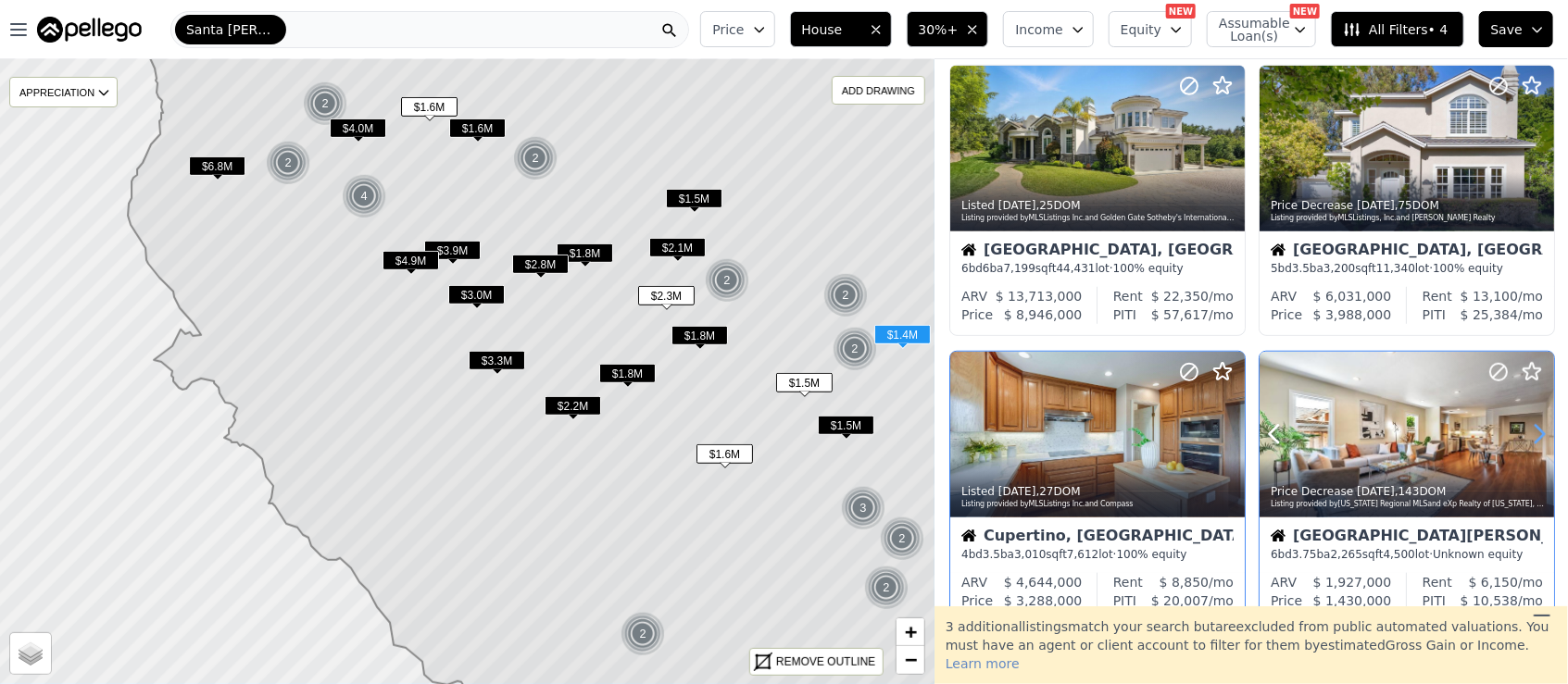
click at [1537, 433] on icon at bounding box center [1539, 434] width 30 height 30
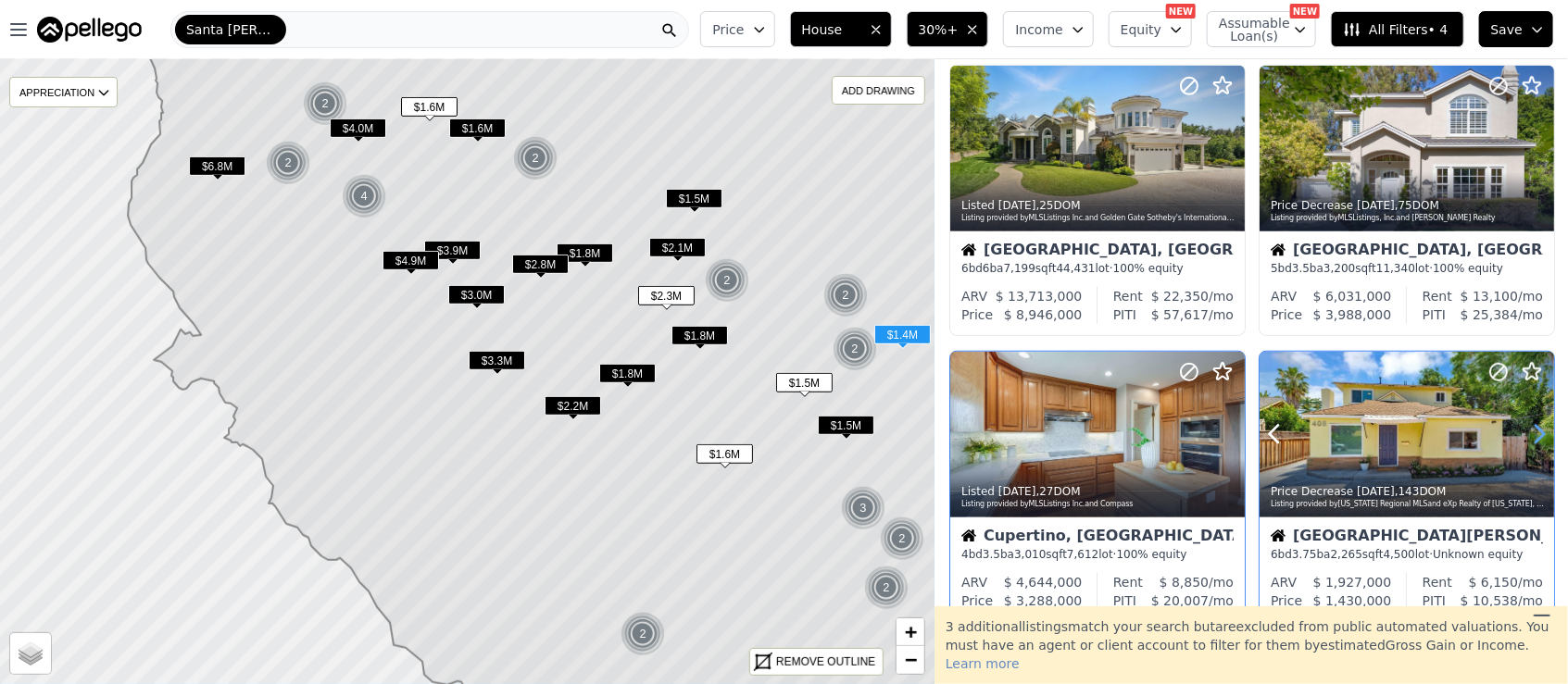
click at [1537, 433] on icon at bounding box center [1539, 434] width 30 height 30
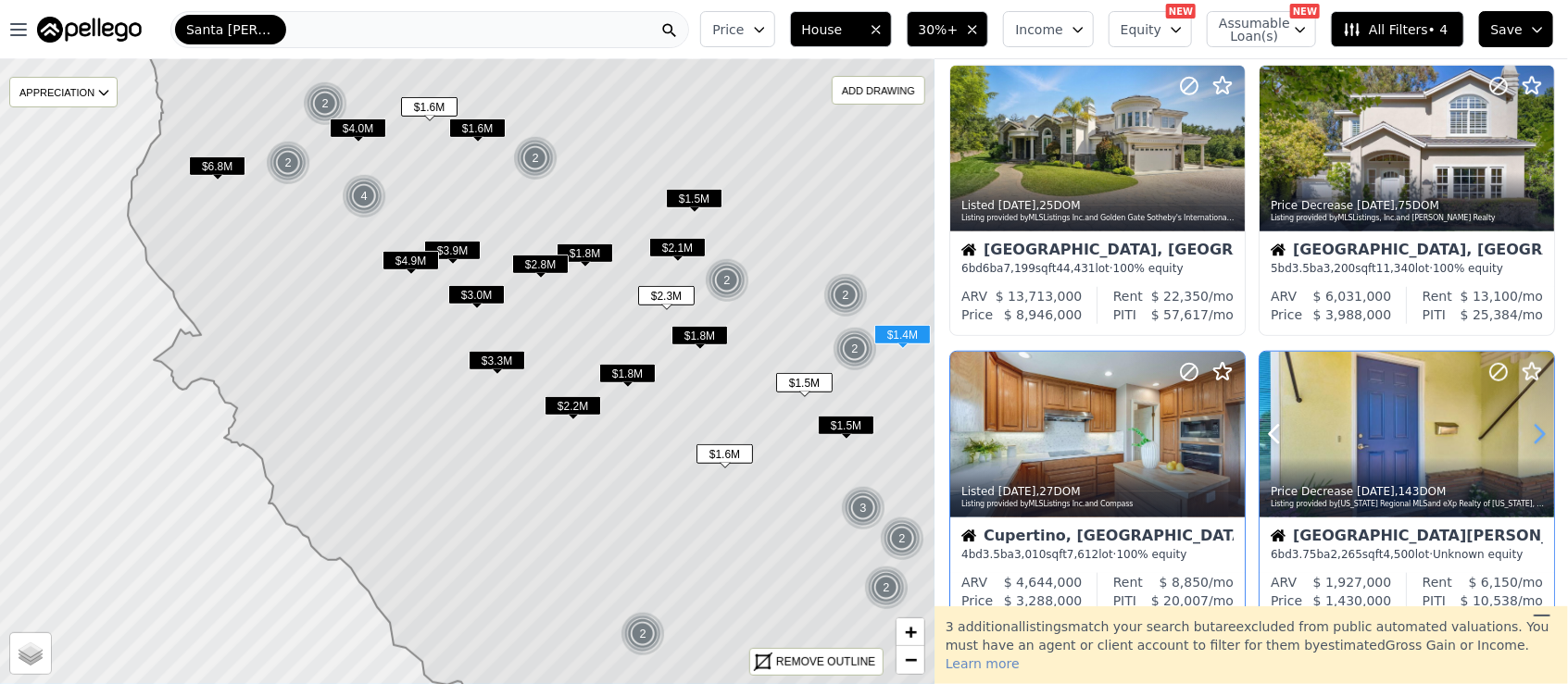
click at [1537, 433] on icon at bounding box center [1539, 434] width 30 height 30
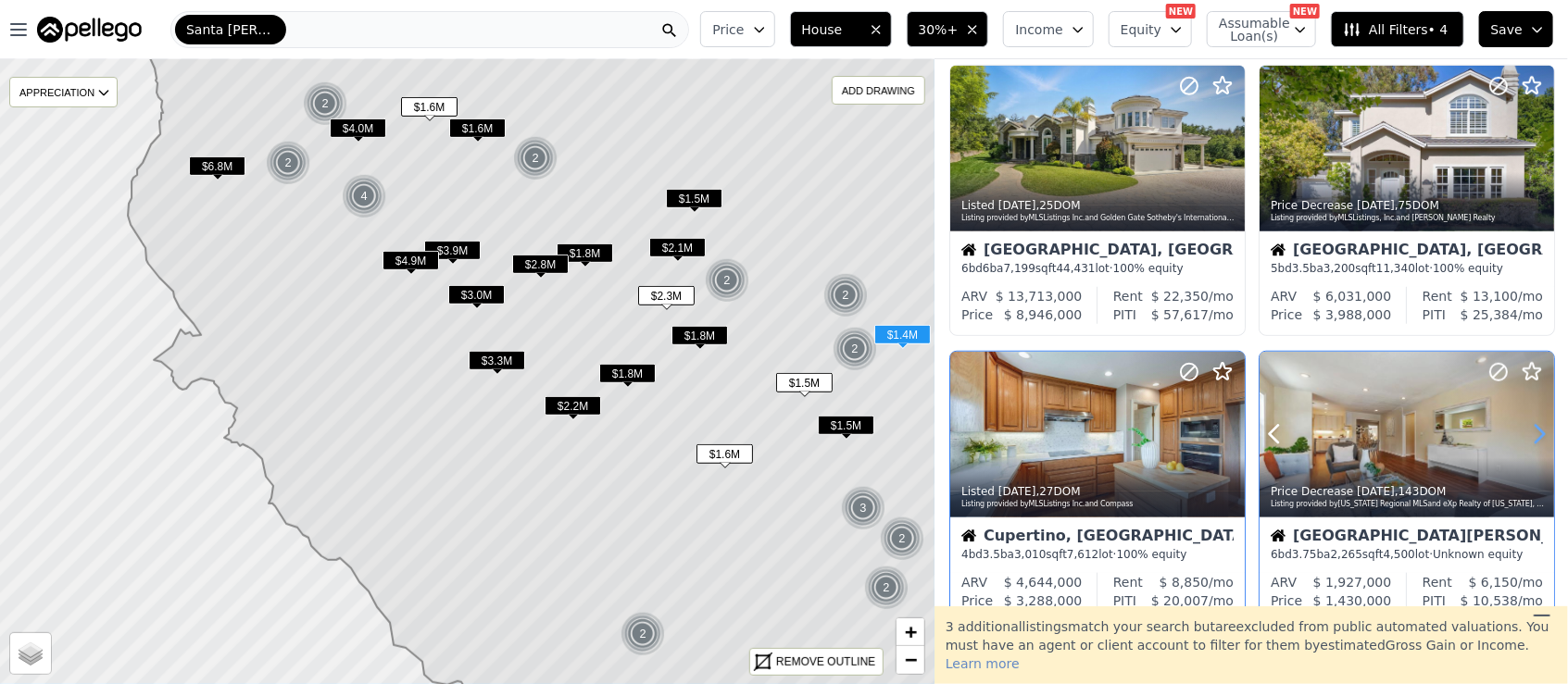
click at [1537, 433] on icon at bounding box center [1539, 434] width 30 height 30
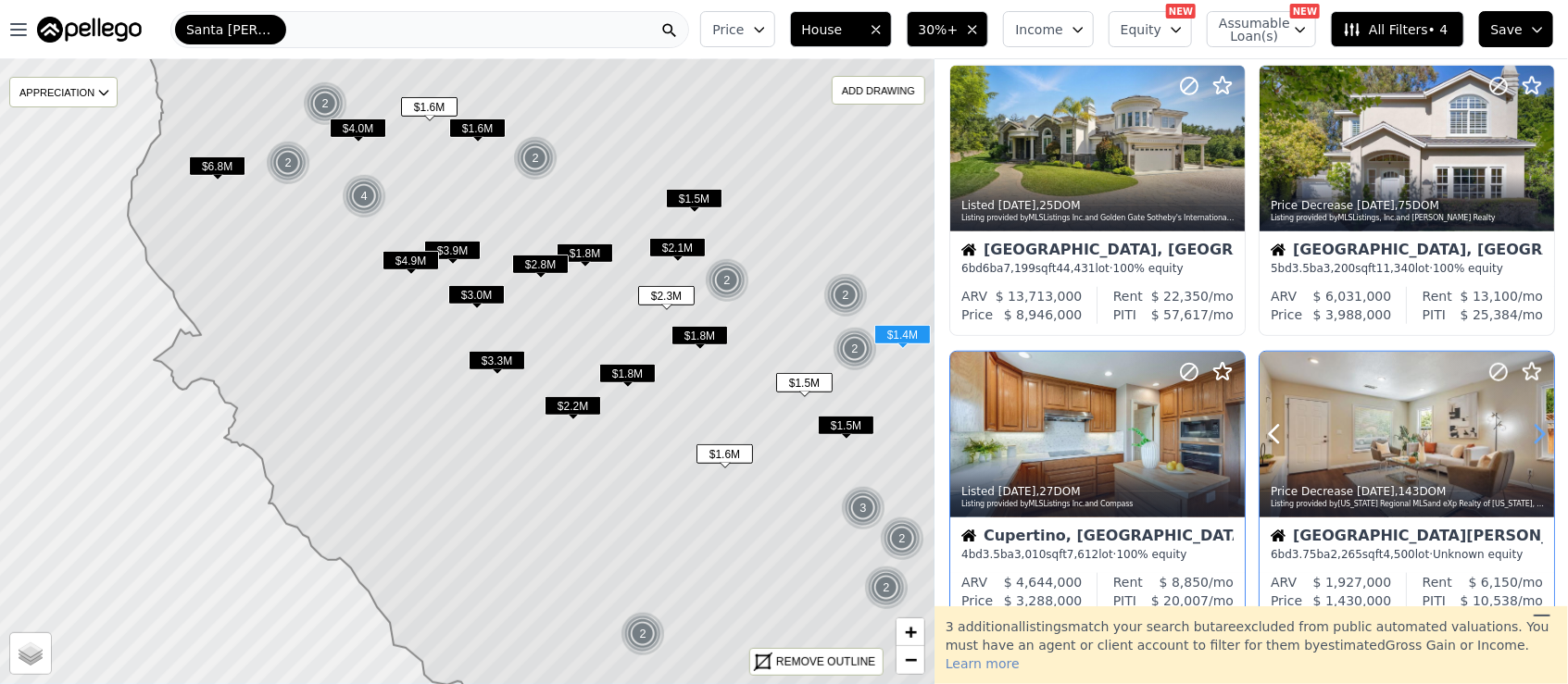
click at [1537, 433] on icon at bounding box center [1539, 434] width 30 height 30
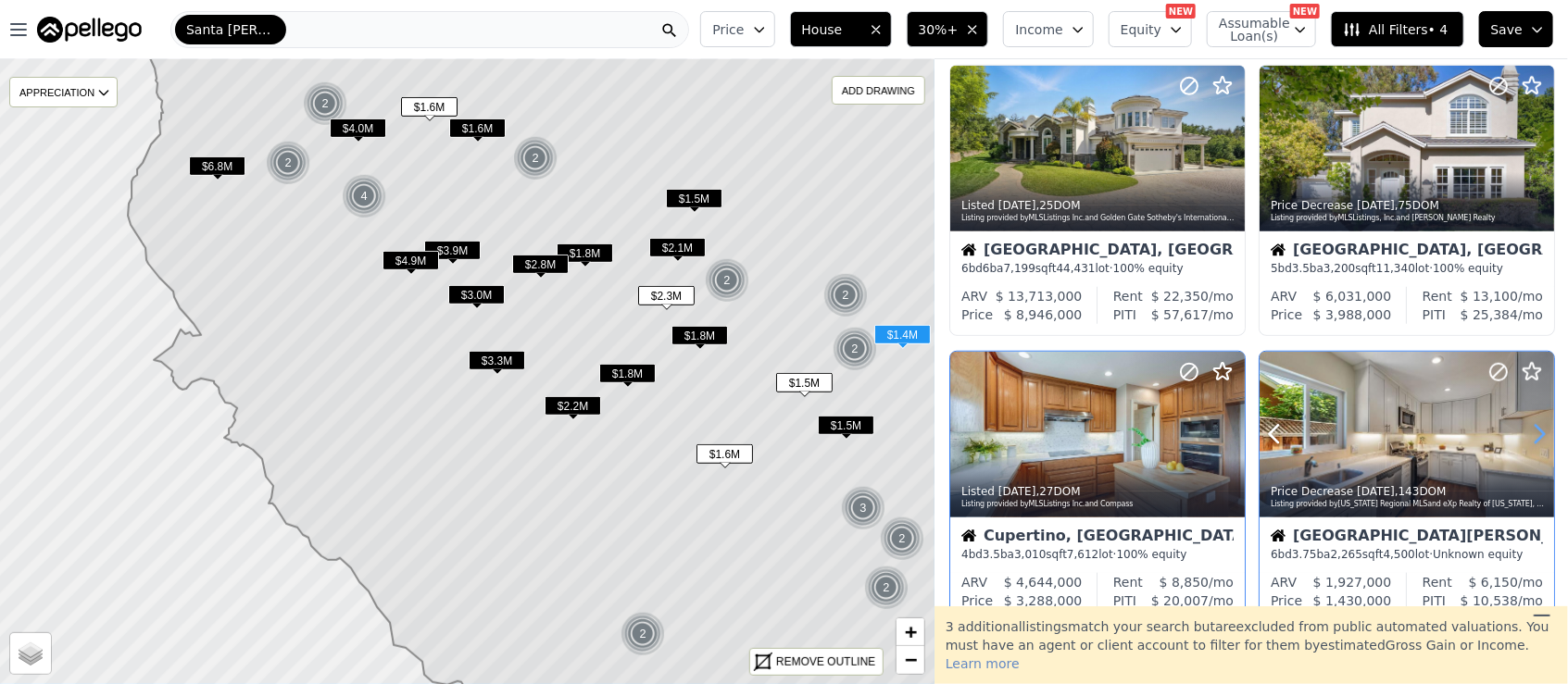
click at [1537, 433] on icon at bounding box center [1539, 434] width 30 height 30
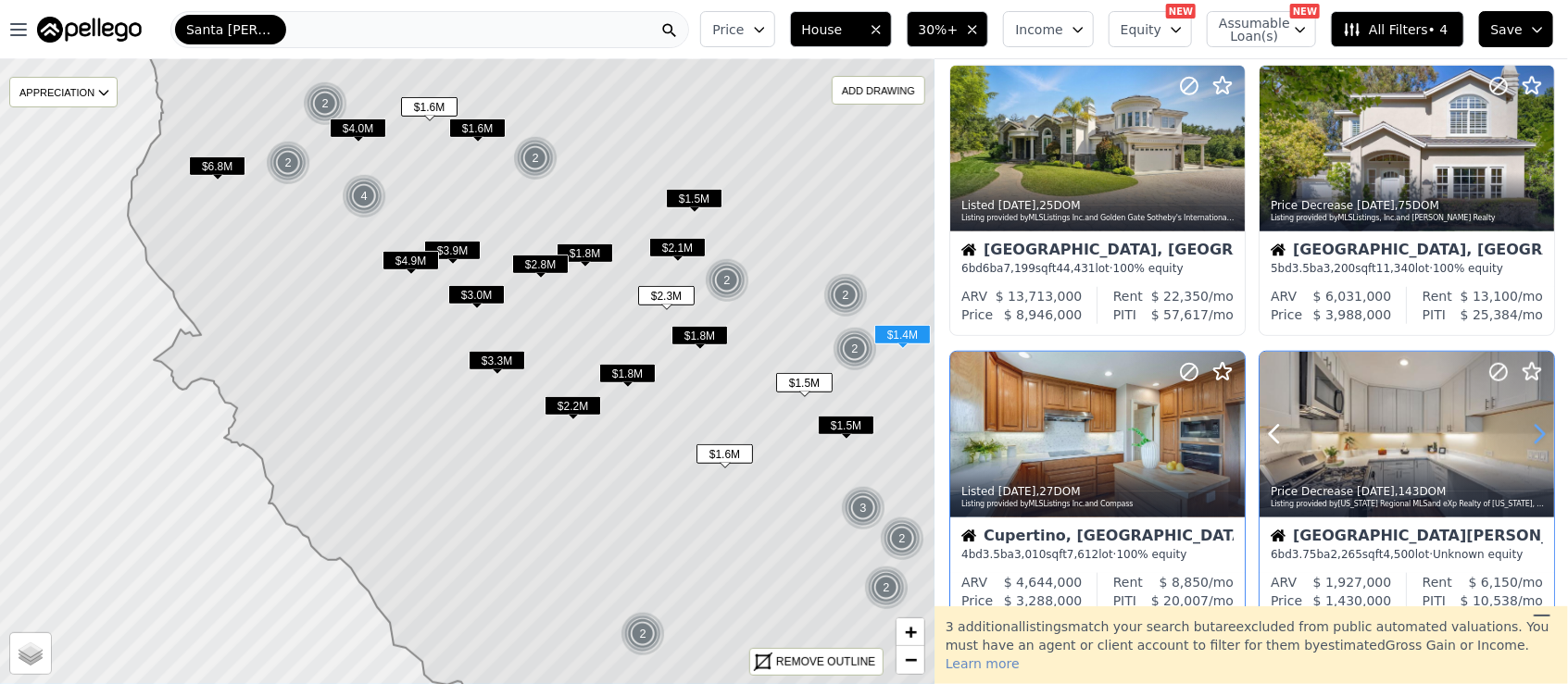
click at [1537, 433] on icon at bounding box center [1539, 434] width 30 height 30
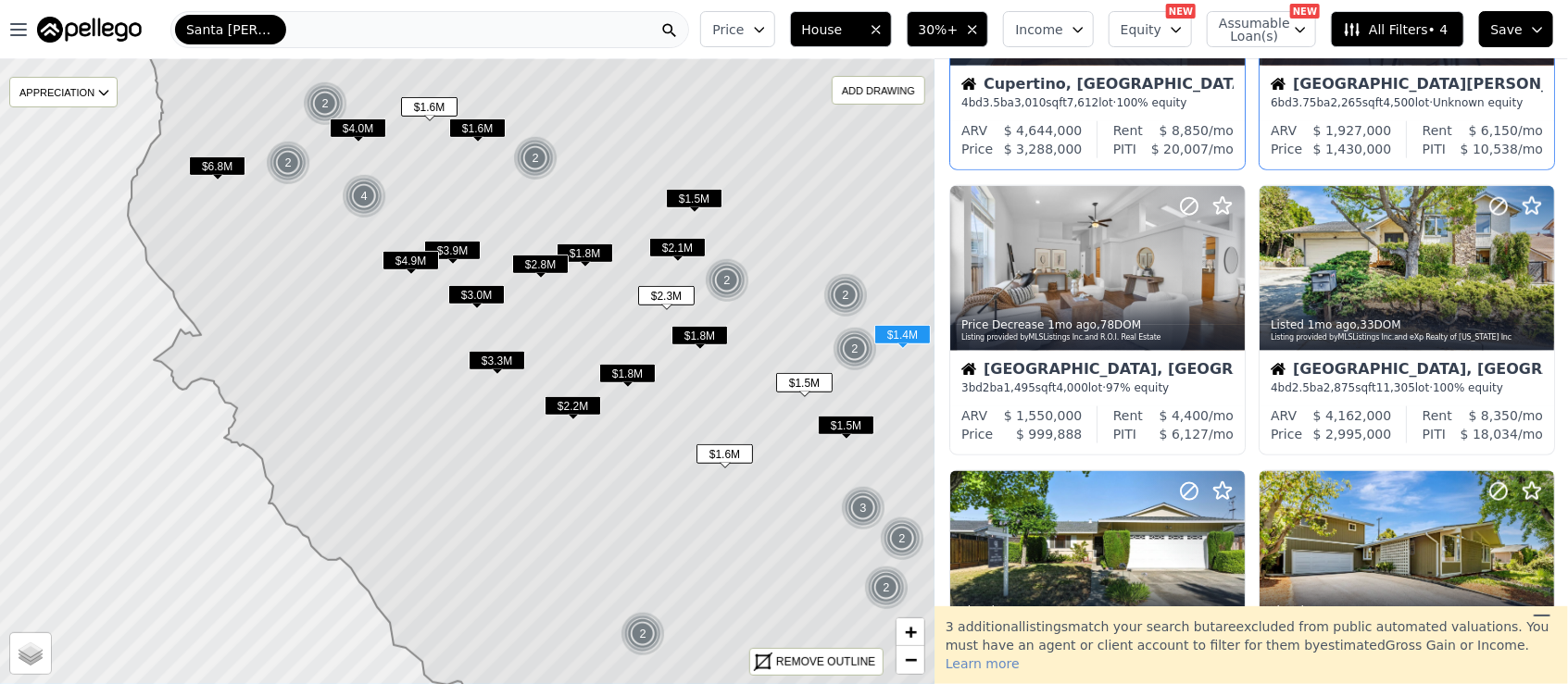
scroll to position [1110, 0]
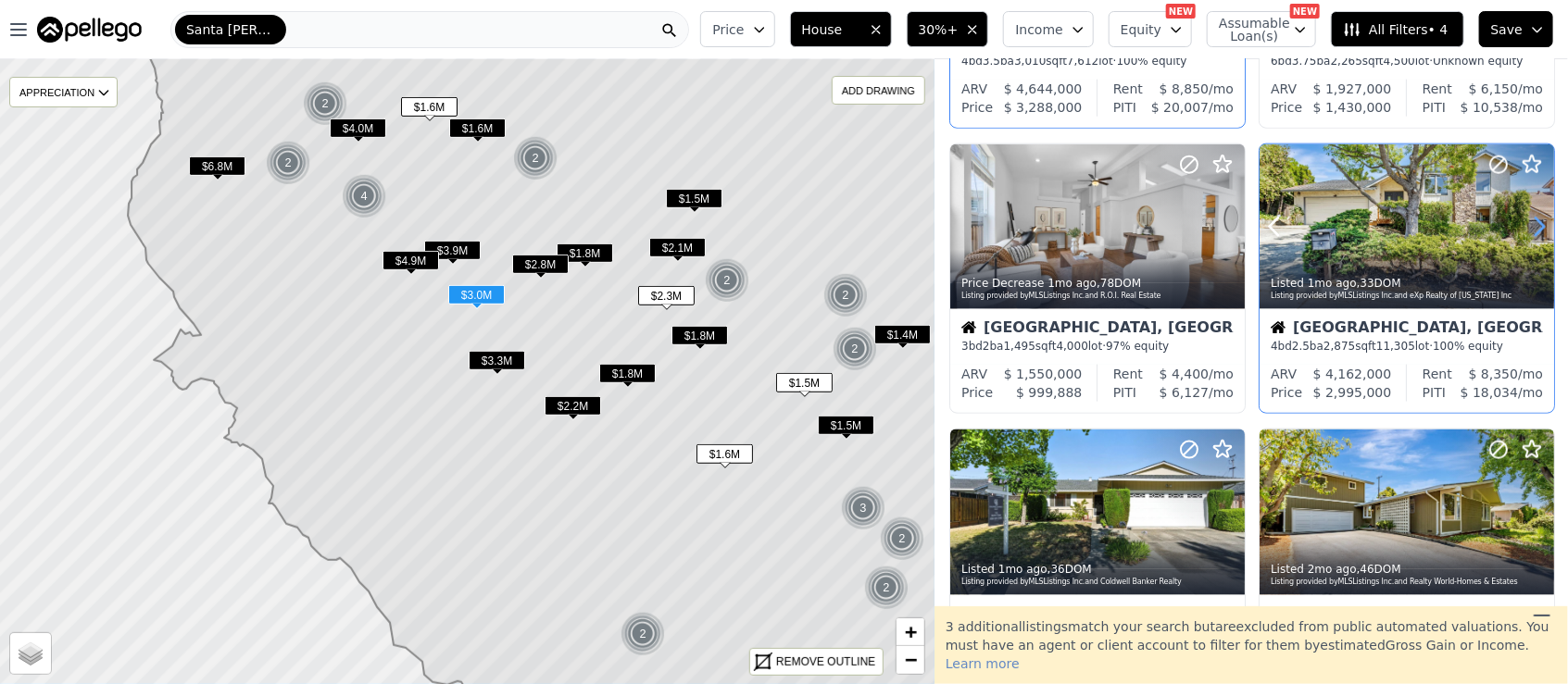
click at [1532, 217] on icon at bounding box center [1539, 227] width 30 height 30
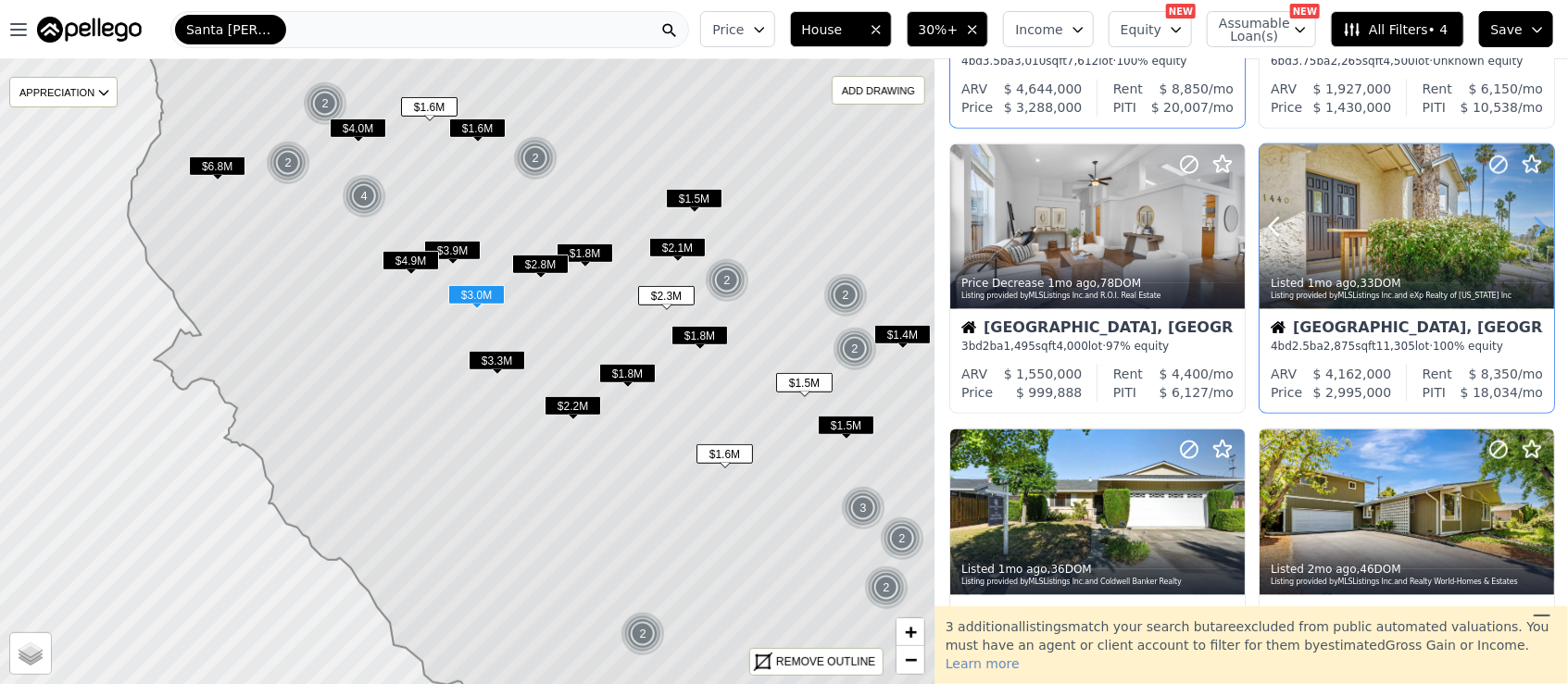
click at [1532, 217] on icon at bounding box center [1539, 227] width 30 height 30
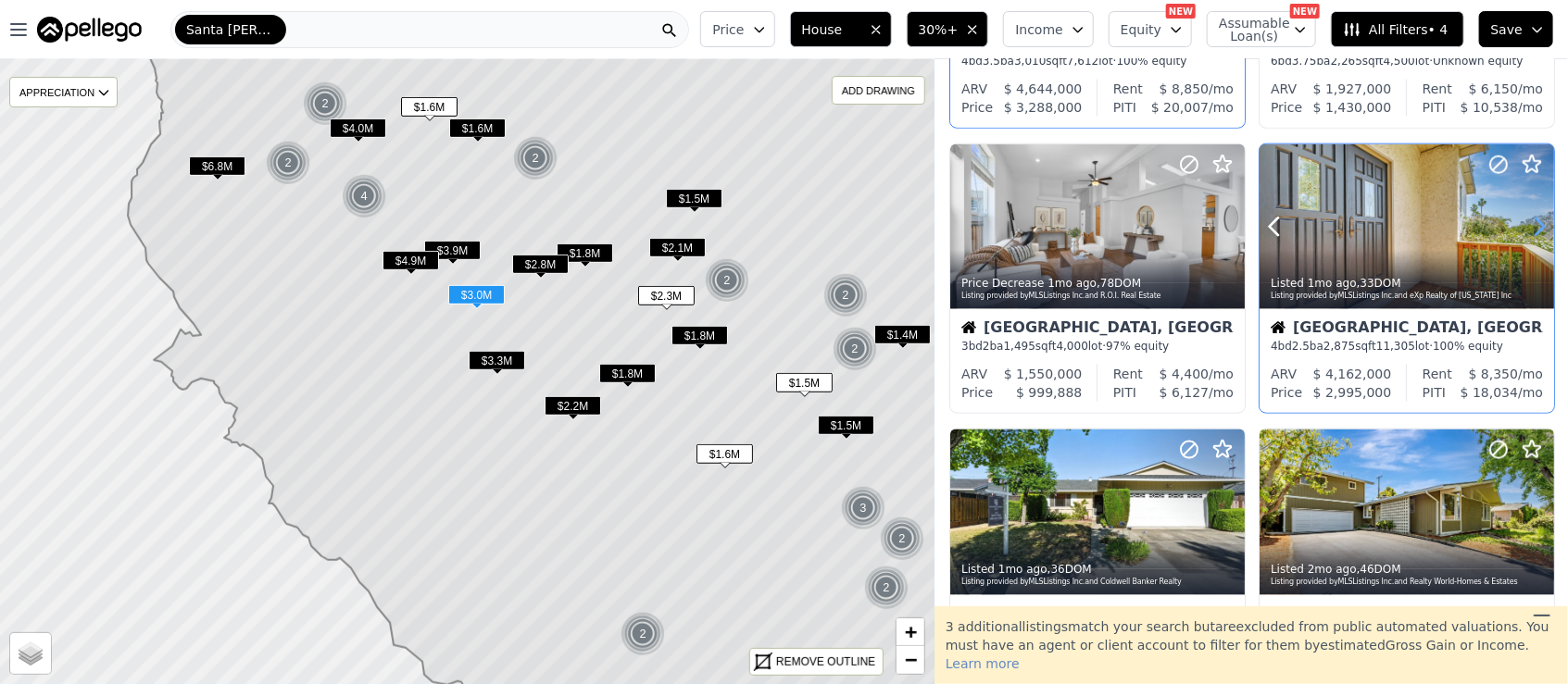
click at [1532, 217] on icon at bounding box center [1539, 227] width 30 height 30
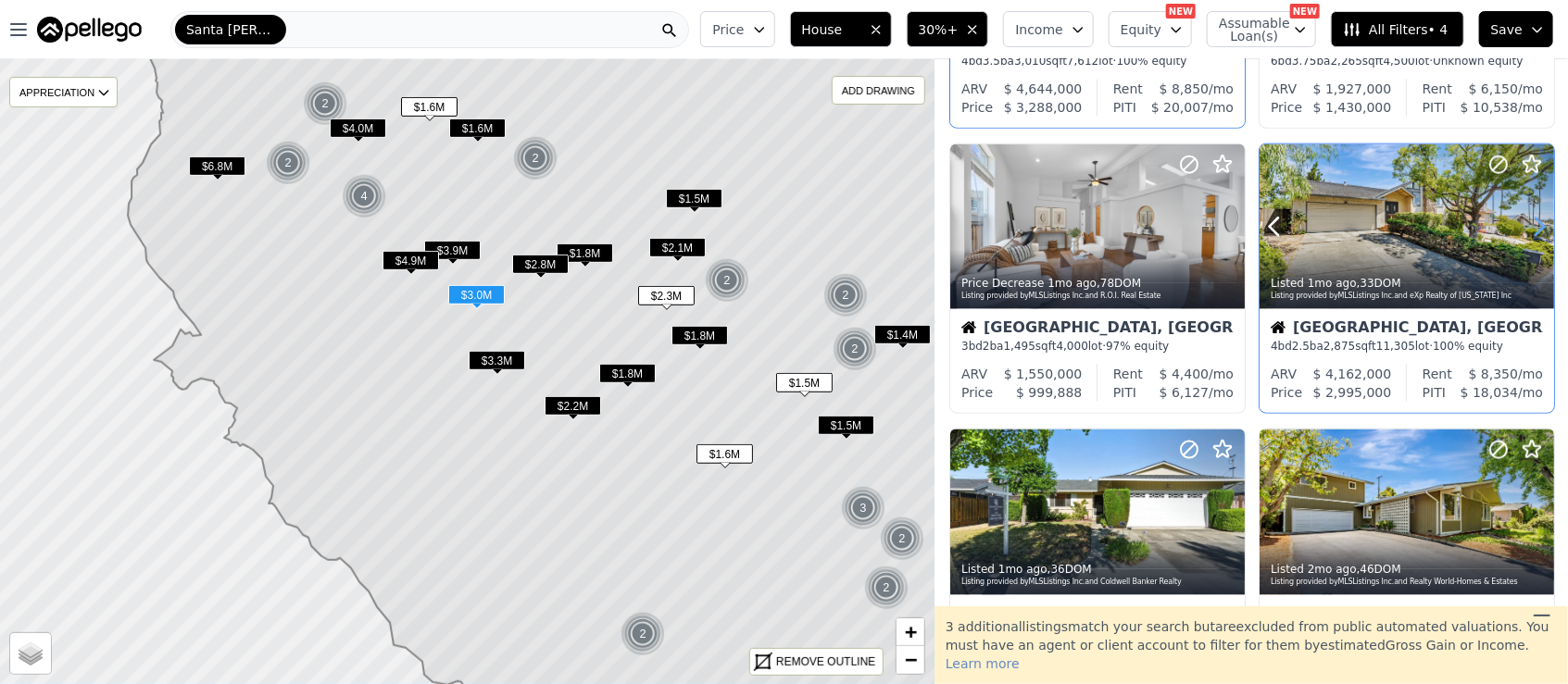
click at [1532, 217] on icon at bounding box center [1539, 227] width 30 height 30
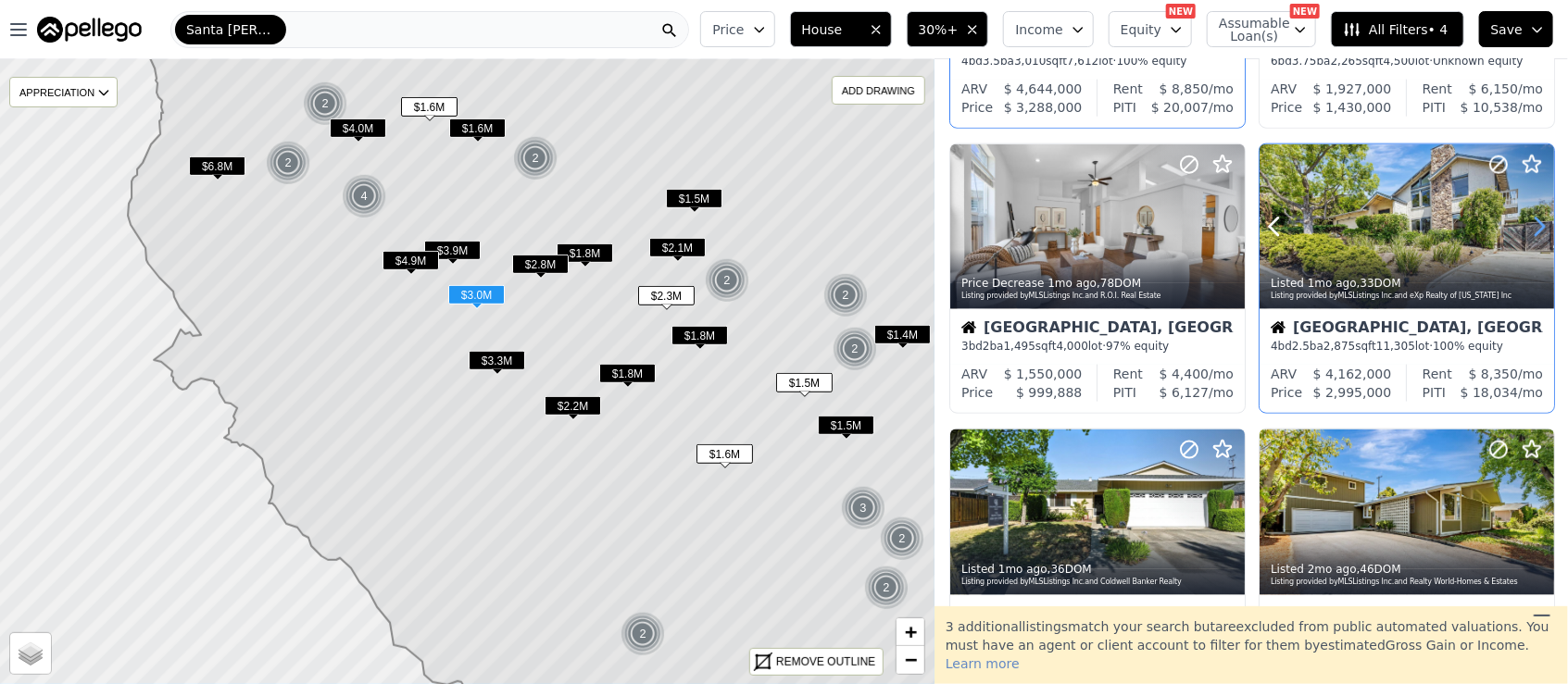
click at [1532, 217] on icon at bounding box center [1539, 227] width 30 height 30
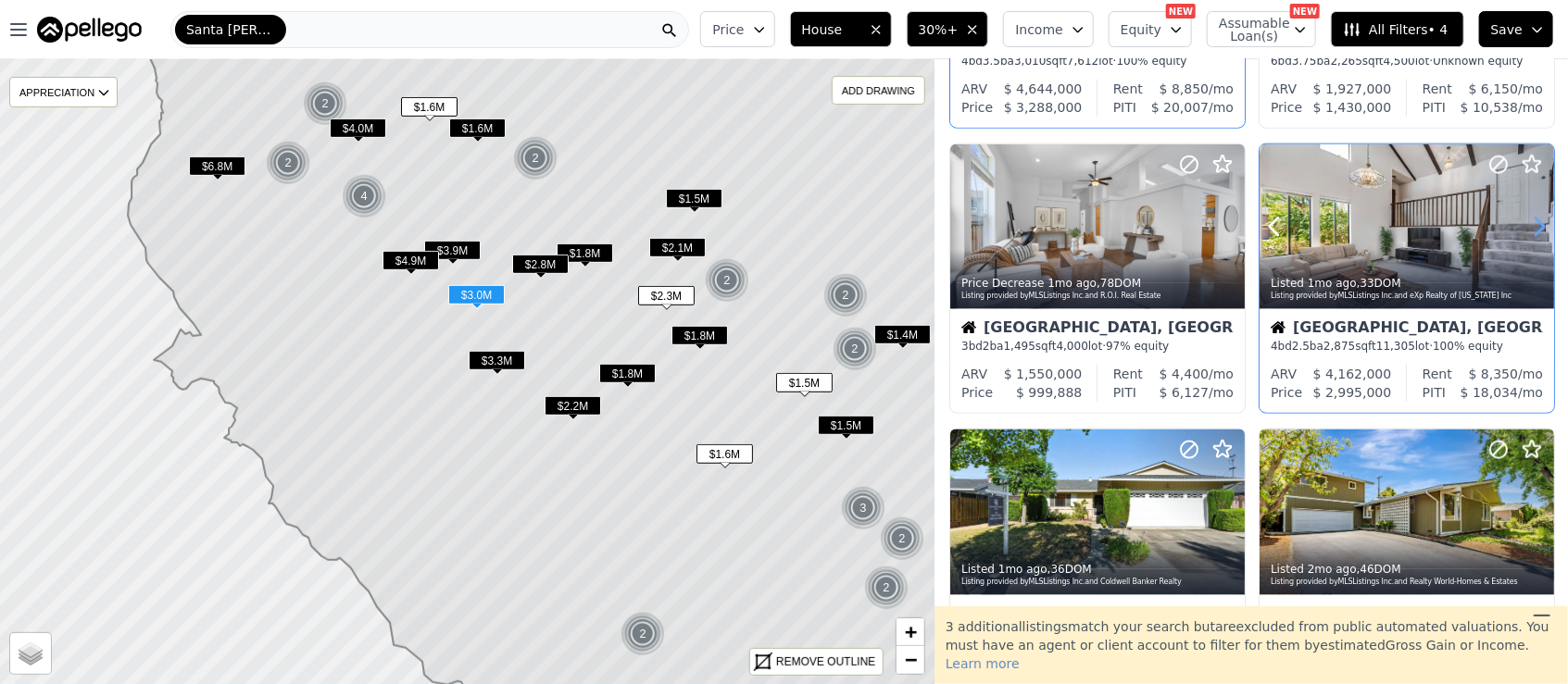
click at [1532, 217] on icon at bounding box center [1539, 227] width 30 height 30
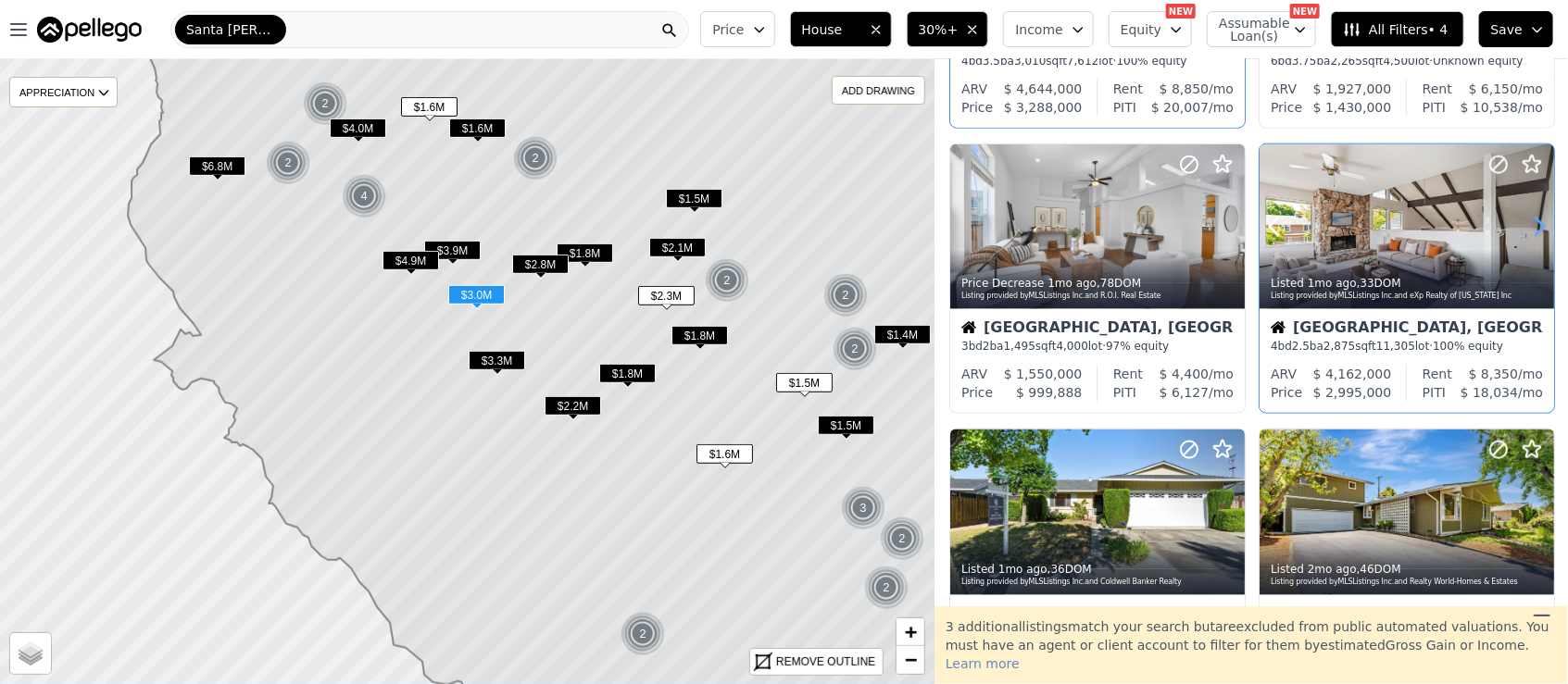
click at [1532, 217] on icon at bounding box center [1539, 227] width 30 height 30
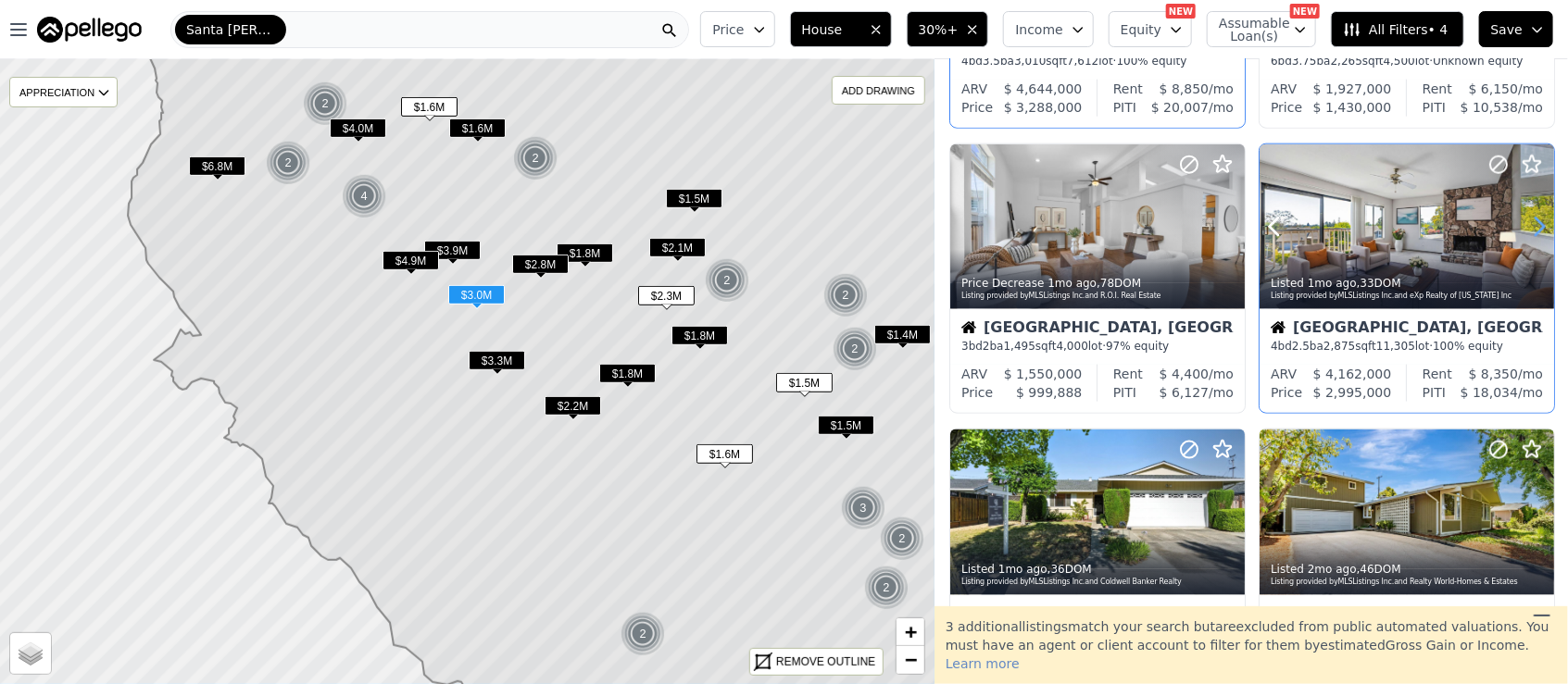
click at [1532, 217] on icon at bounding box center [1539, 227] width 30 height 30
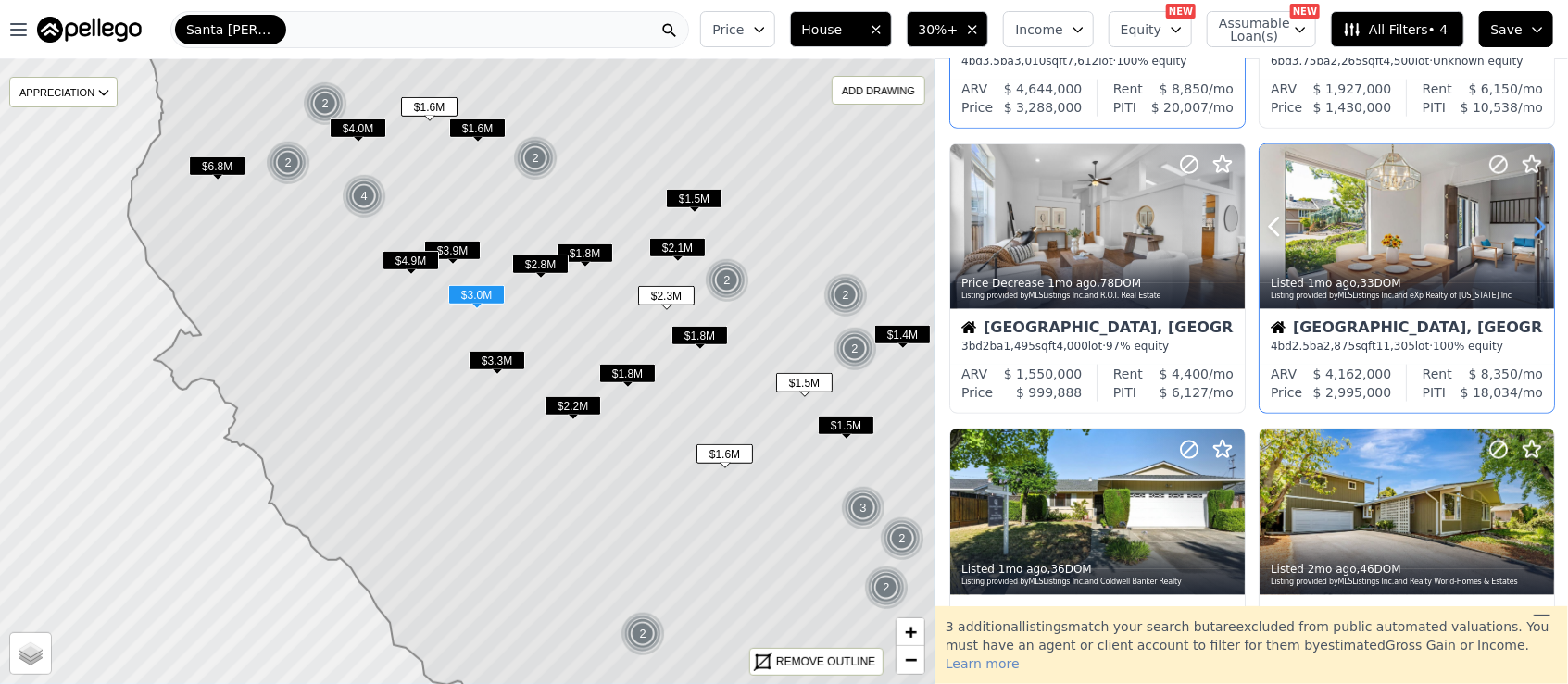
click at [1532, 217] on icon at bounding box center [1539, 227] width 30 height 30
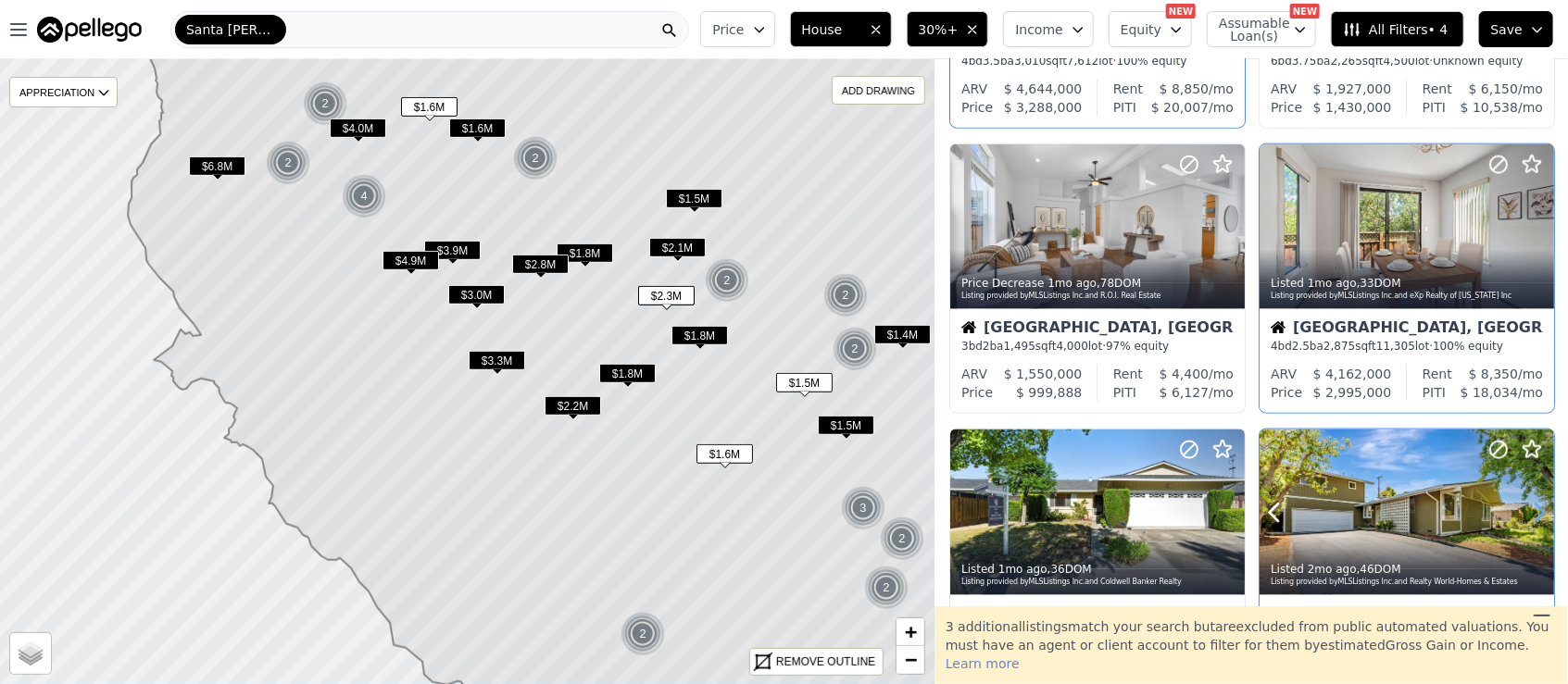
scroll to position [1234, 0]
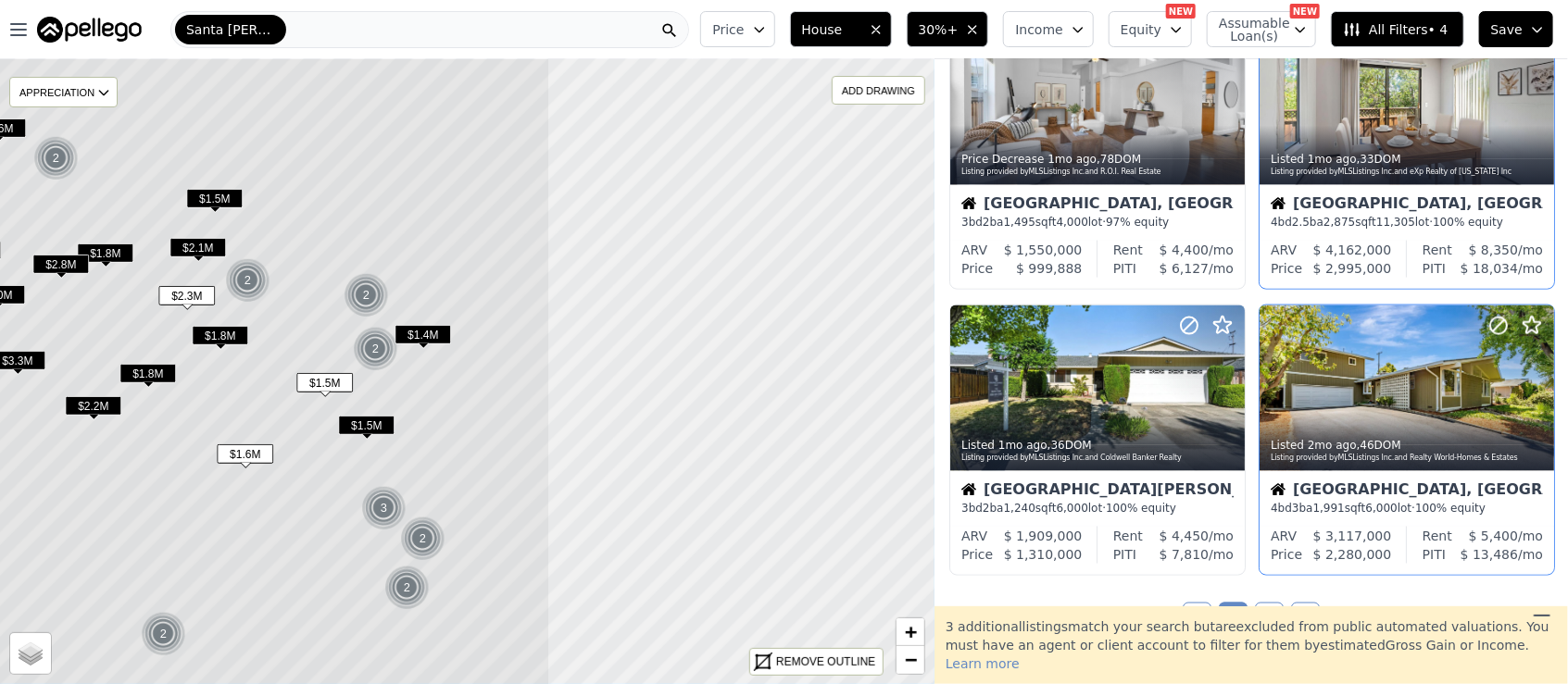
drag, startPoint x: 774, startPoint y: 303, endPoint x: 292, endPoint y: 305, distance: 482.0
click at [293, 303] on icon at bounding box center [99, 372] width 902 height 754
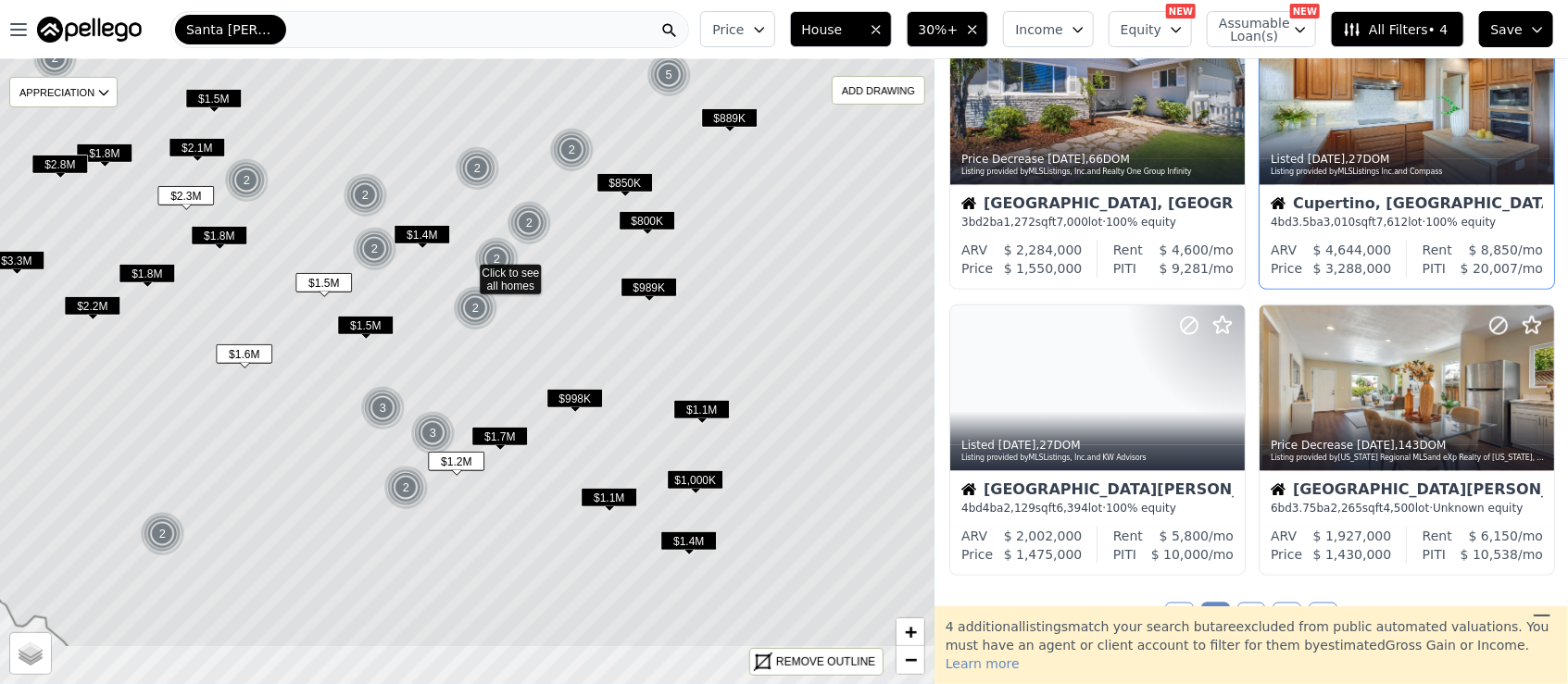
drag, startPoint x: 661, startPoint y: 511, endPoint x: 661, endPoint y: 410, distance: 101.0
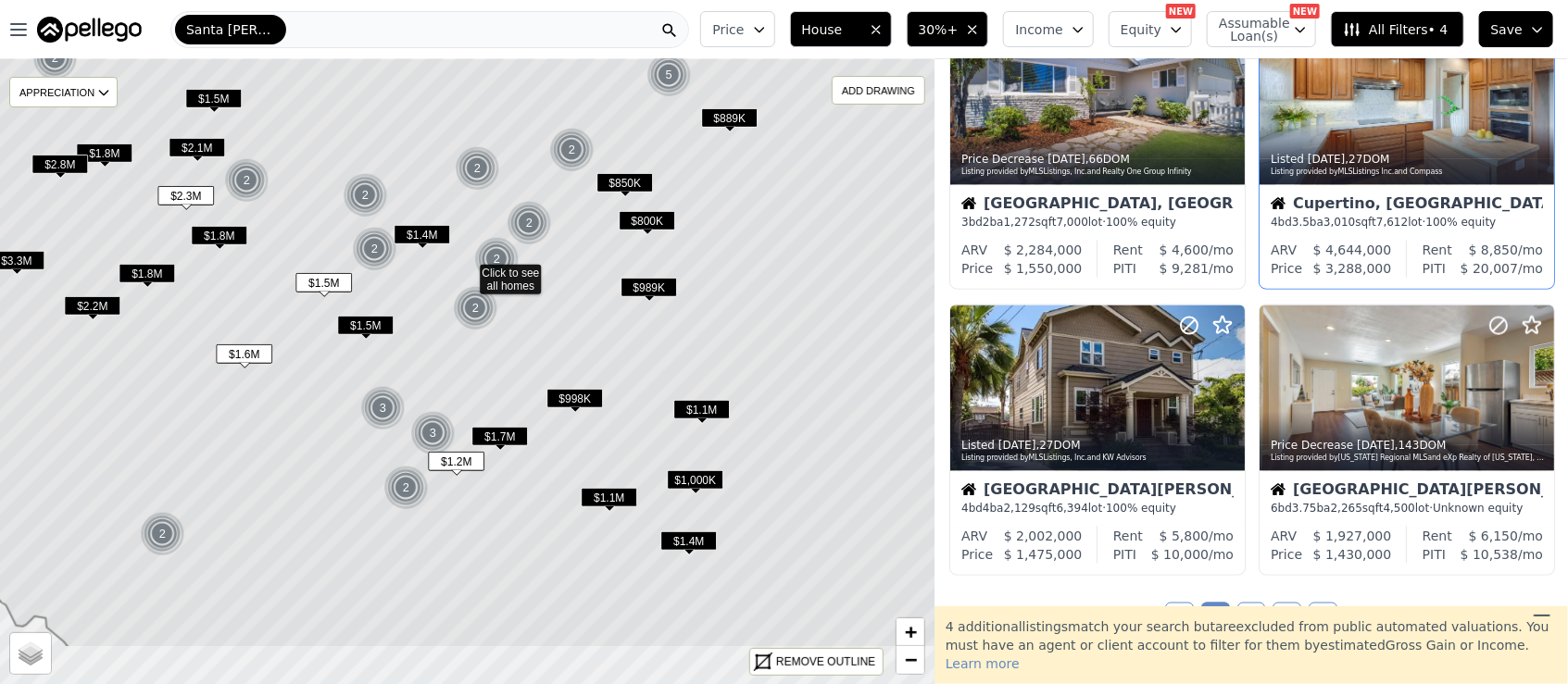
click at [661, 410] on icon at bounding box center [467, 272] width 1125 height 754
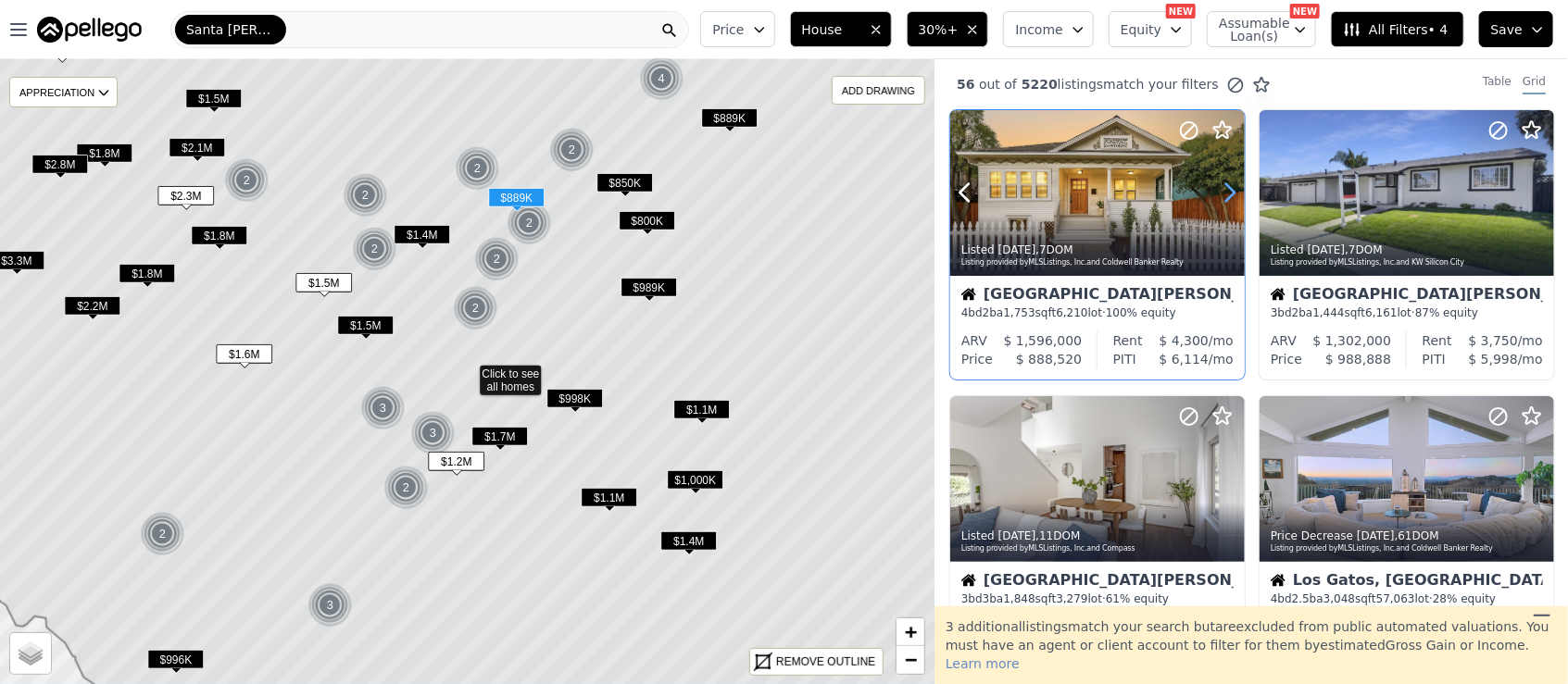
click at [1232, 194] on icon at bounding box center [1230, 193] width 8 height 18
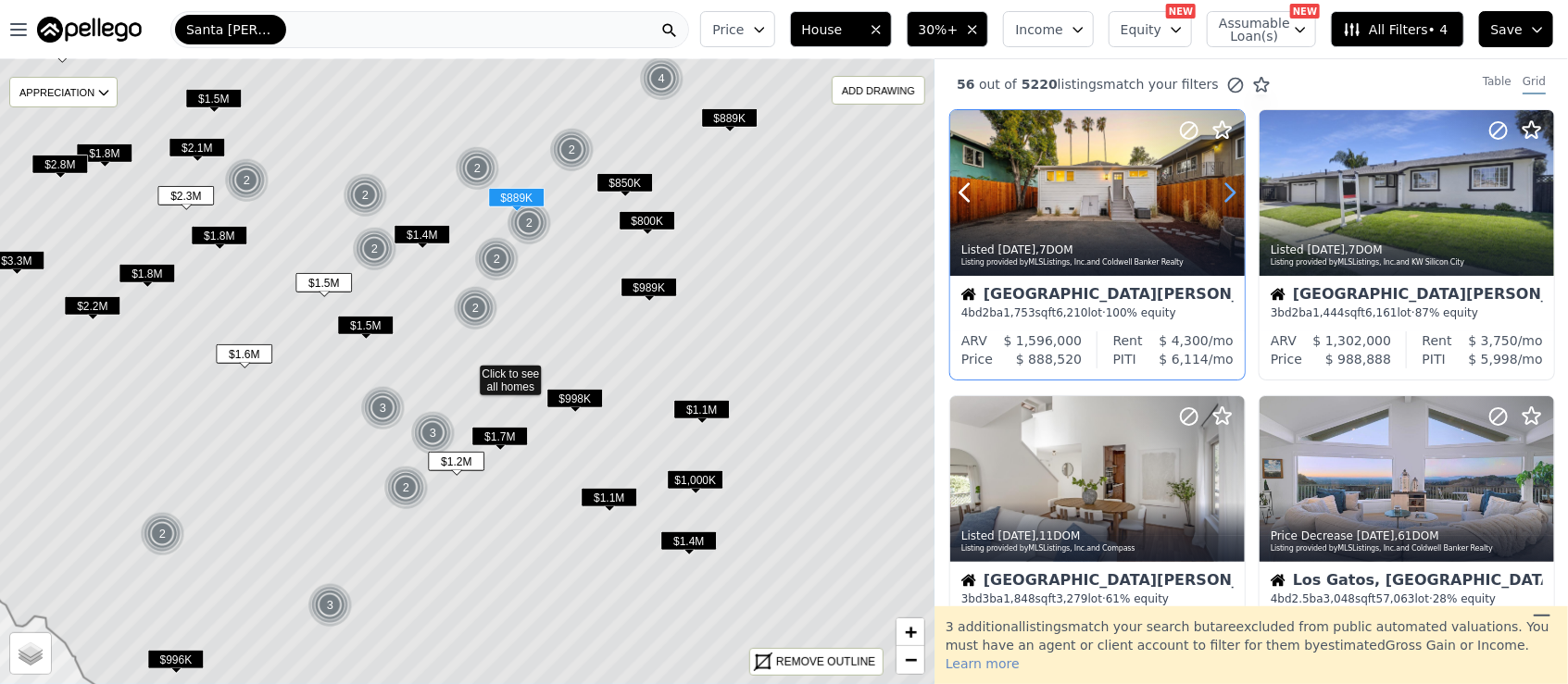
click at [1231, 192] on icon at bounding box center [1230, 193] width 30 height 30
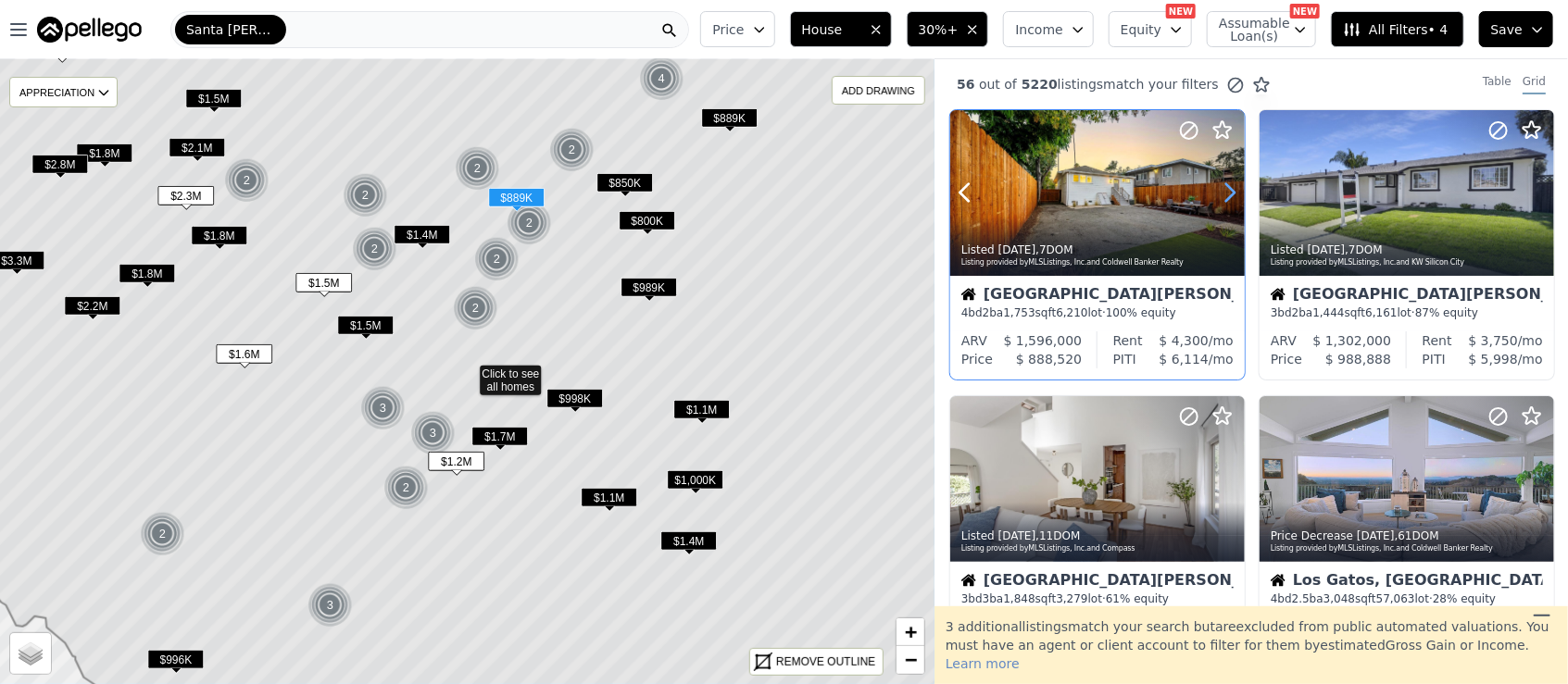
click at [1231, 192] on icon at bounding box center [1230, 193] width 30 height 30
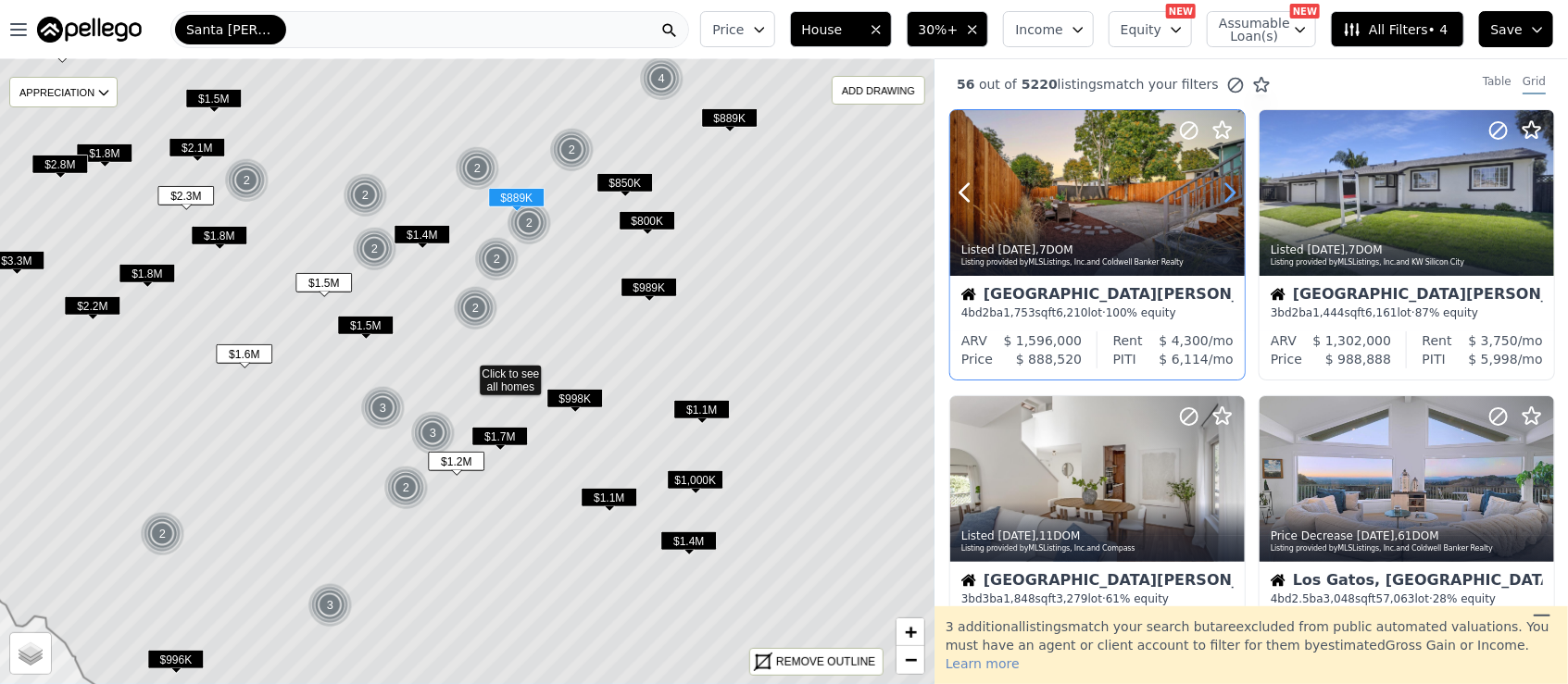
click at [1231, 192] on icon at bounding box center [1230, 193] width 30 height 30
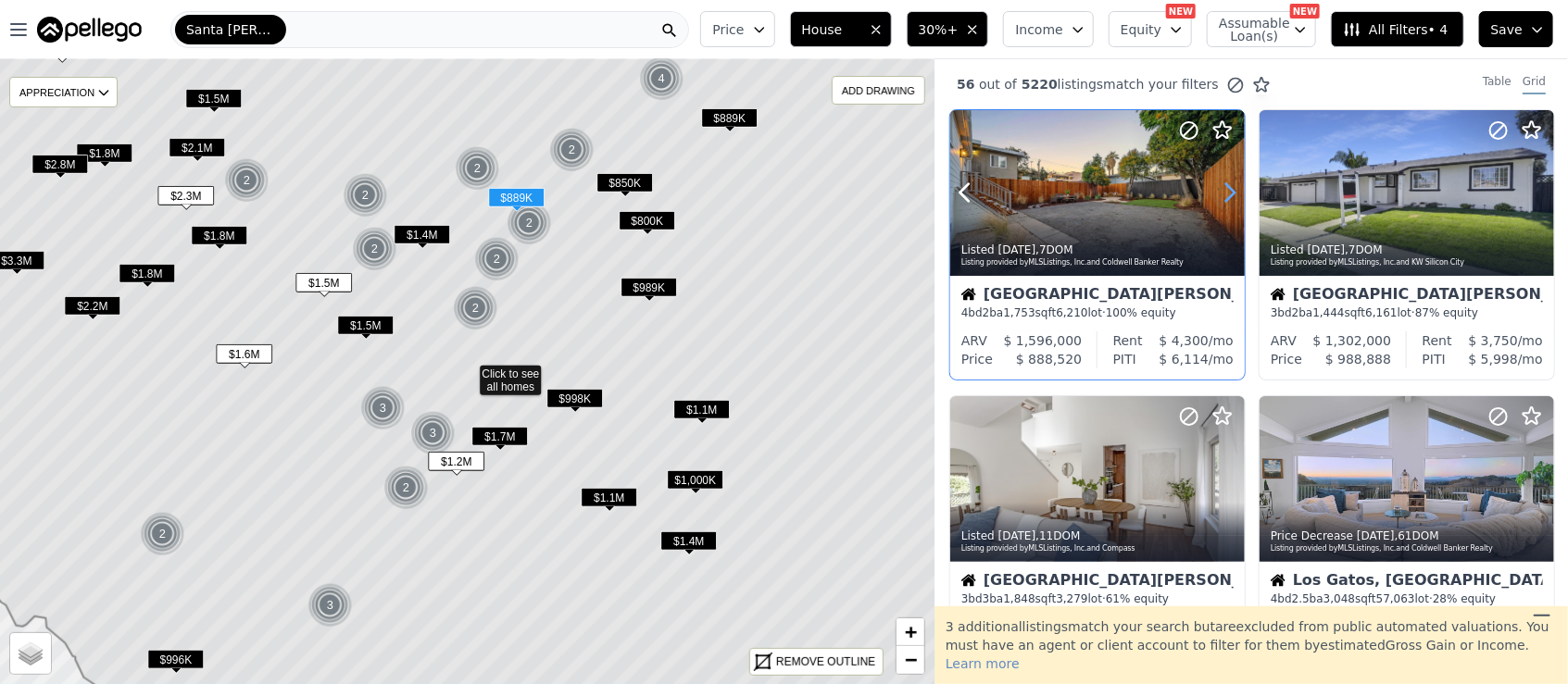
click at [1231, 192] on icon at bounding box center [1230, 193] width 30 height 30
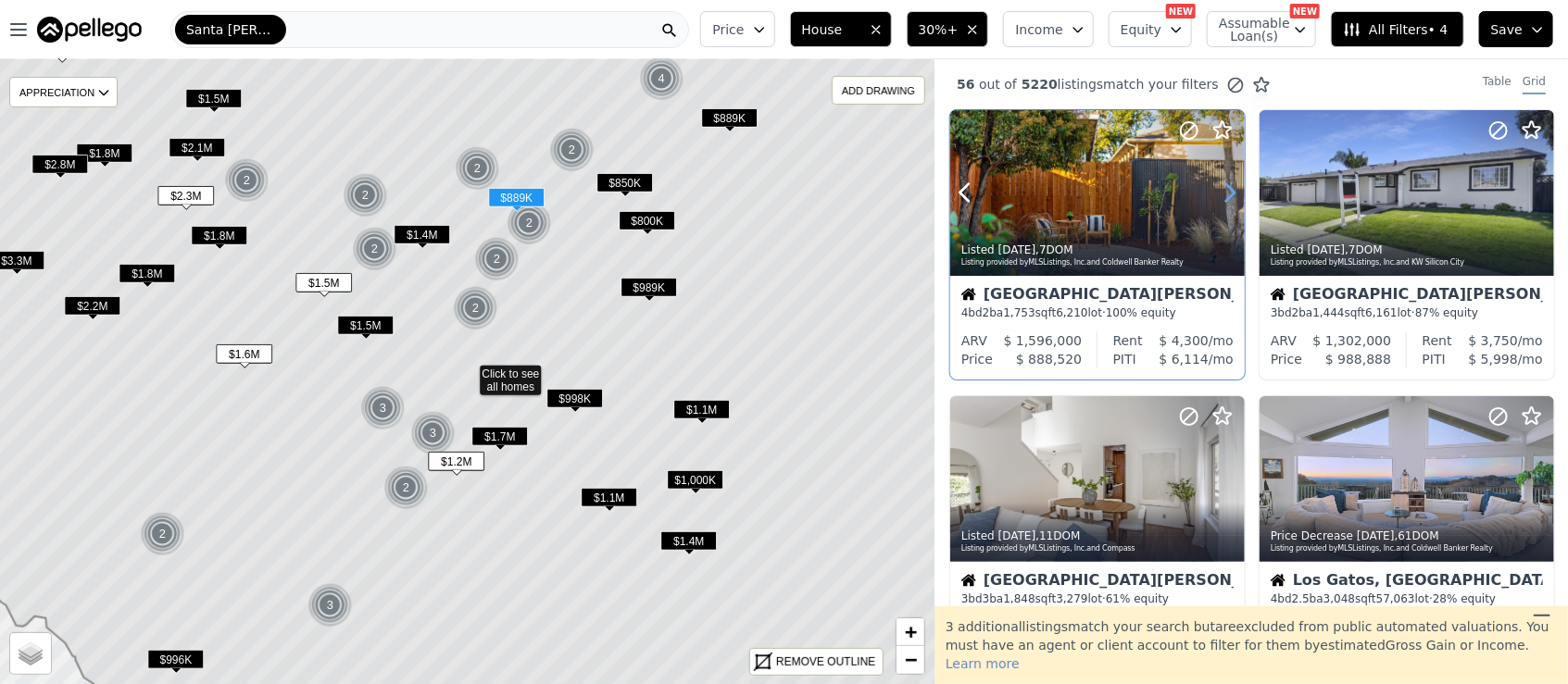
click at [1231, 192] on icon at bounding box center [1230, 193] width 30 height 30
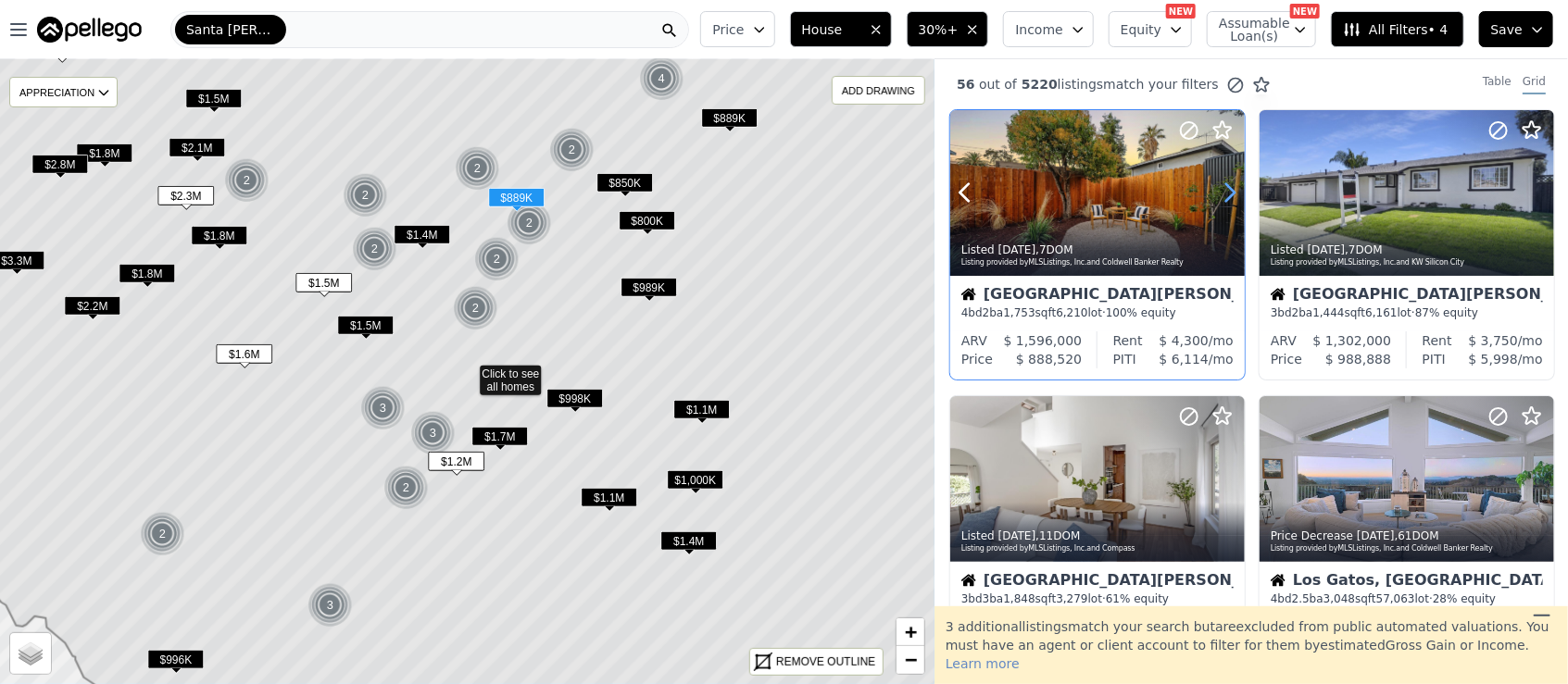
click at [1231, 192] on icon at bounding box center [1230, 193] width 30 height 30
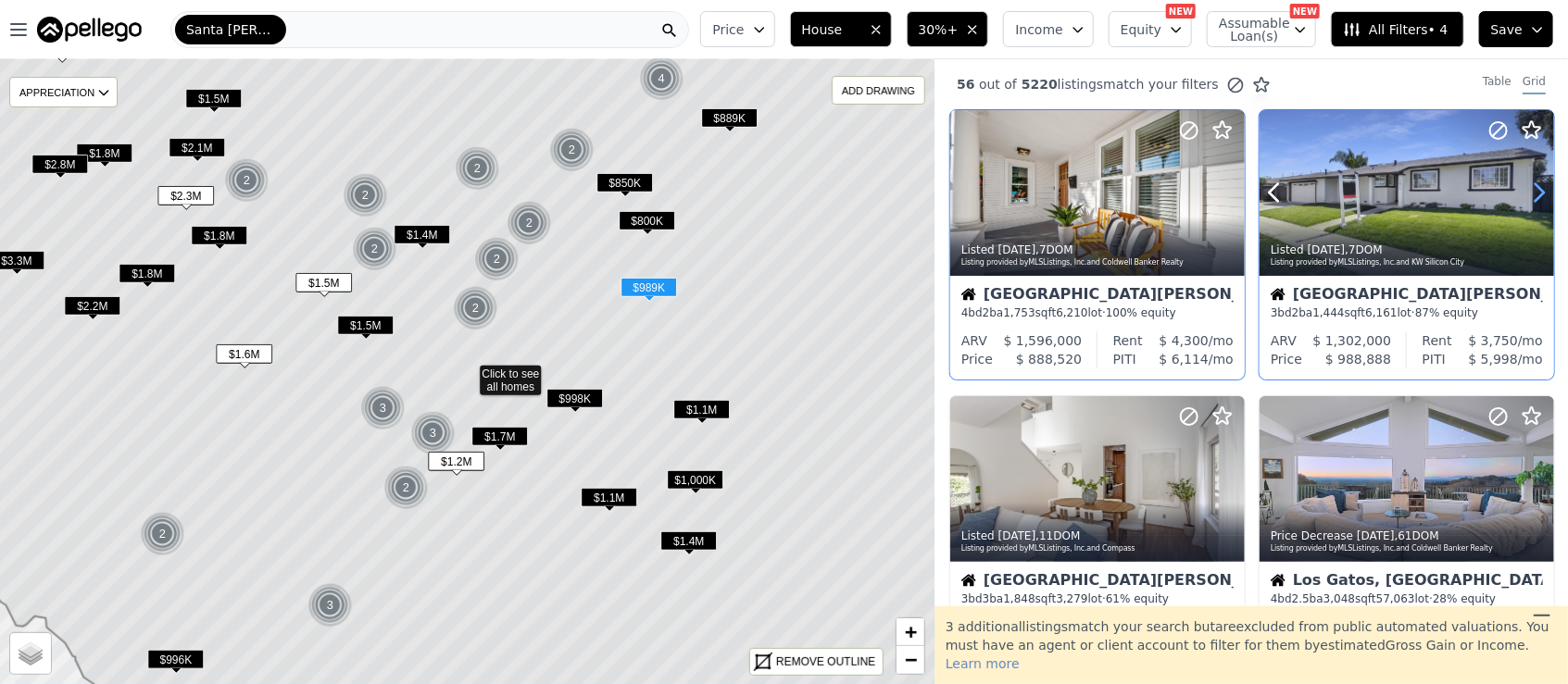
click at [1536, 192] on icon at bounding box center [1539, 193] width 30 height 30
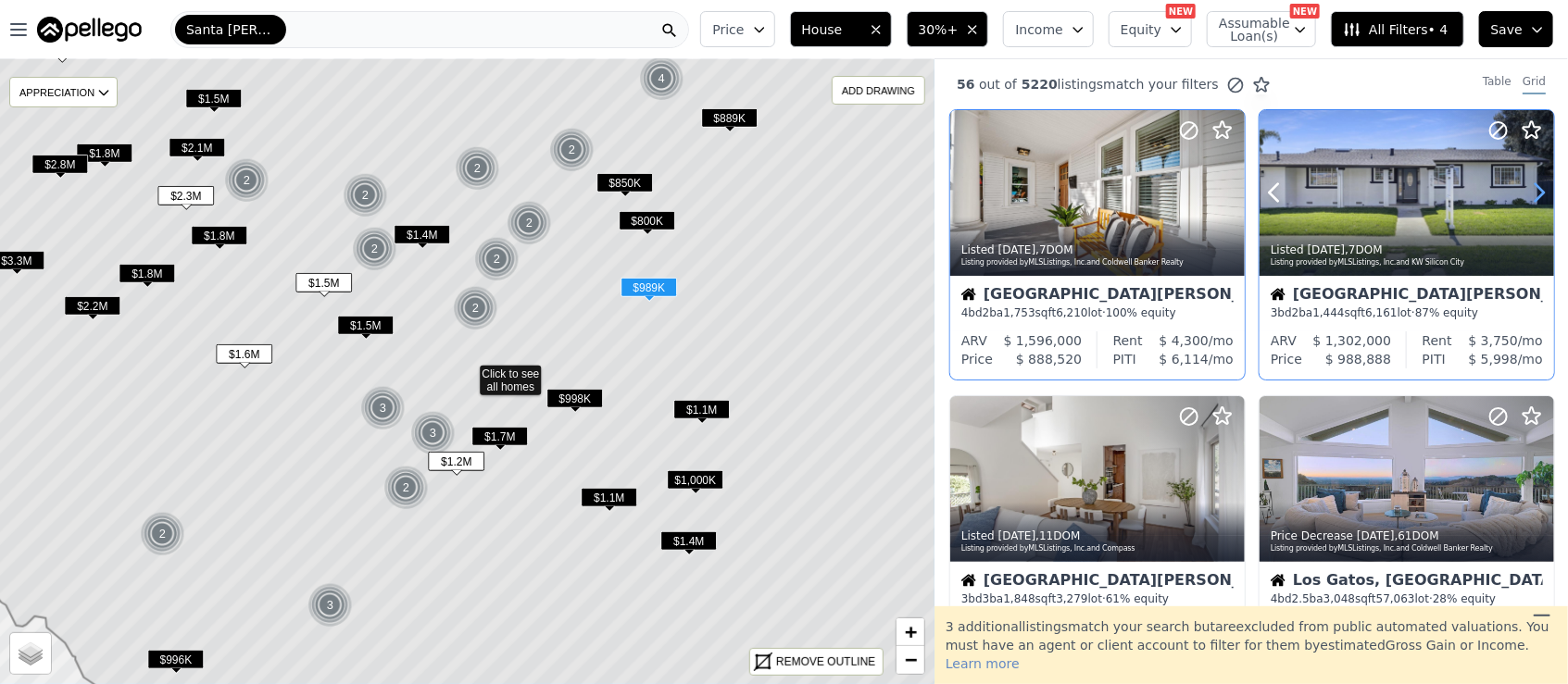
click at [1536, 192] on icon at bounding box center [1539, 193] width 30 height 30
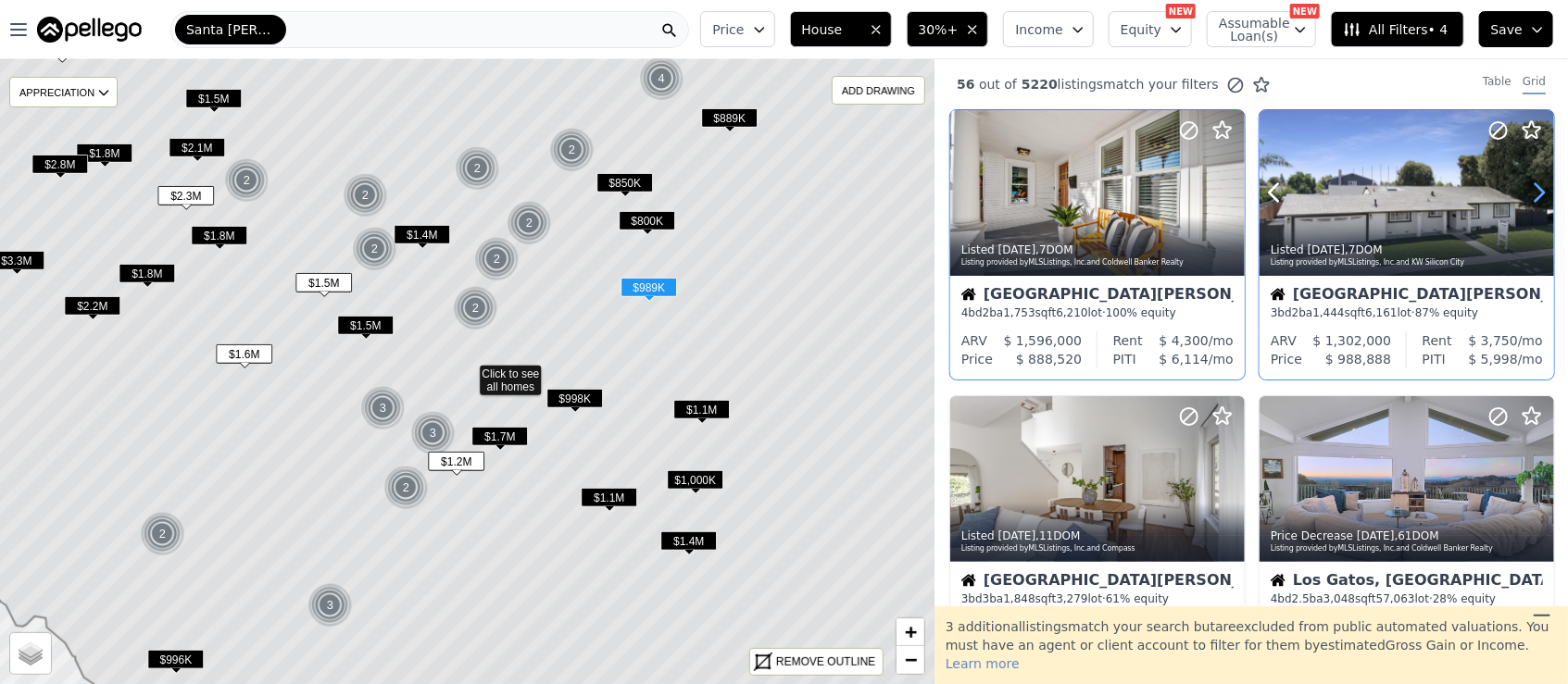
click at [1529, 193] on icon at bounding box center [1539, 193] width 30 height 30
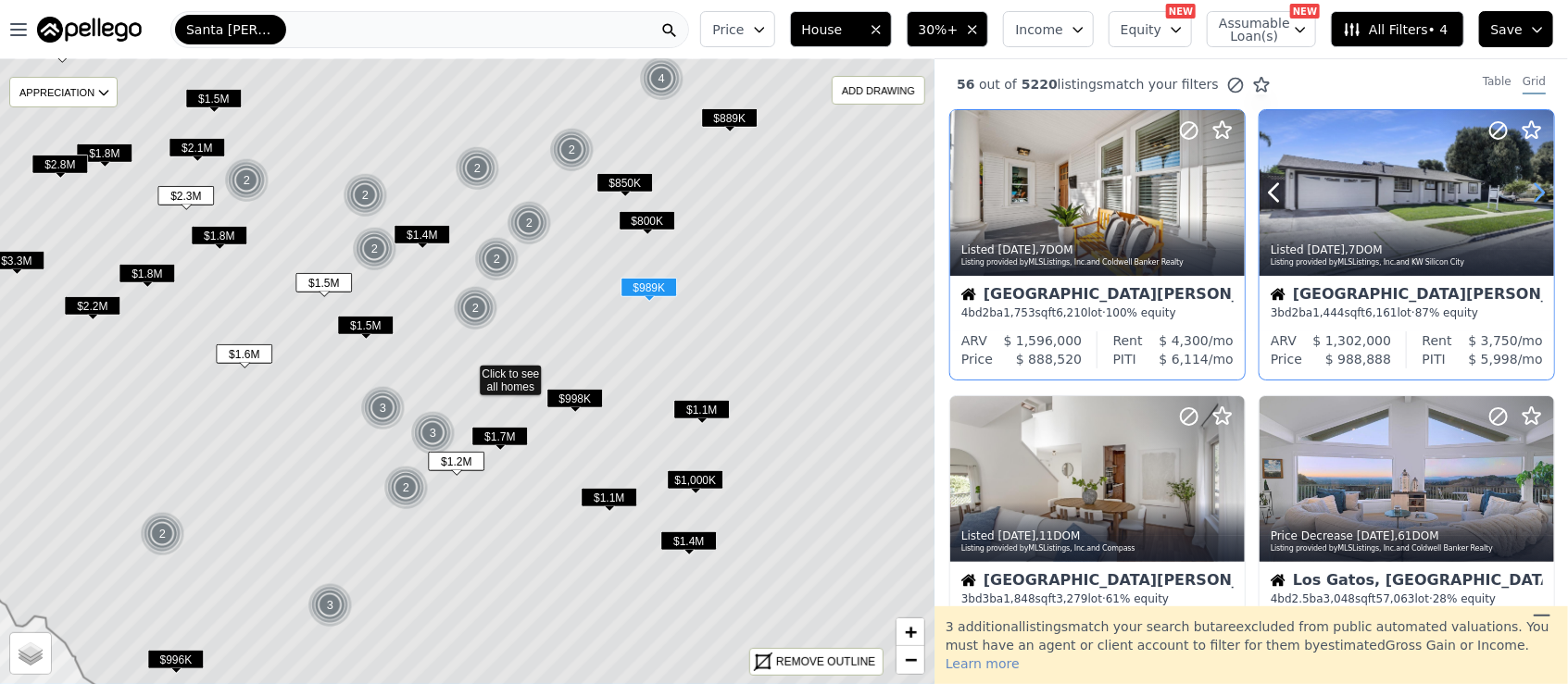
click at [1529, 193] on icon at bounding box center [1539, 193] width 30 height 30
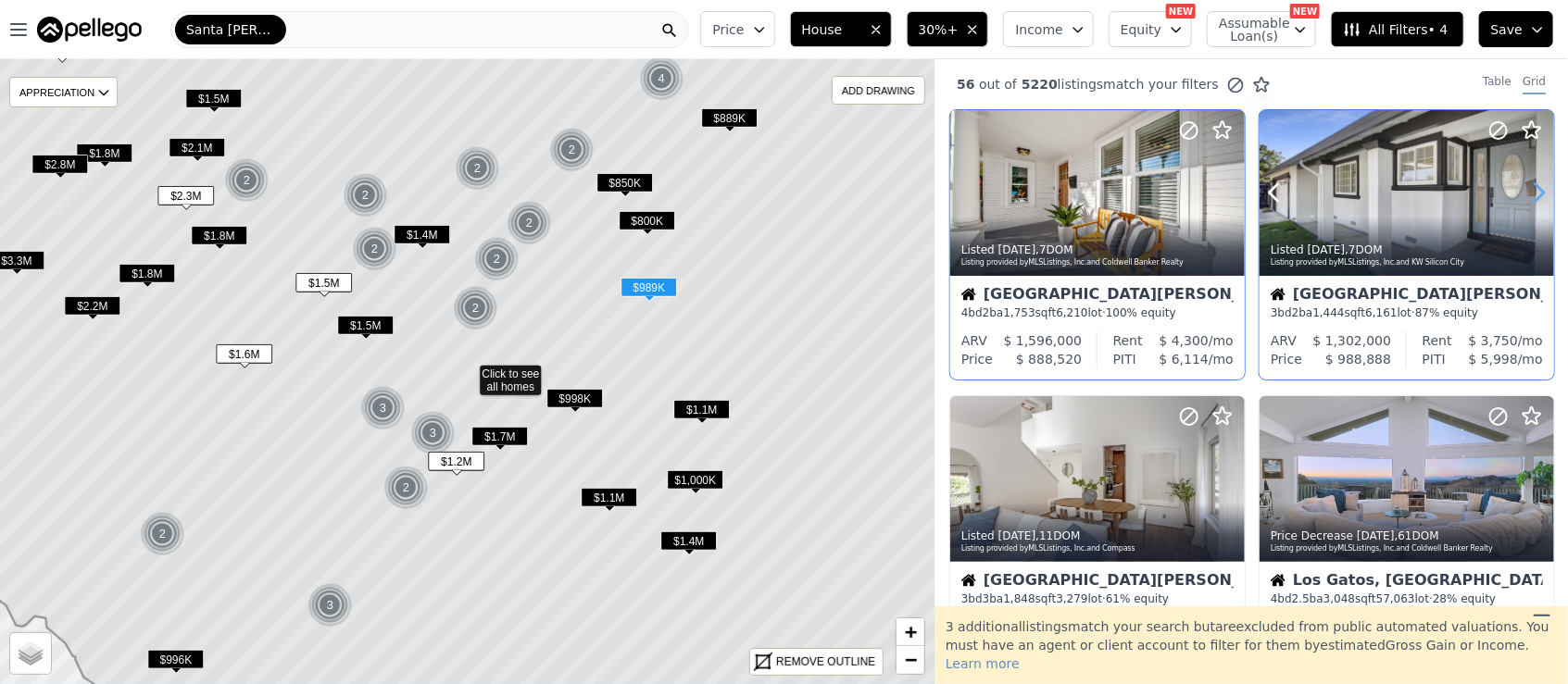
click at [1529, 193] on icon at bounding box center [1539, 193] width 30 height 30
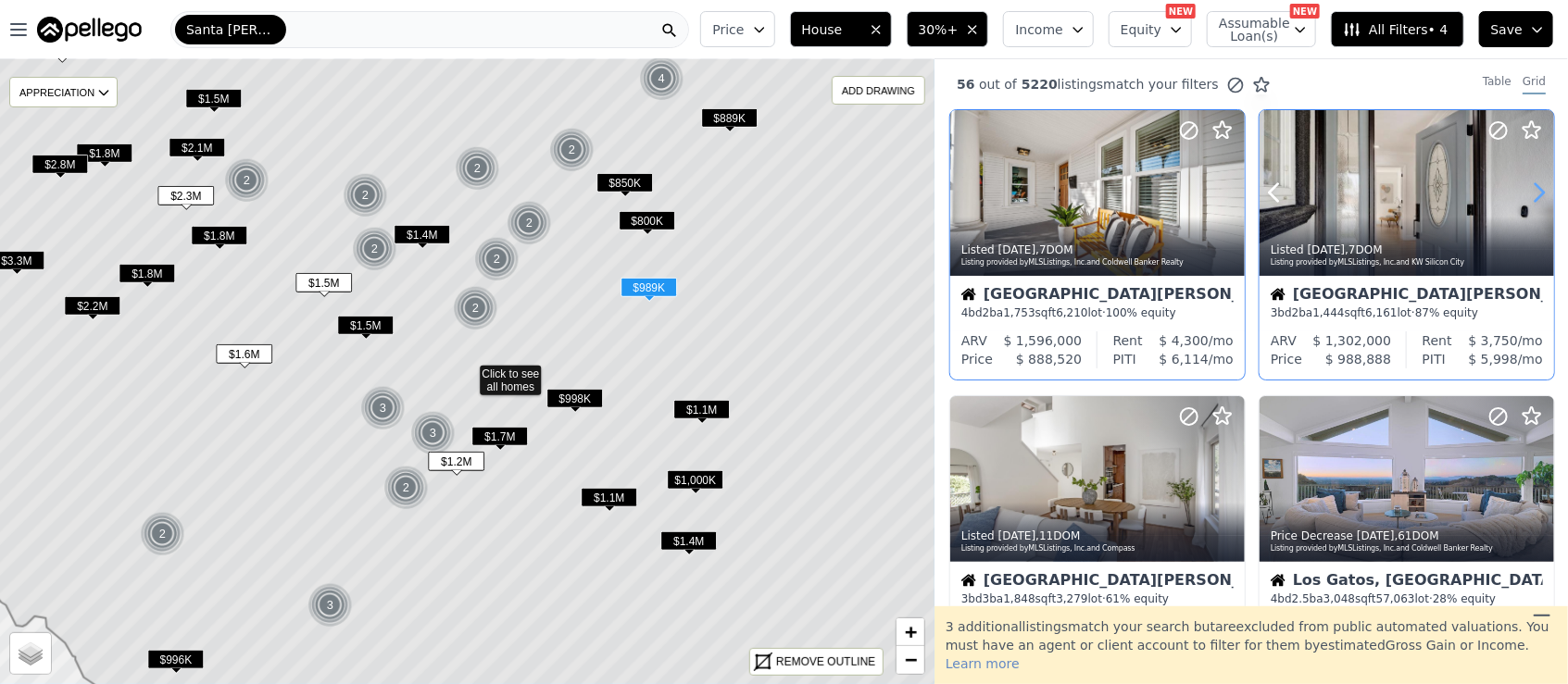
click at [1529, 193] on icon at bounding box center [1539, 193] width 30 height 30
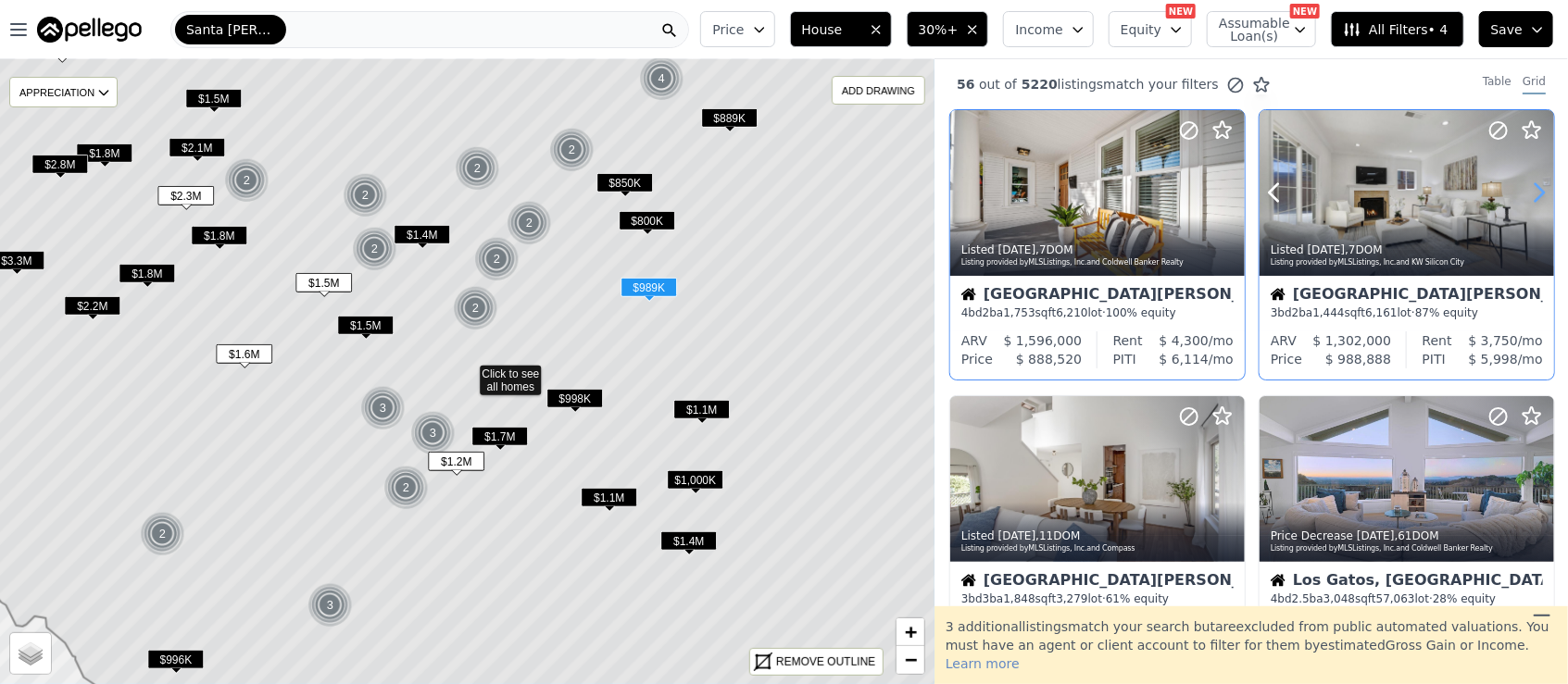
click at [1529, 193] on icon at bounding box center [1539, 193] width 30 height 30
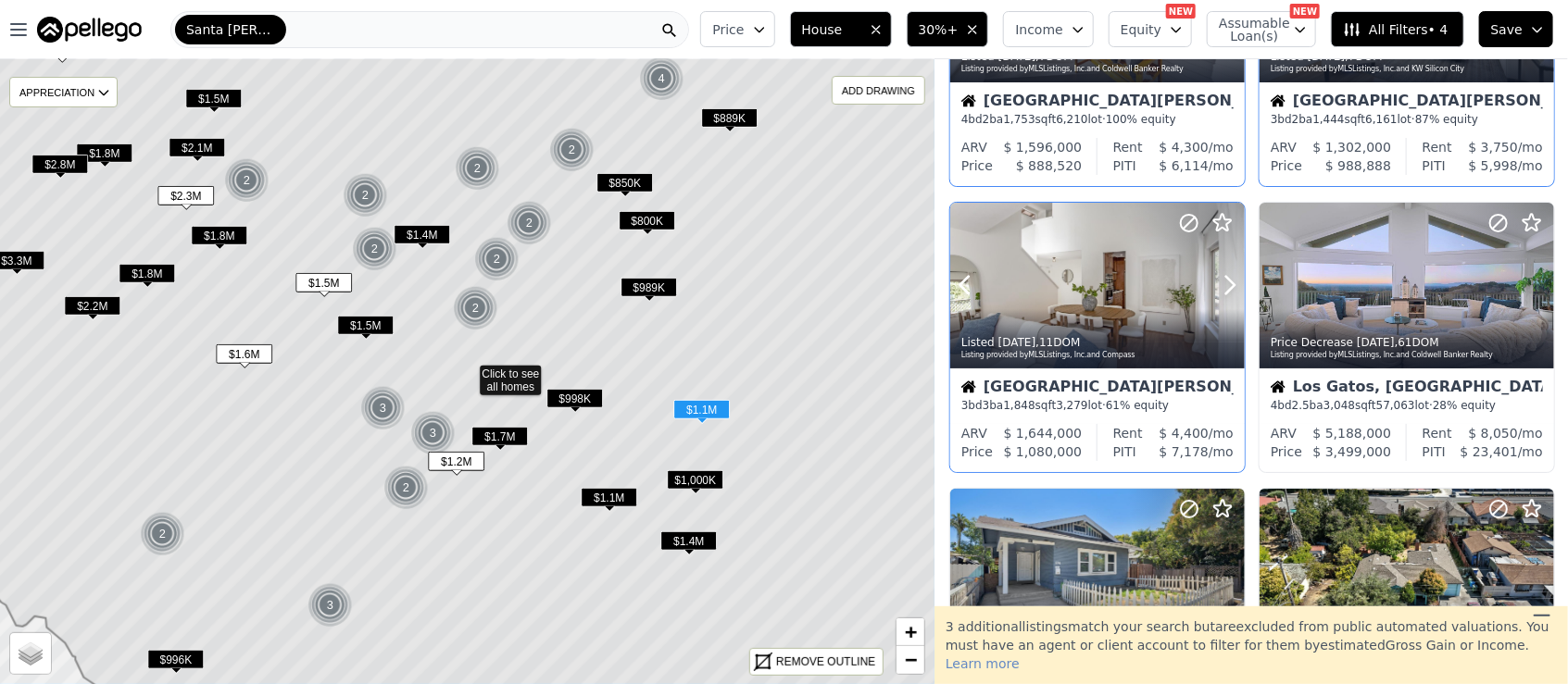
scroll to position [247, 0]
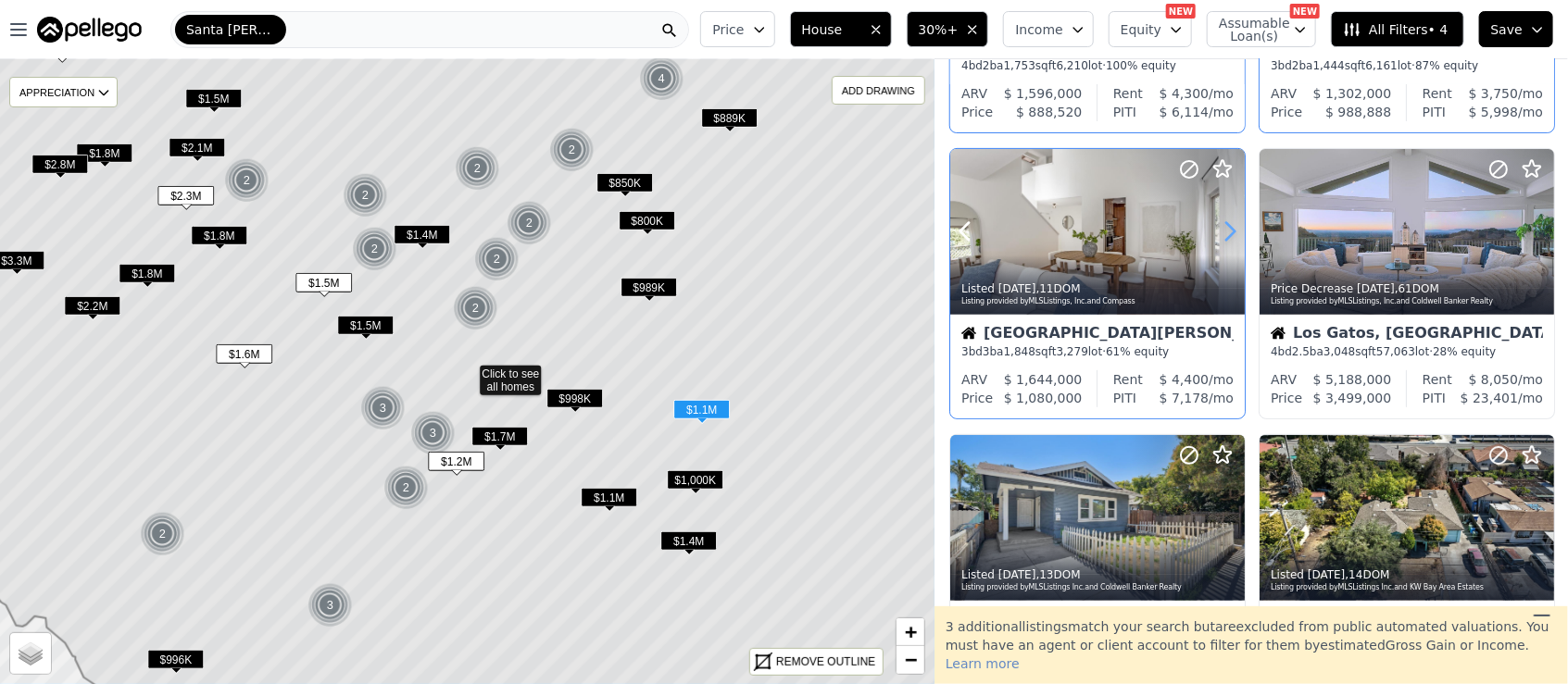
click at [1228, 233] on icon at bounding box center [1230, 231] width 30 height 30
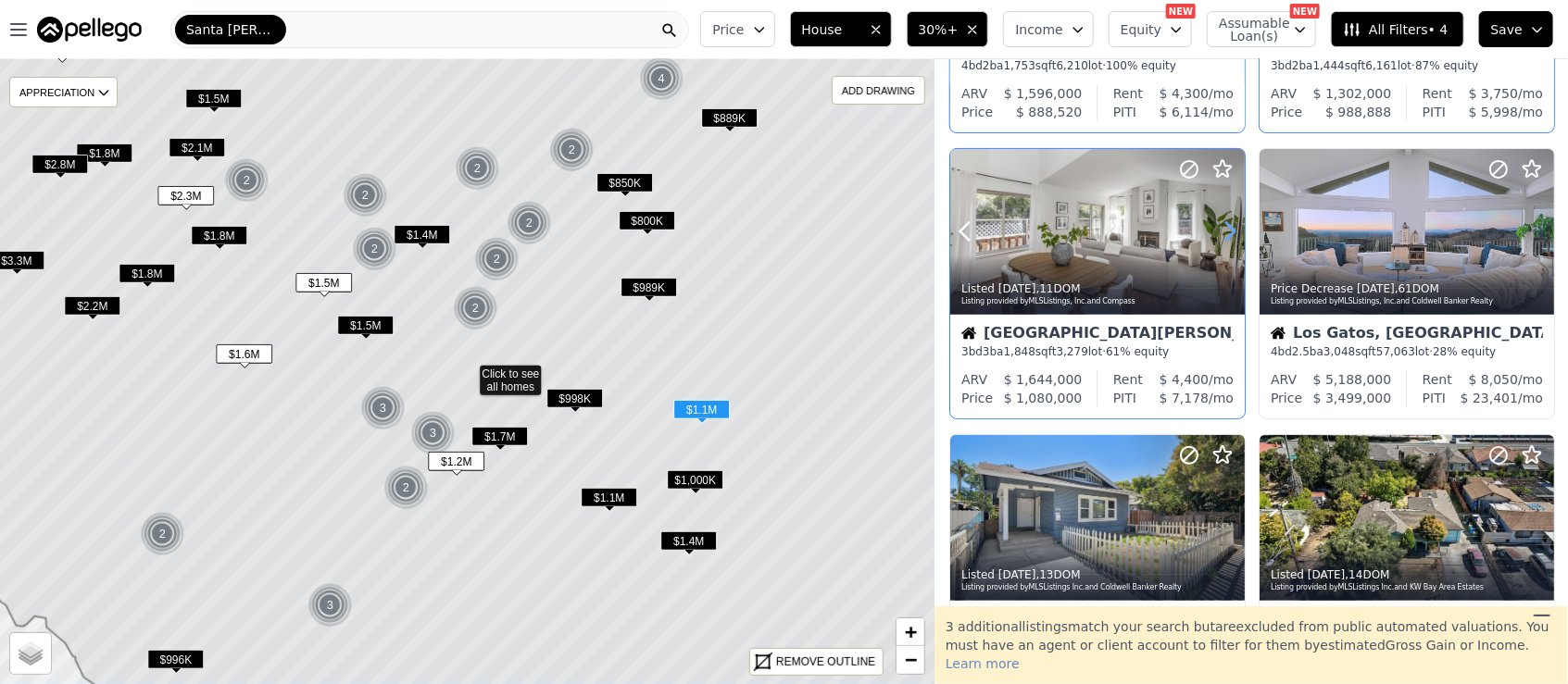
click at [1228, 233] on icon at bounding box center [1230, 231] width 30 height 30
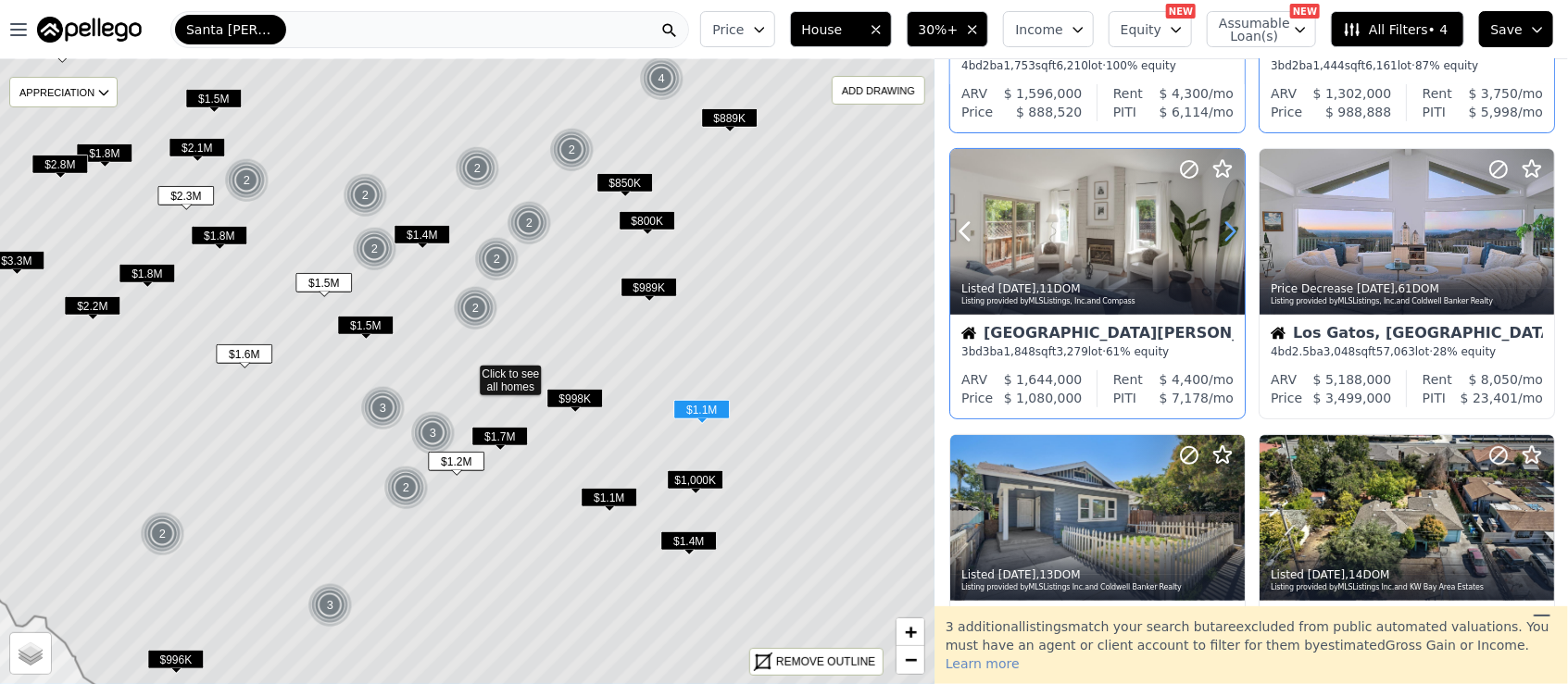
click at [1228, 233] on icon at bounding box center [1230, 231] width 30 height 30
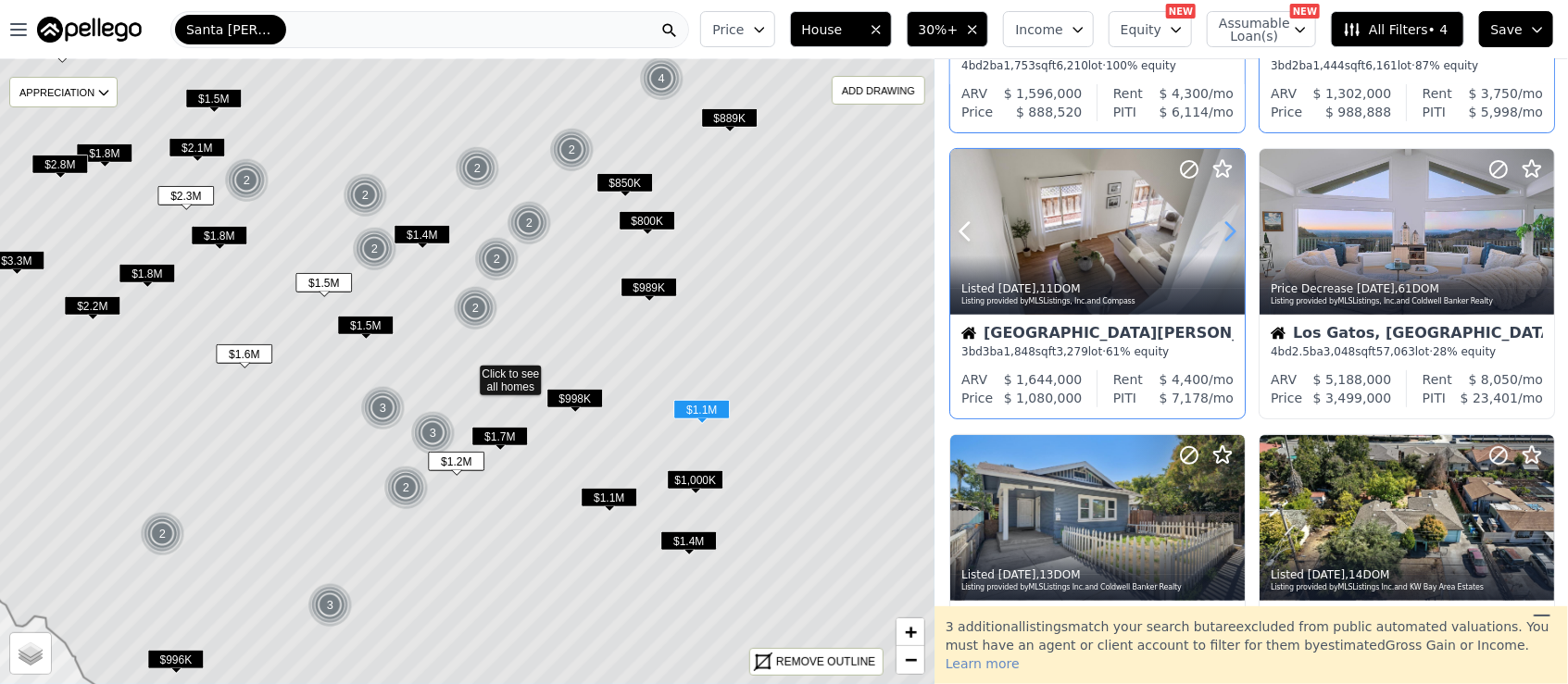
click at [1228, 233] on icon at bounding box center [1230, 231] width 30 height 30
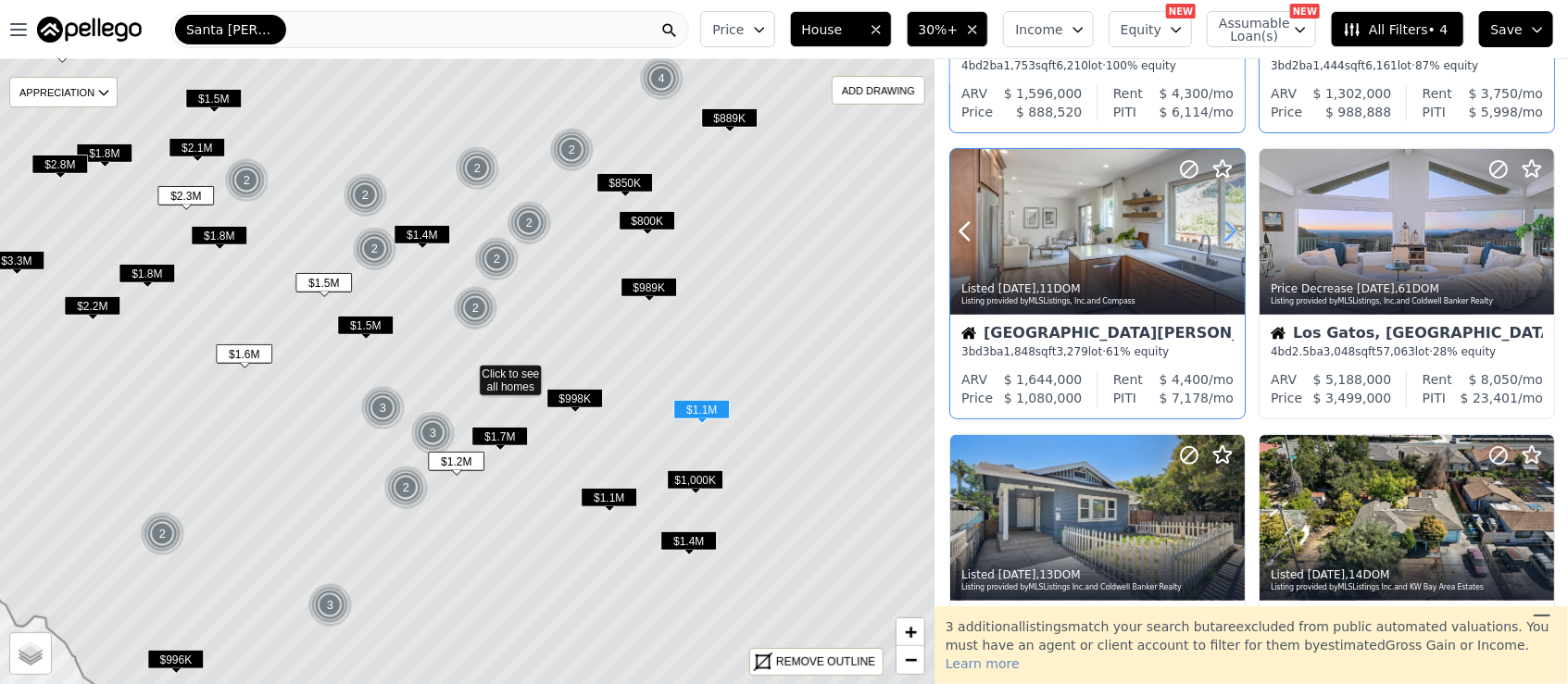
click at [1228, 233] on icon at bounding box center [1230, 231] width 30 height 30
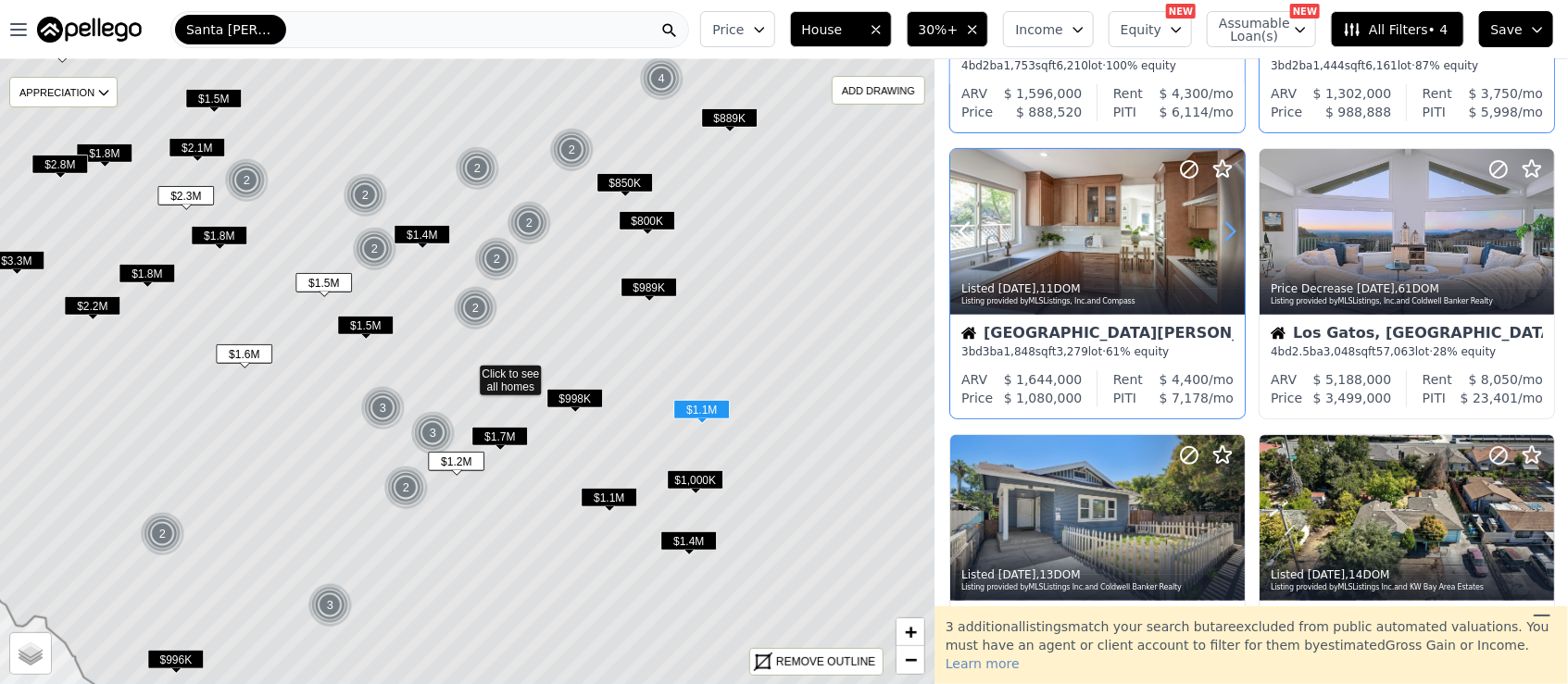
click at [1228, 233] on icon at bounding box center [1230, 231] width 30 height 30
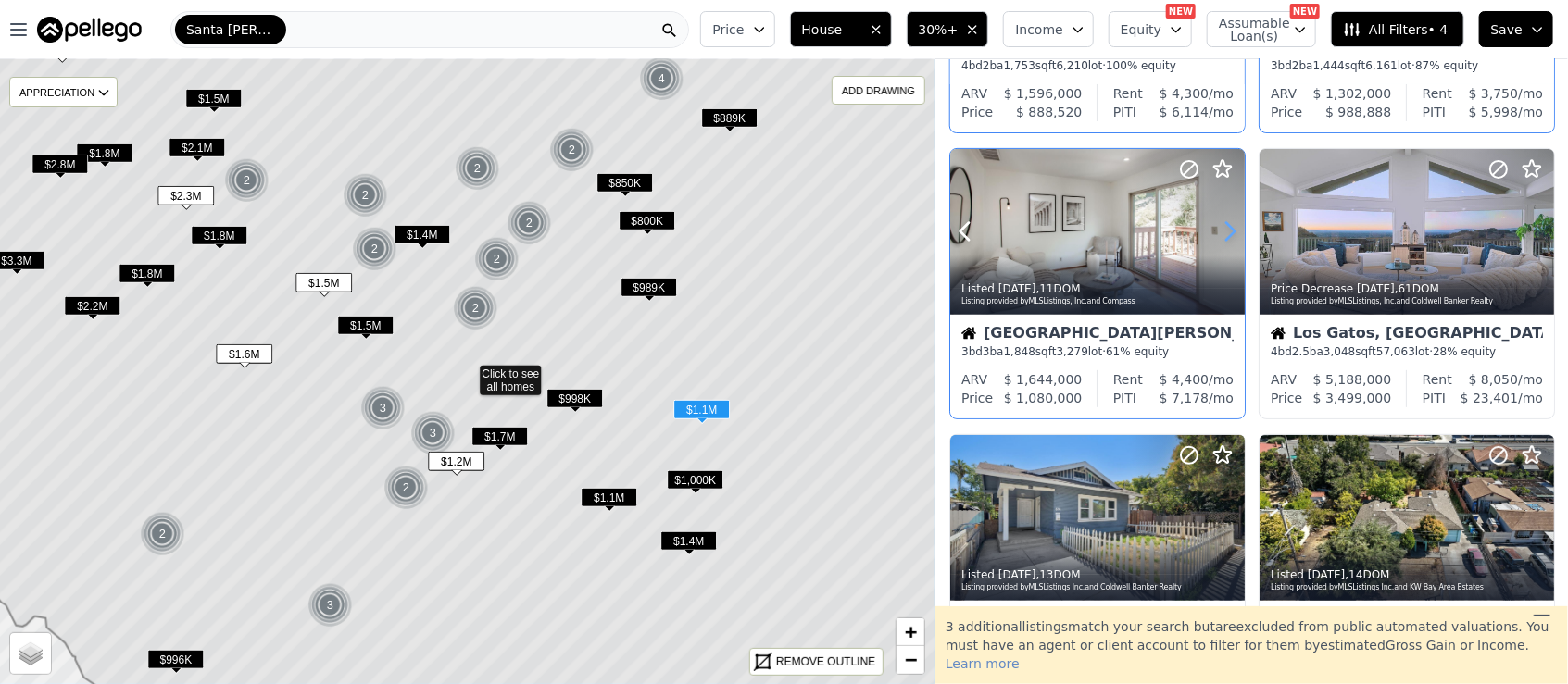
click at [1228, 233] on icon at bounding box center [1230, 231] width 30 height 30
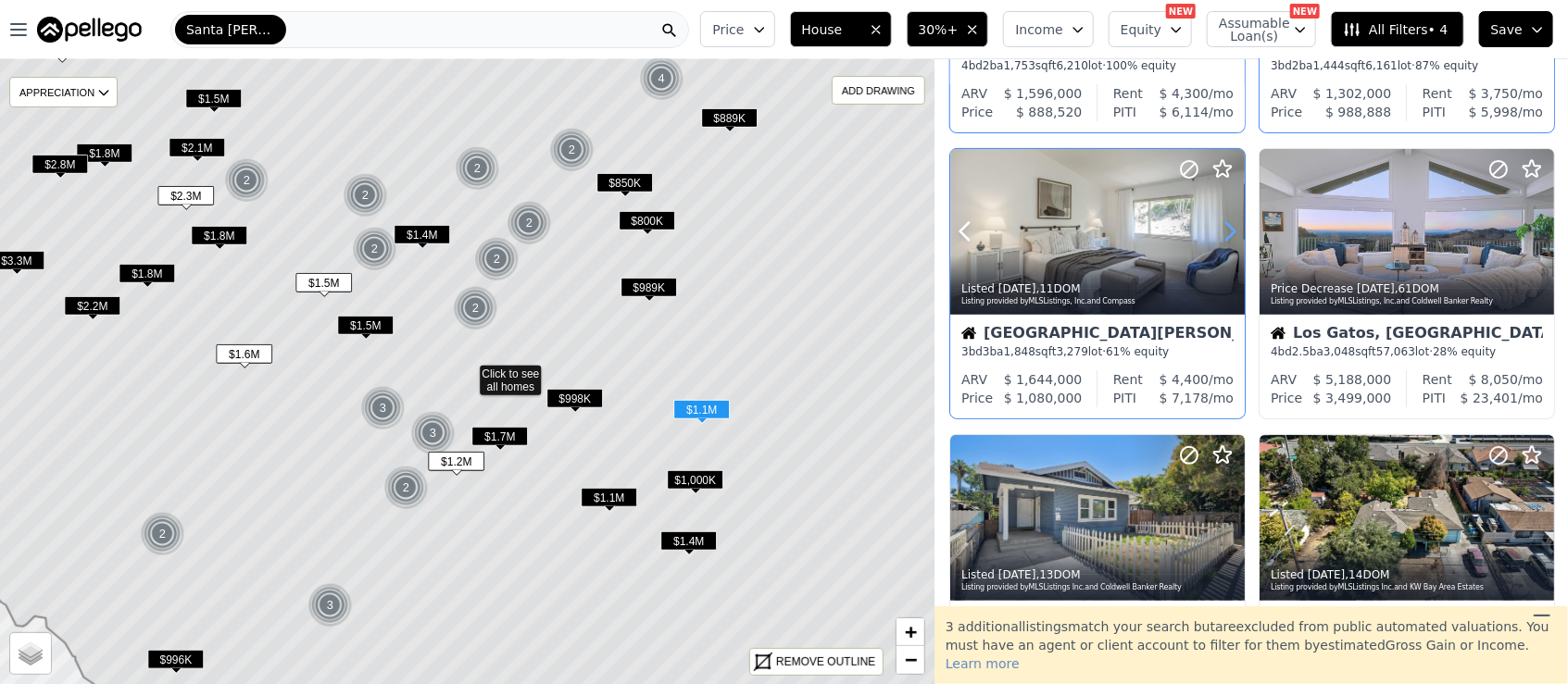
click at [1228, 233] on icon at bounding box center [1230, 231] width 30 height 30
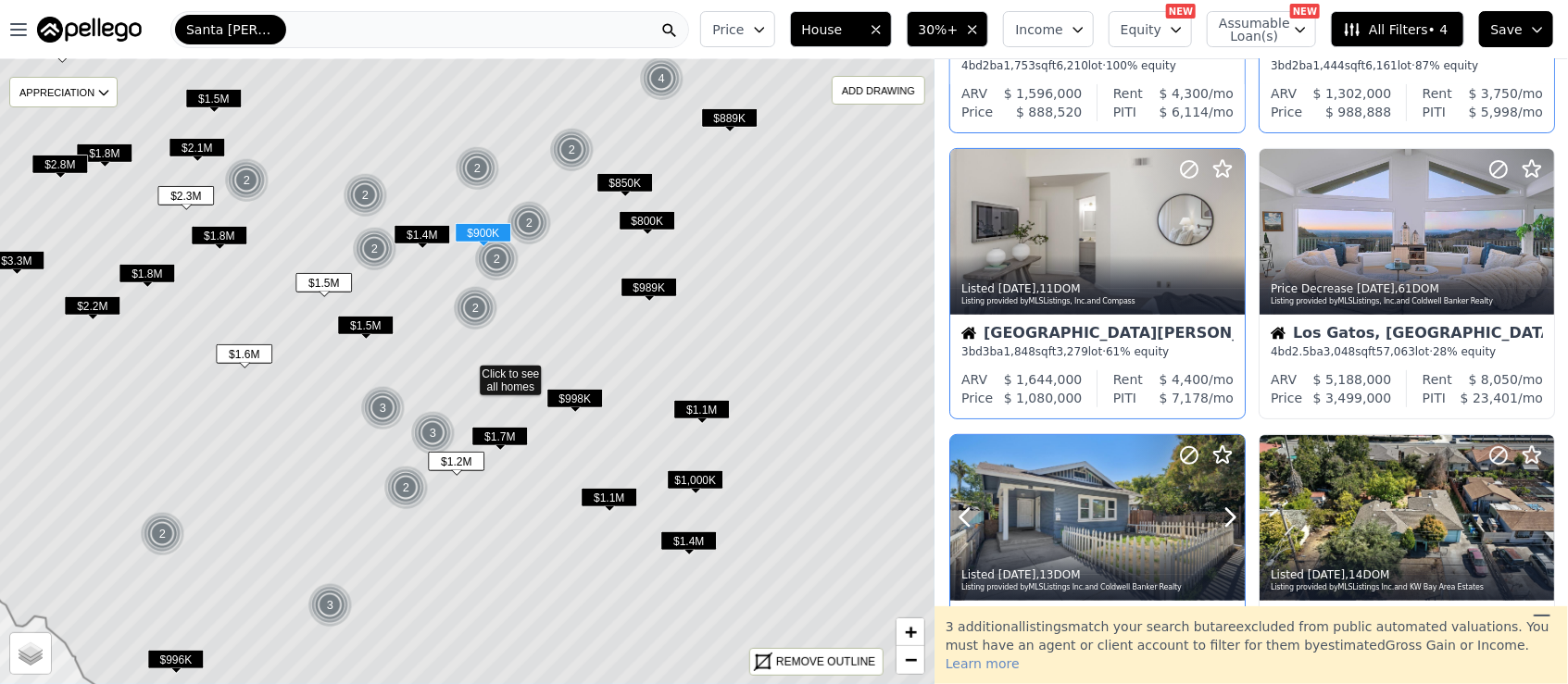
scroll to position [493, 0]
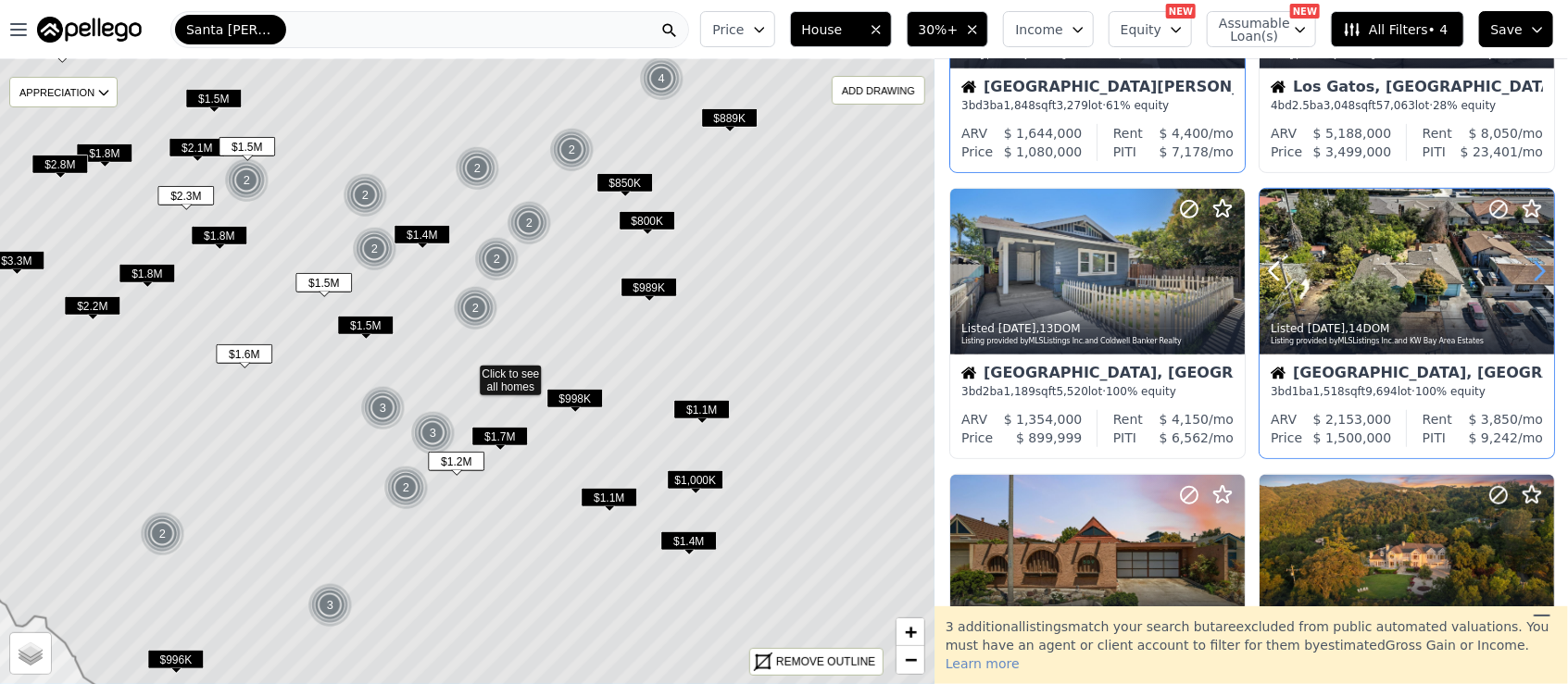
click at [1535, 267] on icon at bounding box center [1539, 272] width 8 height 18
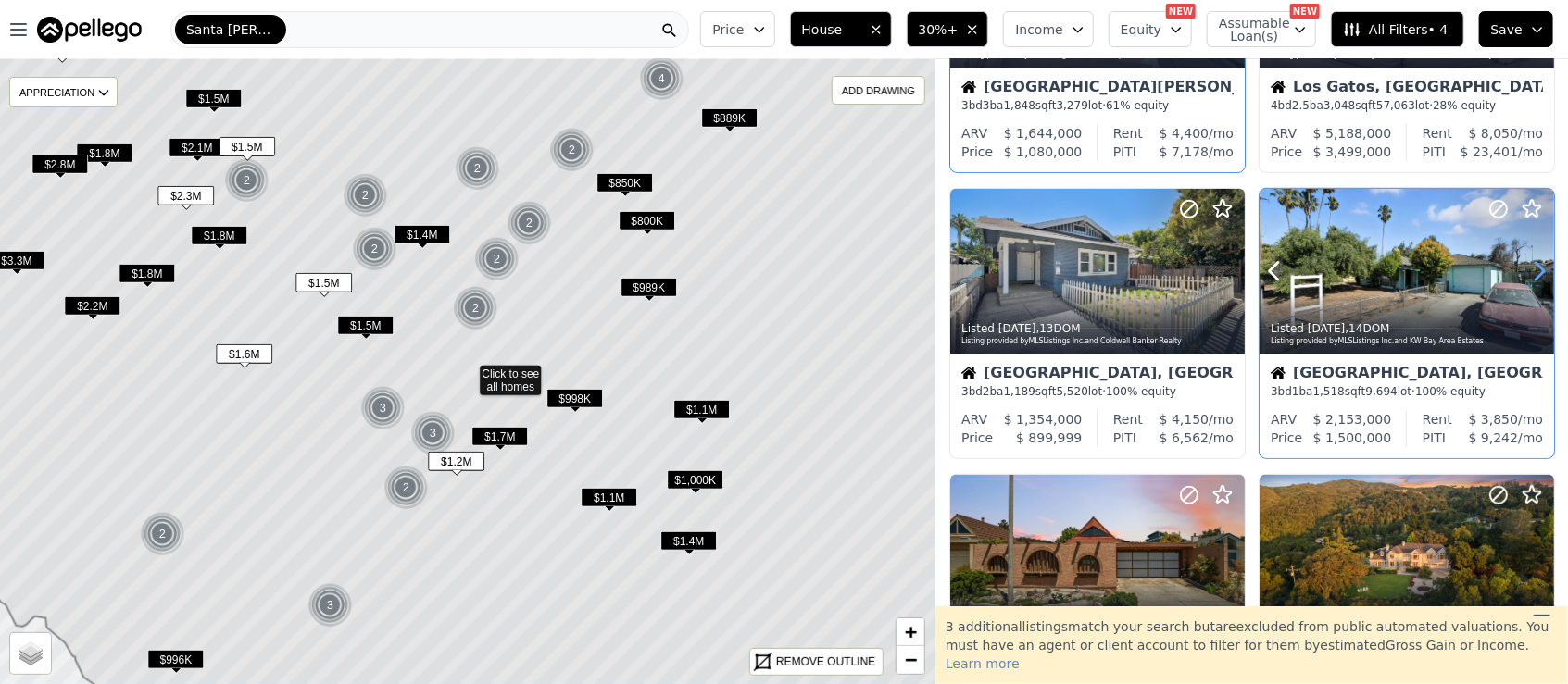
click at [1535, 267] on icon at bounding box center [1539, 272] width 8 height 18
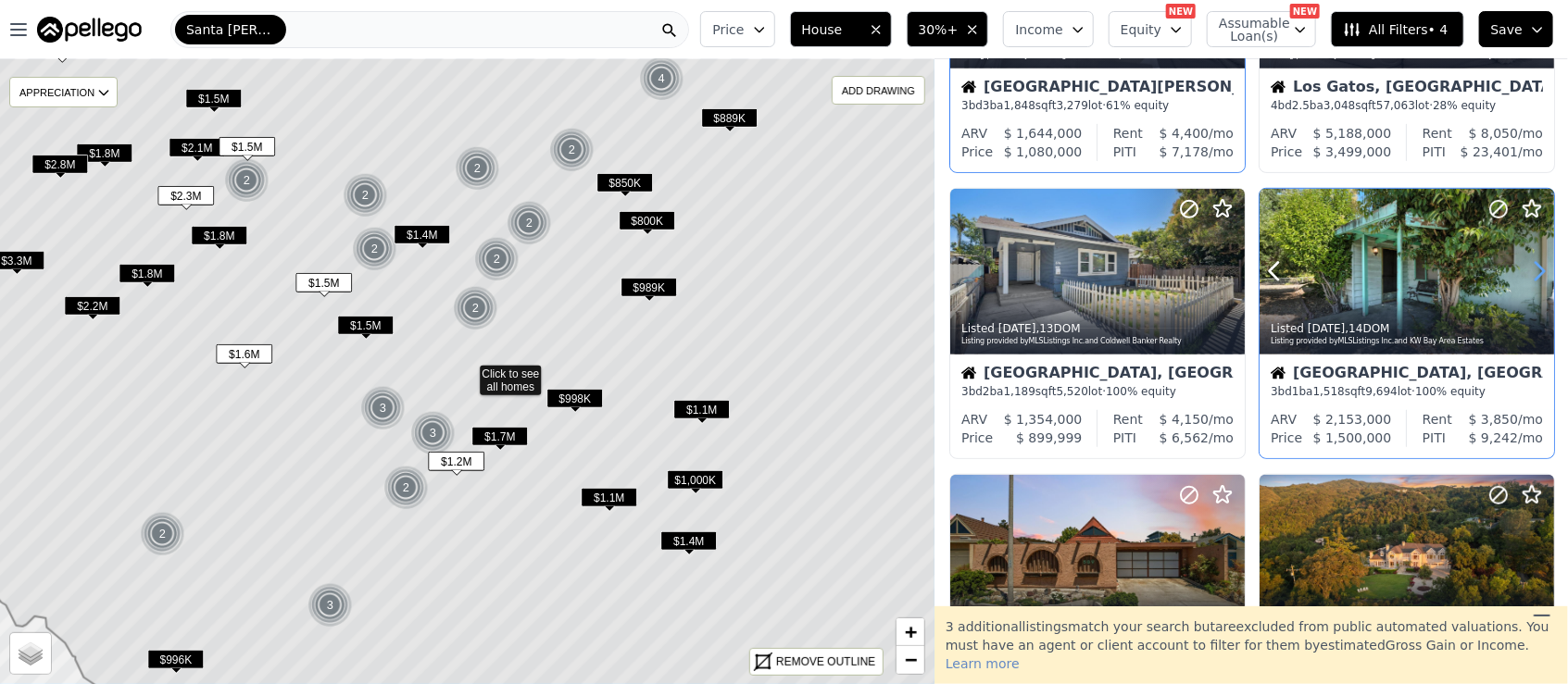
click at [1535, 267] on icon at bounding box center [1539, 272] width 8 height 18
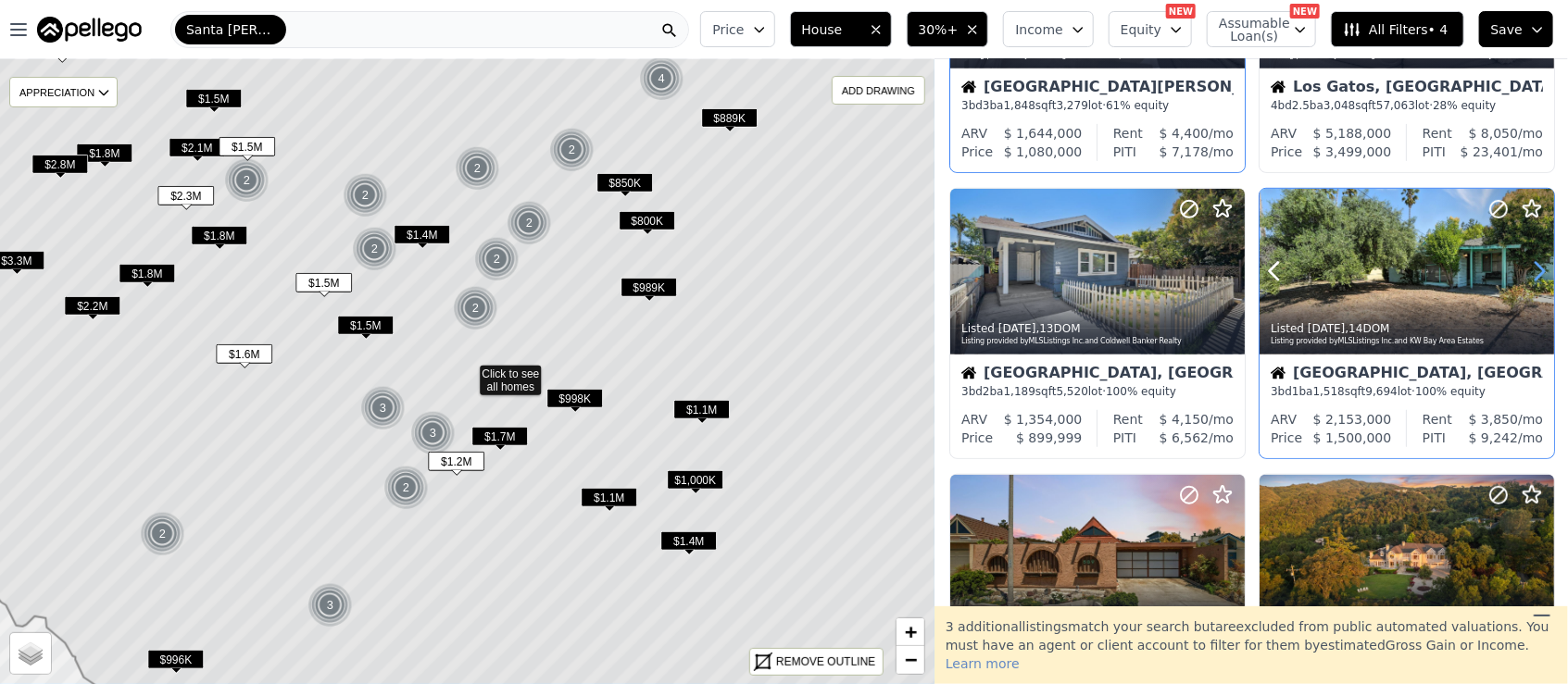
click at [1535, 267] on icon at bounding box center [1539, 272] width 8 height 18
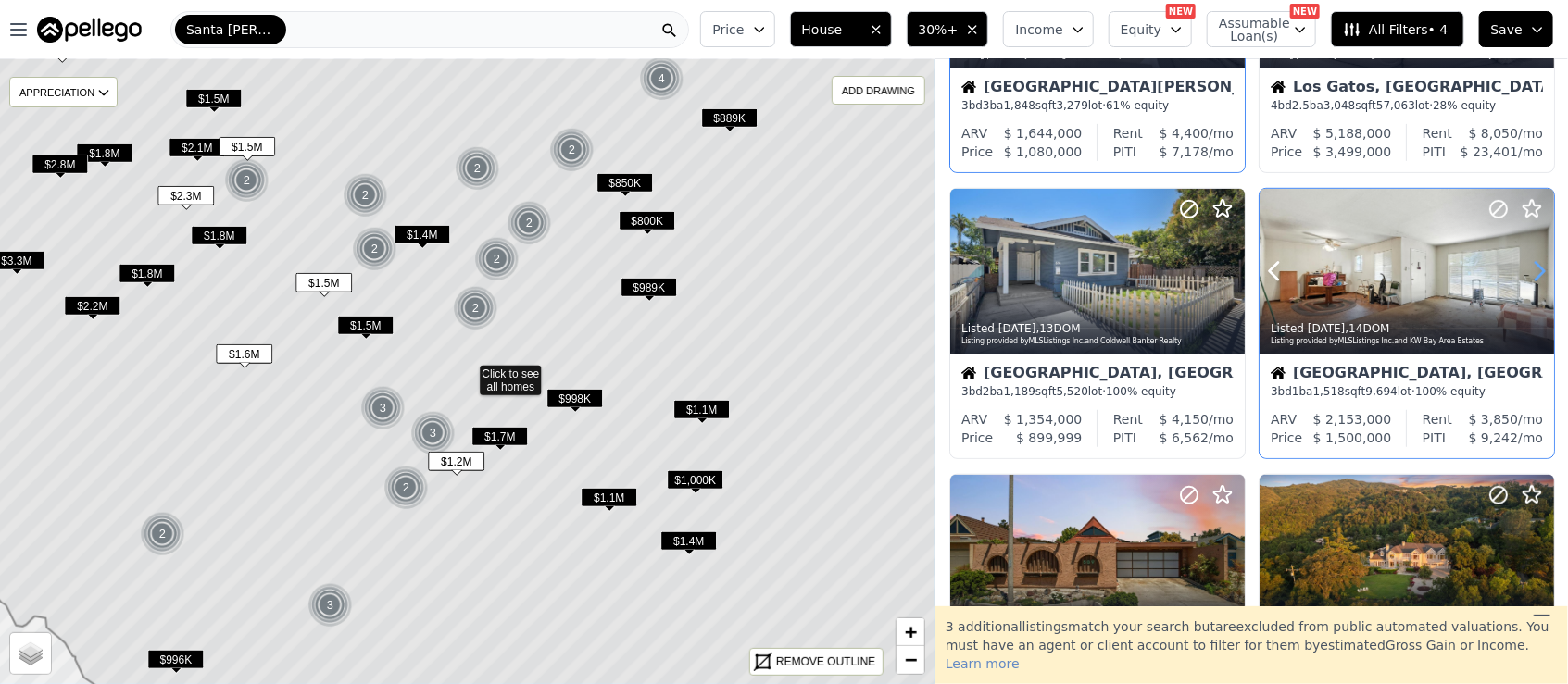
click at [1535, 267] on icon at bounding box center [1539, 272] width 8 height 18
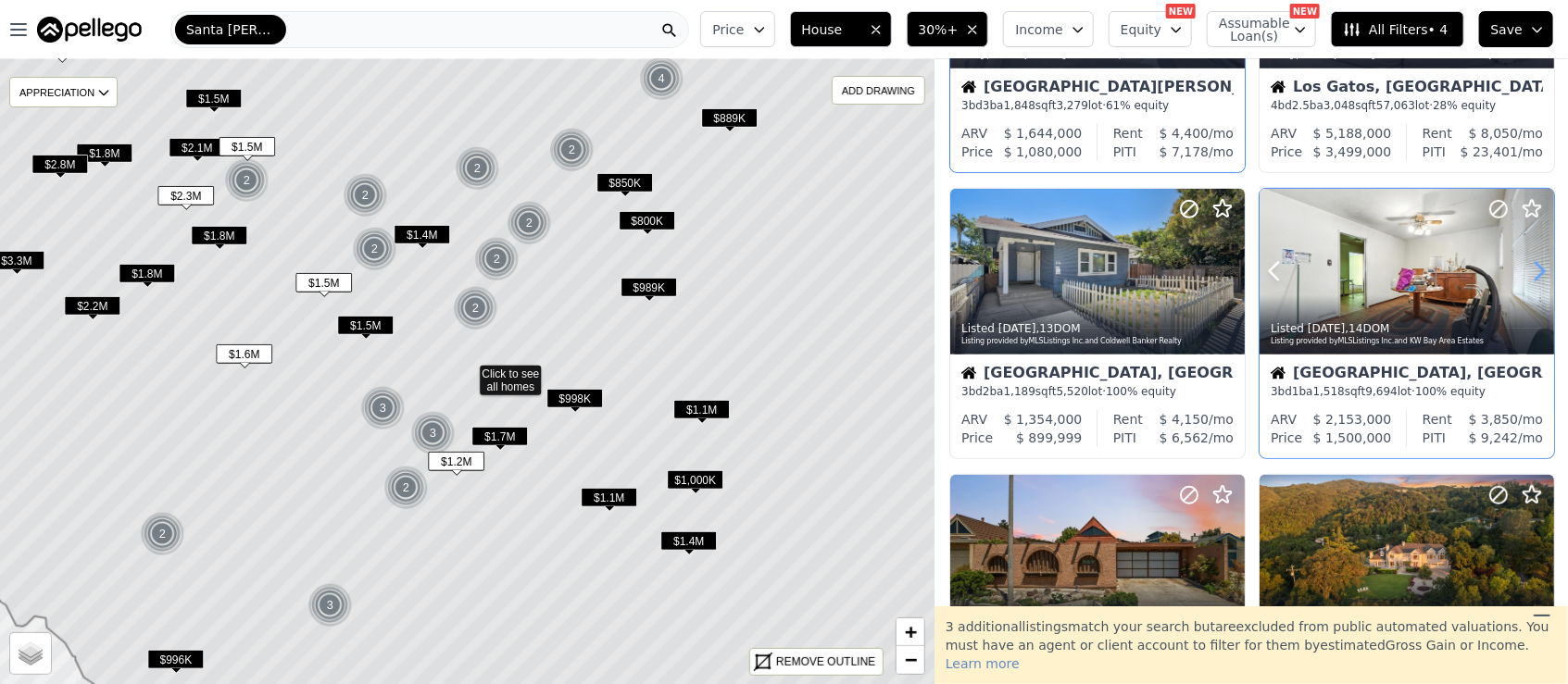
click at [1535, 267] on icon at bounding box center [1539, 272] width 8 height 18
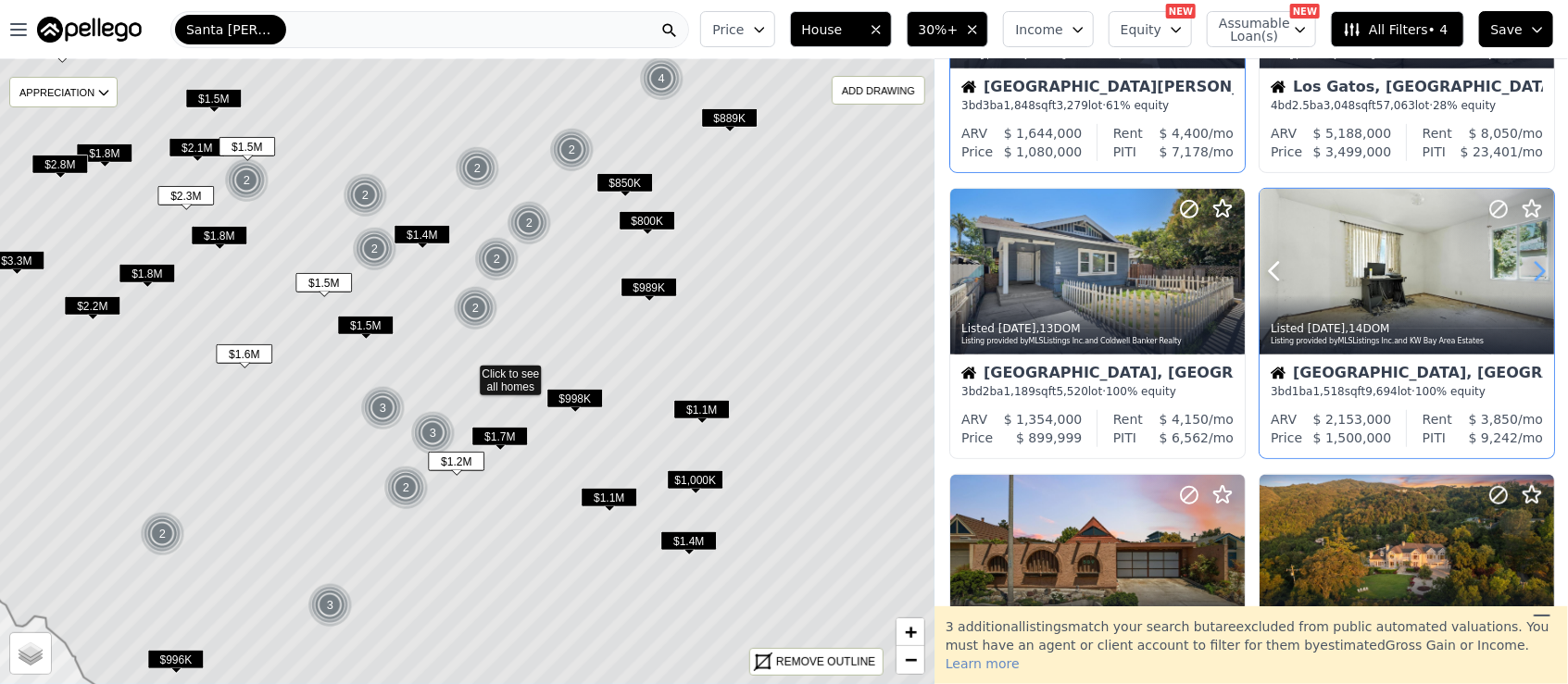
click at [1535, 267] on icon at bounding box center [1539, 272] width 8 height 18
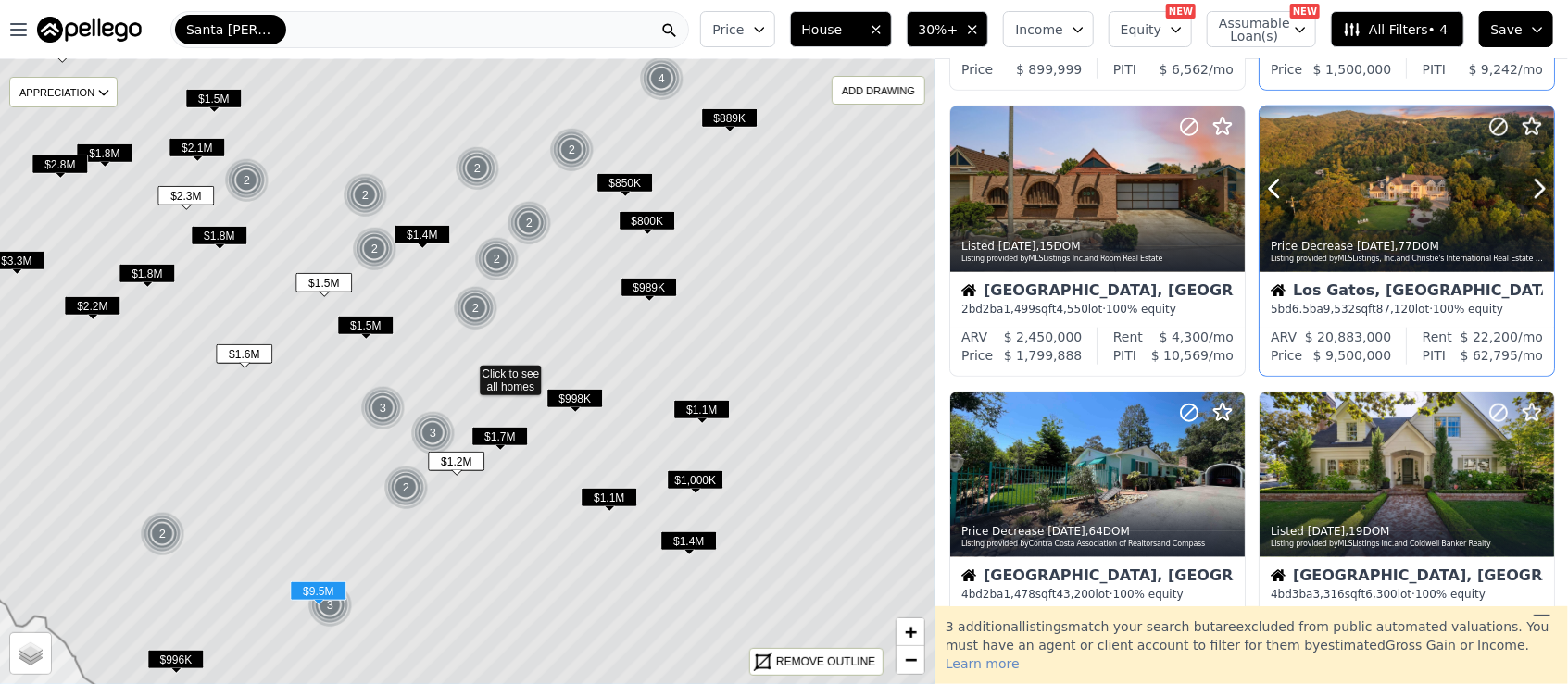
scroll to position [863, 0]
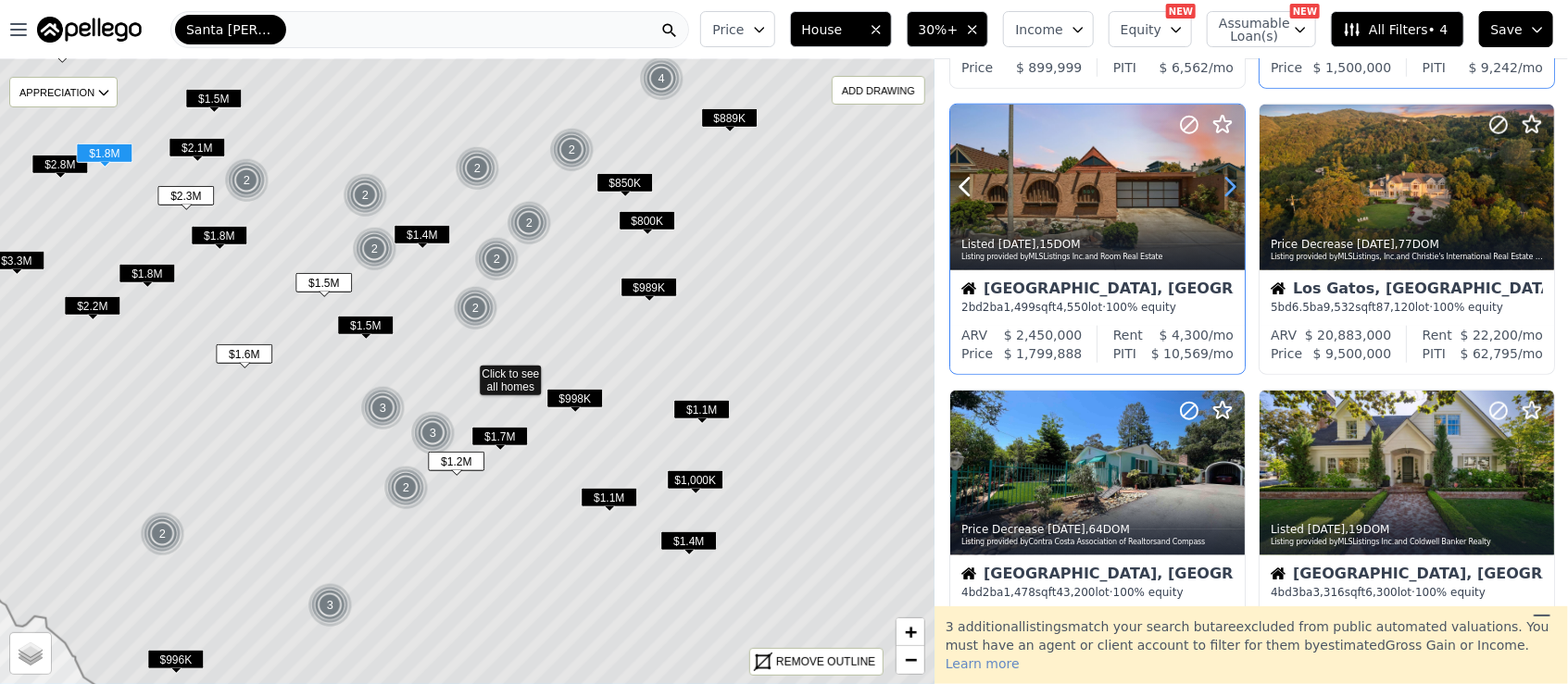
click at [1226, 190] on icon at bounding box center [1230, 187] width 30 height 30
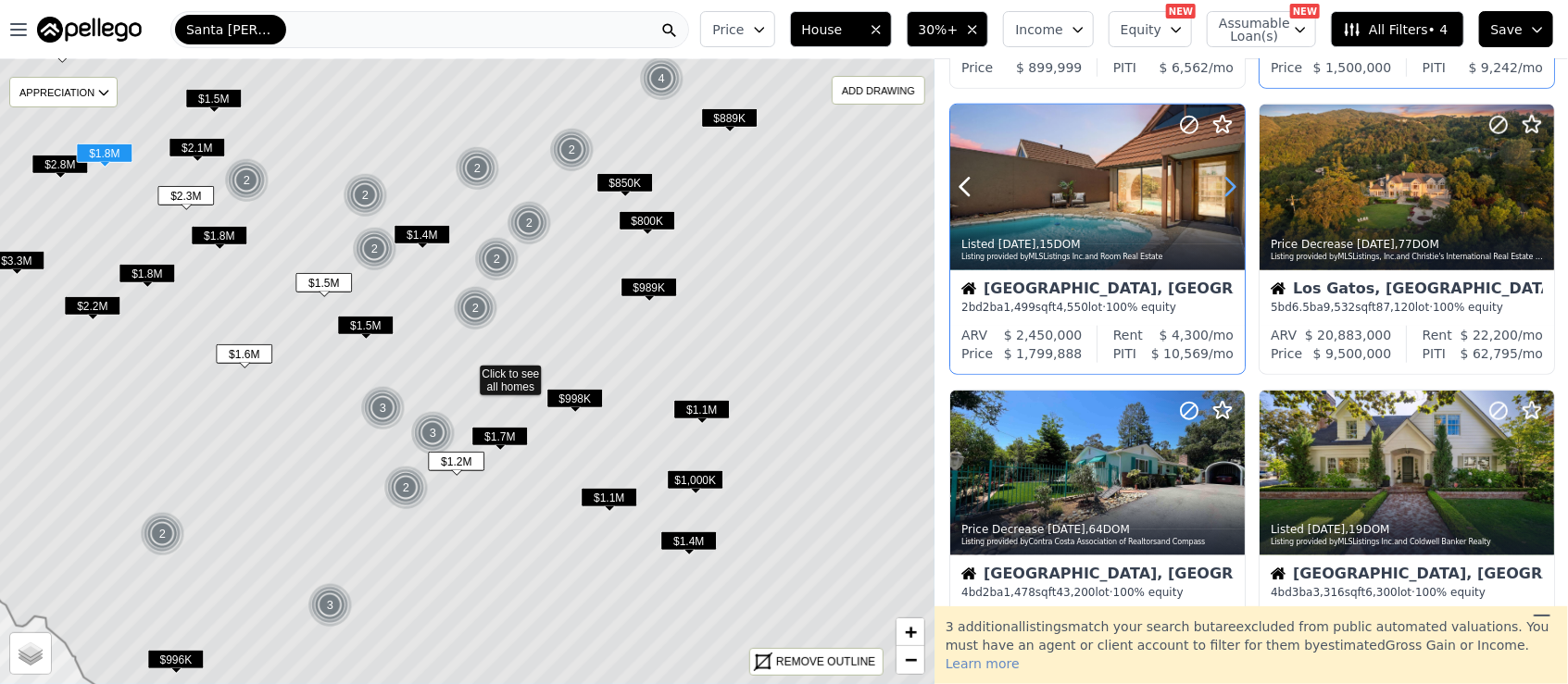
click at [1226, 190] on icon at bounding box center [1230, 187] width 30 height 30
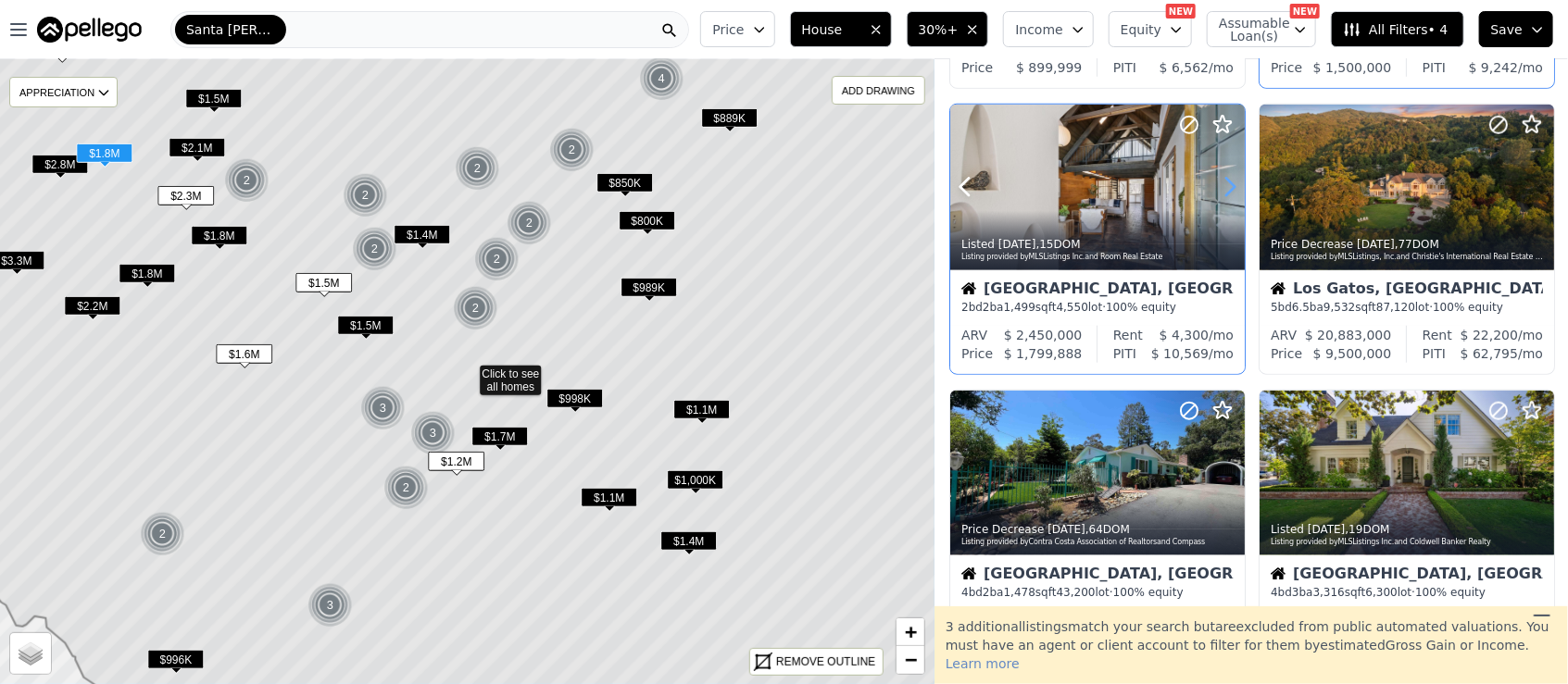
click at [1226, 190] on icon at bounding box center [1230, 187] width 30 height 30
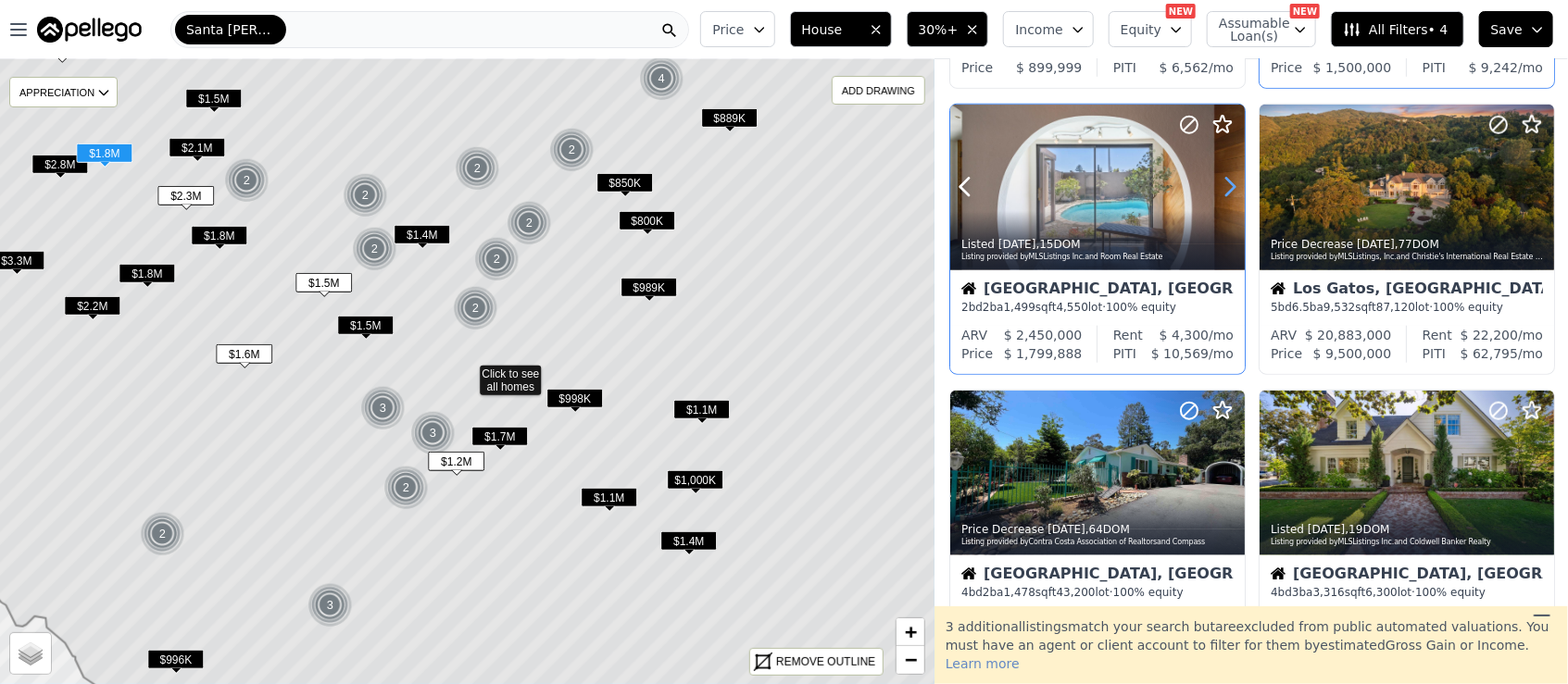
click at [1226, 190] on icon at bounding box center [1230, 187] width 30 height 30
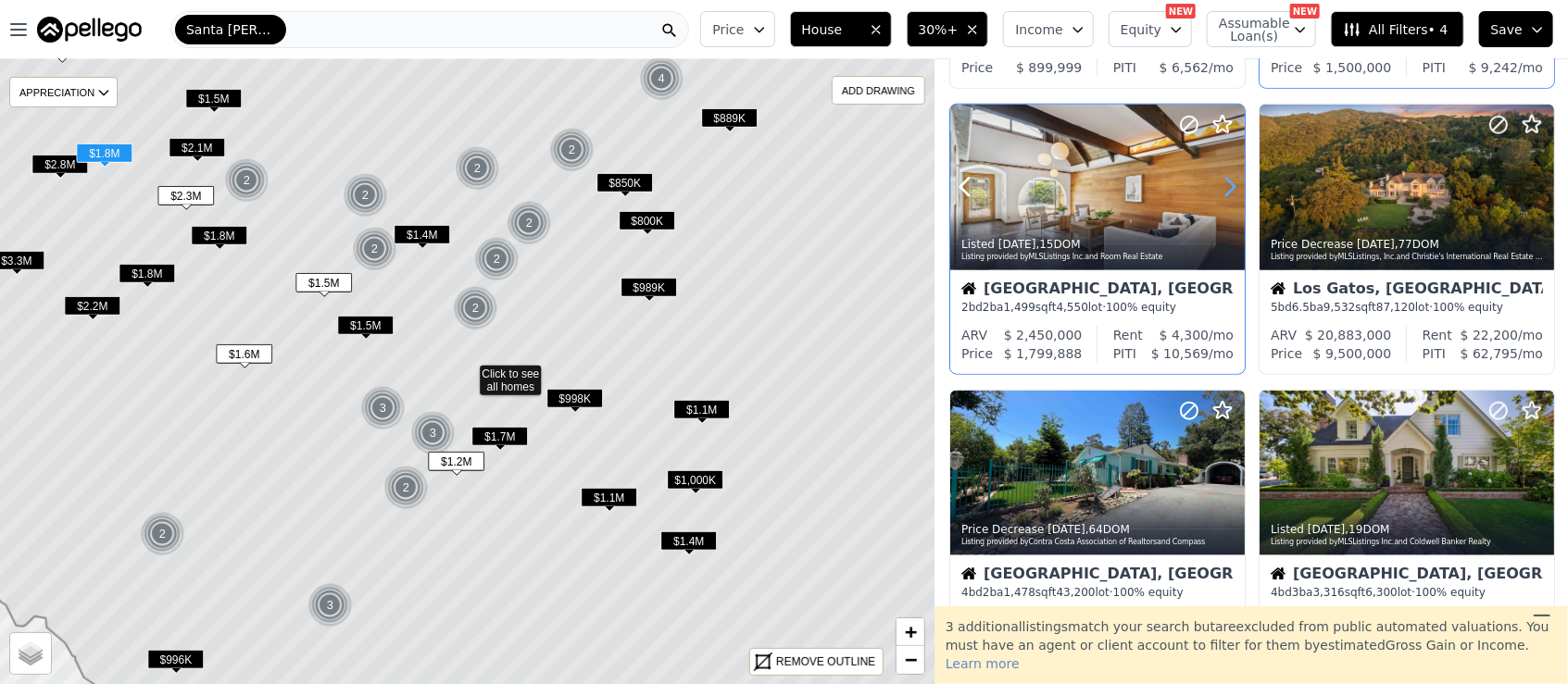
click at [1226, 190] on icon at bounding box center [1230, 187] width 30 height 30
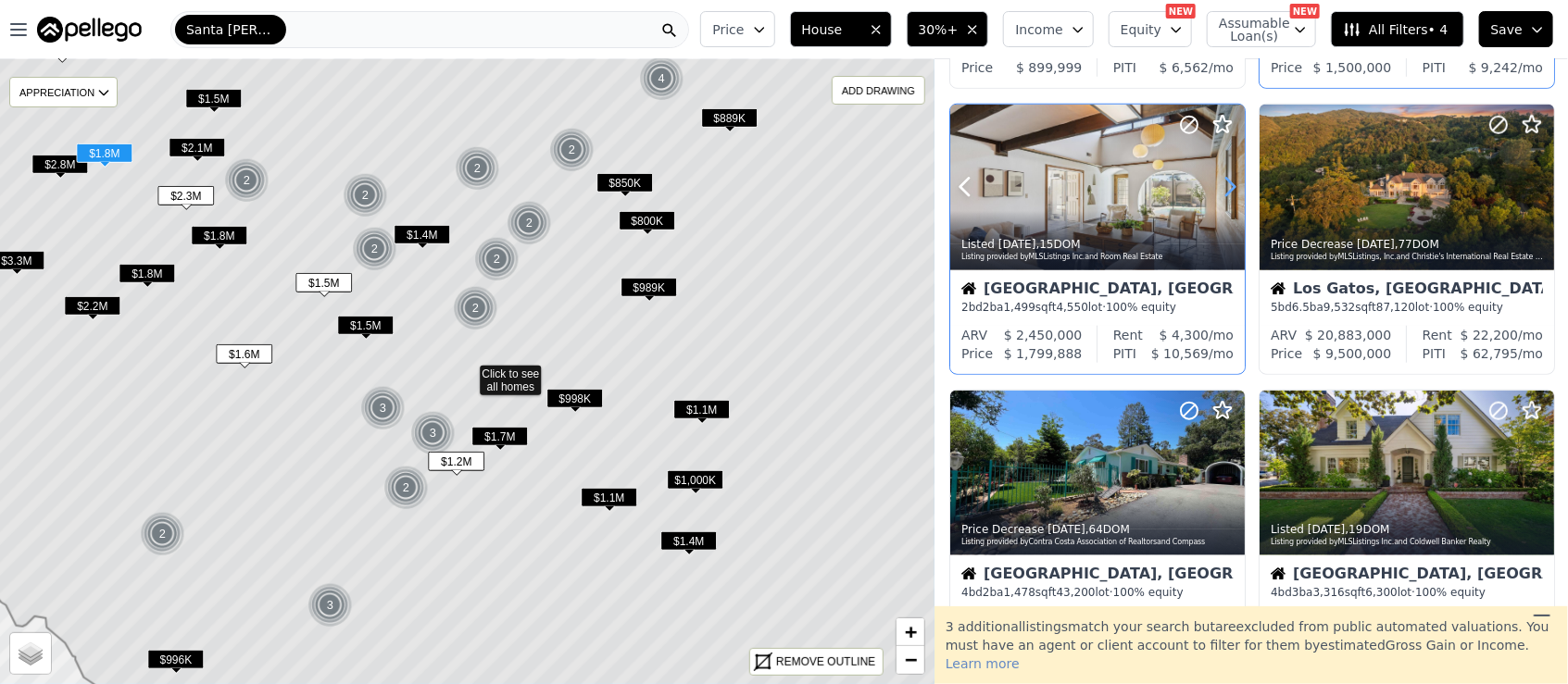
click at [1226, 190] on icon at bounding box center [1230, 187] width 30 height 30
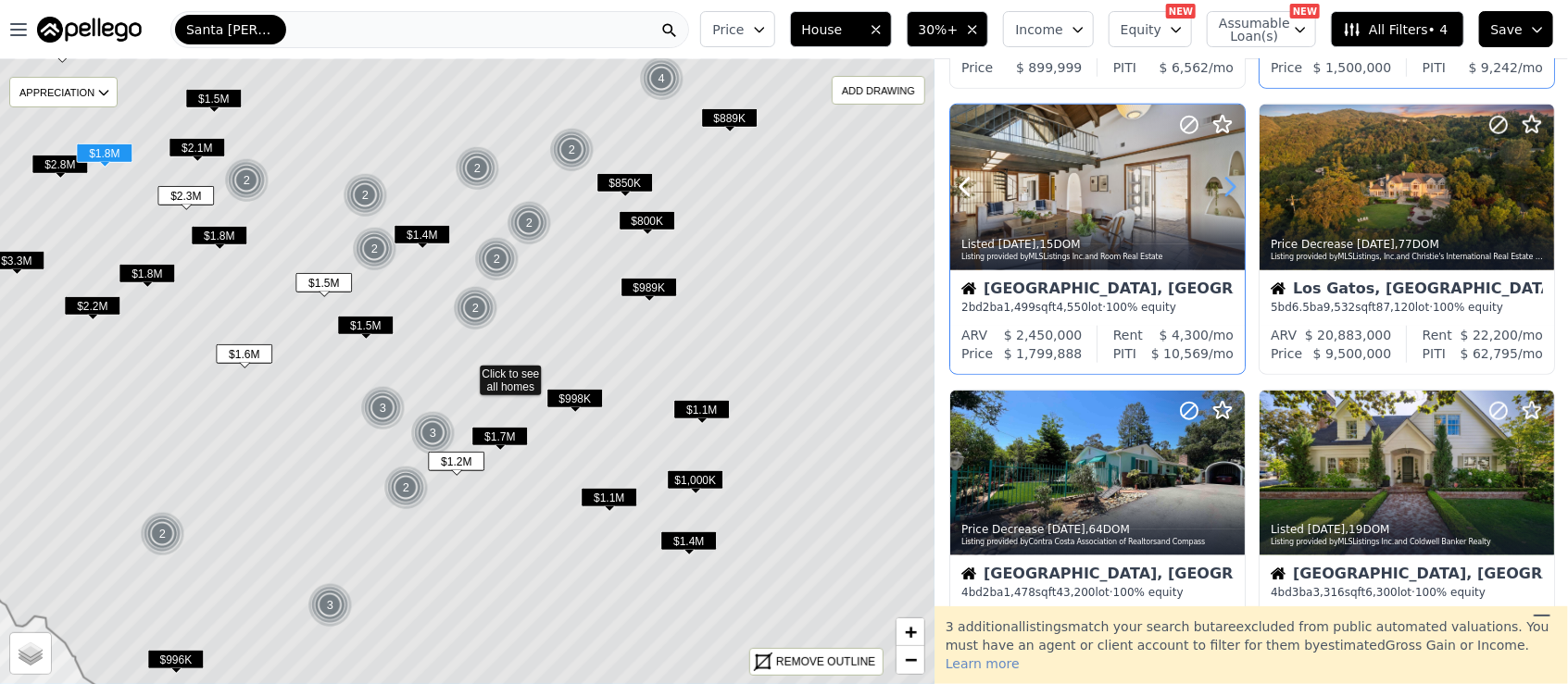
click at [1226, 190] on icon at bounding box center [1230, 187] width 30 height 30
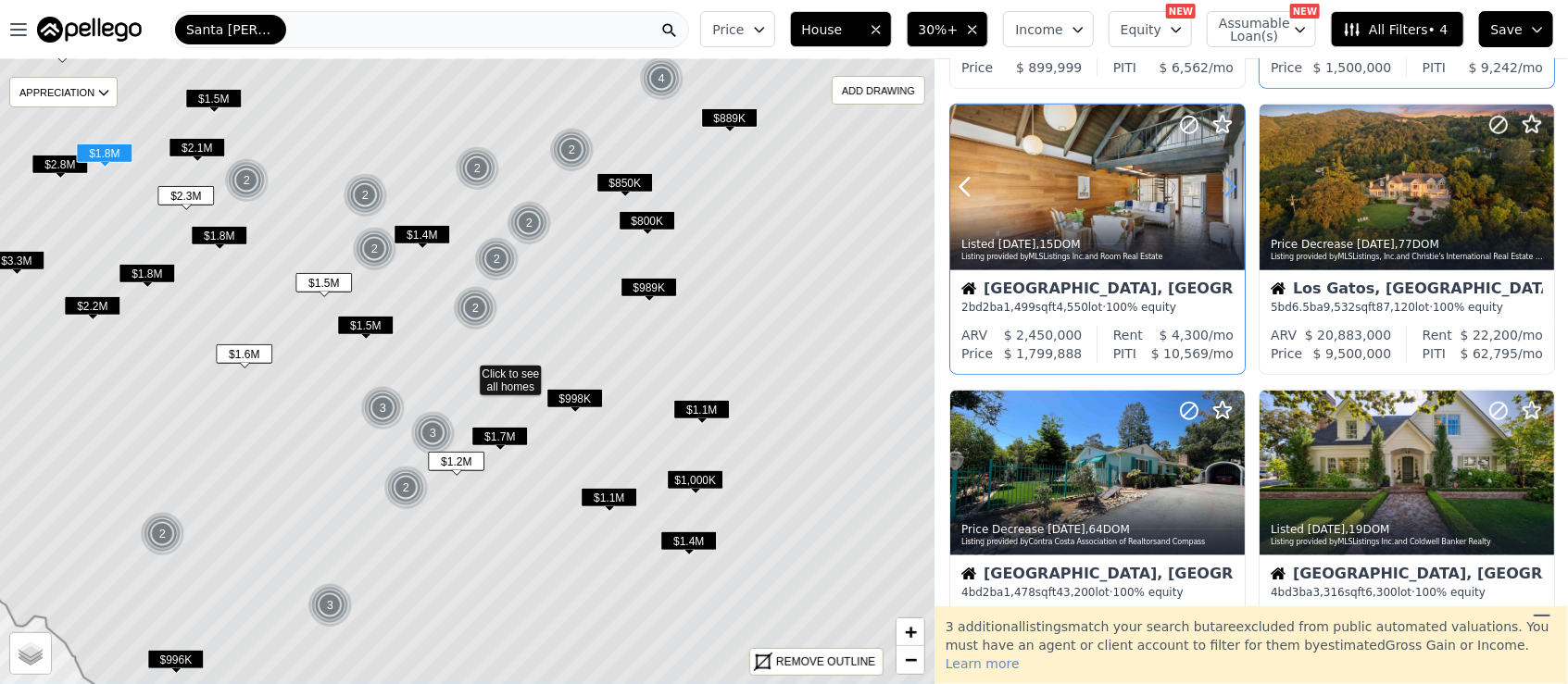
click at [1235, 180] on icon at bounding box center [1230, 187] width 30 height 30
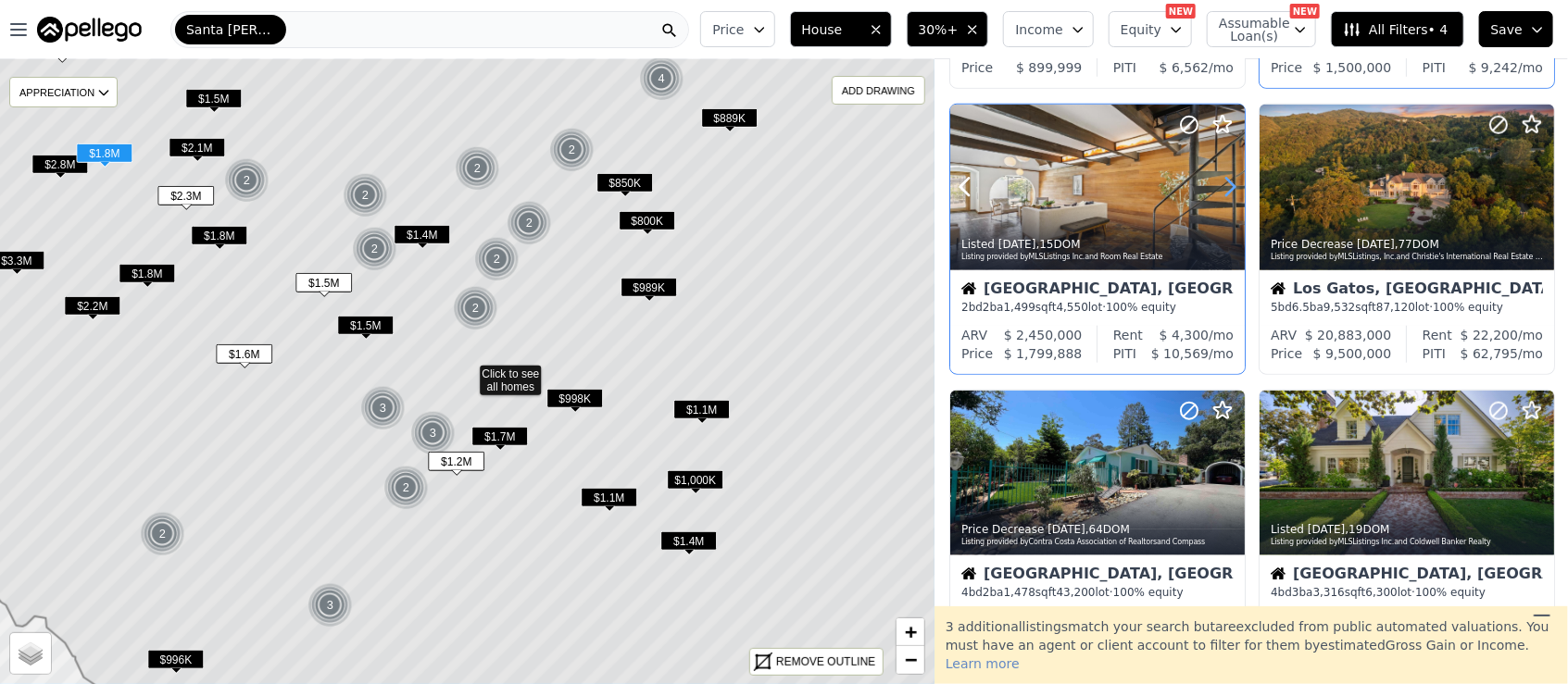
click at [1235, 180] on icon at bounding box center [1230, 187] width 30 height 30
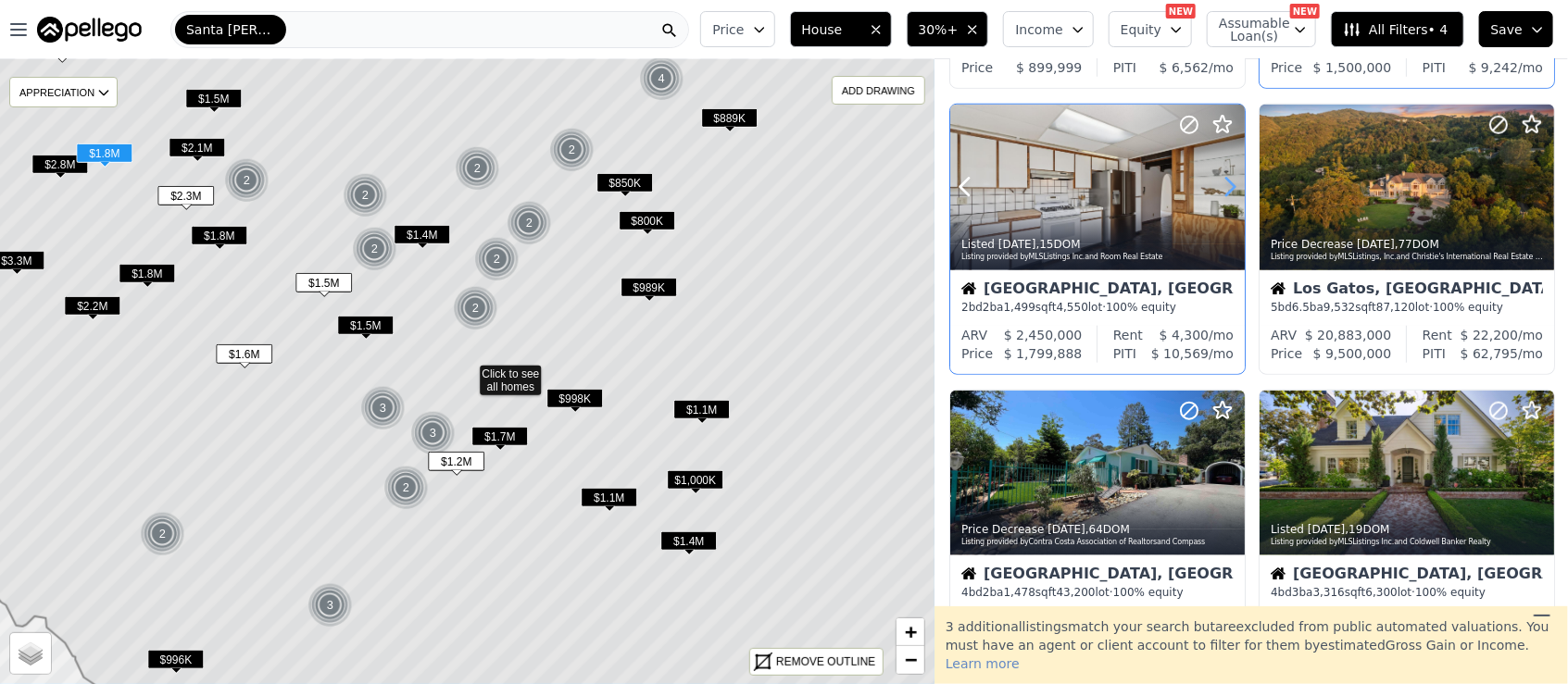
click at [1235, 180] on icon at bounding box center [1230, 187] width 30 height 30
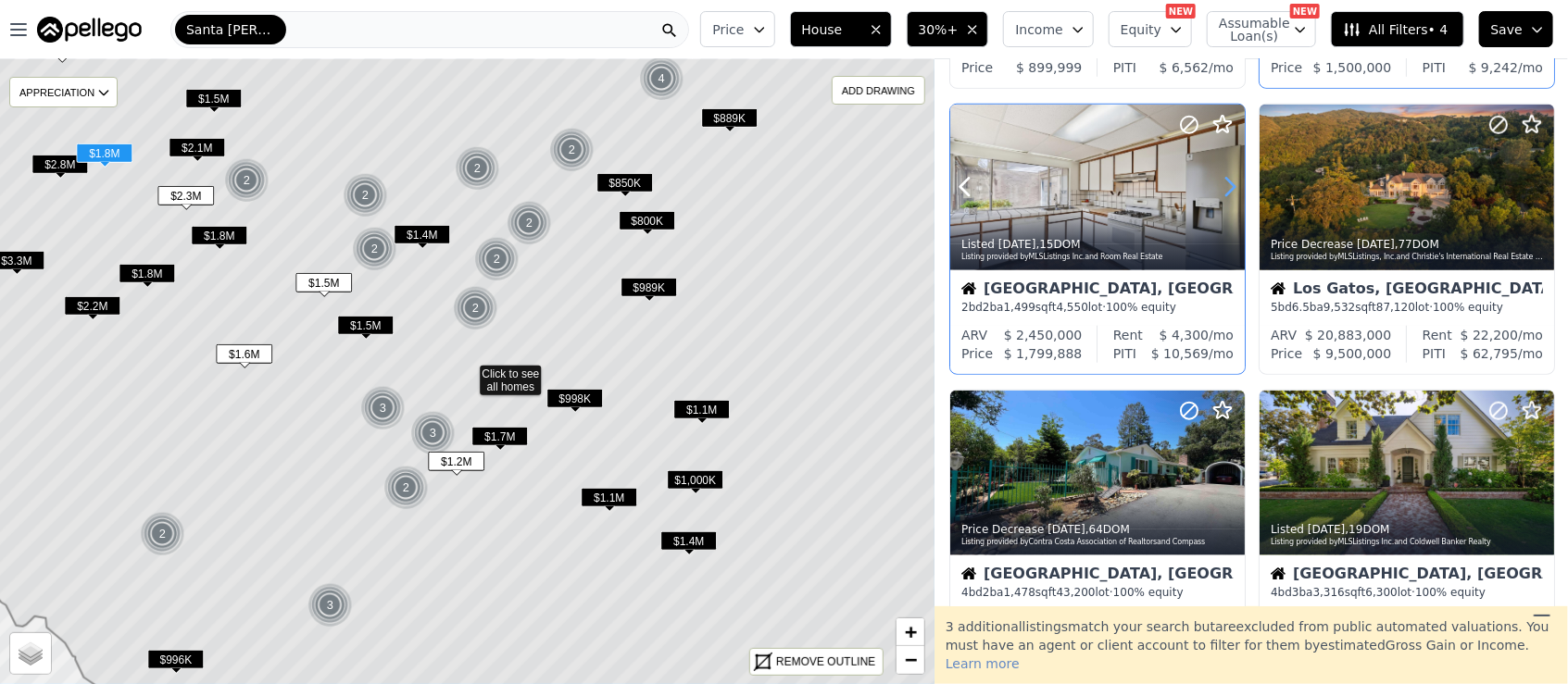
click at [1235, 180] on icon at bounding box center [1230, 187] width 30 height 30
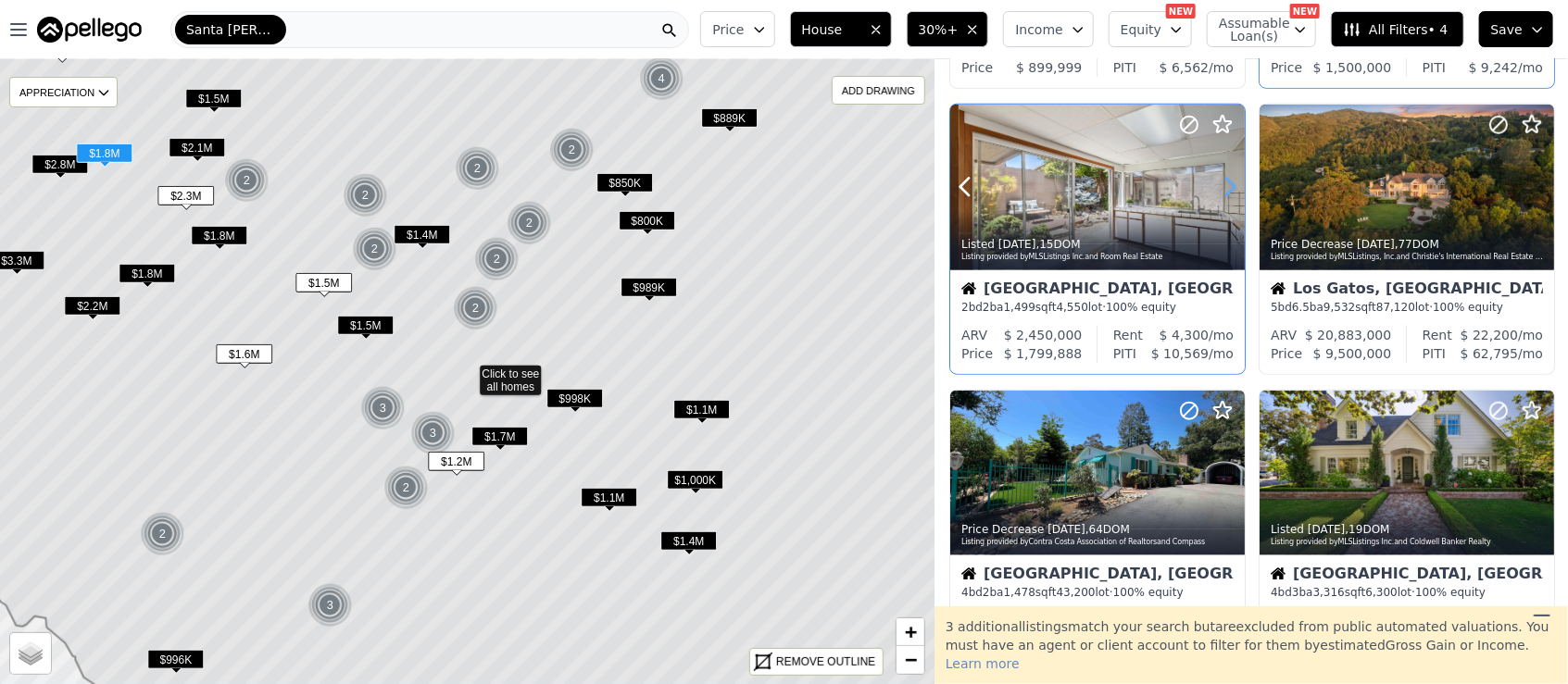
click at [1235, 180] on icon at bounding box center [1230, 187] width 30 height 30
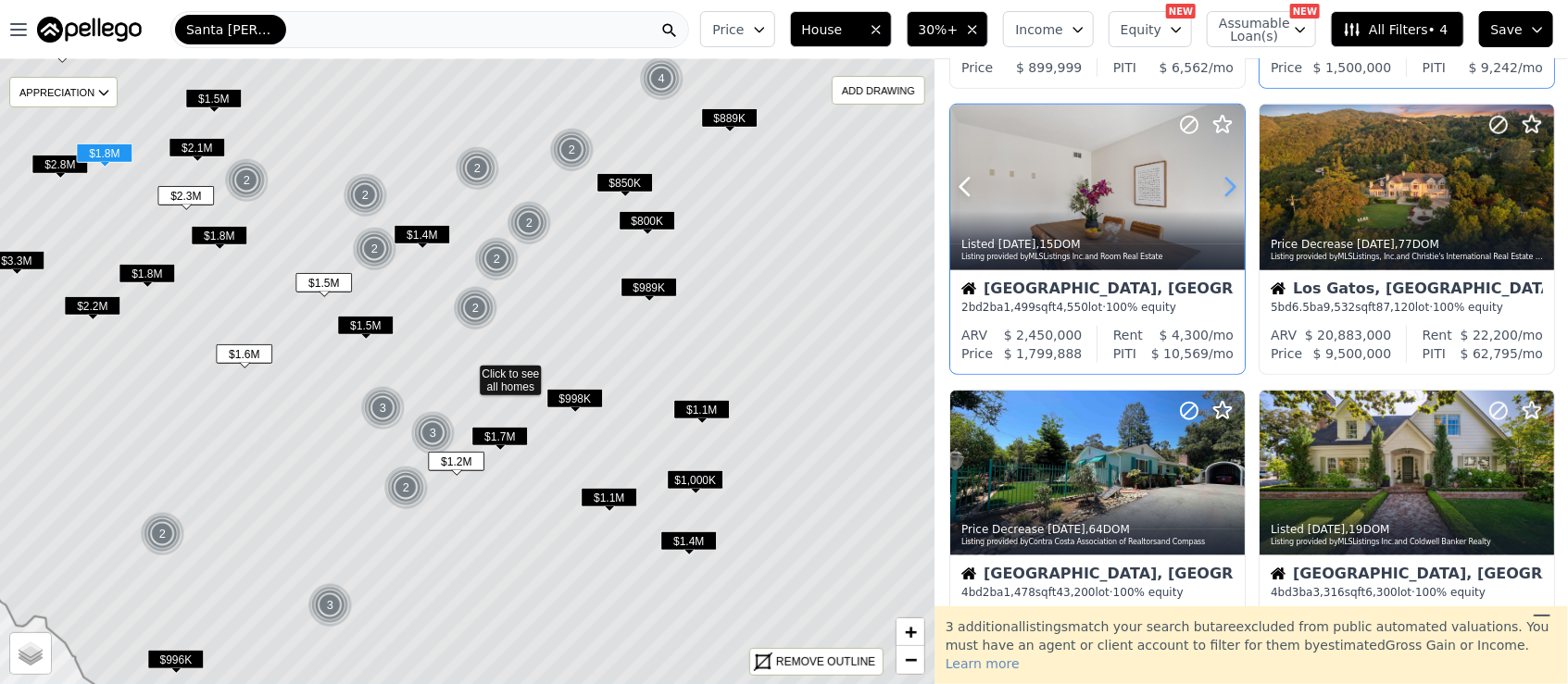
click at [1235, 180] on icon at bounding box center [1230, 187] width 30 height 30
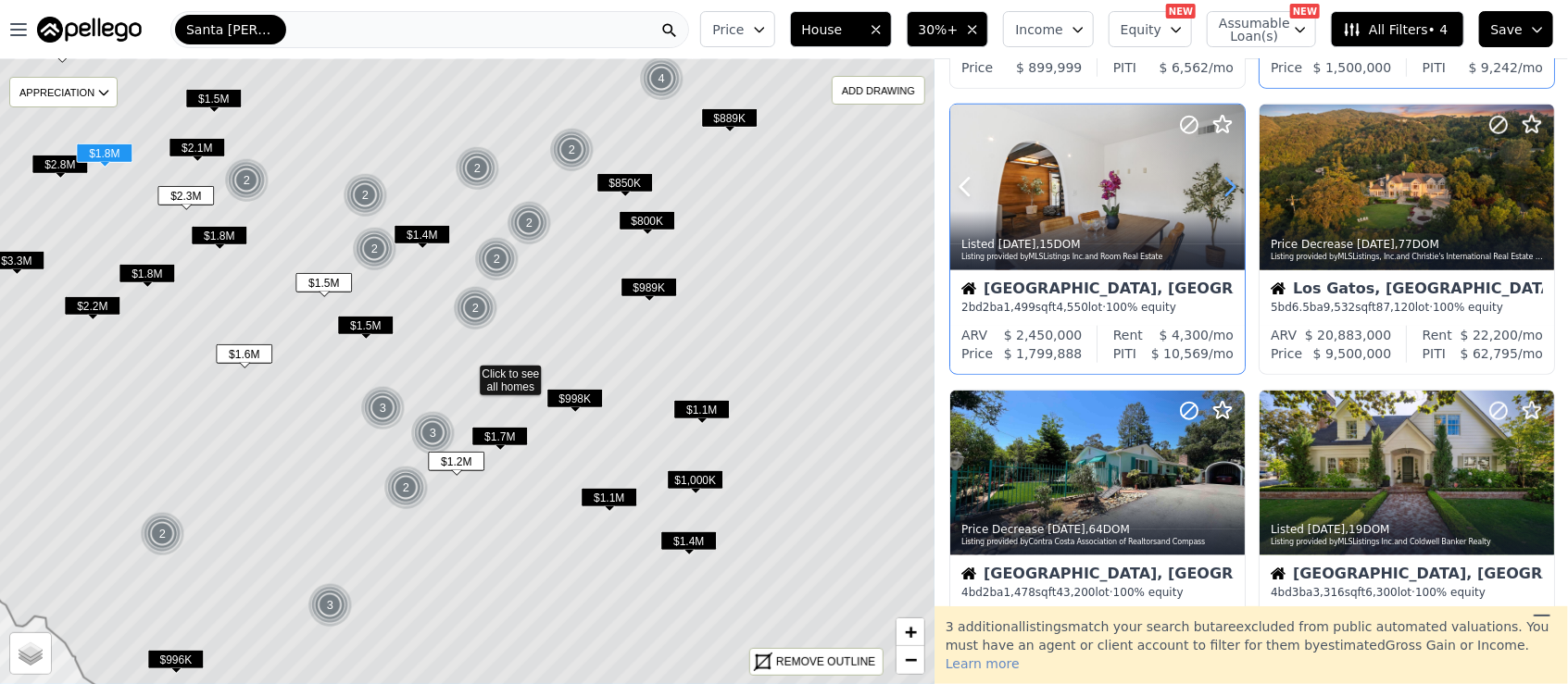
click at [1235, 180] on icon at bounding box center [1230, 187] width 30 height 30
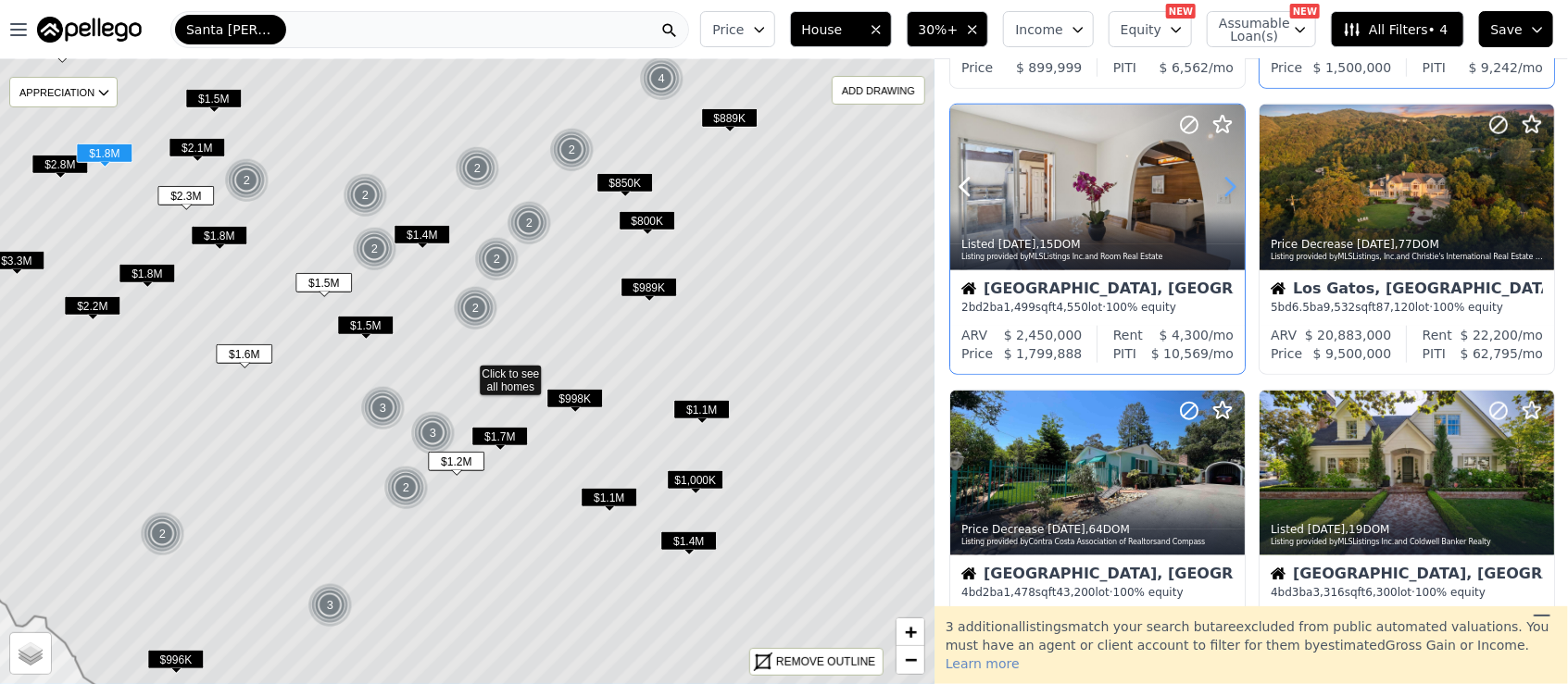
click at [1235, 180] on icon at bounding box center [1230, 187] width 30 height 30
